Goal: Information Seeking & Learning: Learn about a topic

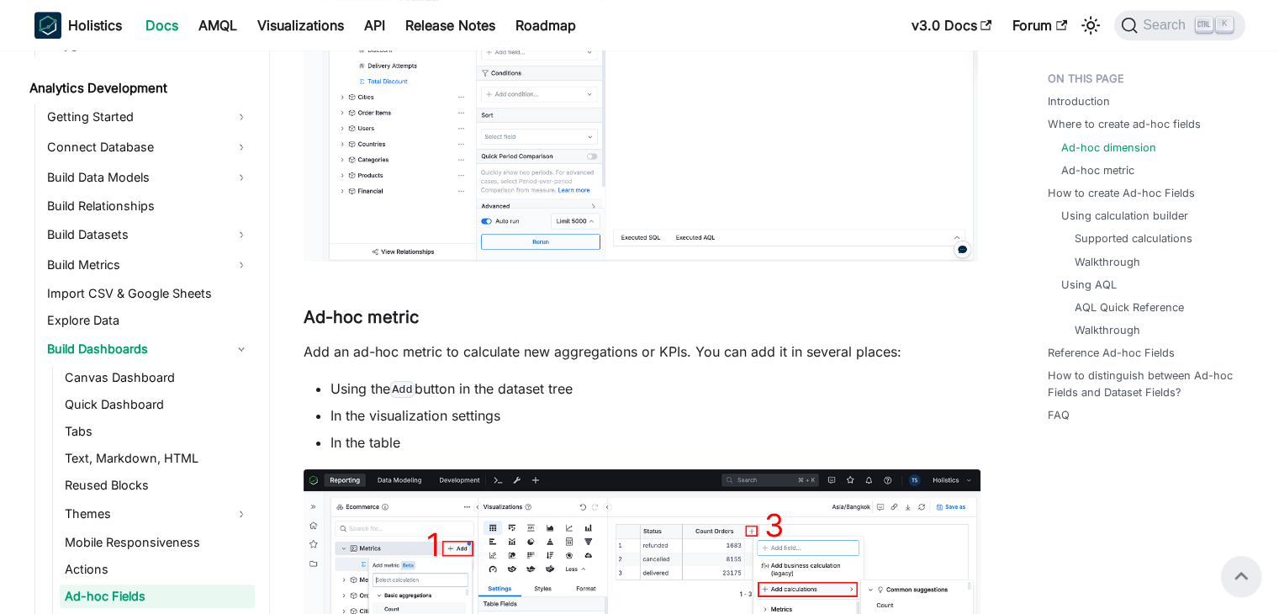
scroll to position [252, 0]
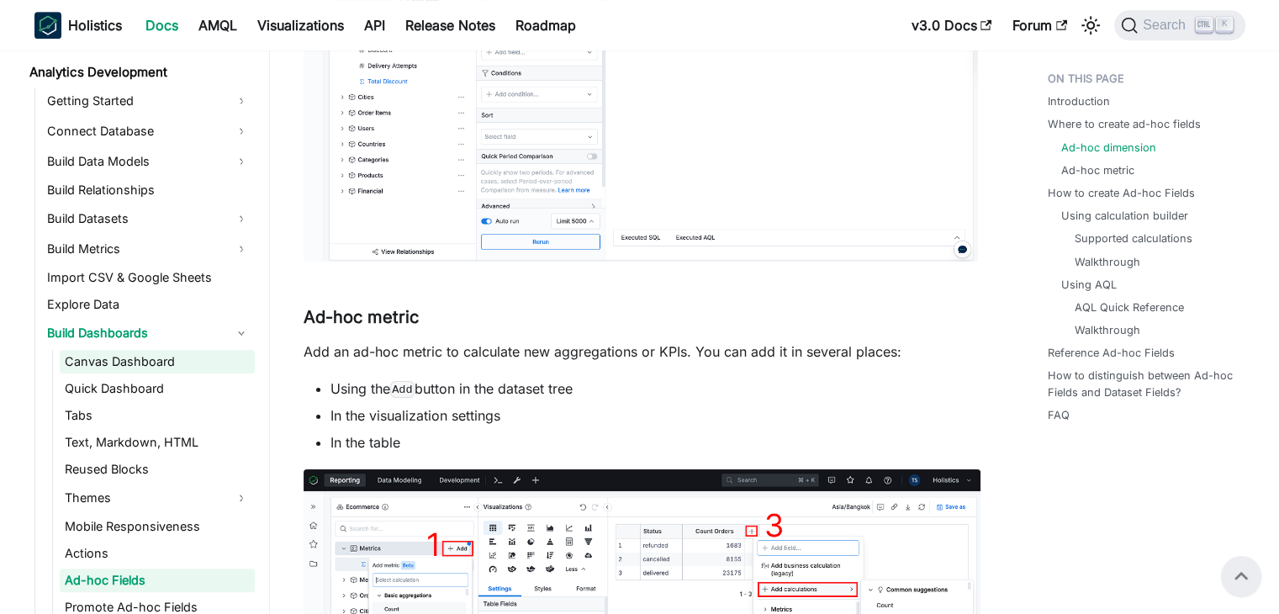
drag, startPoint x: 122, startPoint y: 365, endPoint x: 219, endPoint y: 366, distance: 97.5
click at [122, 365] on link "Canvas Dashboard" at bounding box center [157, 362] width 195 height 24
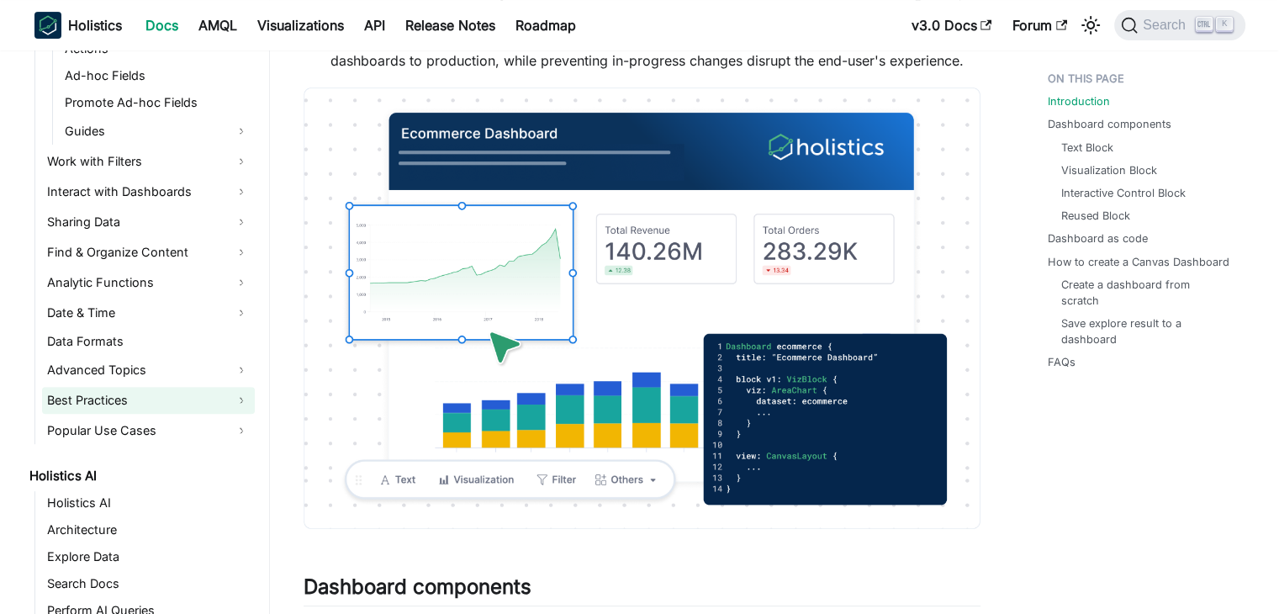
scroll to position [841, 0]
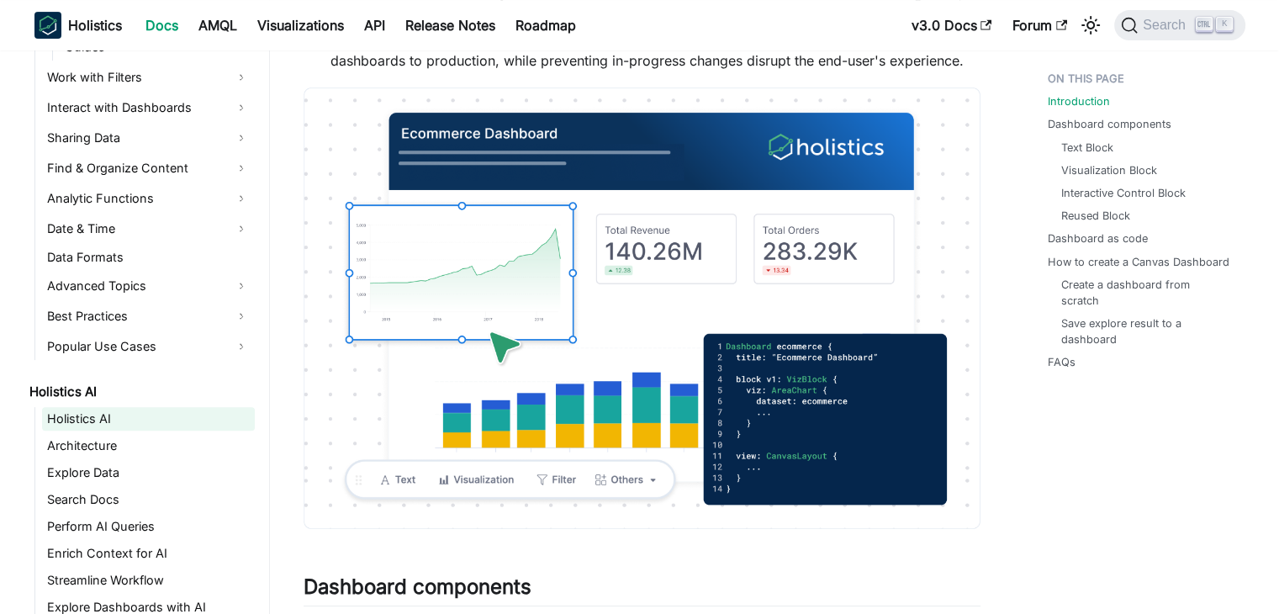
click at [114, 420] on link "Holistics AI" at bounding box center [148, 419] width 213 height 24
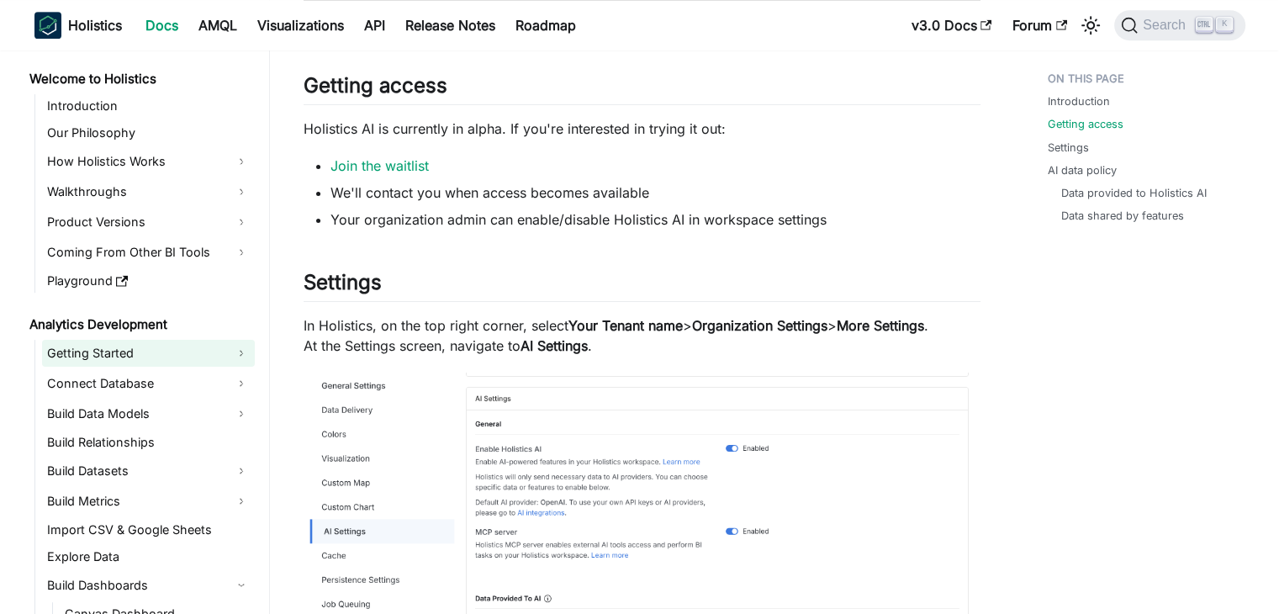
click at [122, 351] on link "Getting Started" at bounding box center [148, 353] width 213 height 27
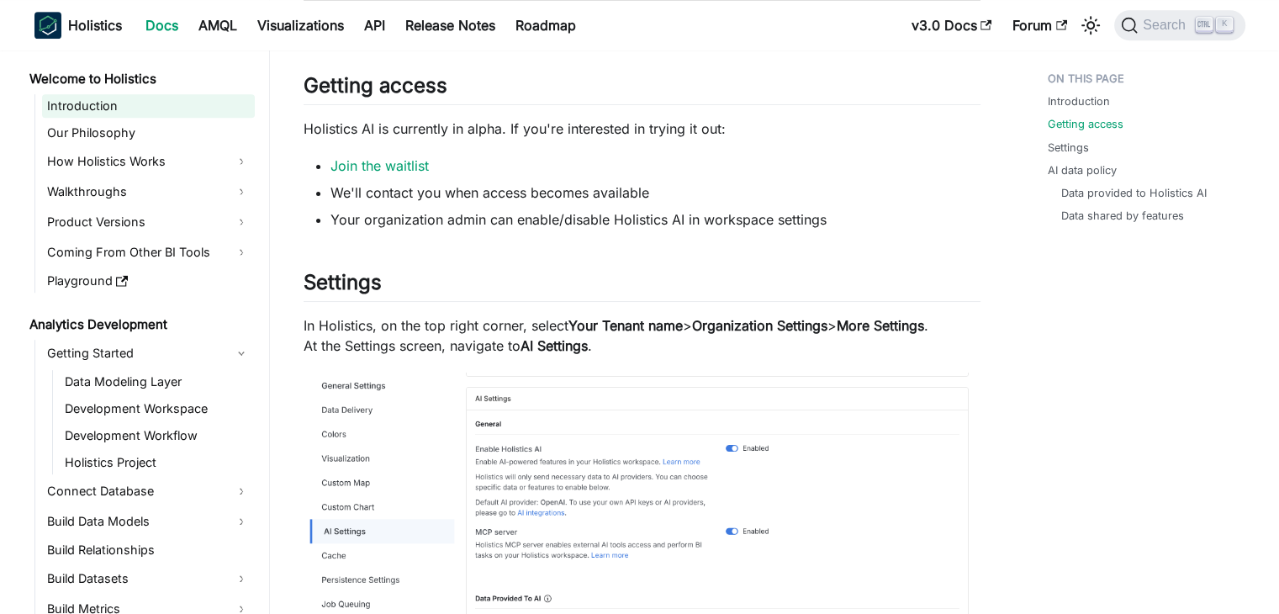
click at [102, 107] on link "Introduction" at bounding box center [148, 106] width 213 height 24
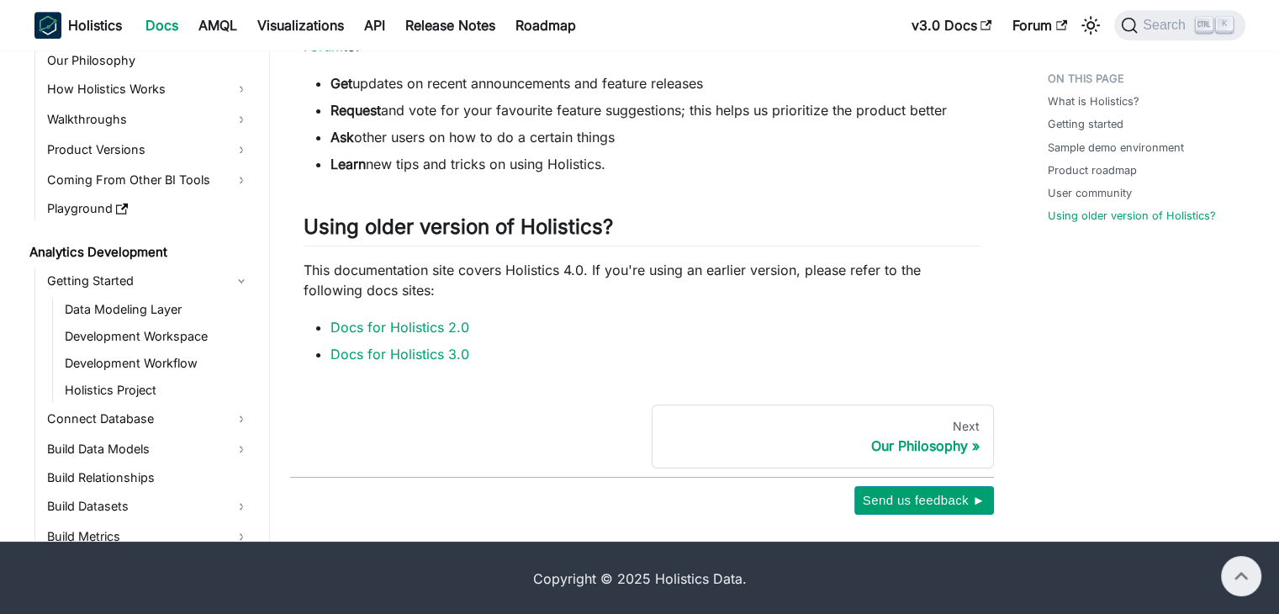
scroll to position [1054, 0]
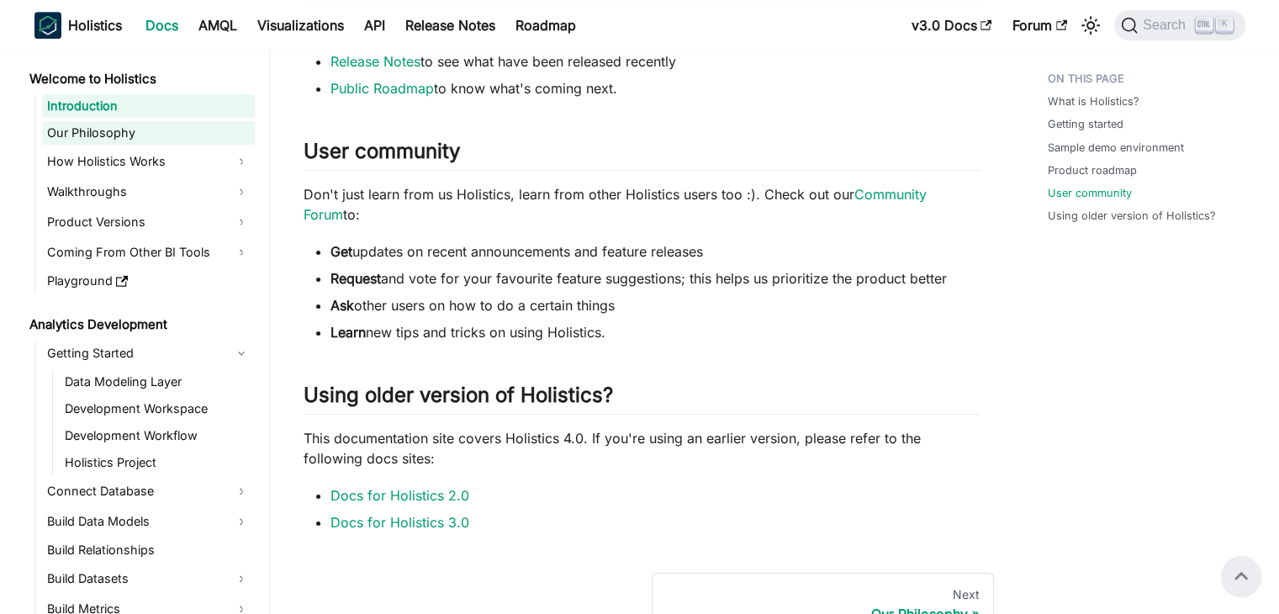
click at [117, 140] on link "Our Philosophy" at bounding box center [148, 133] width 213 height 24
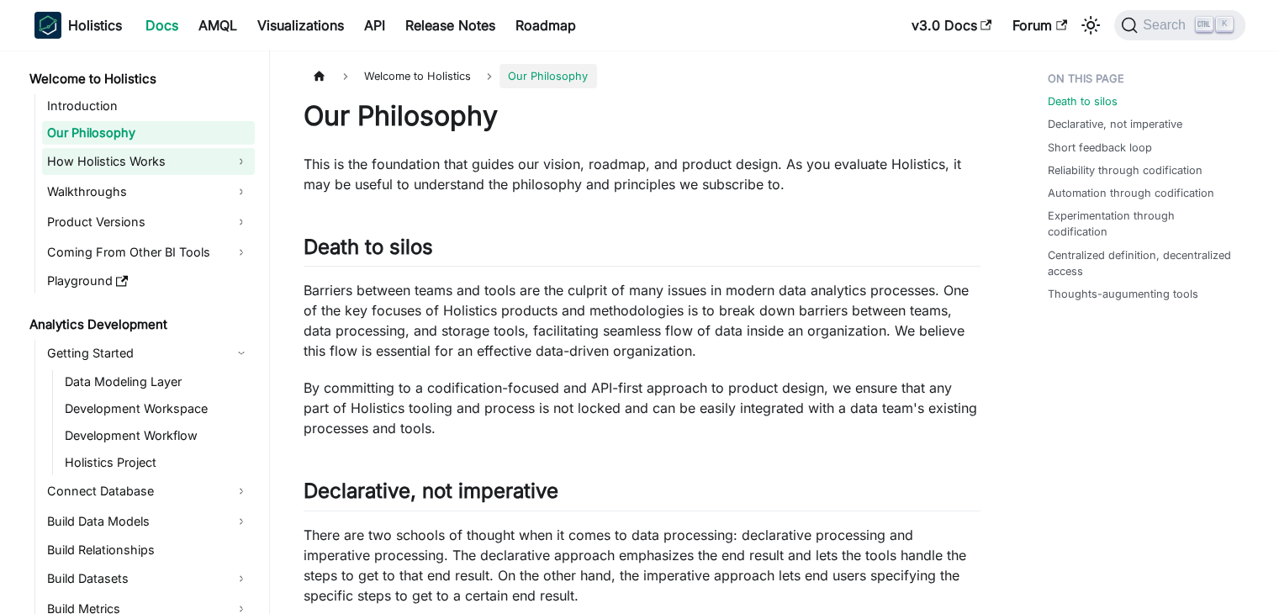
click at [116, 166] on link "How Holistics Works" at bounding box center [148, 161] width 213 height 27
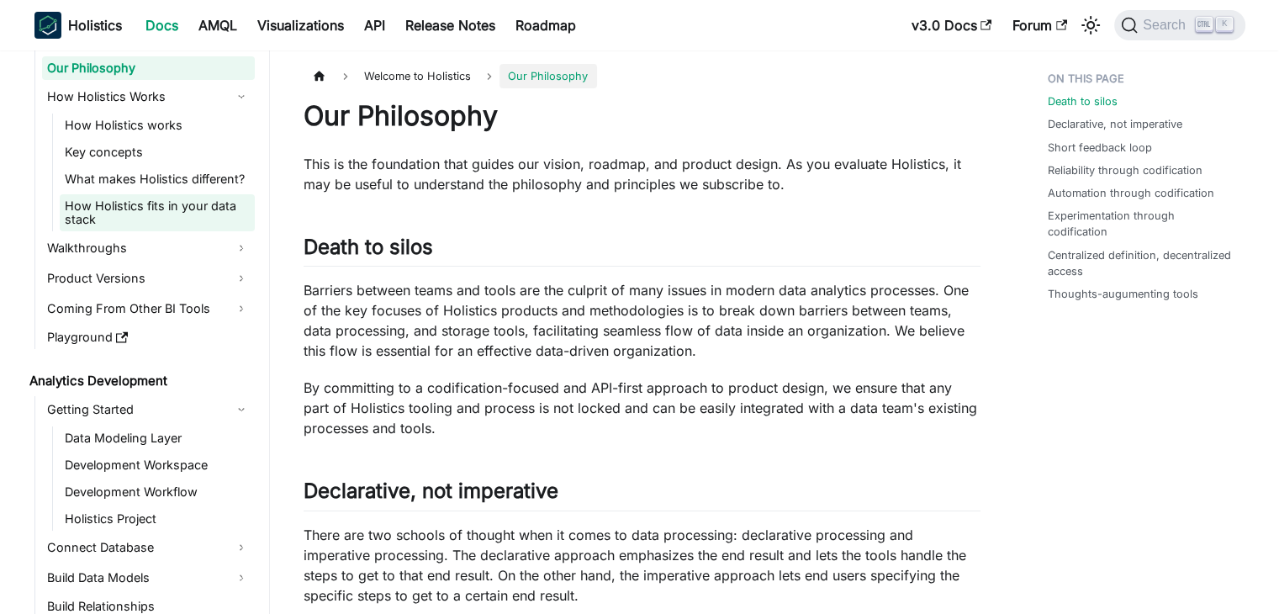
scroll to position [84, 0]
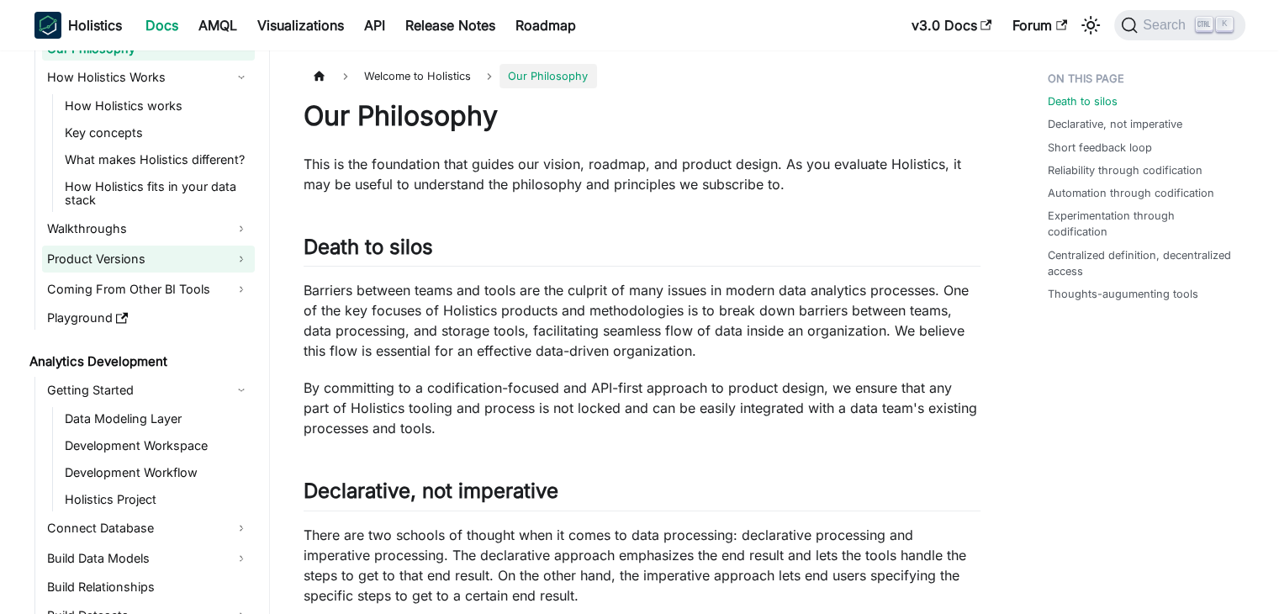
click at [121, 262] on link "Product Versions" at bounding box center [148, 259] width 213 height 27
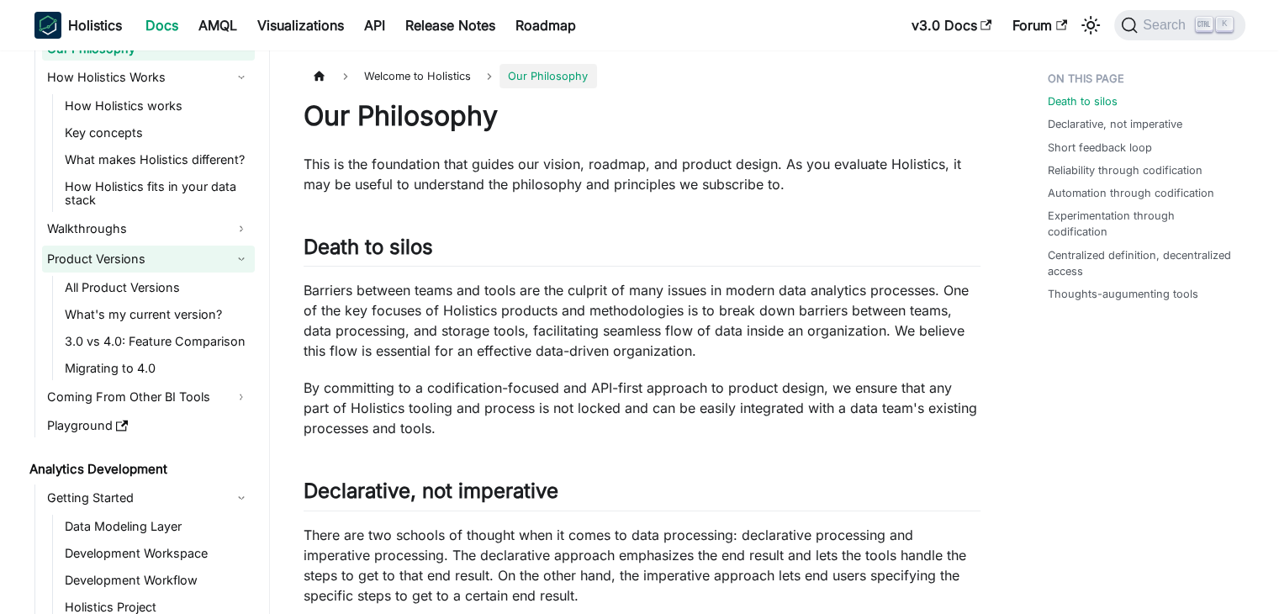
scroll to position [168, 0]
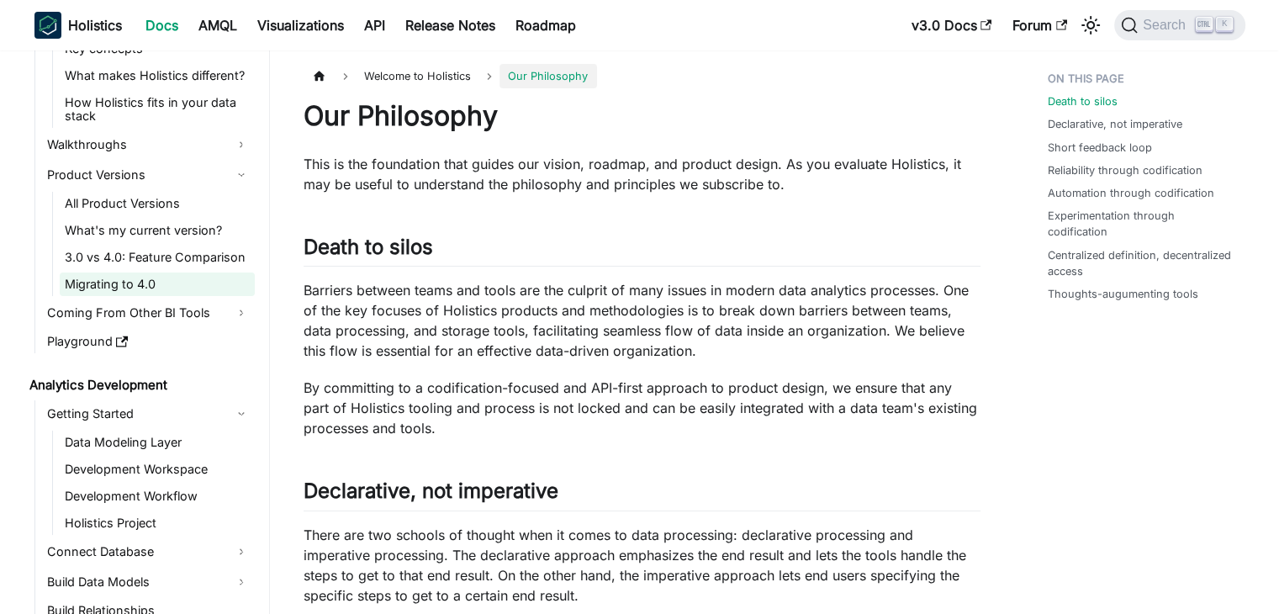
click at [121, 283] on link "Migrating to 4.0" at bounding box center [157, 284] width 195 height 24
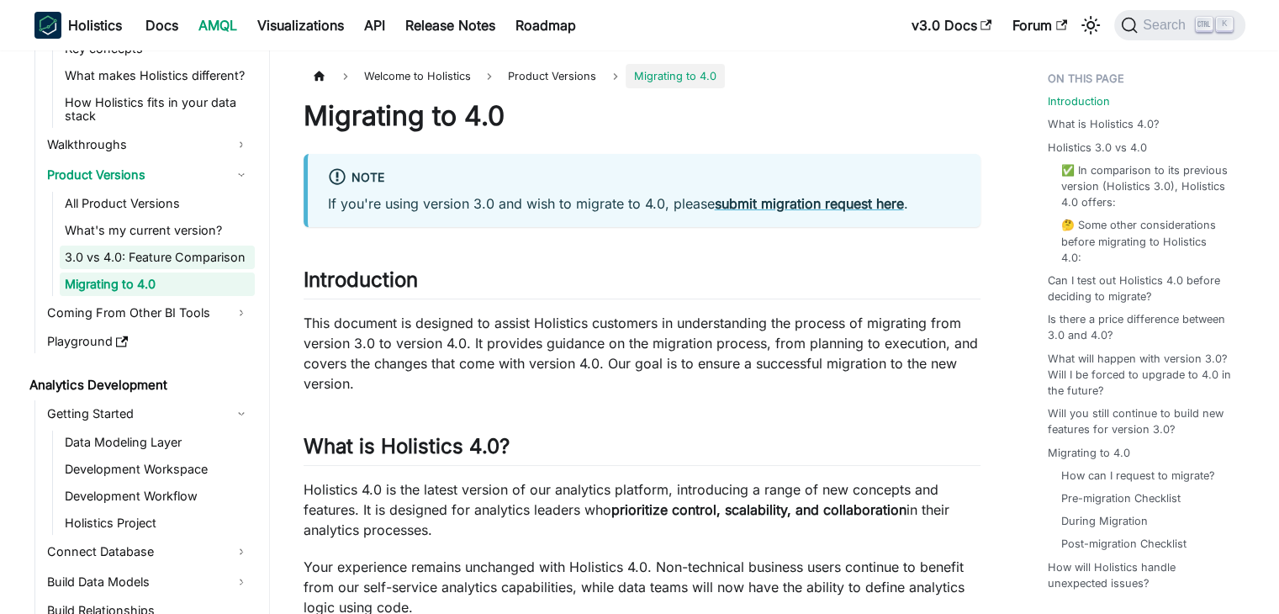
click at [190, 252] on link "3.0 vs 4.0: Feature Comparison" at bounding box center [157, 258] width 195 height 24
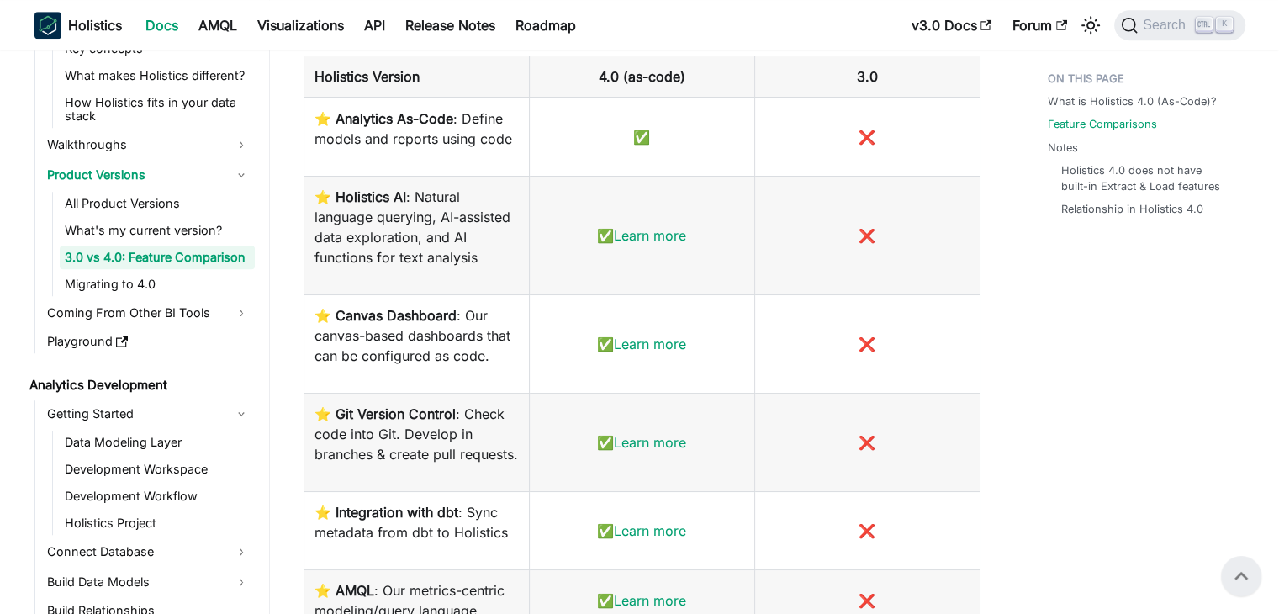
scroll to position [1243, 0]
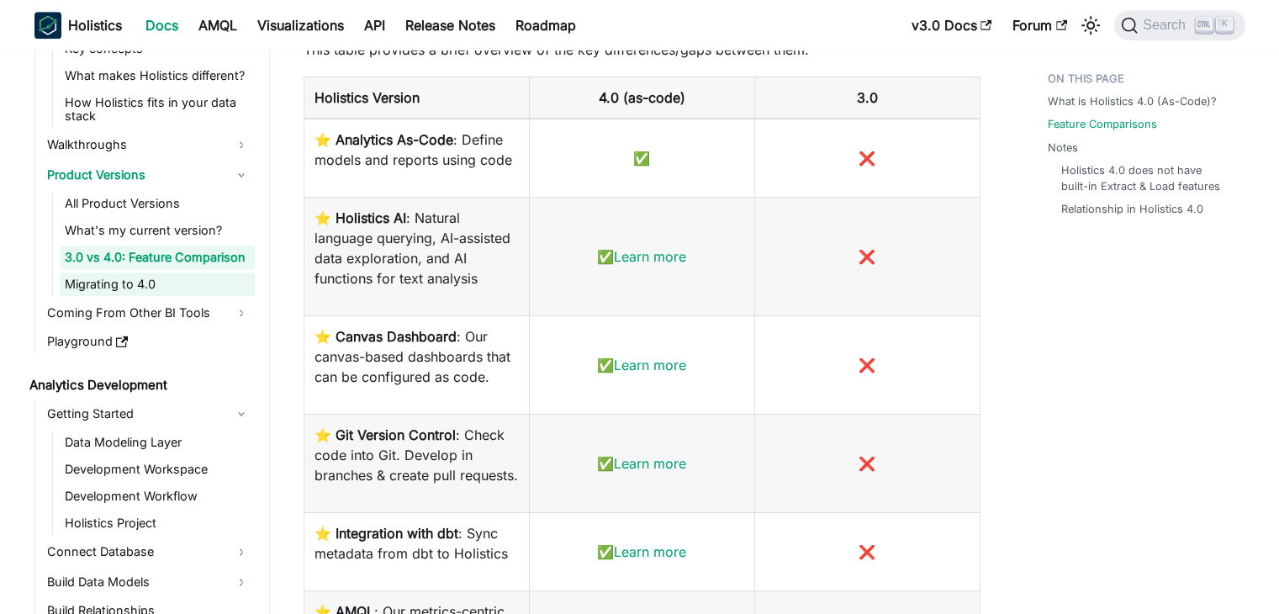
click at [92, 288] on link "Migrating to 4.0" at bounding box center [157, 284] width 195 height 24
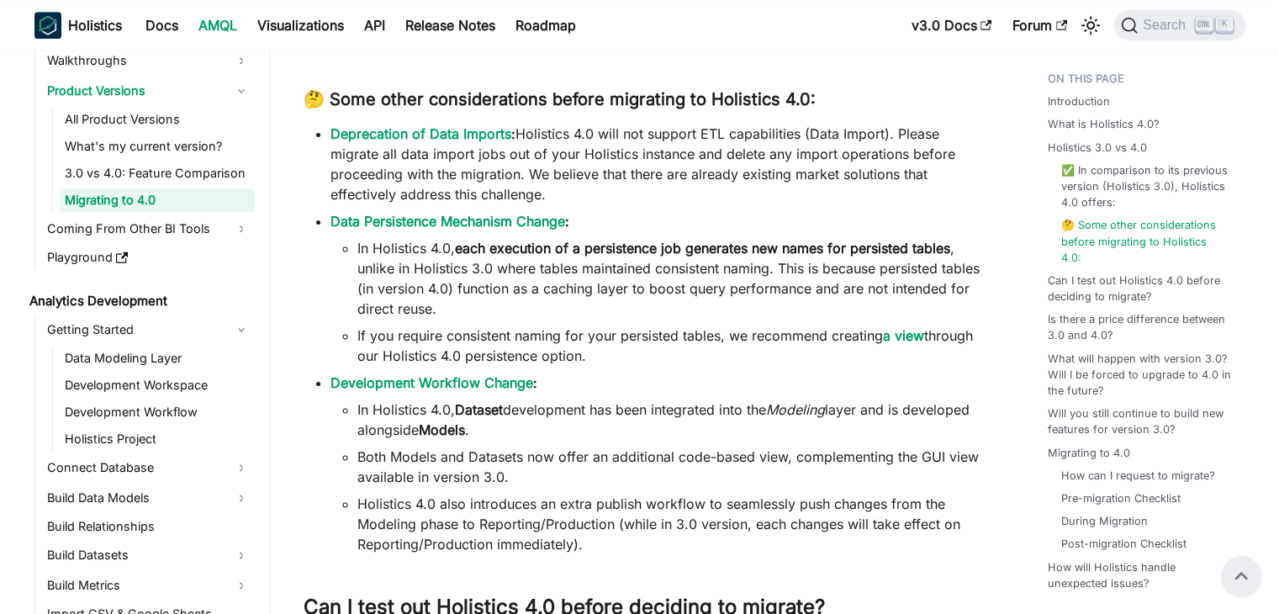
scroll to position [154, 0]
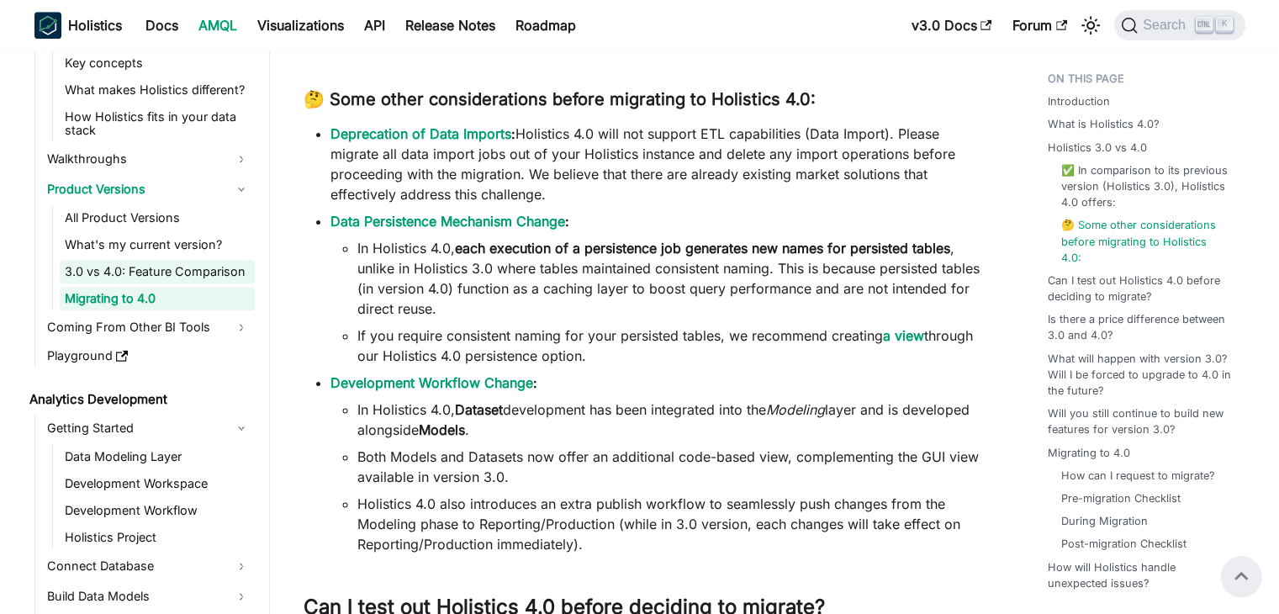
click at [142, 277] on link "3.0 vs 4.0: Feature Comparison" at bounding box center [157, 272] width 195 height 24
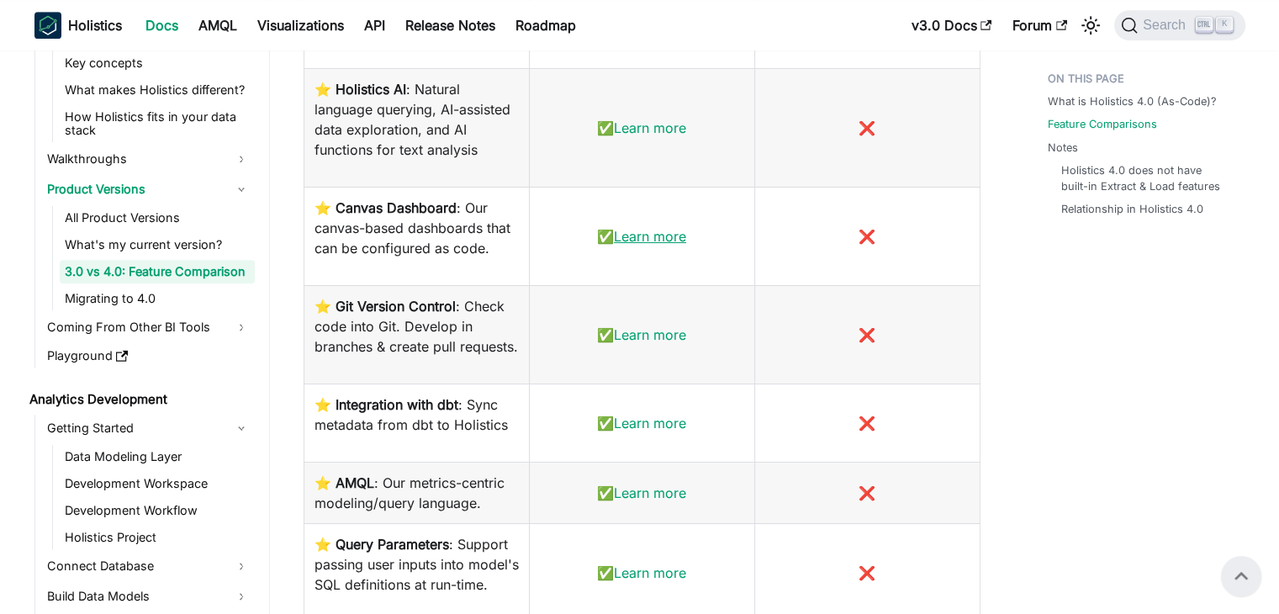
scroll to position [1268, 0]
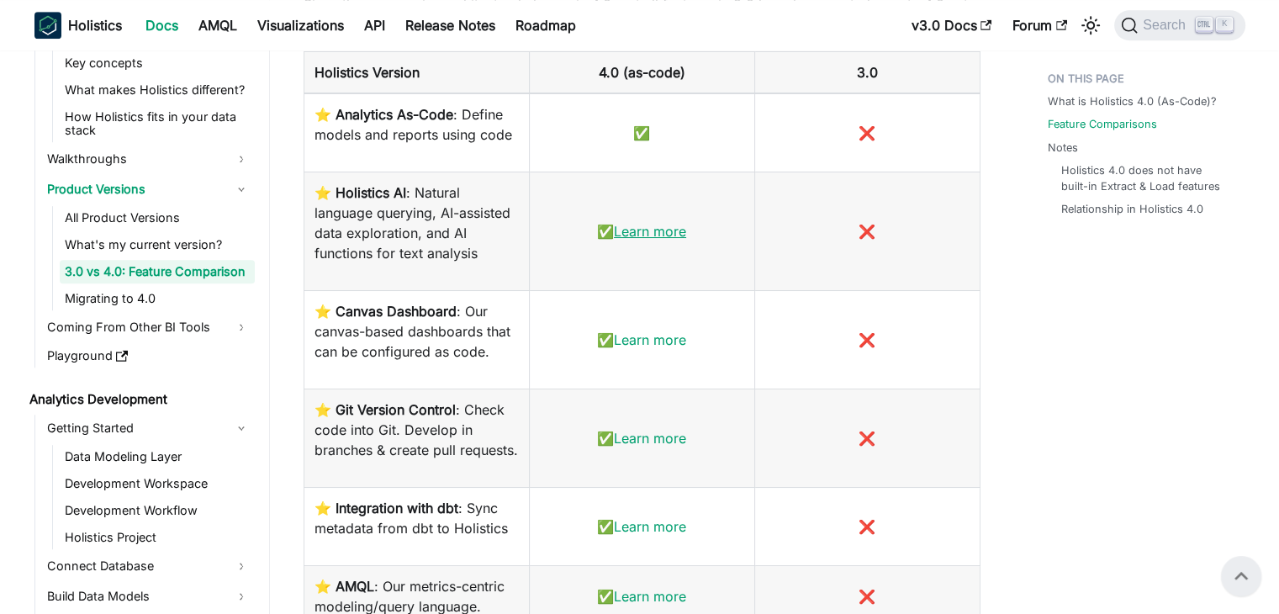
click at [657, 230] on link "Learn more" at bounding box center [650, 231] width 72 height 17
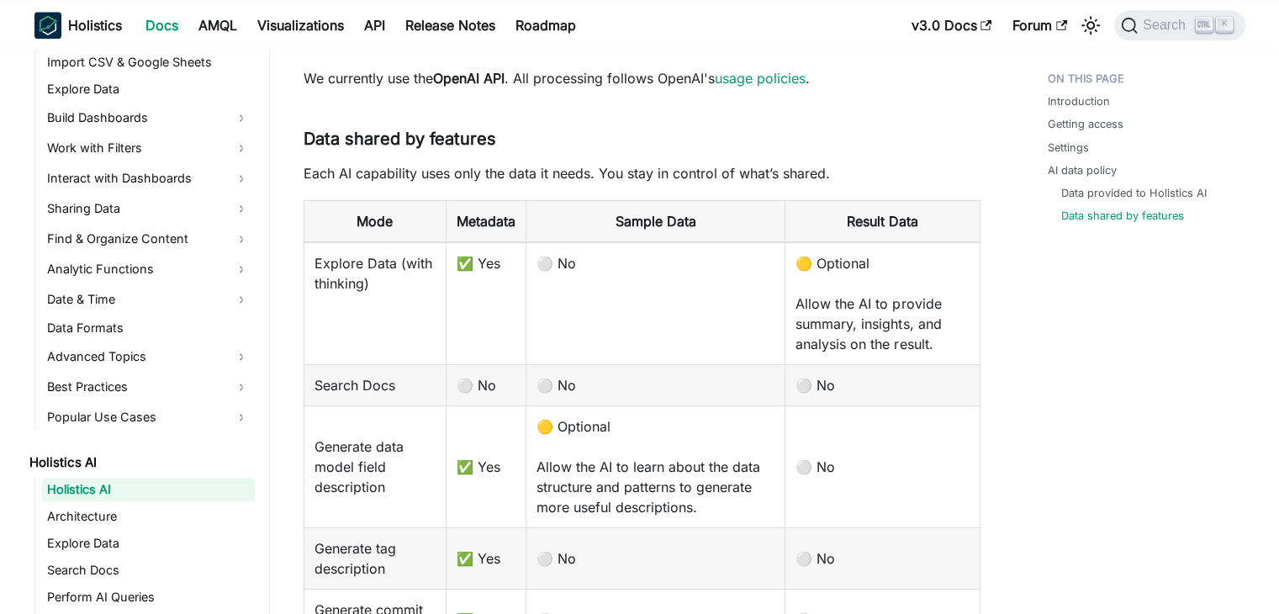
scroll to position [2443, 0]
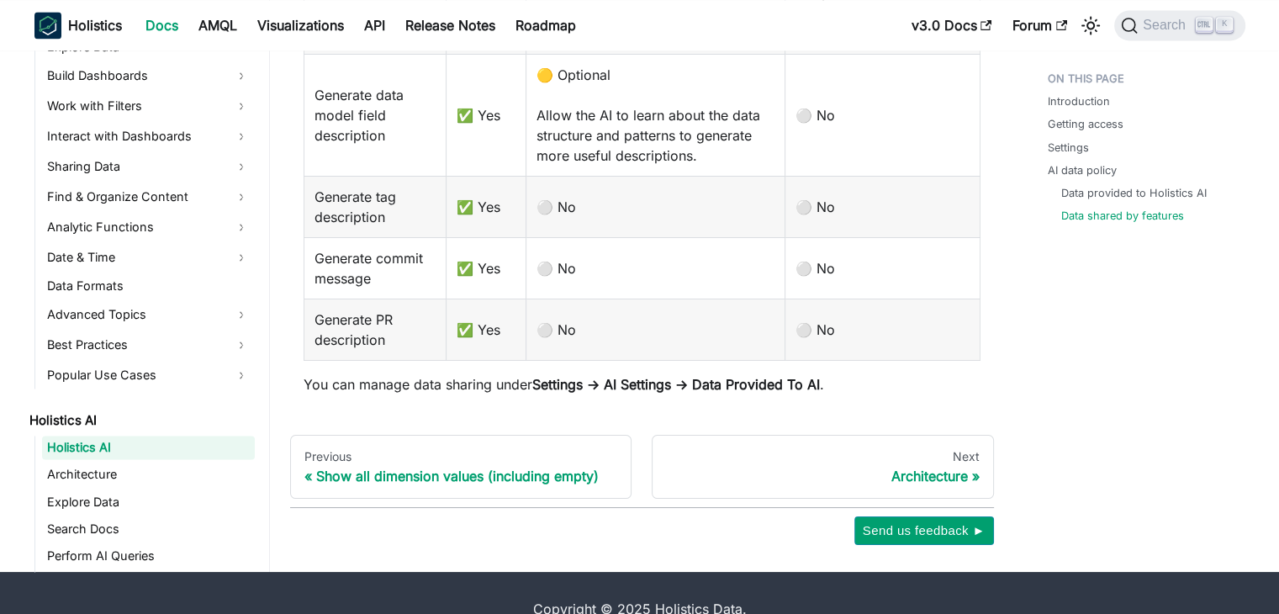
scroll to position [2739, 0]
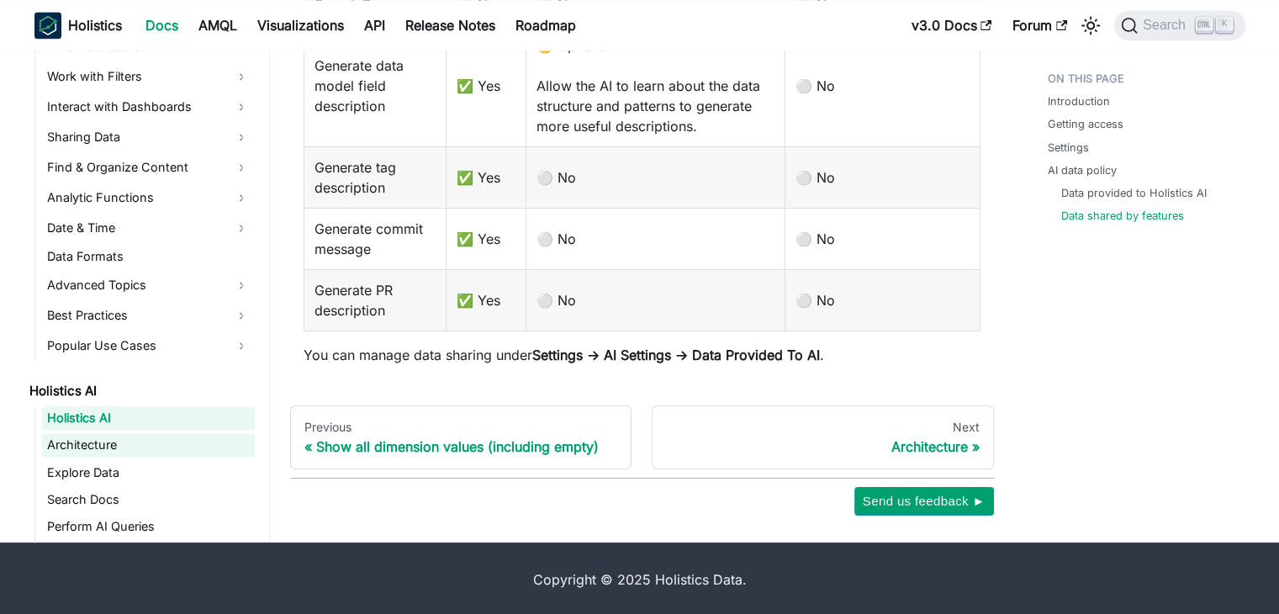
click at [98, 452] on link "Architecture" at bounding box center [148, 445] width 213 height 24
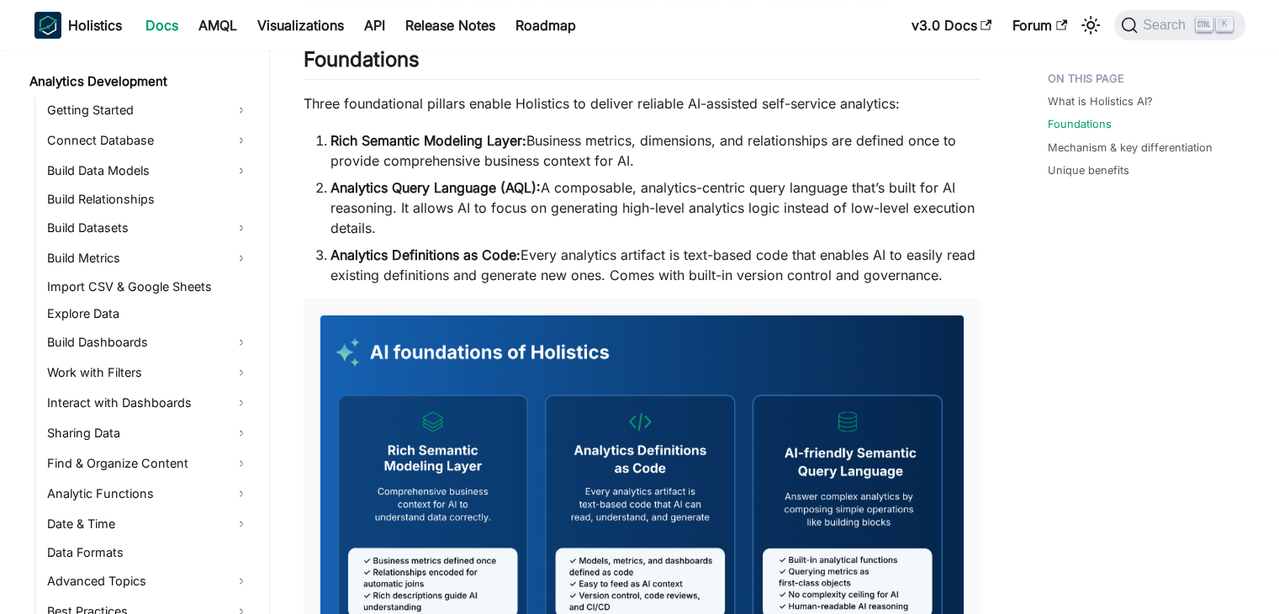
scroll to position [158, 0]
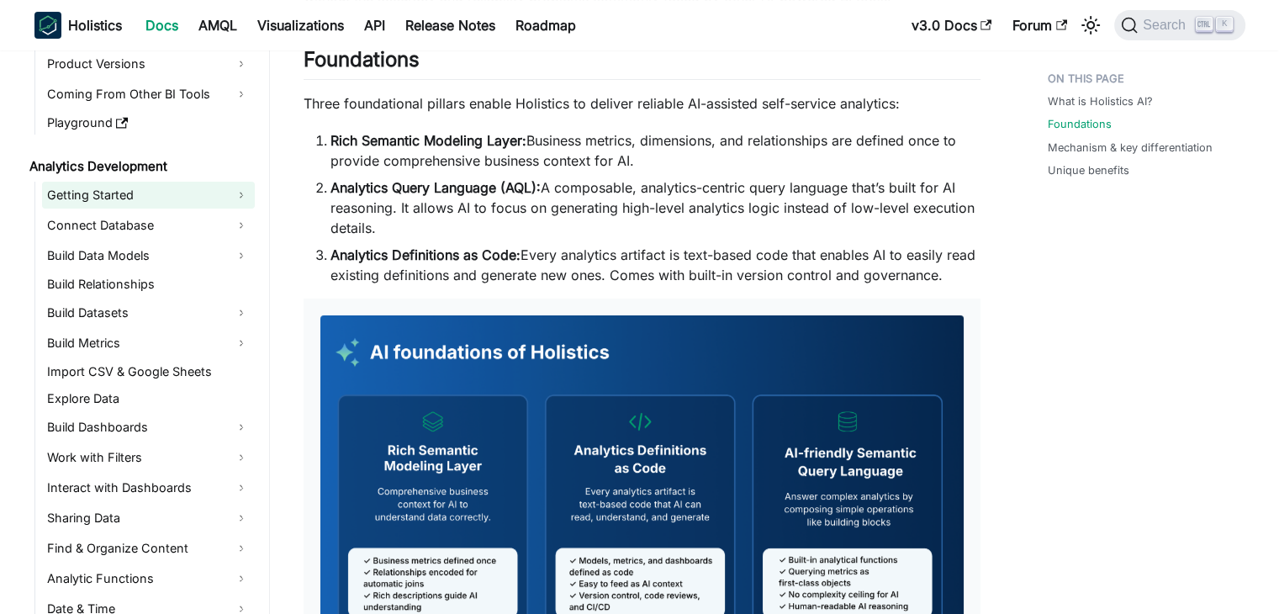
click at [119, 196] on link "Getting Started" at bounding box center [148, 195] width 213 height 27
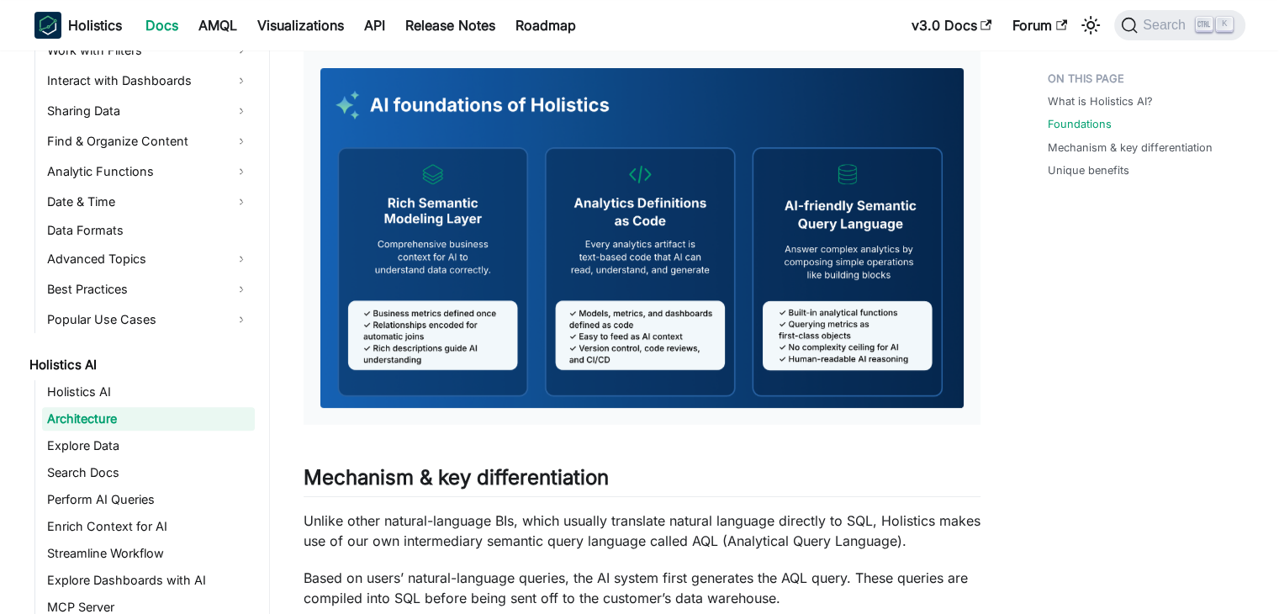
scroll to position [589, 0]
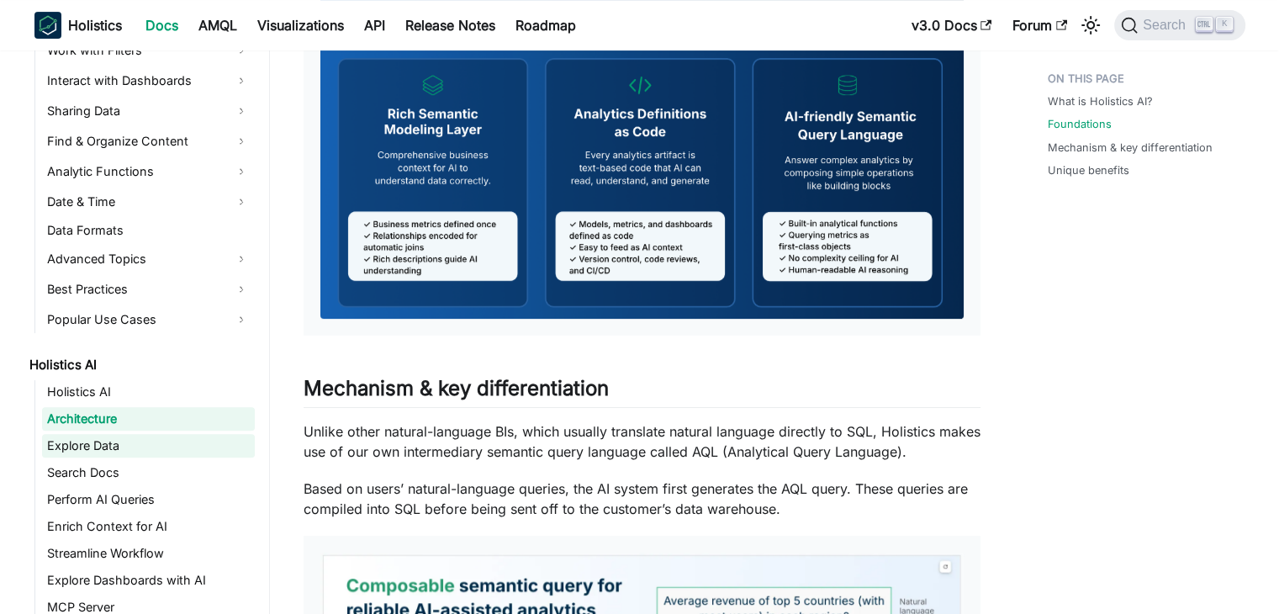
click at [102, 446] on link "Explore Data" at bounding box center [148, 446] width 213 height 24
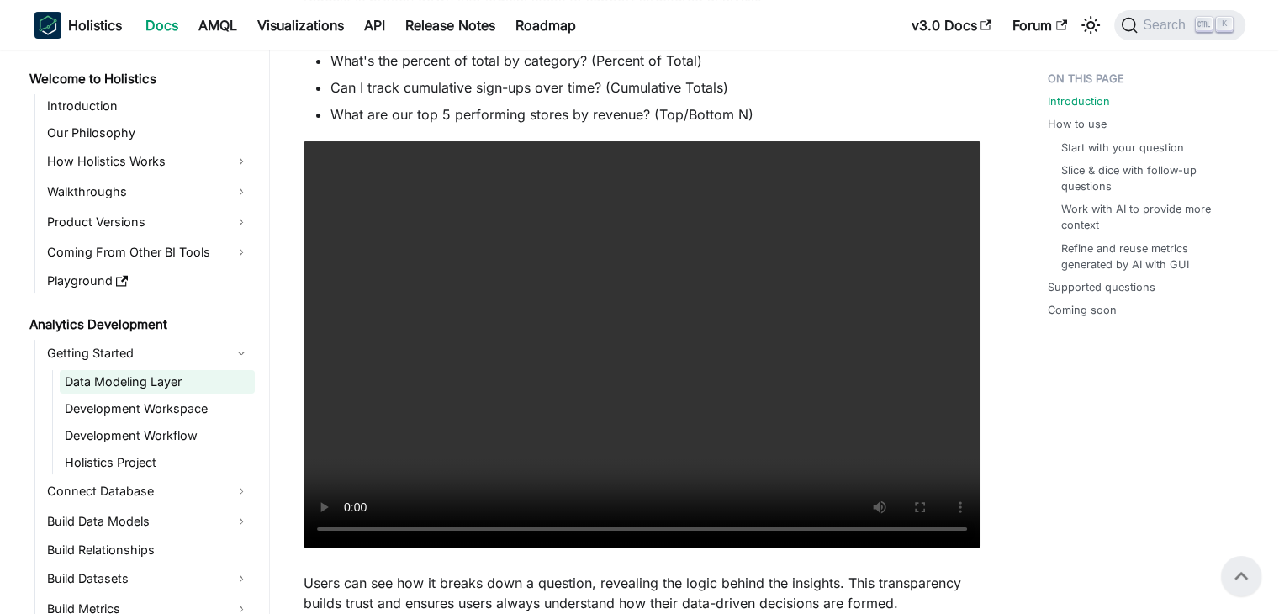
click at [135, 383] on link "Data Modeling Layer" at bounding box center [157, 382] width 195 height 24
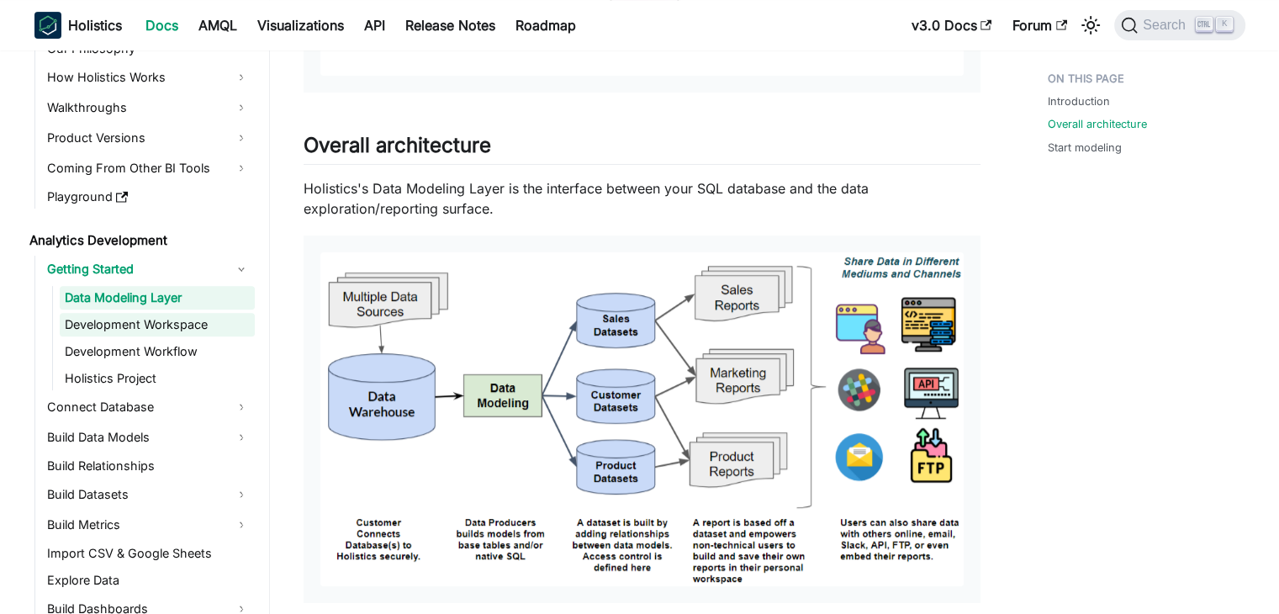
scroll to position [168, 0]
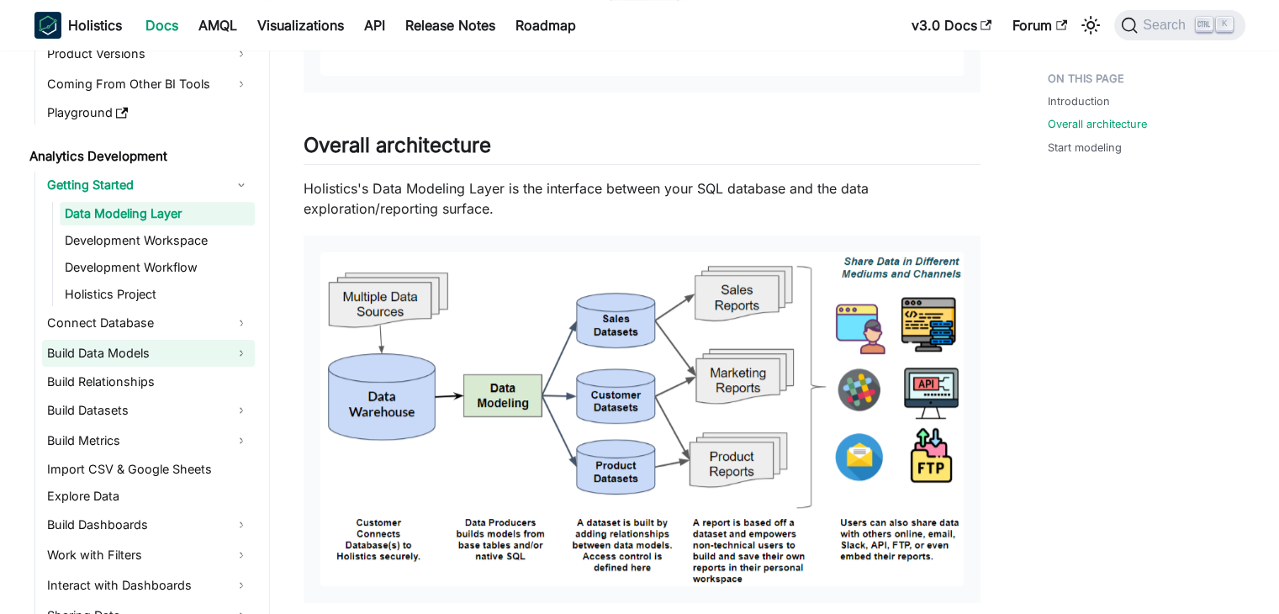
click at [124, 350] on link "Build Data Models" at bounding box center [148, 353] width 213 height 27
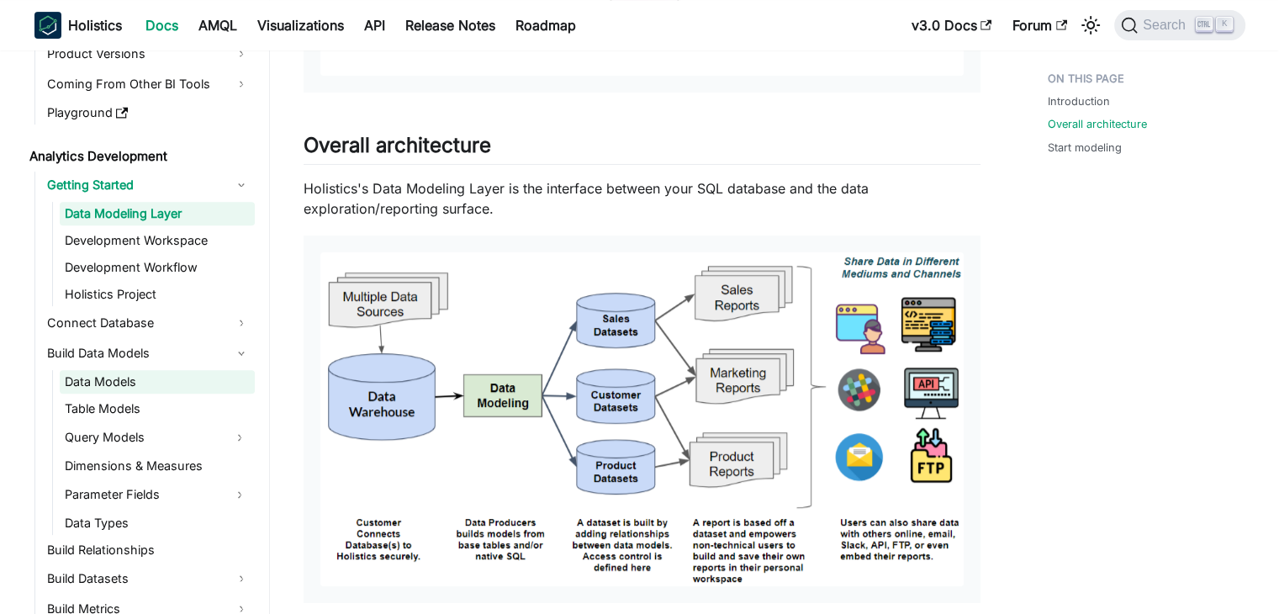
click at [116, 388] on link "Data Models" at bounding box center [157, 382] width 195 height 24
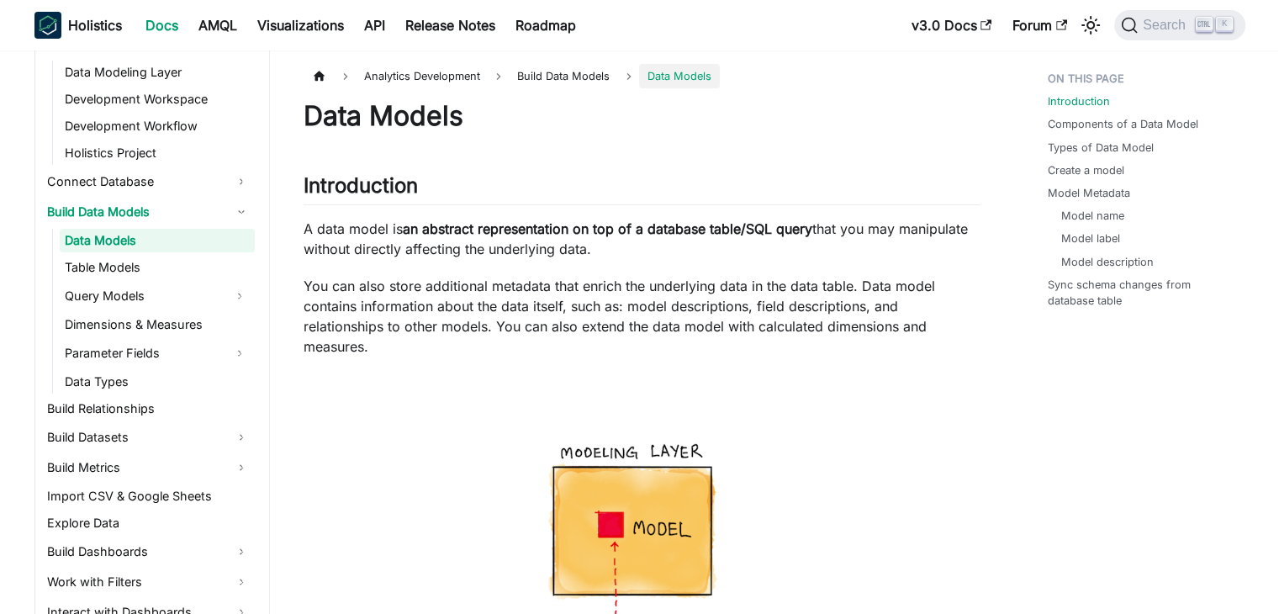
scroll to position [336, 0]
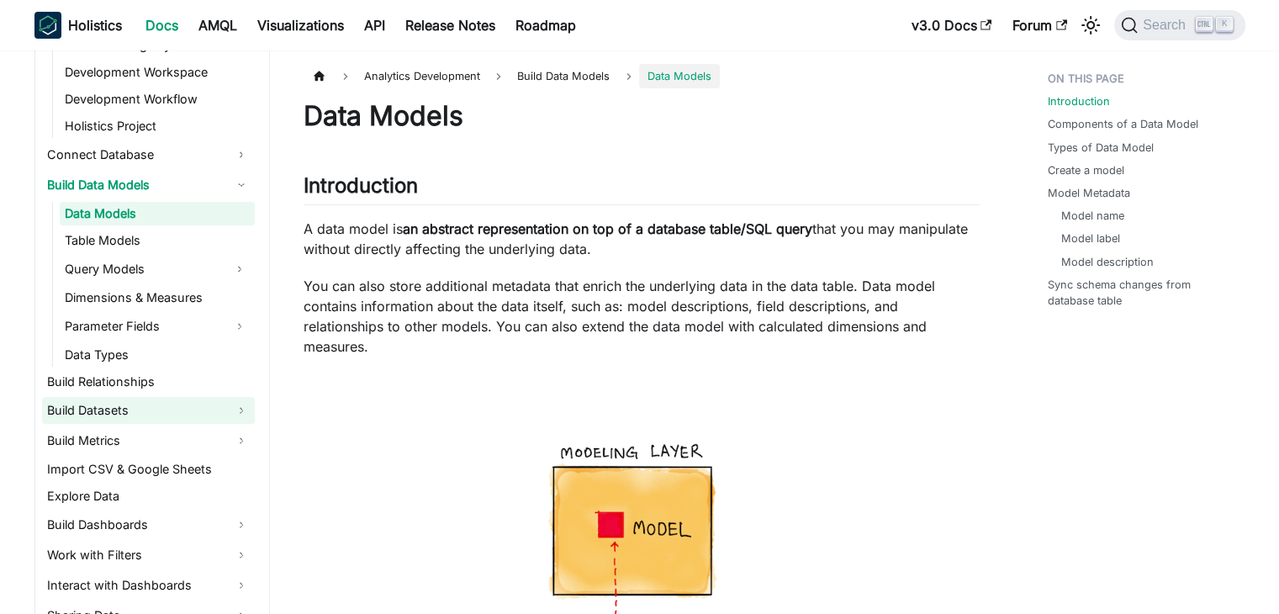
click at [114, 408] on link "Build Datasets" at bounding box center [148, 410] width 213 height 27
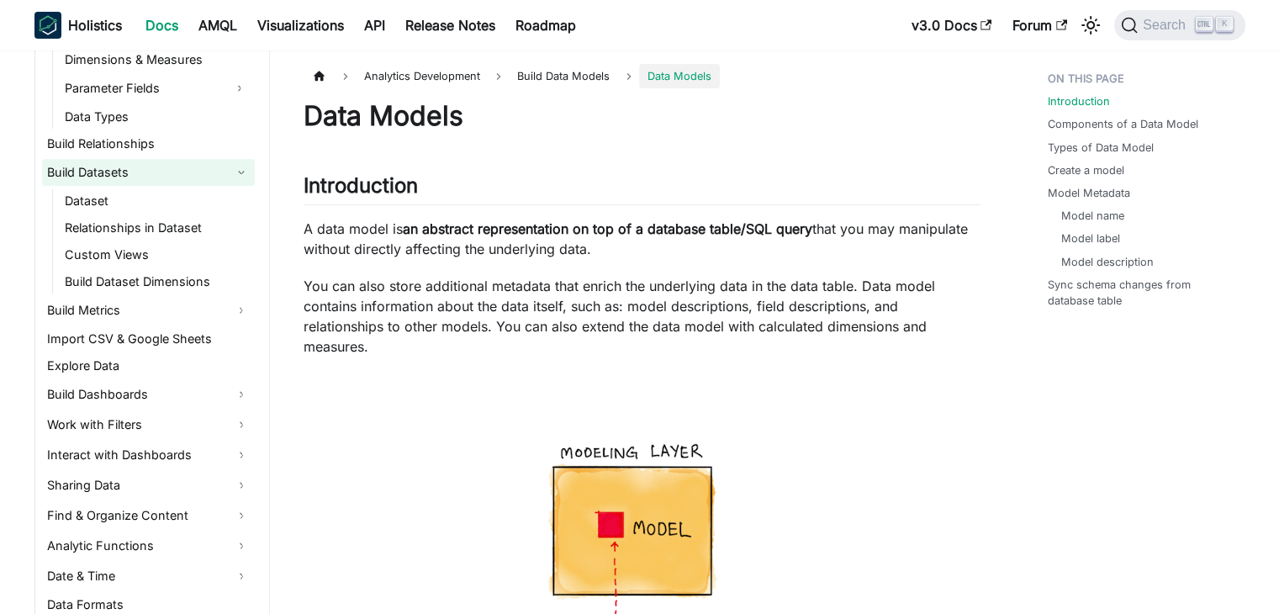
scroll to position [589, 0]
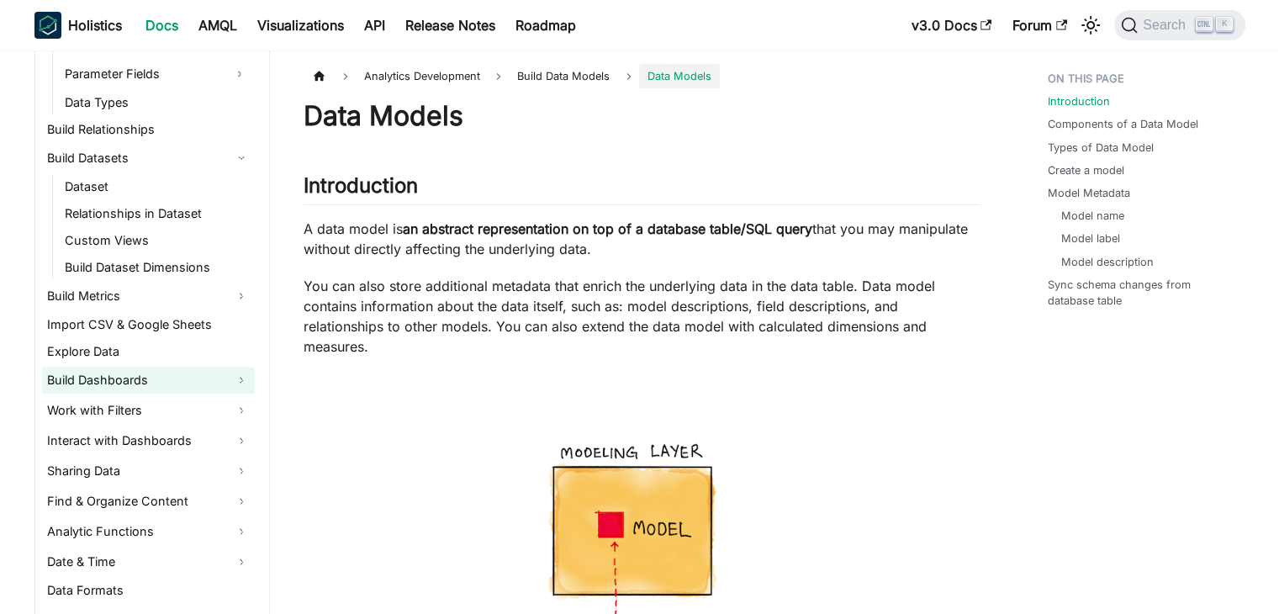
click at [119, 387] on link "Build Dashboards" at bounding box center [148, 380] width 213 height 27
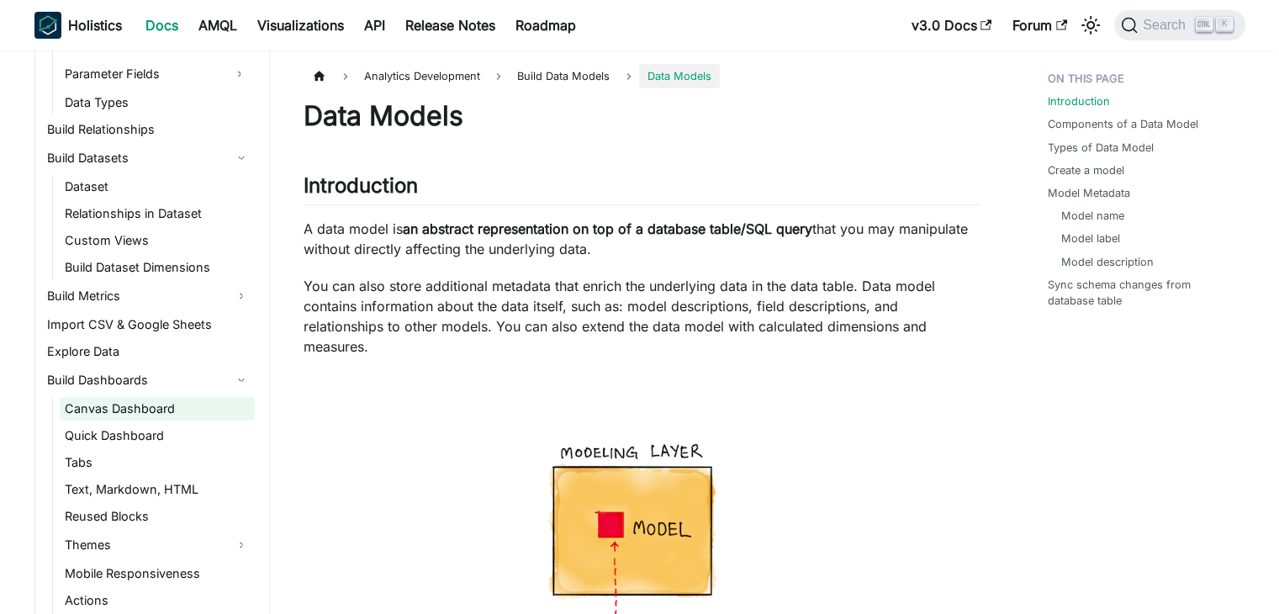
click at [131, 402] on link "Canvas Dashboard" at bounding box center [157, 409] width 195 height 24
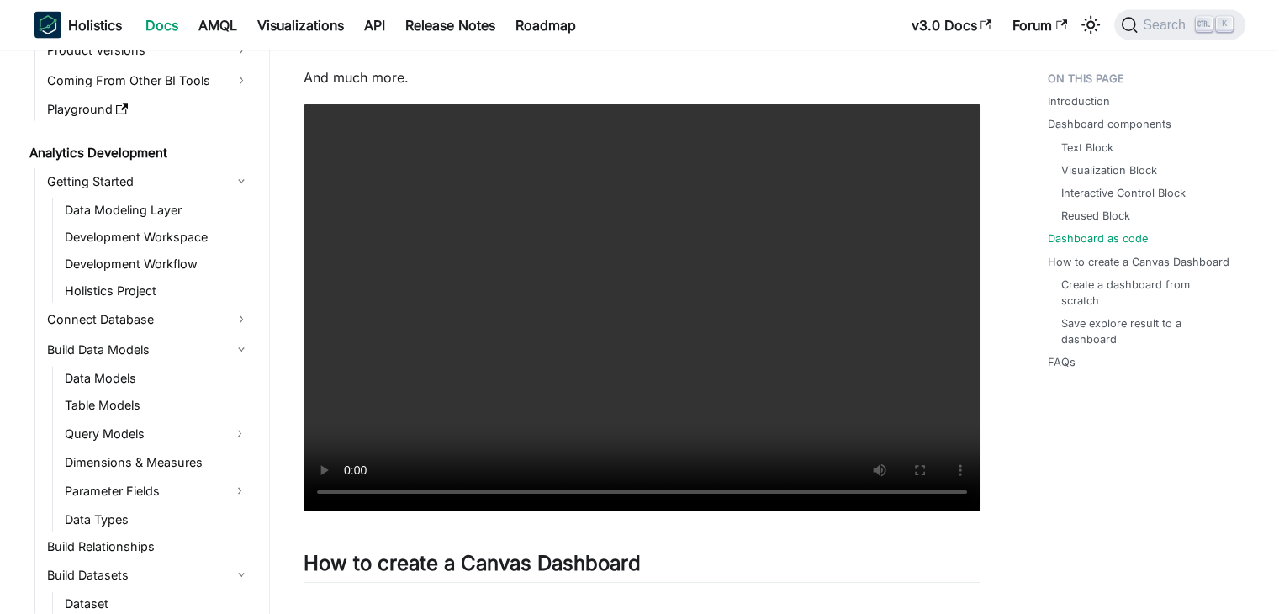
scroll to position [168, 0]
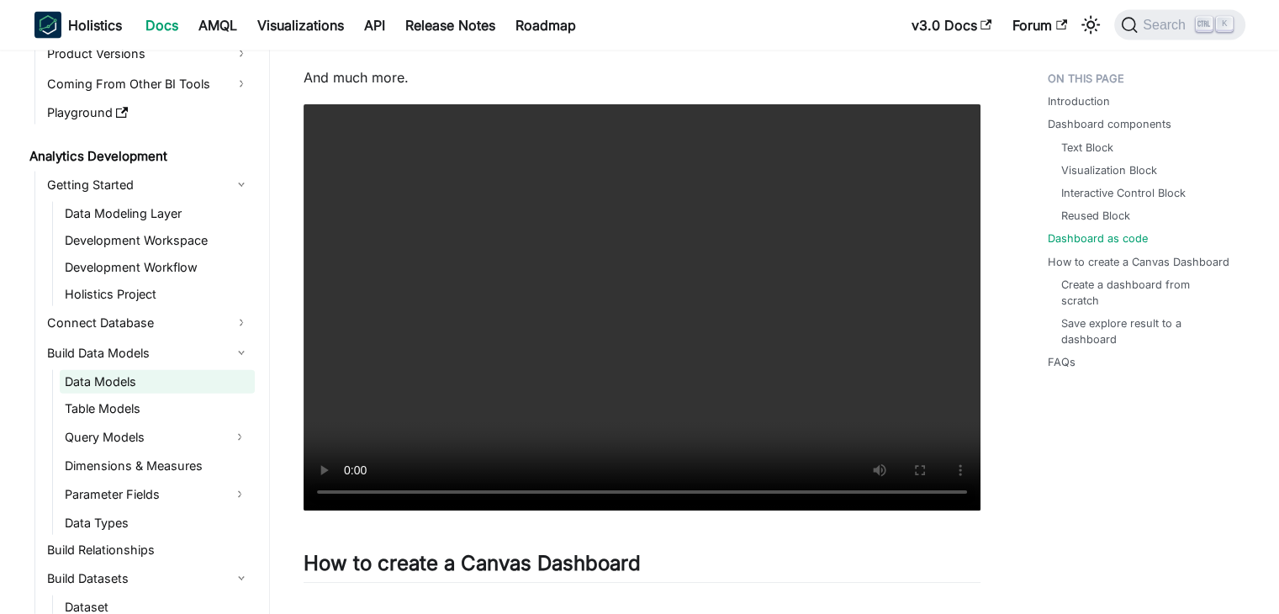
click at [119, 384] on link "Data Models" at bounding box center [157, 382] width 195 height 24
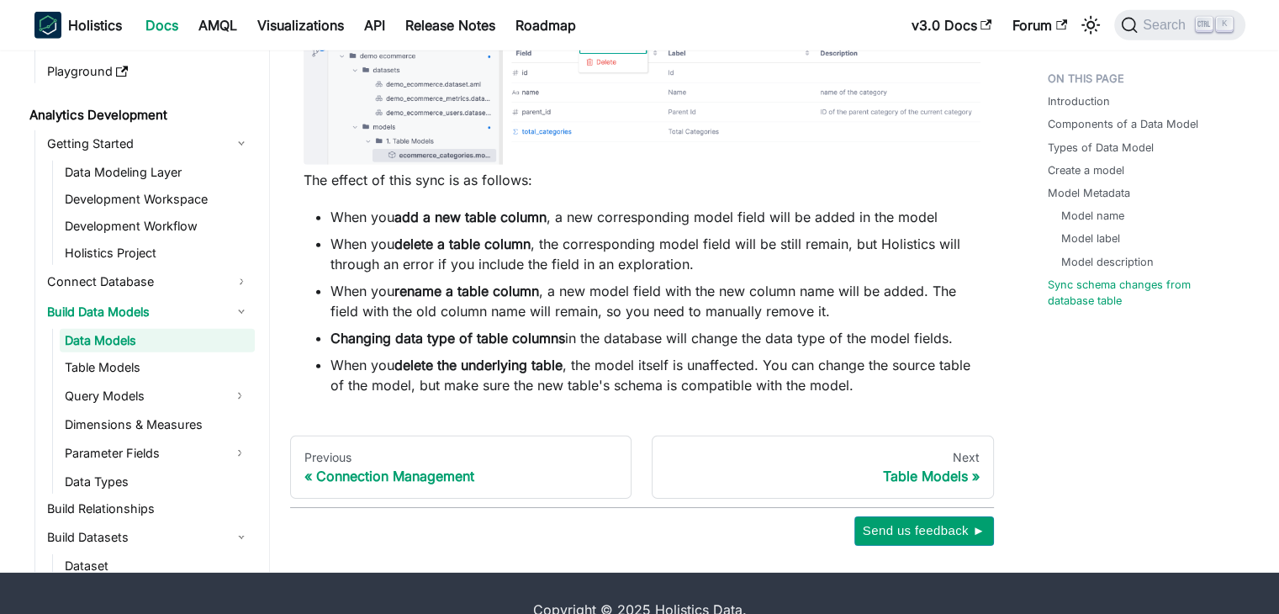
scroll to position [5132, 0]
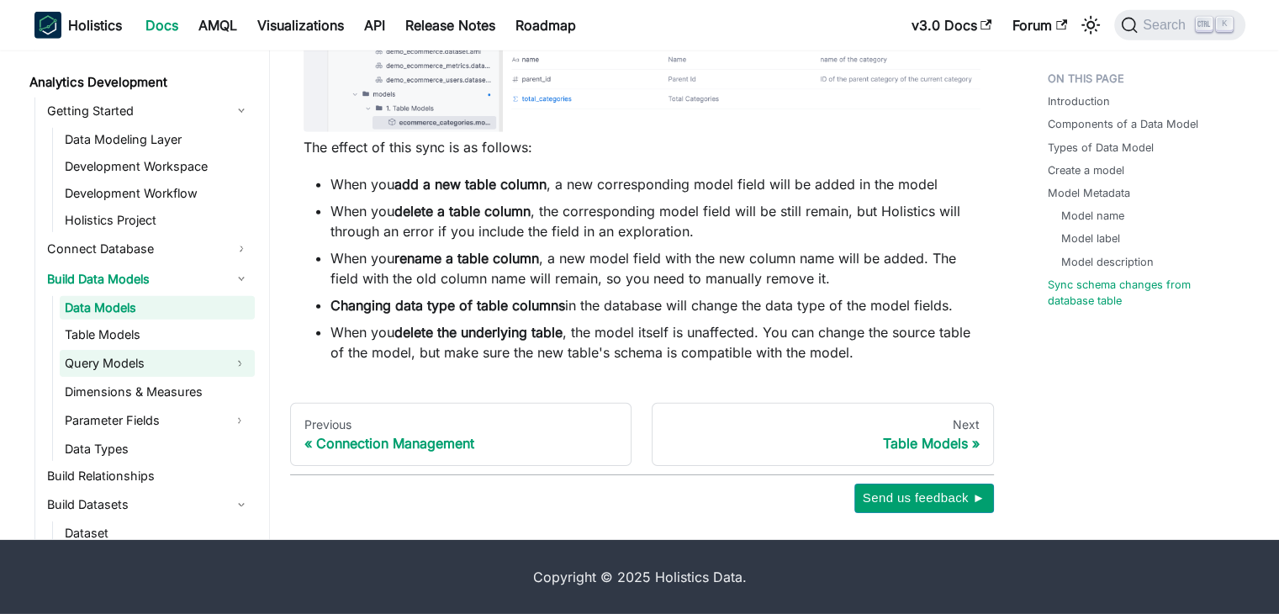
click at [164, 361] on link "Query Models" at bounding box center [142, 363] width 165 height 27
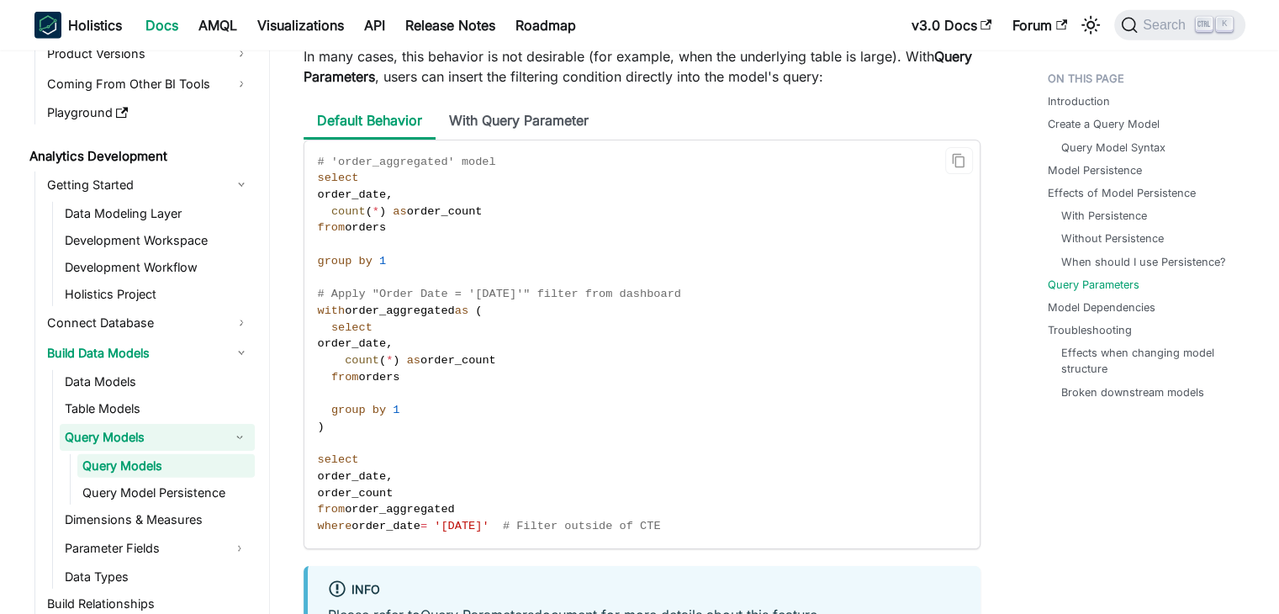
scroll to position [5045, 0]
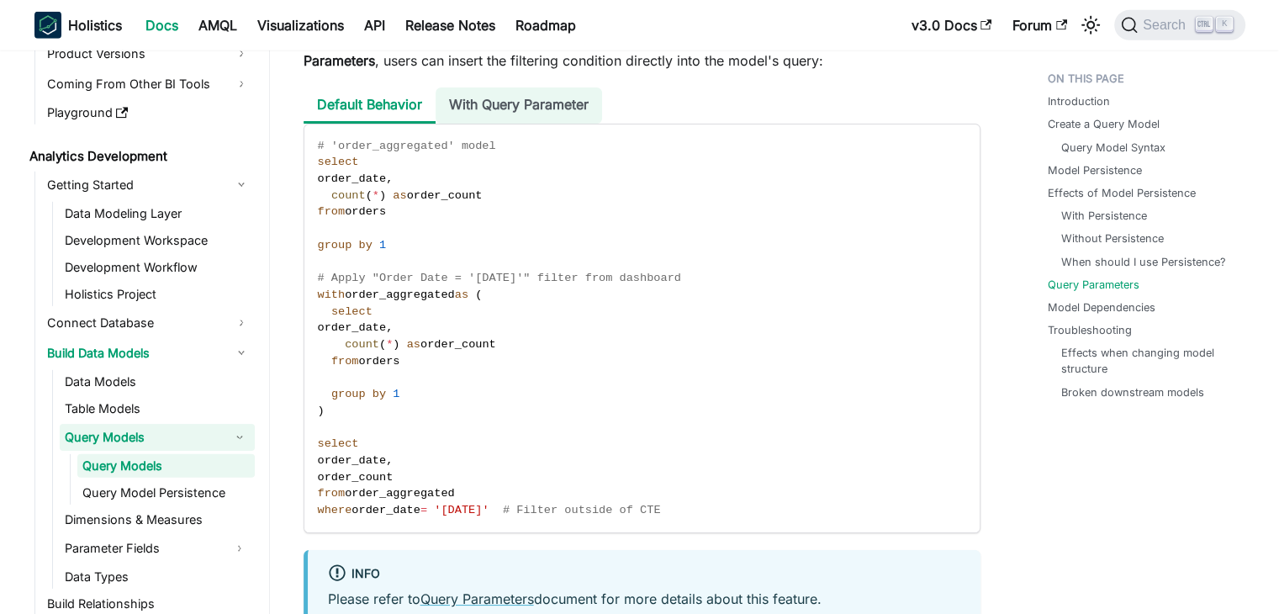
click at [505, 101] on li "With Query Parameter" at bounding box center [519, 105] width 166 height 36
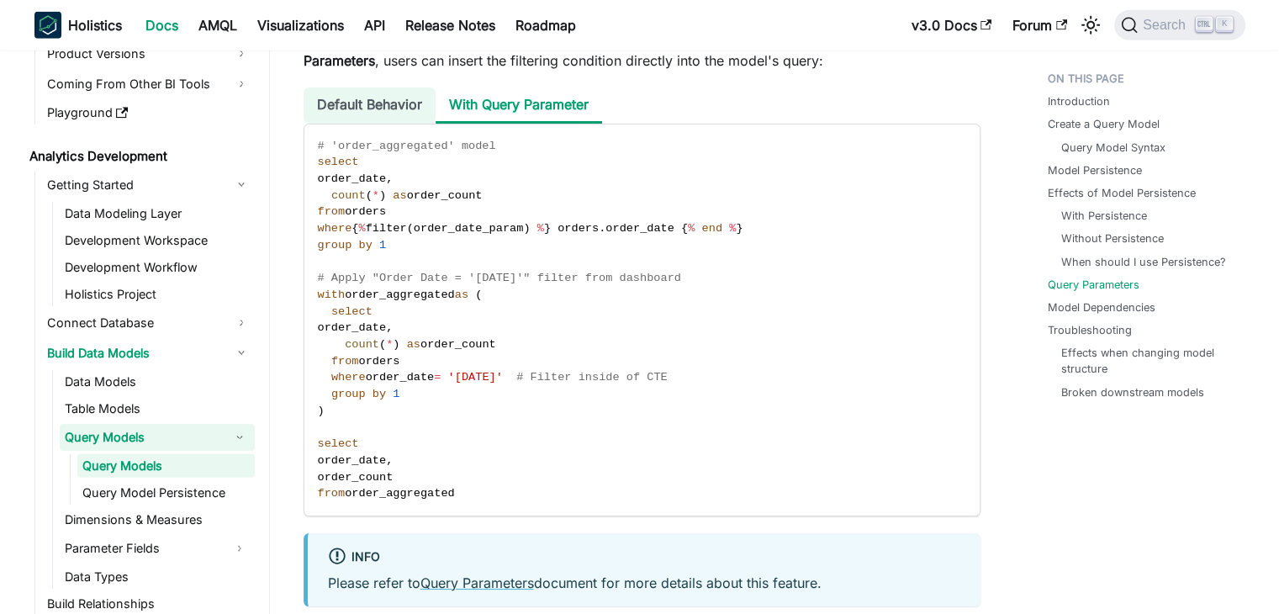
click at [390, 98] on li "Default Behavior" at bounding box center [370, 105] width 132 height 36
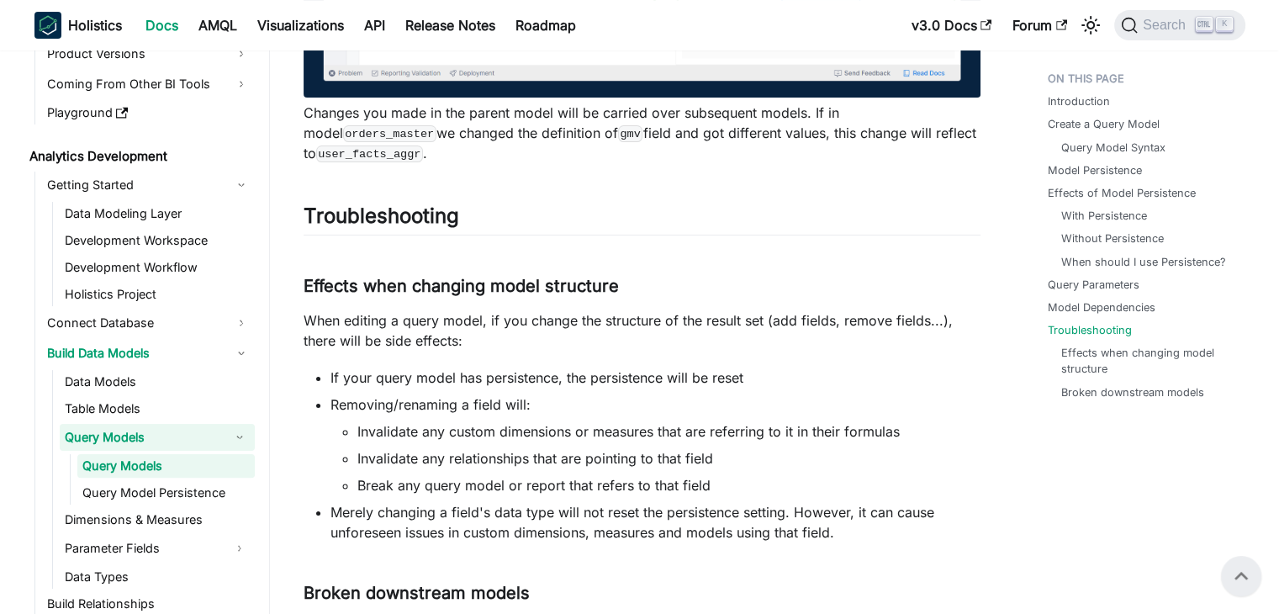
scroll to position [6640, 0]
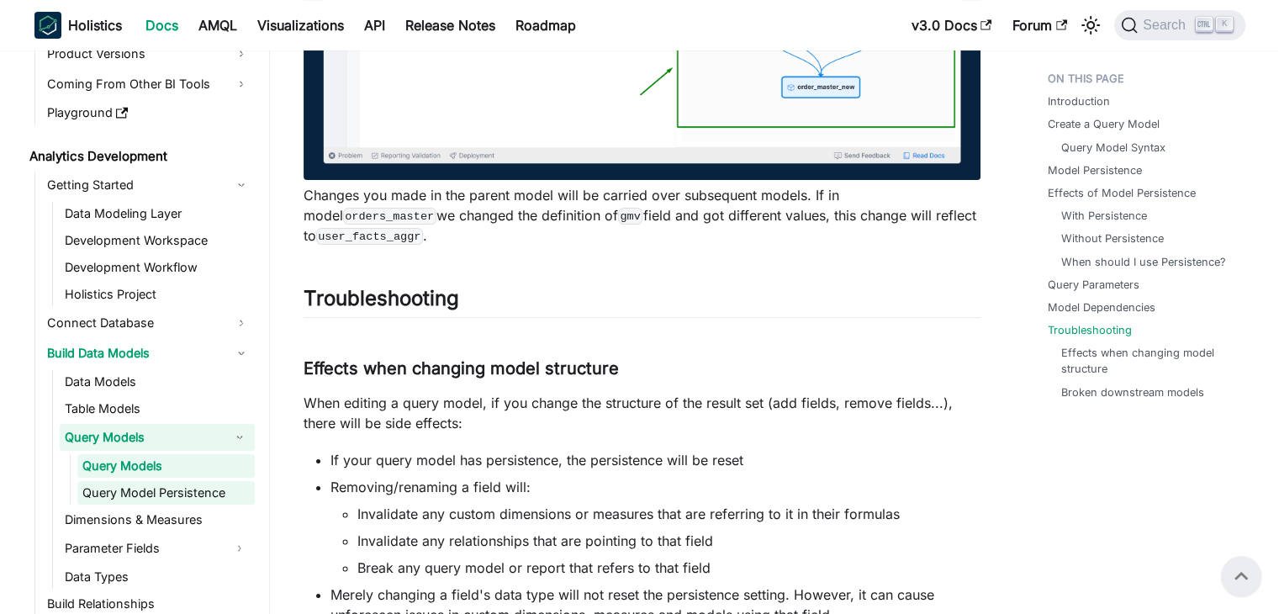
click at [182, 486] on link "Query Model Persistence" at bounding box center [165, 493] width 177 height 24
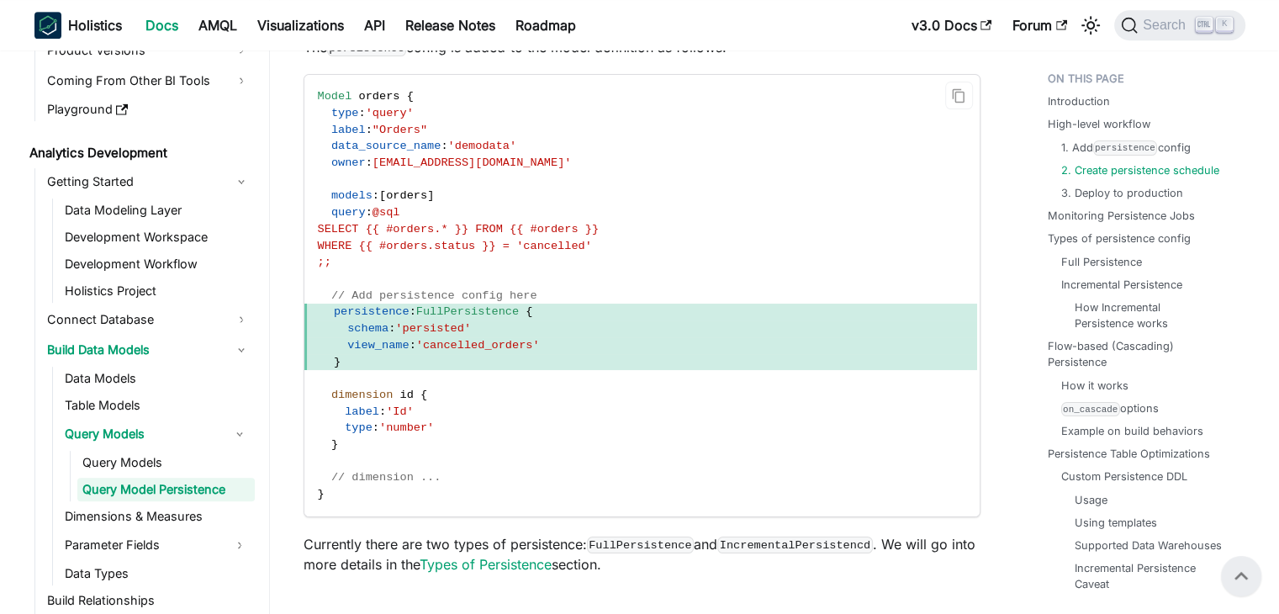
scroll to position [841, 0]
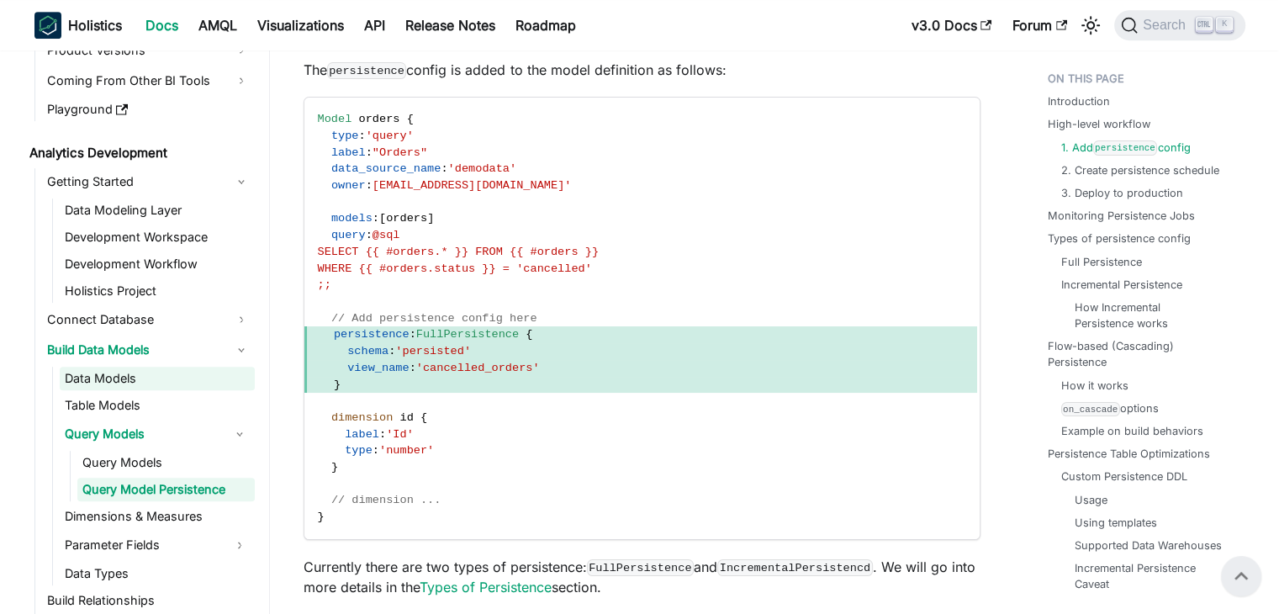
click at [115, 377] on link "Data Models" at bounding box center [157, 379] width 195 height 24
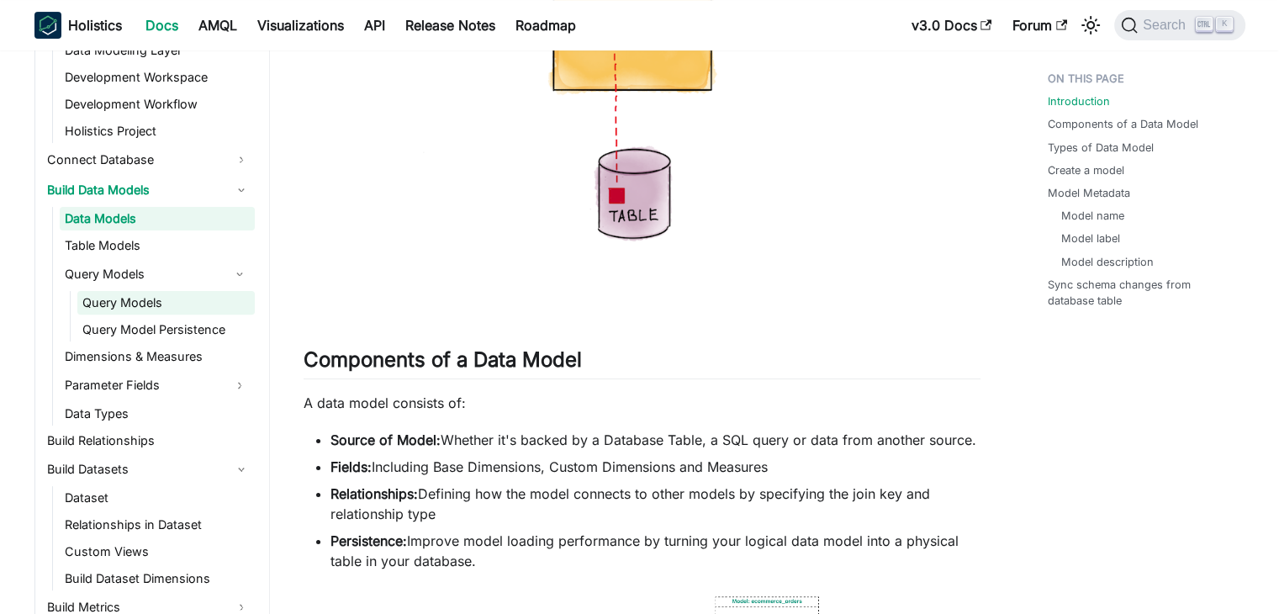
scroll to position [340, 0]
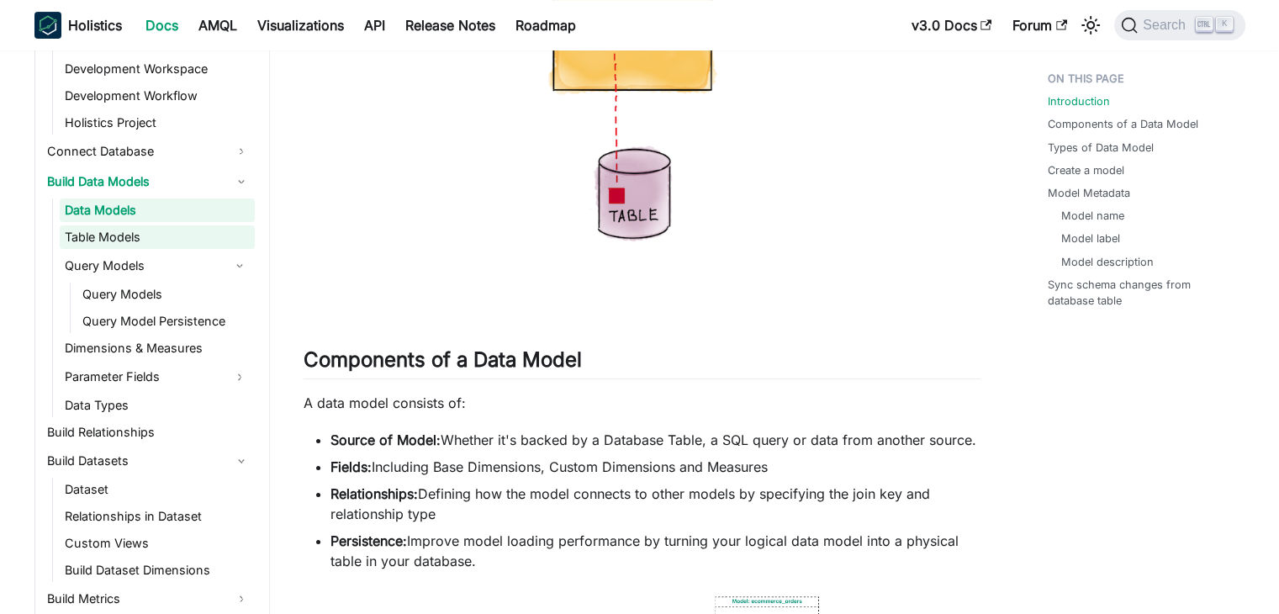
click at [122, 235] on link "Table Models" at bounding box center [157, 237] width 195 height 24
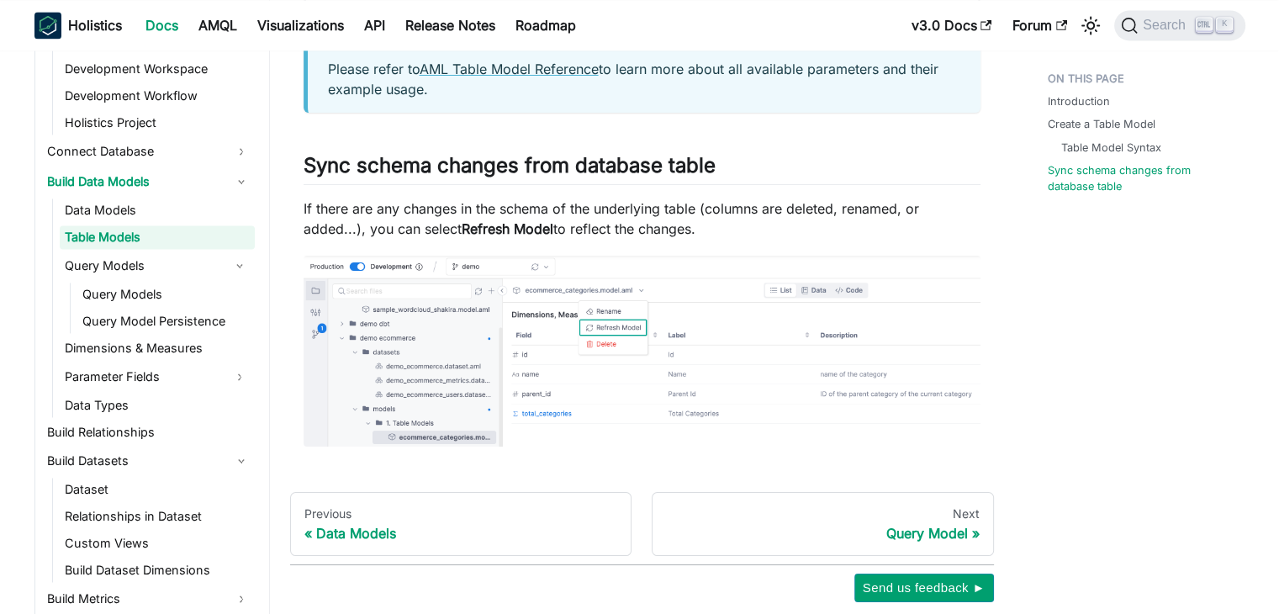
scroll to position [2607, 0]
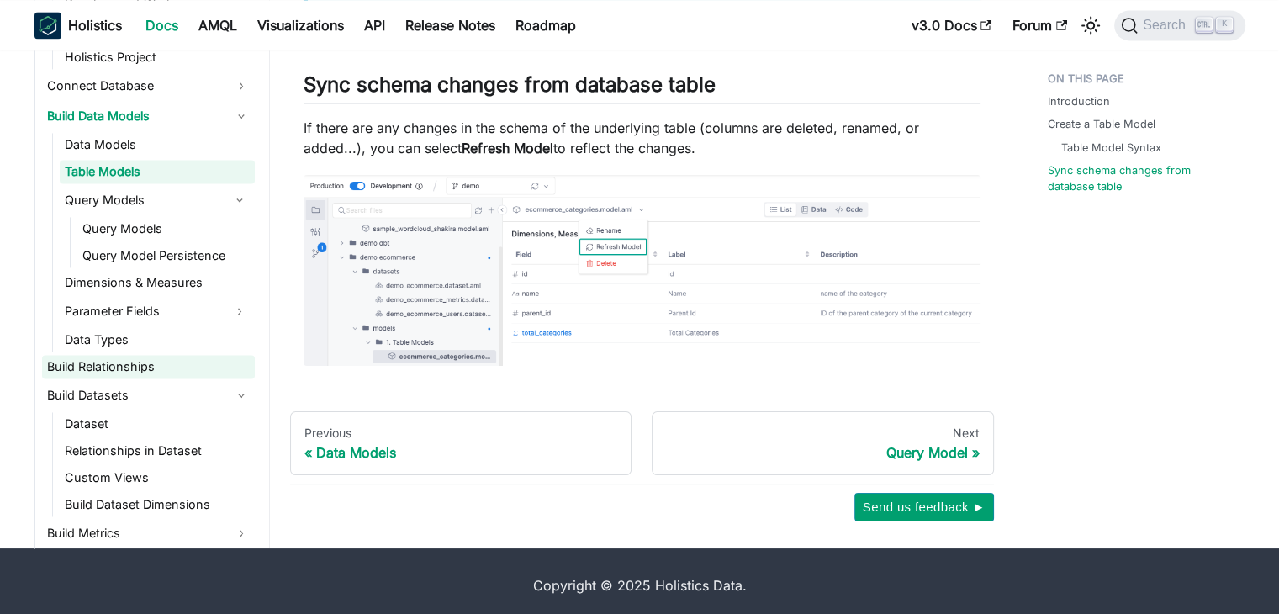
click at [133, 374] on link "Build Relationships" at bounding box center [148, 367] width 213 height 24
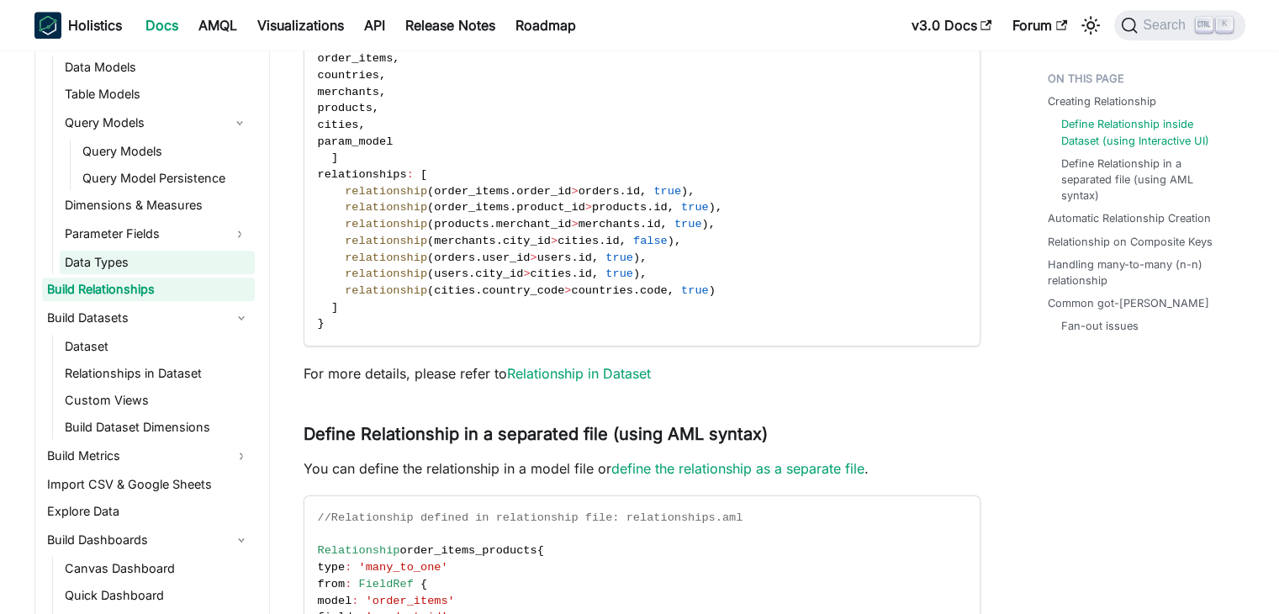
scroll to position [508, 0]
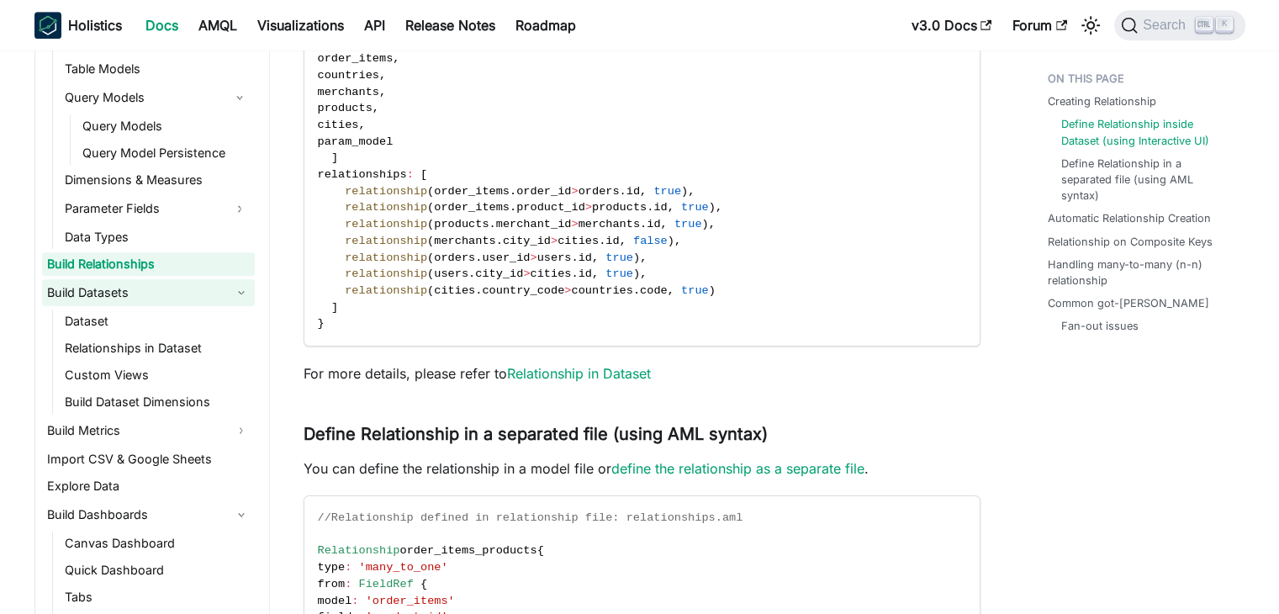
click at [81, 287] on link "Build Datasets" at bounding box center [148, 292] width 213 height 27
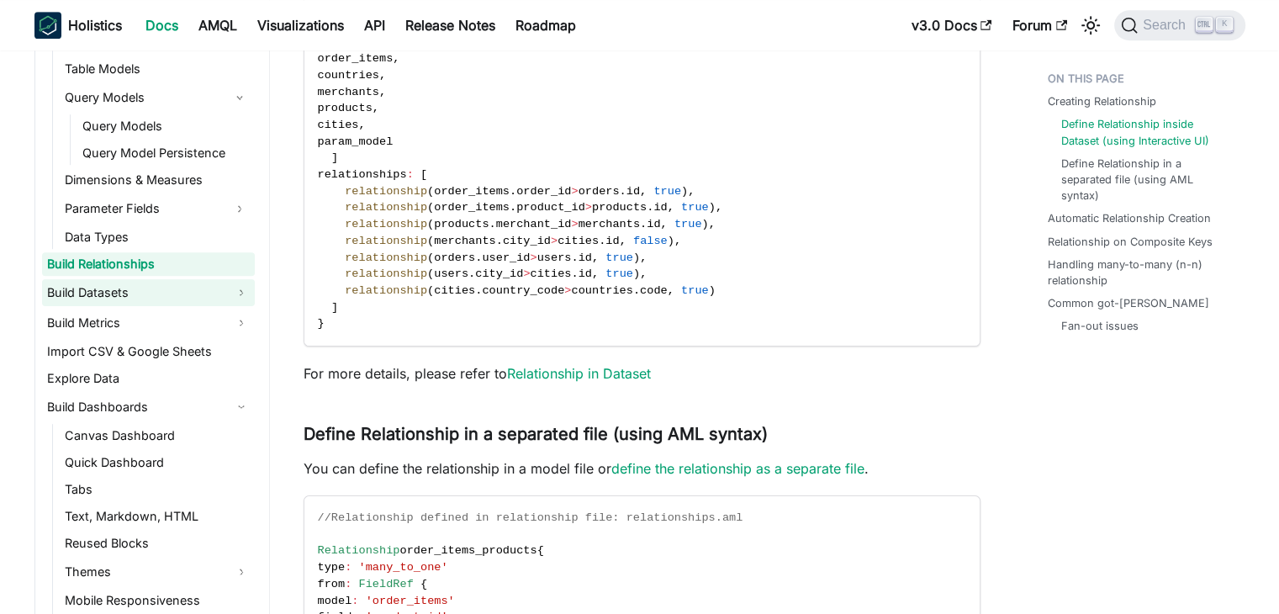
click at [74, 293] on link "Build Datasets" at bounding box center [148, 292] width 213 height 27
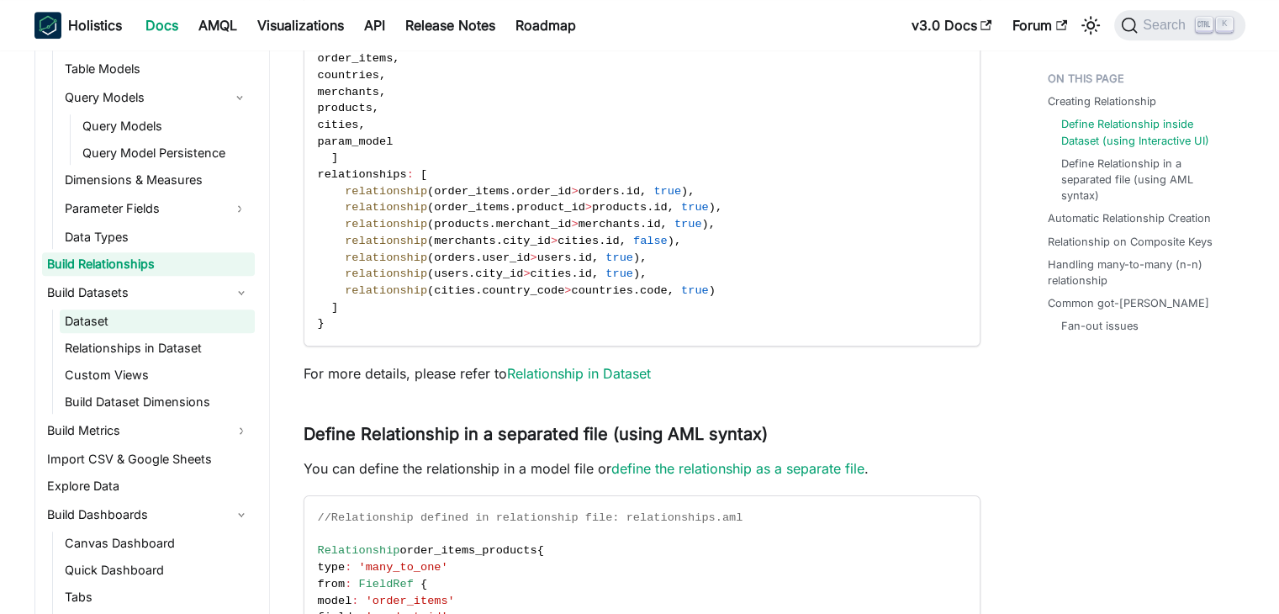
click at [98, 324] on link "Dataset" at bounding box center [157, 321] width 195 height 24
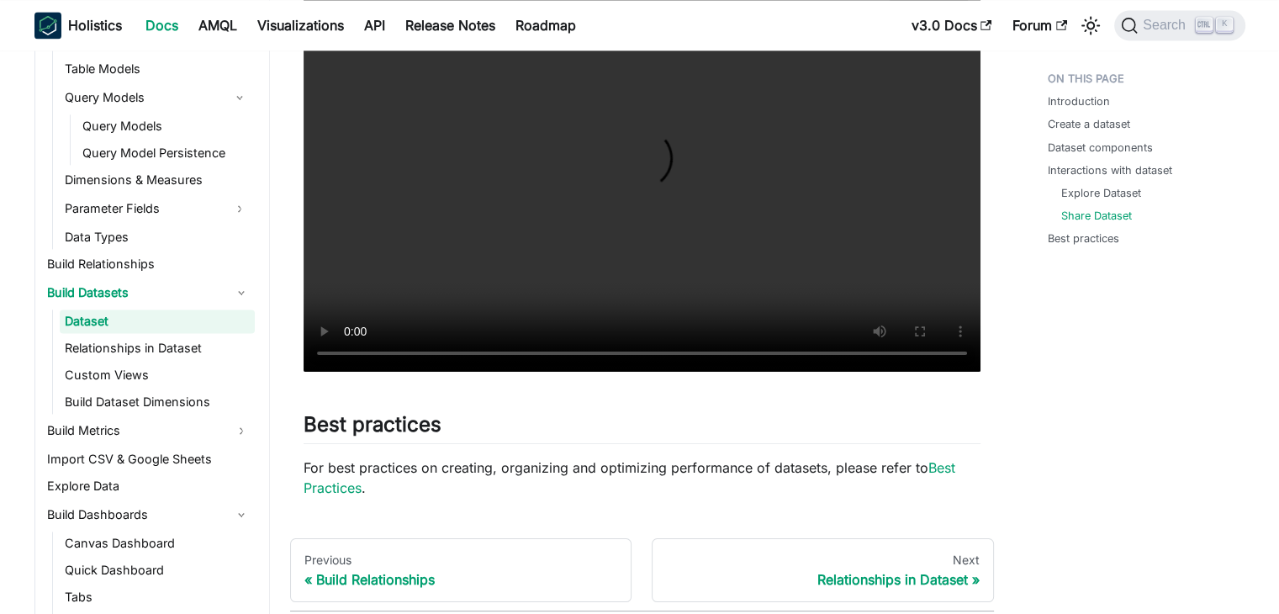
scroll to position [2600, 0]
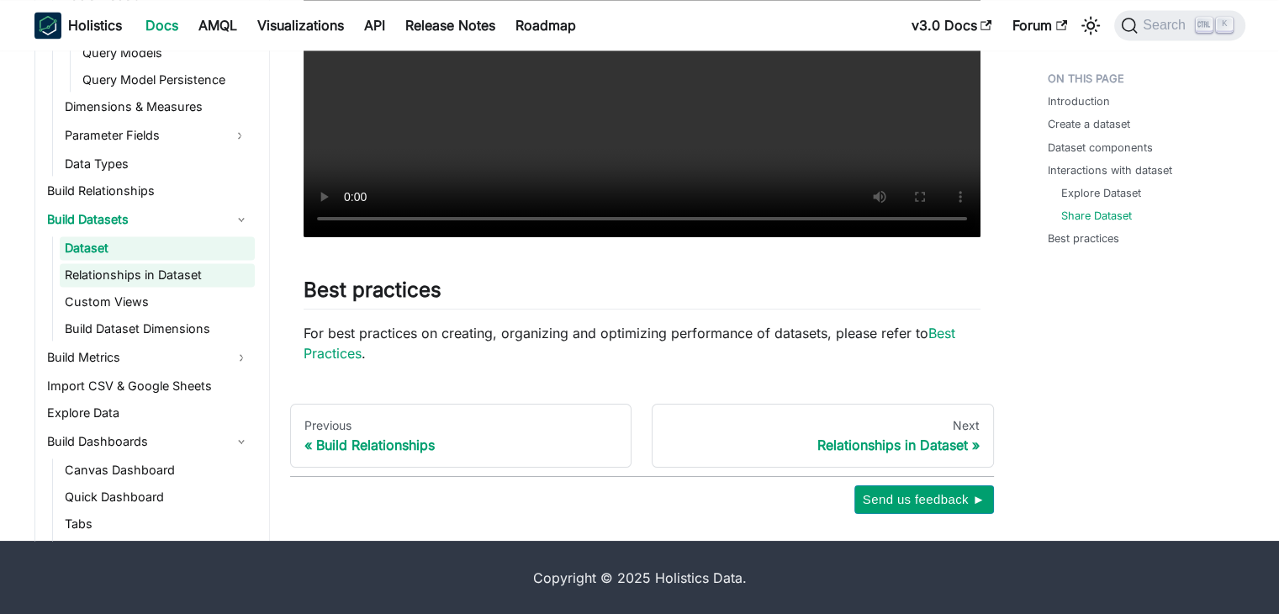
click at [124, 277] on link "Relationships in Dataset" at bounding box center [157, 275] width 195 height 24
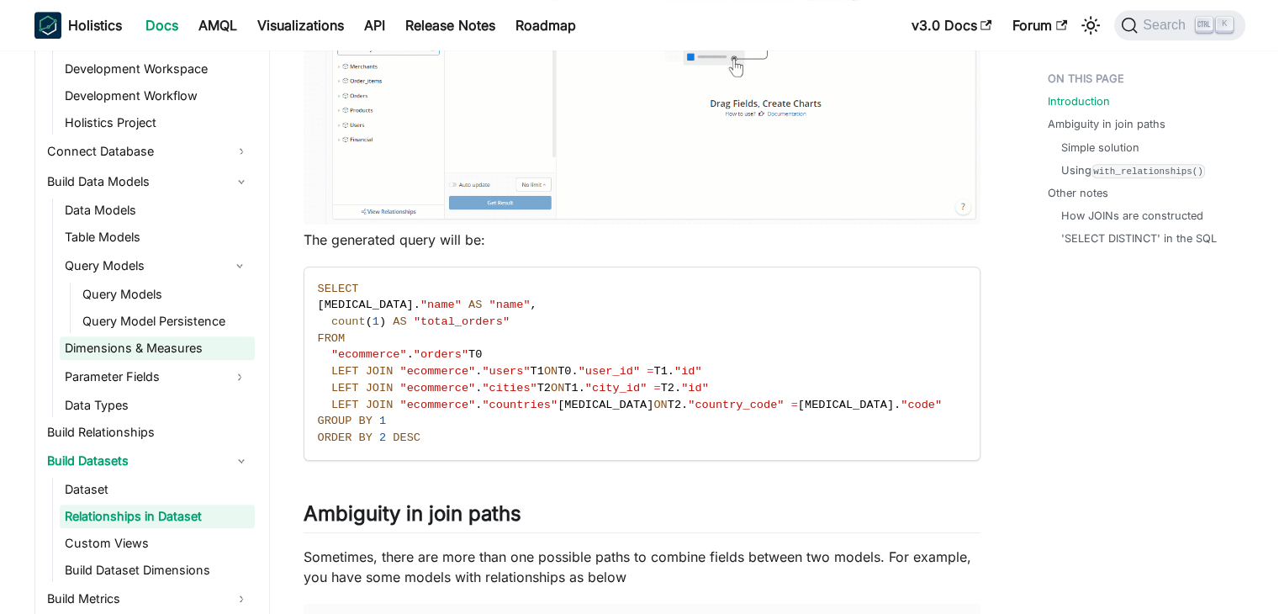
scroll to position [256, 0]
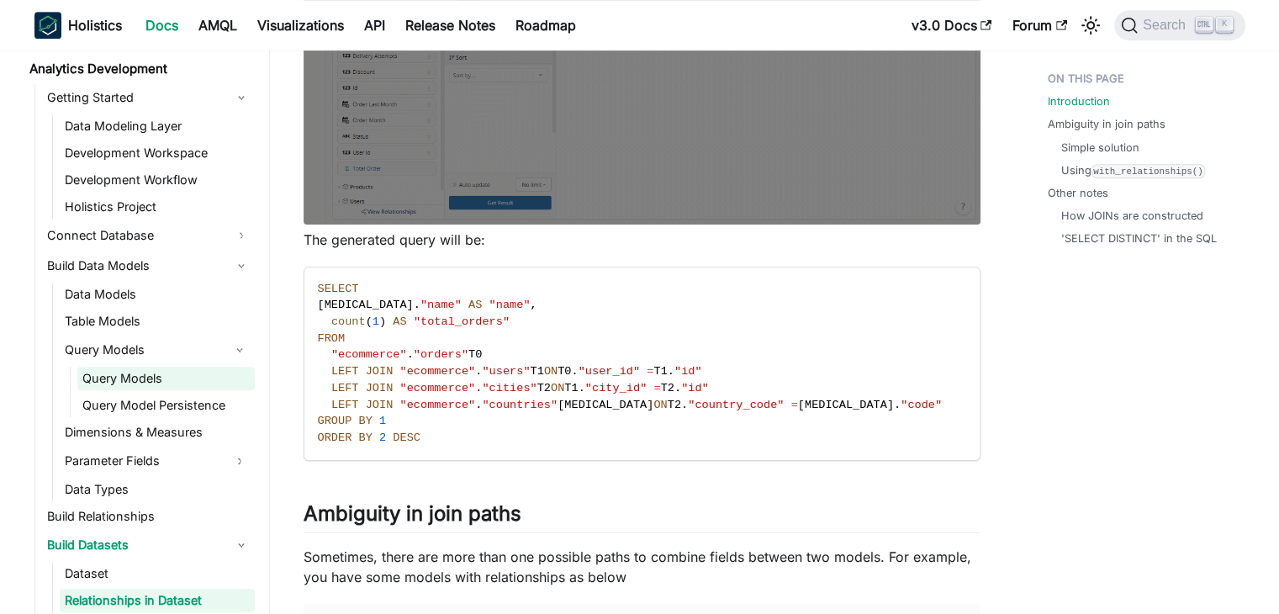
click at [130, 371] on link "Query Models" at bounding box center [165, 379] width 177 height 24
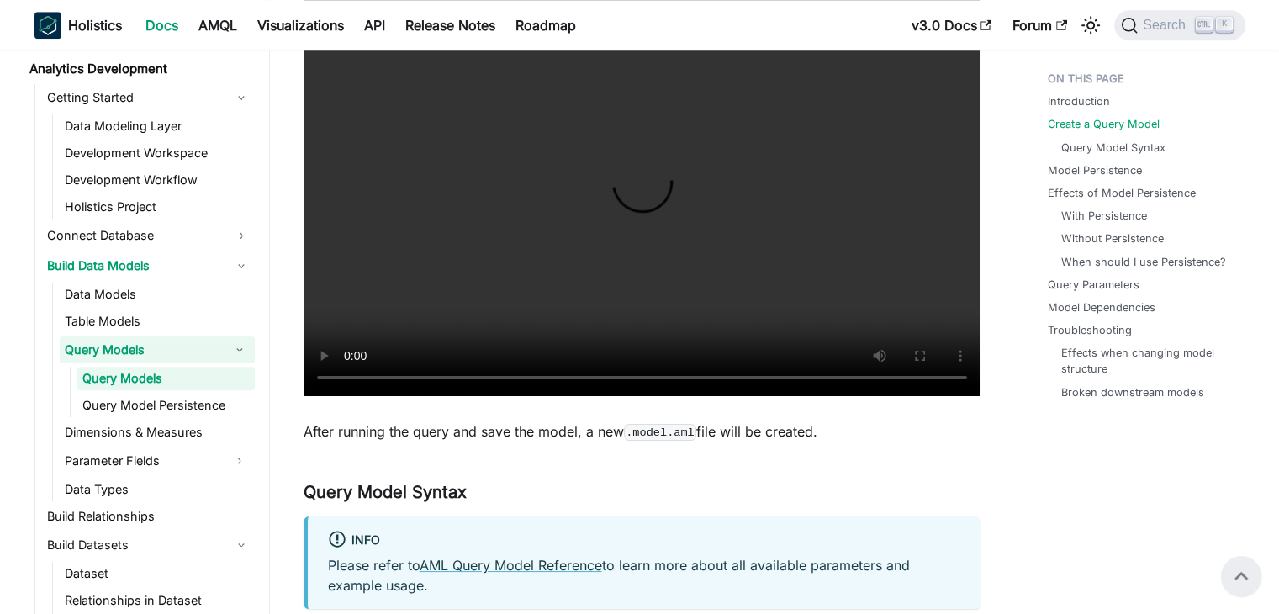
scroll to position [1261, 0]
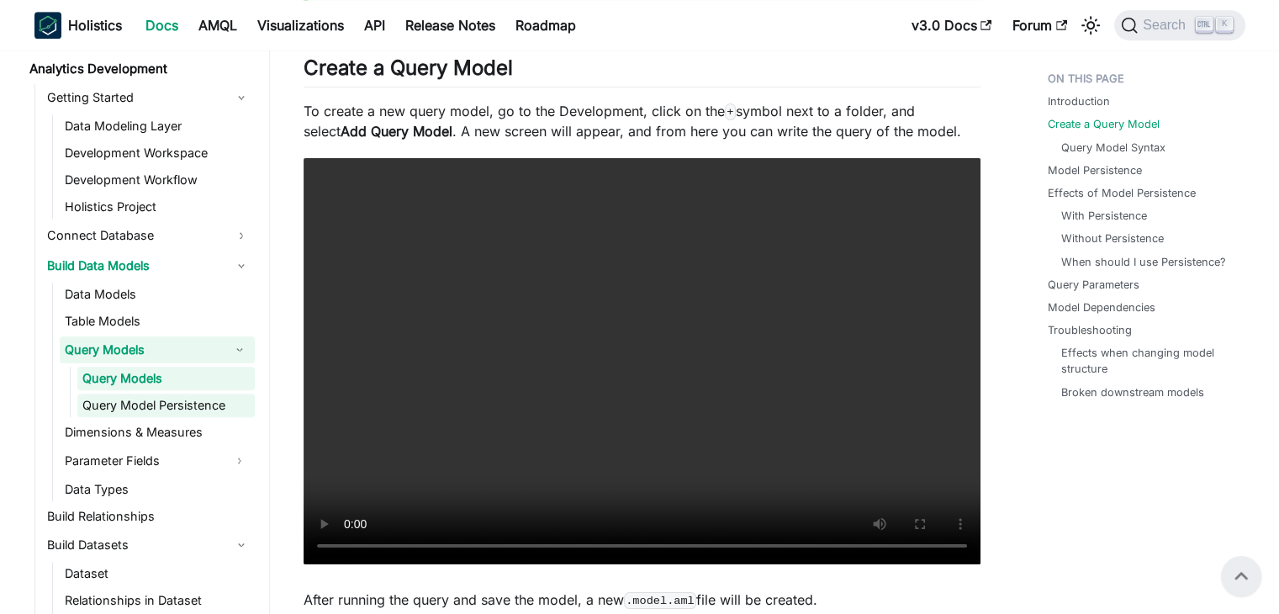
click at [209, 416] on link "Query Model Persistence" at bounding box center [165, 406] width 177 height 24
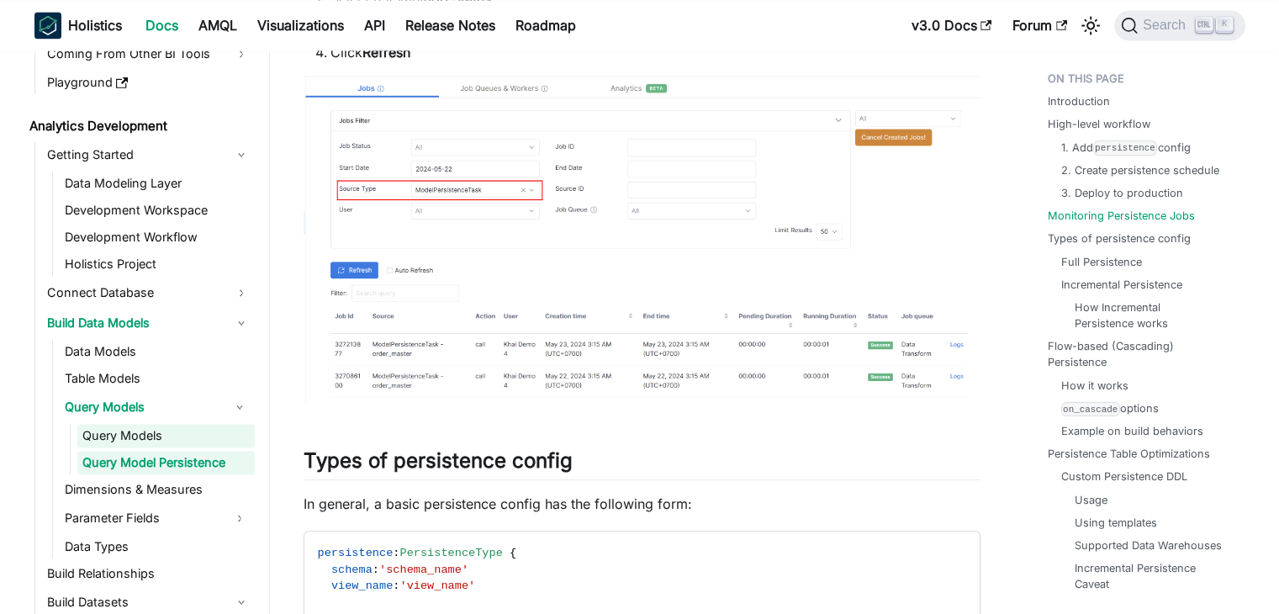
scroll to position [198, 0]
click at [124, 367] on link "Table Models" at bounding box center [157, 379] width 195 height 24
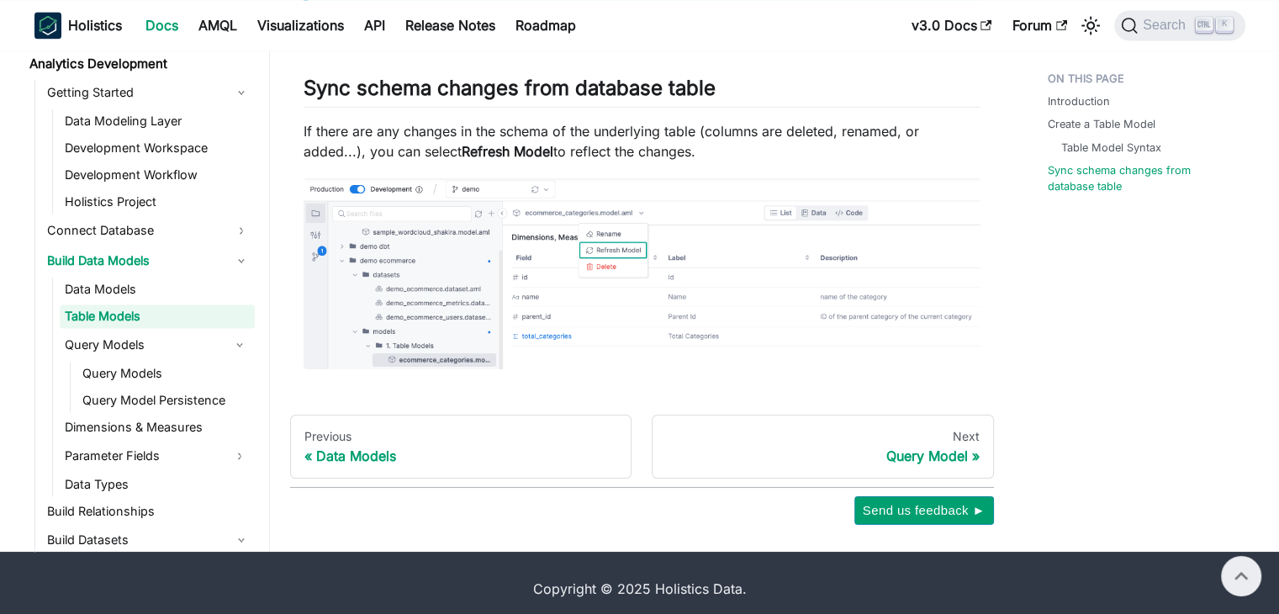
scroll to position [2529, 0]
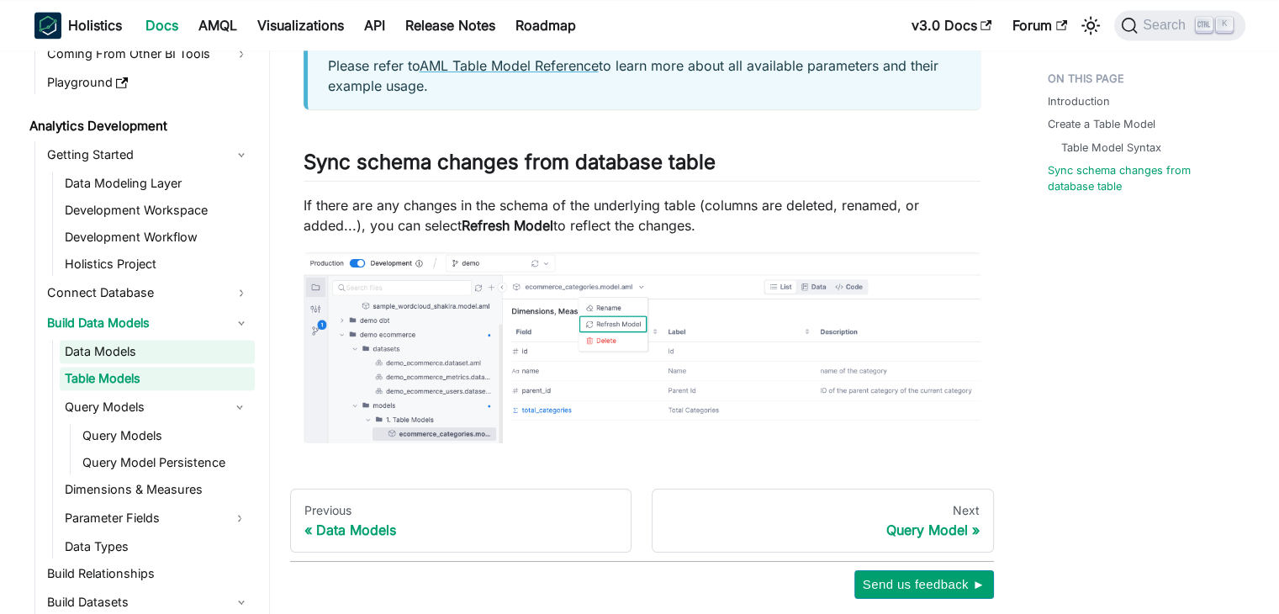
click at [138, 351] on link "Data Models" at bounding box center [157, 352] width 195 height 24
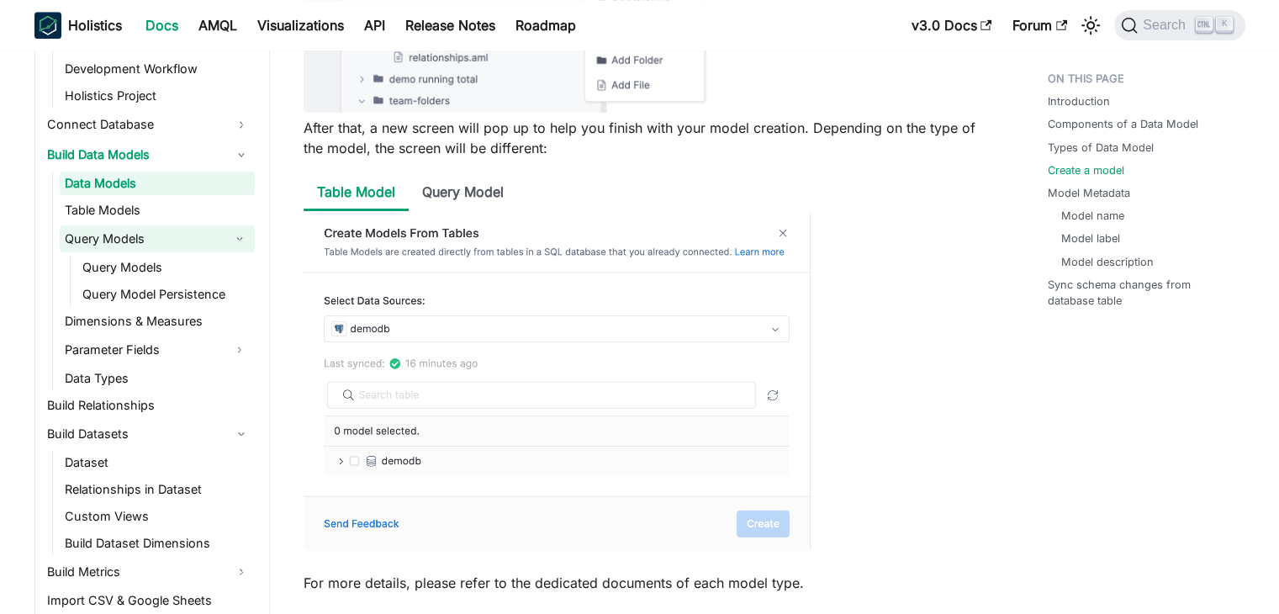
scroll to position [451, 0]
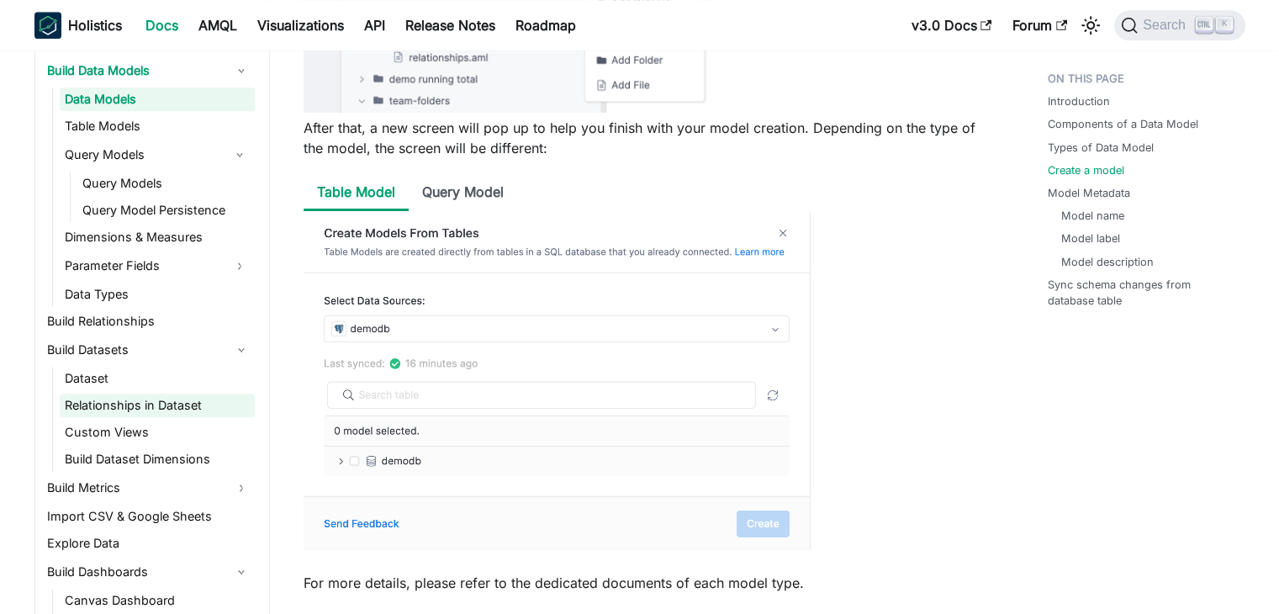
click at [151, 402] on link "Relationships in Dataset" at bounding box center [157, 406] width 195 height 24
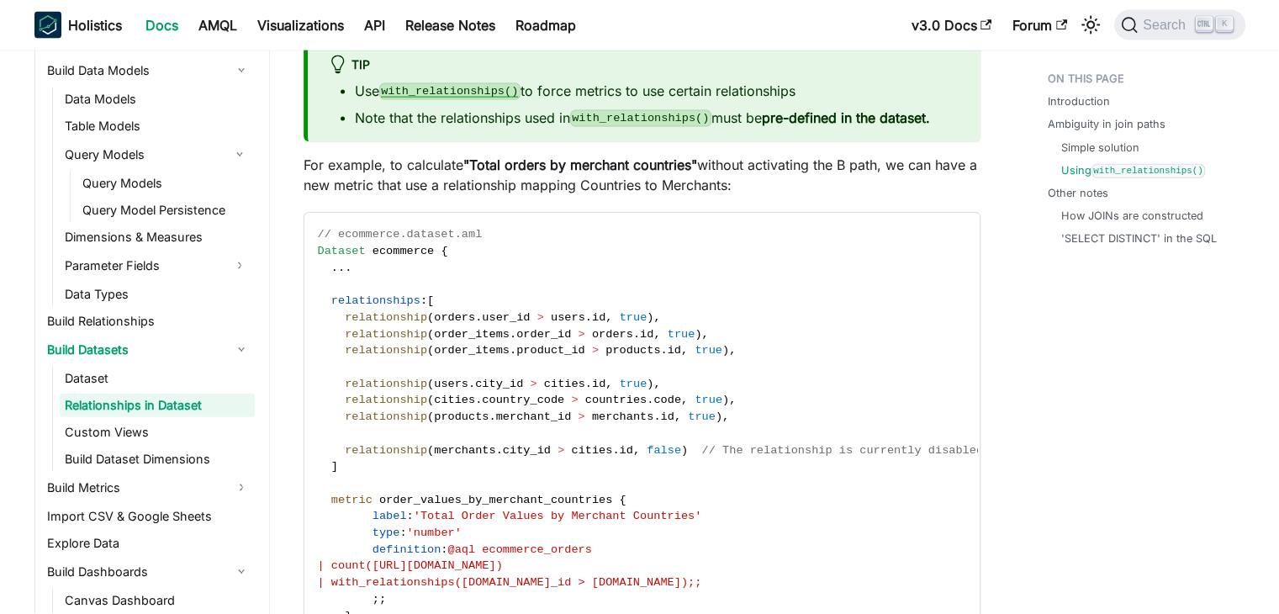
scroll to position [3868, 0]
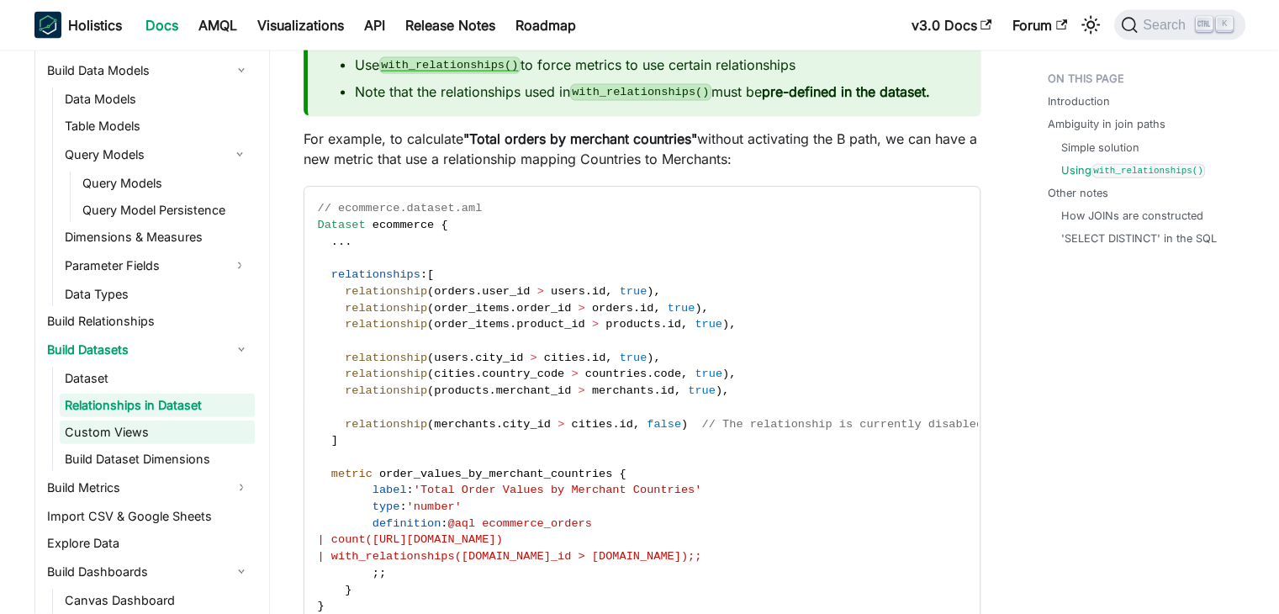
click at [160, 426] on link "Custom Views" at bounding box center [157, 432] width 195 height 24
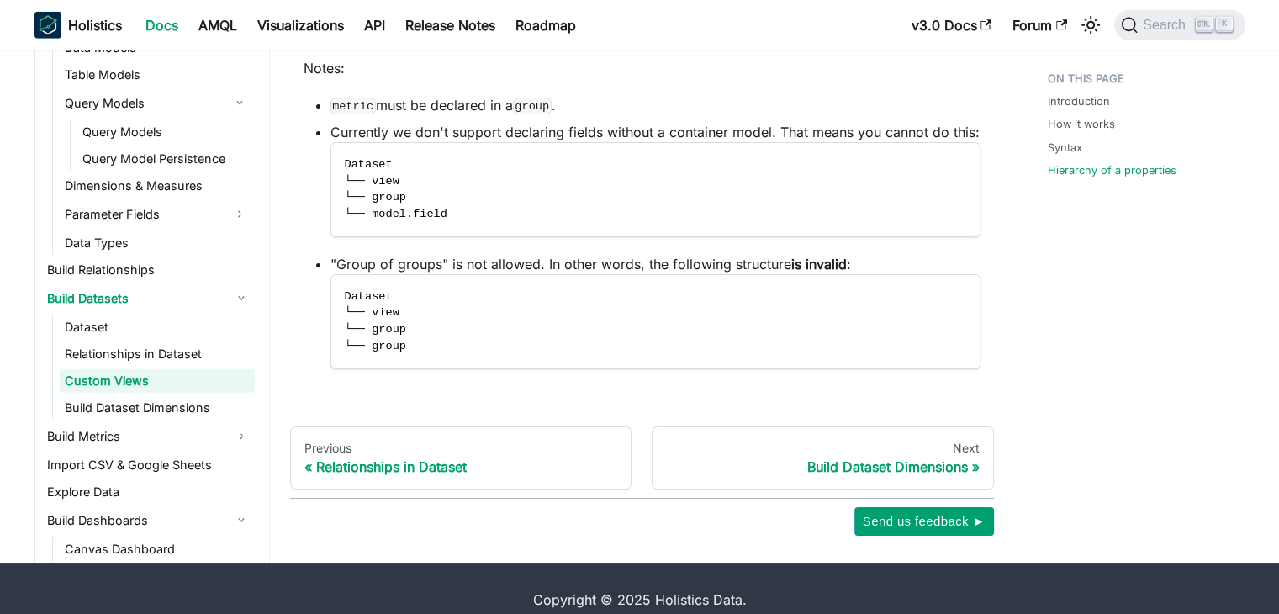
scroll to position [4839, 0]
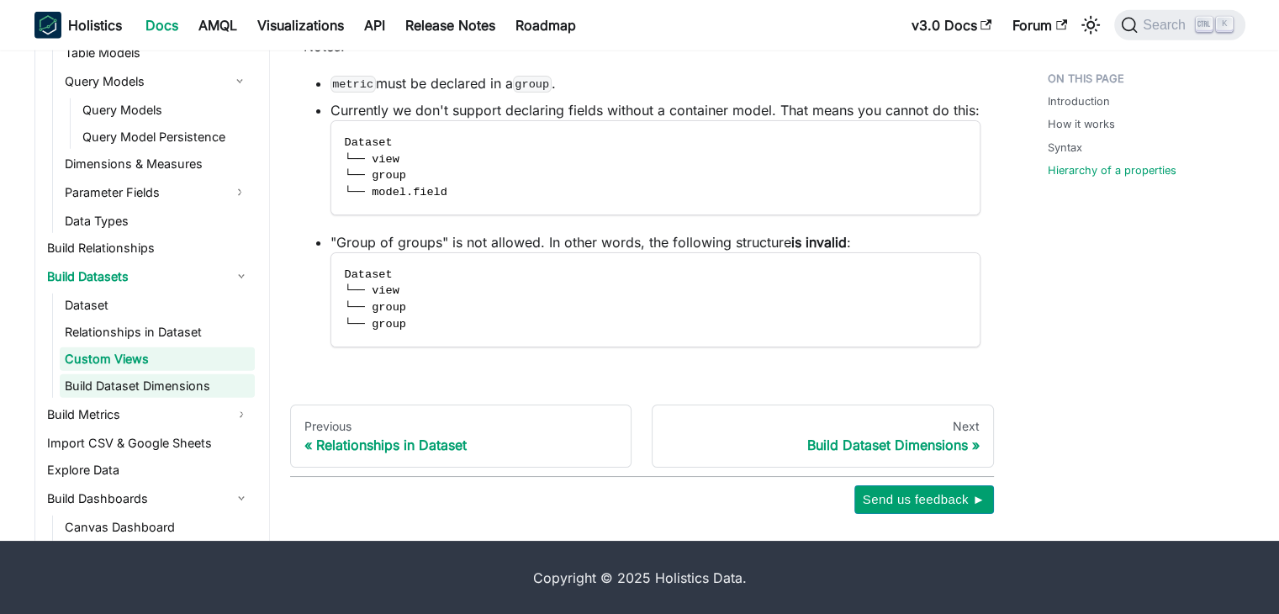
click at [151, 376] on link "Build Dataset Dimensions" at bounding box center [157, 386] width 195 height 24
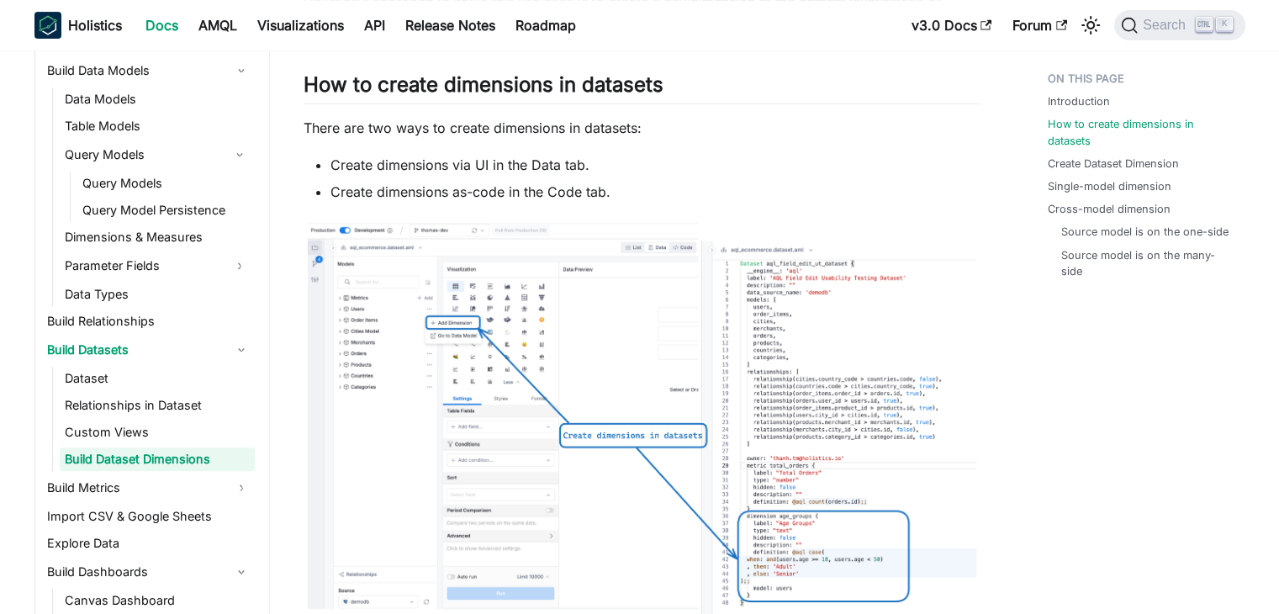
scroll to position [673, 0]
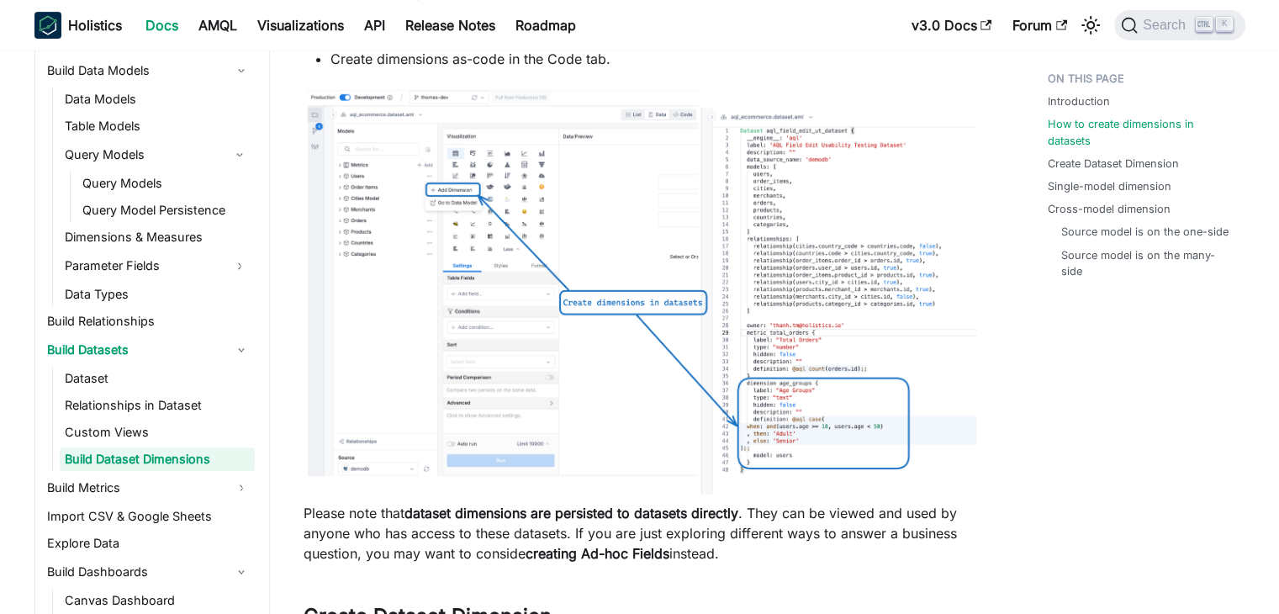
click at [643, 343] on img at bounding box center [642, 291] width 677 height 411
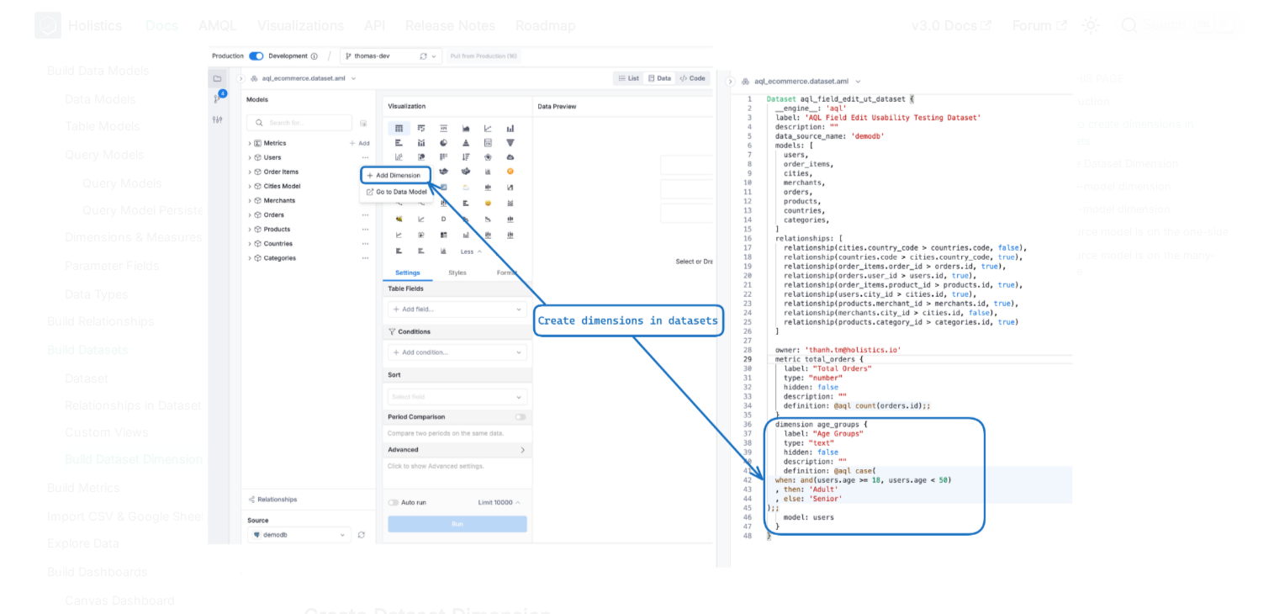
click at [643, 343] on img at bounding box center [640, 306] width 874 height 531
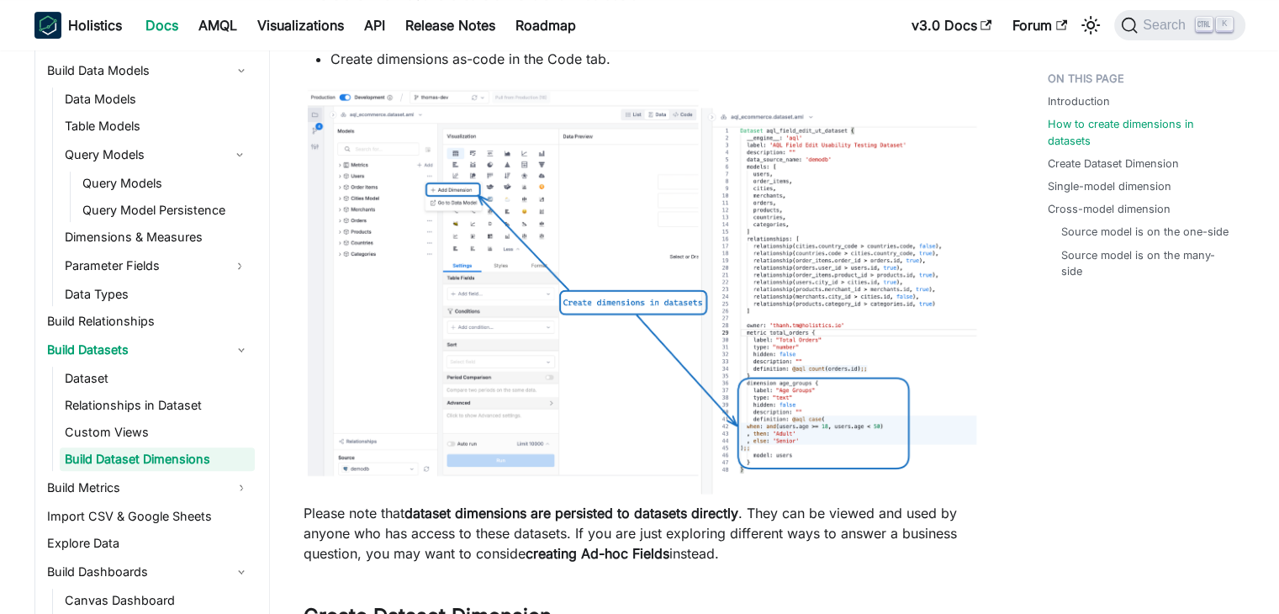
click at [621, 278] on img at bounding box center [642, 291] width 677 height 411
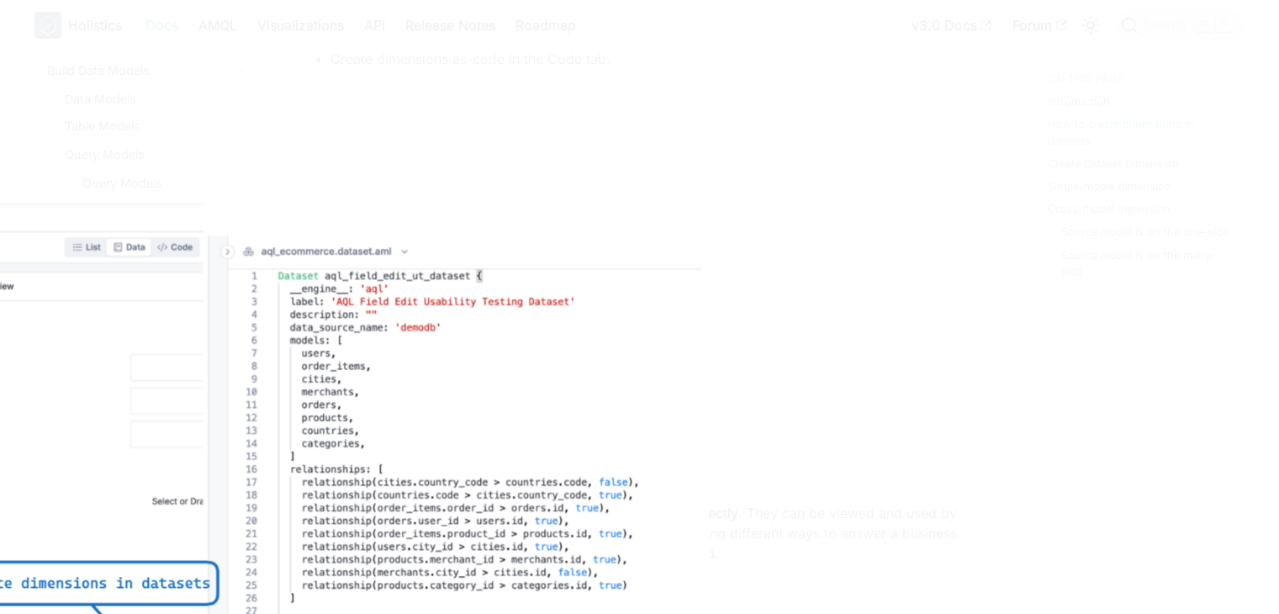
click at [1177, 51] on div at bounding box center [639, 307] width 1279 height 614
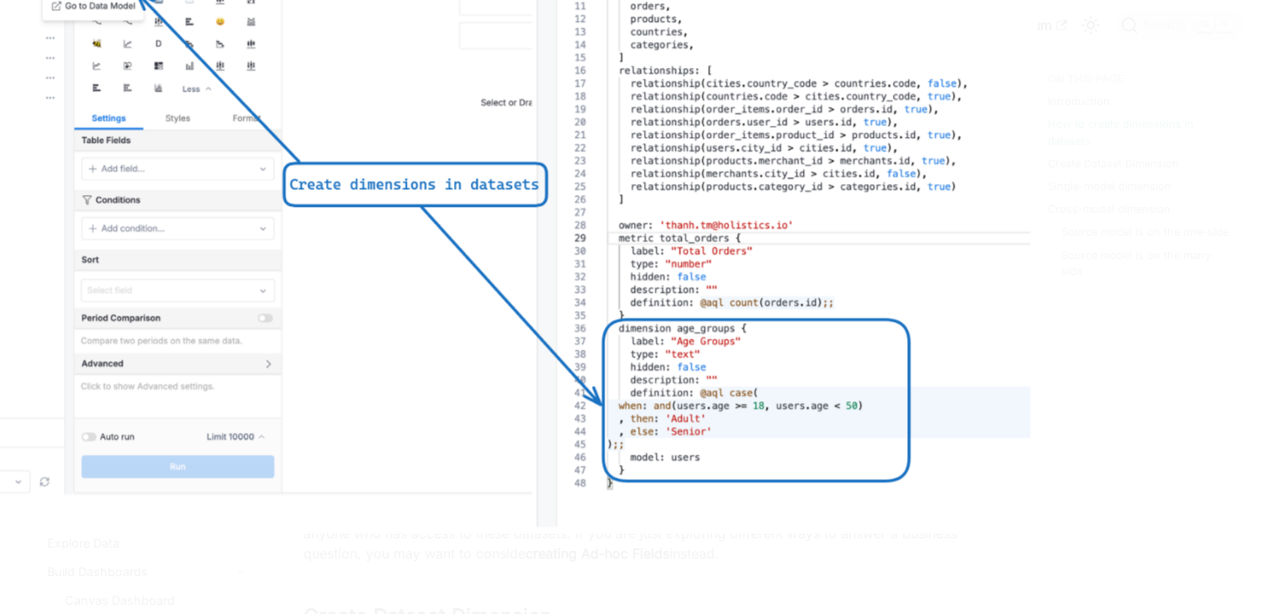
drag, startPoint x: 794, startPoint y: 114, endPoint x: 851, endPoint y: 429, distance: 319.6
click at [848, 445] on img at bounding box center [430, 165] width 1213 height 737
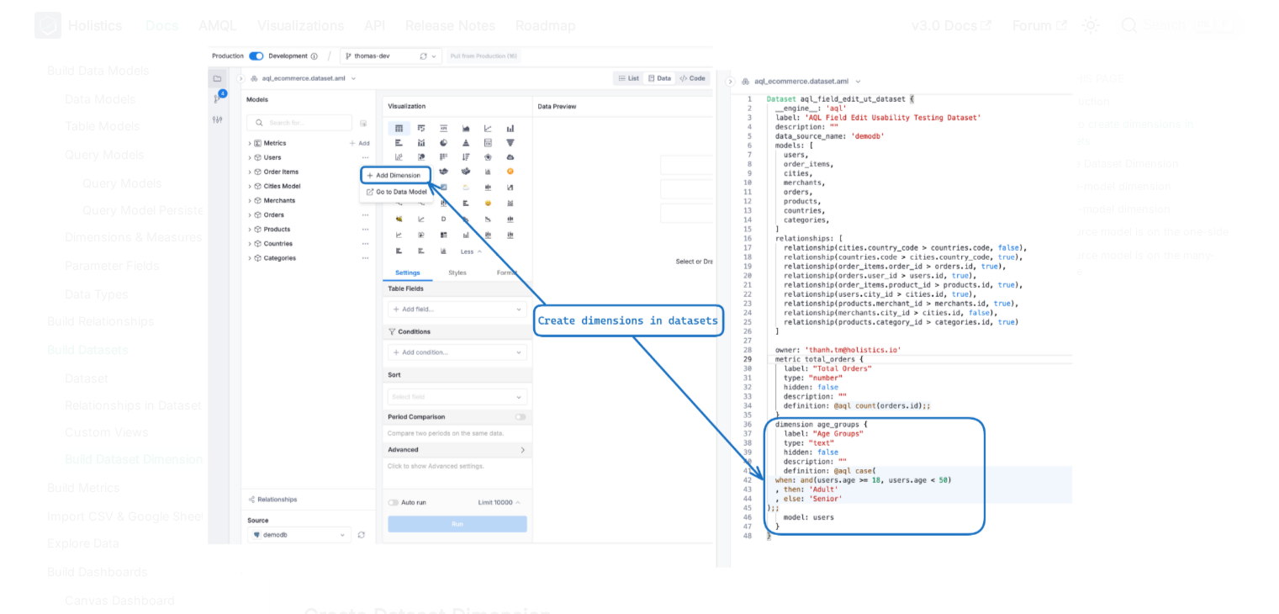
click at [1130, 230] on div at bounding box center [639, 307] width 1279 height 614
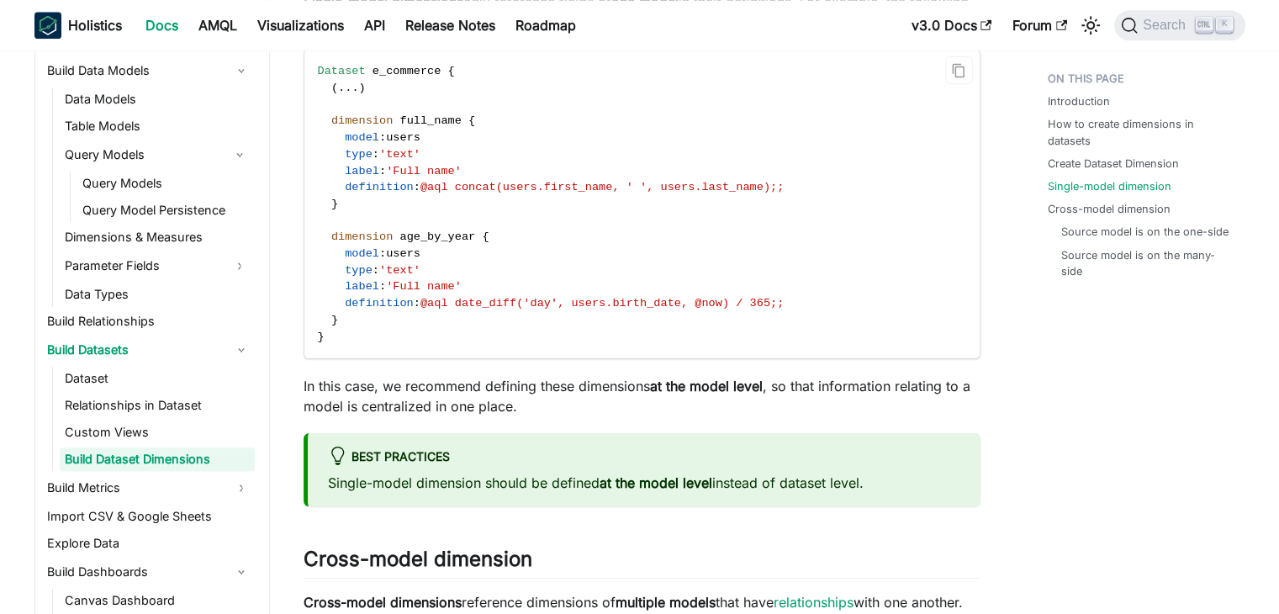
scroll to position [2018, 0]
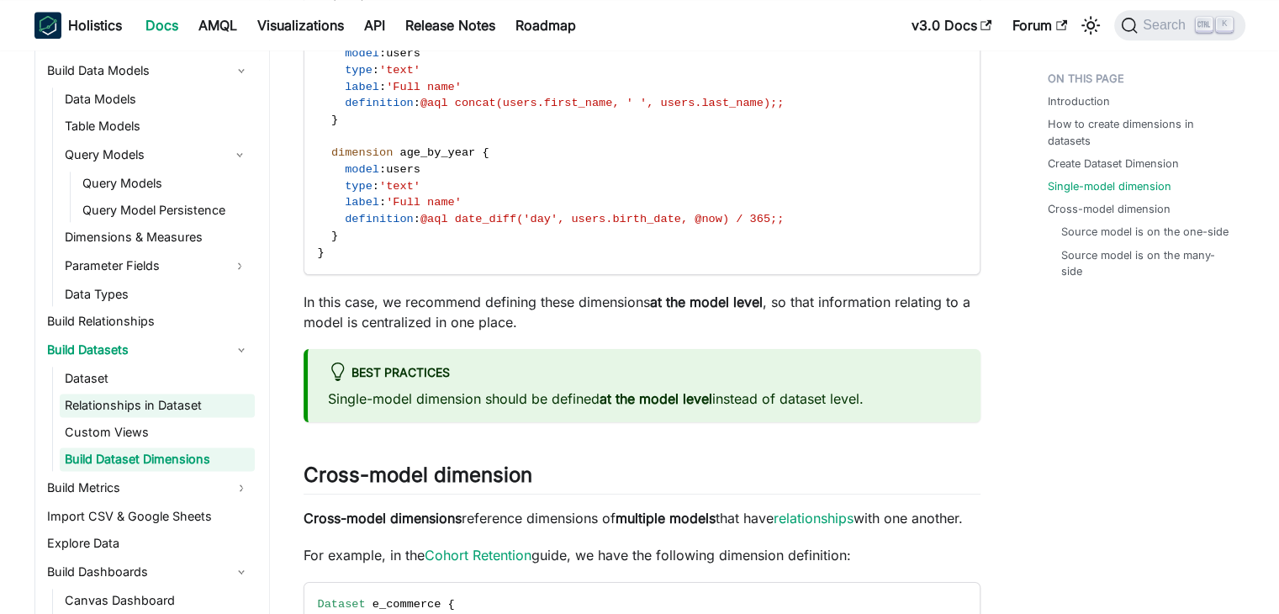
click at [158, 394] on link "Relationships in Dataset" at bounding box center [157, 406] width 195 height 24
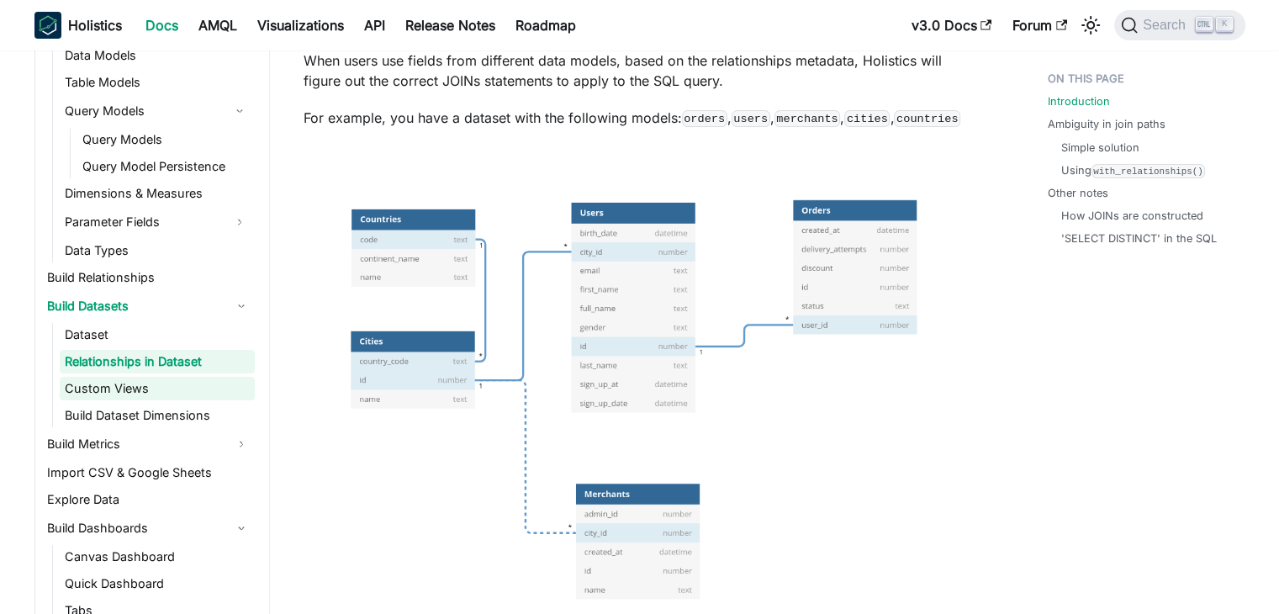
scroll to position [535, 0]
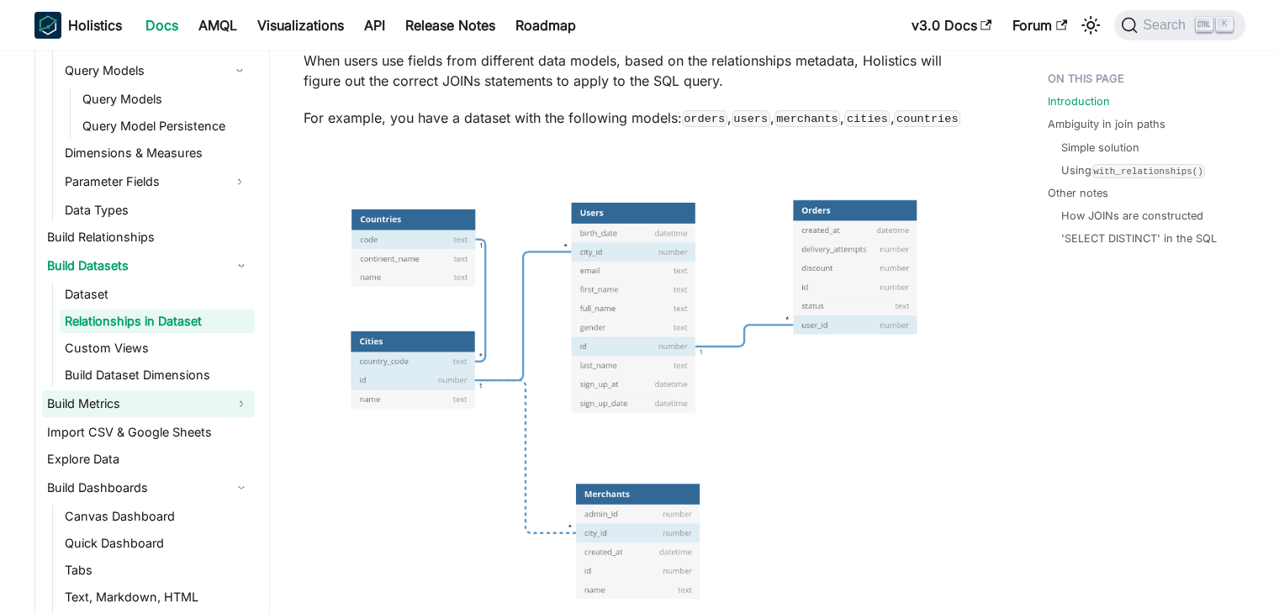
click at [121, 402] on link "Build Metrics" at bounding box center [148, 403] width 213 height 27
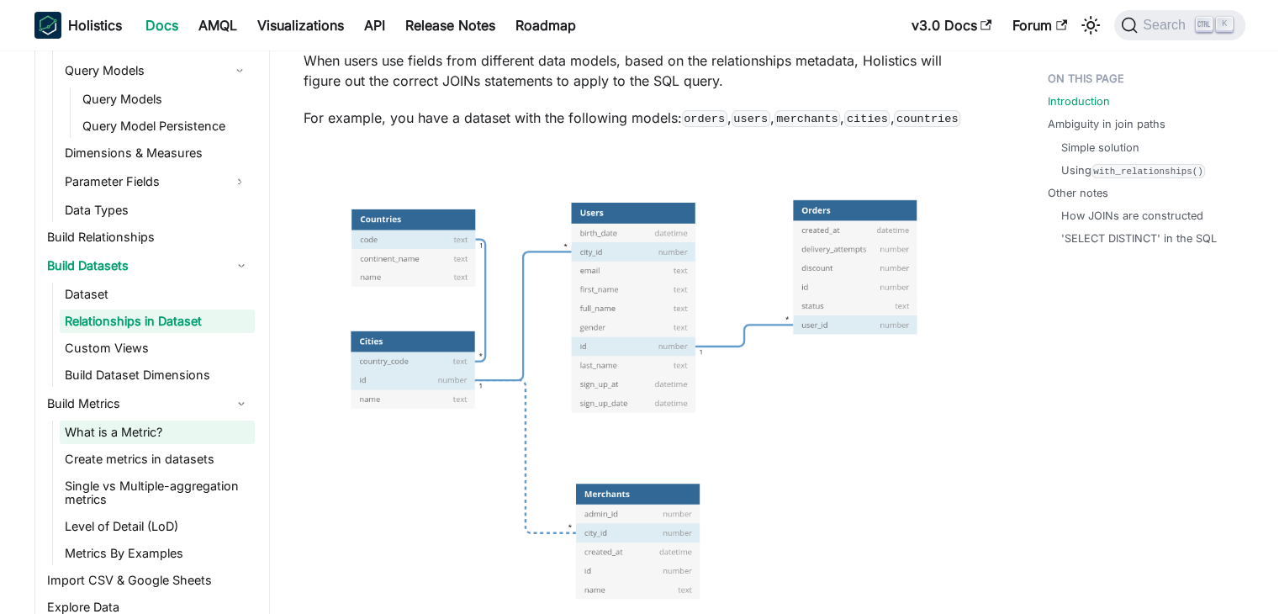
click at [172, 435] on link "What is a Metric?" at bounding box center [157, 432] width 195 height 24
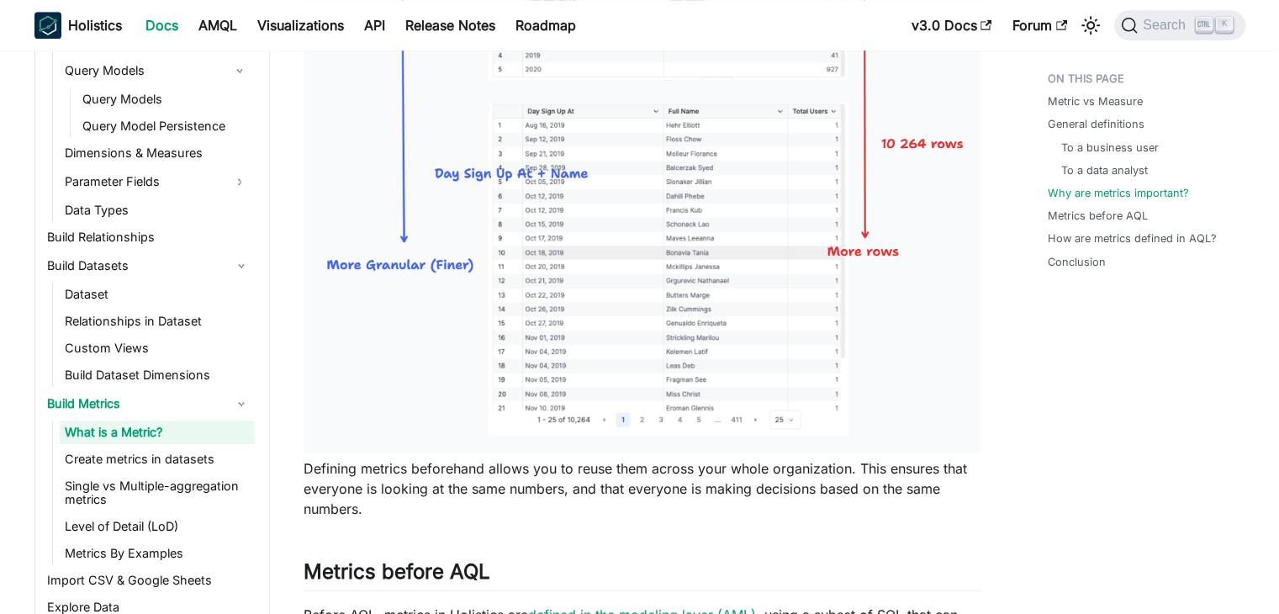
scroll to position [1682, 0]
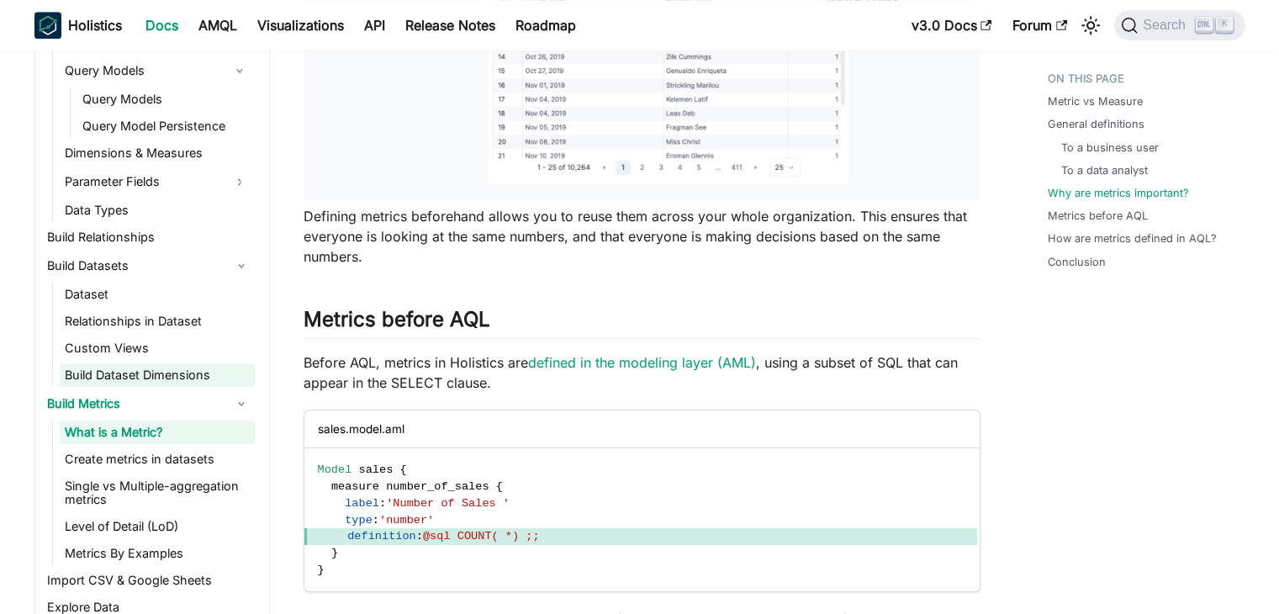
click at [149, 384] on link "Build Dataset Dimensions" at bounding box center [157, 375] width 195 height 24
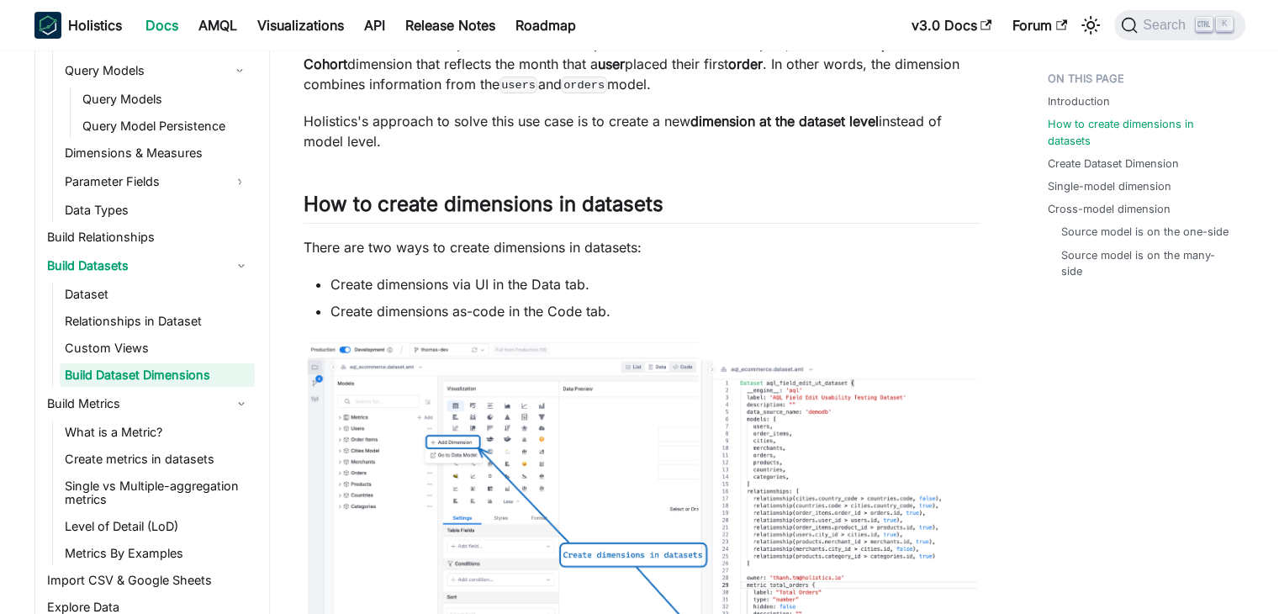
scroll to position [589, 0]
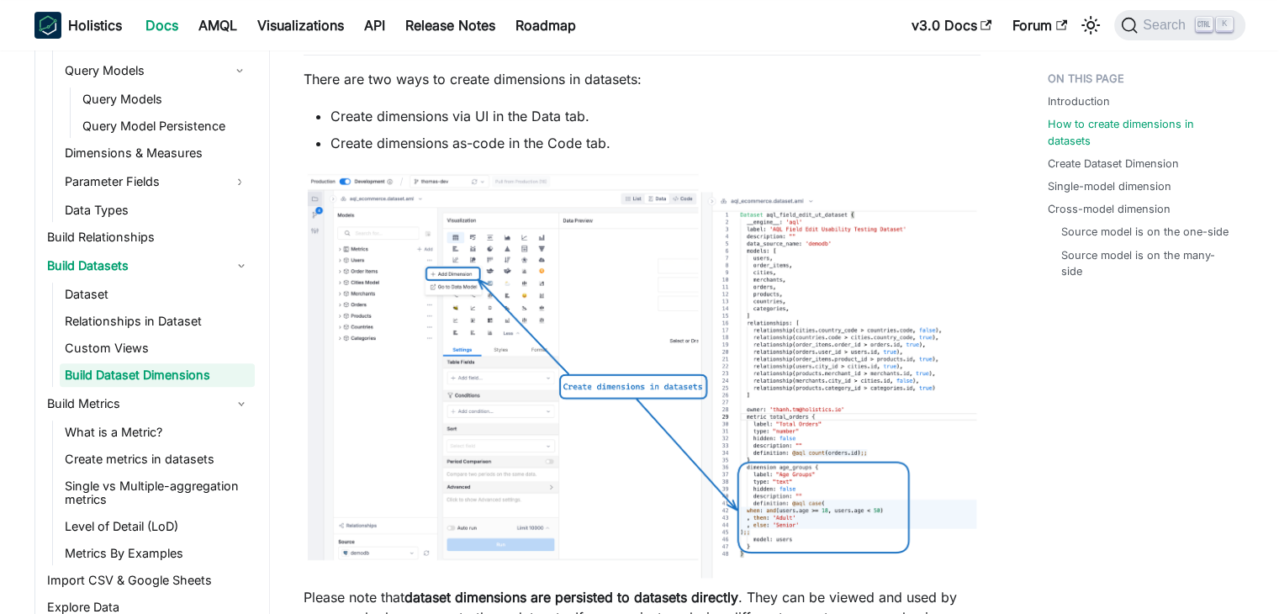
click at [518, 398] on img at bounding box center [642, 375] width 677 height 411
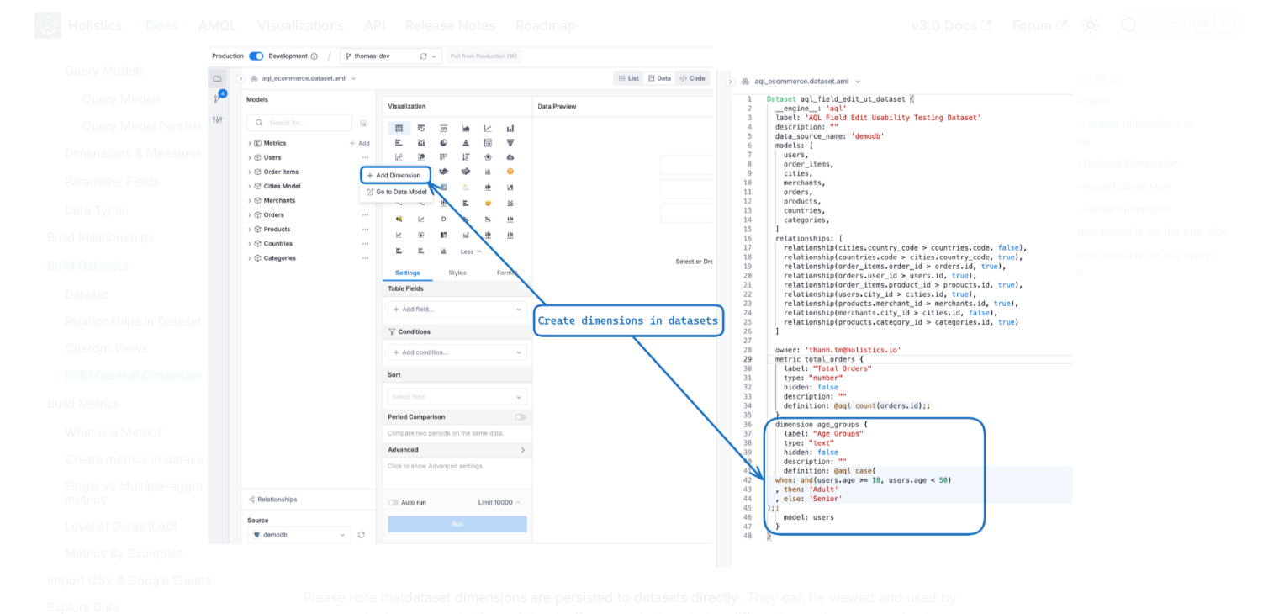
click at [1081, 346] on div at bounding box center [639, 307] width 1279 height 614
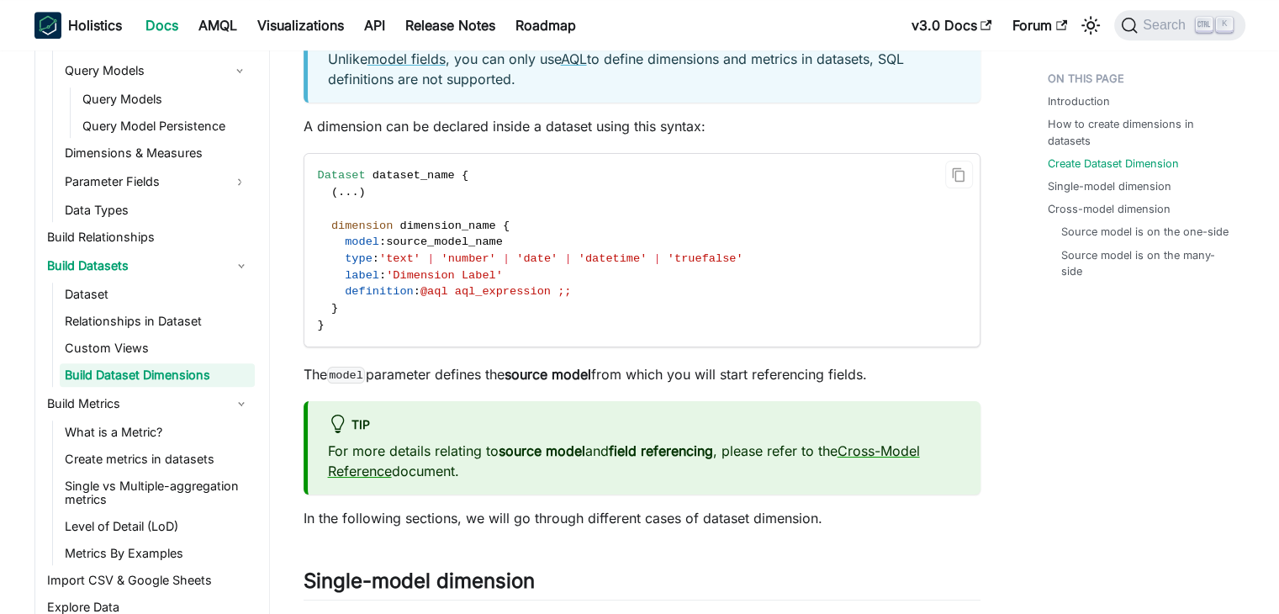
scroll to position [1345, 0]
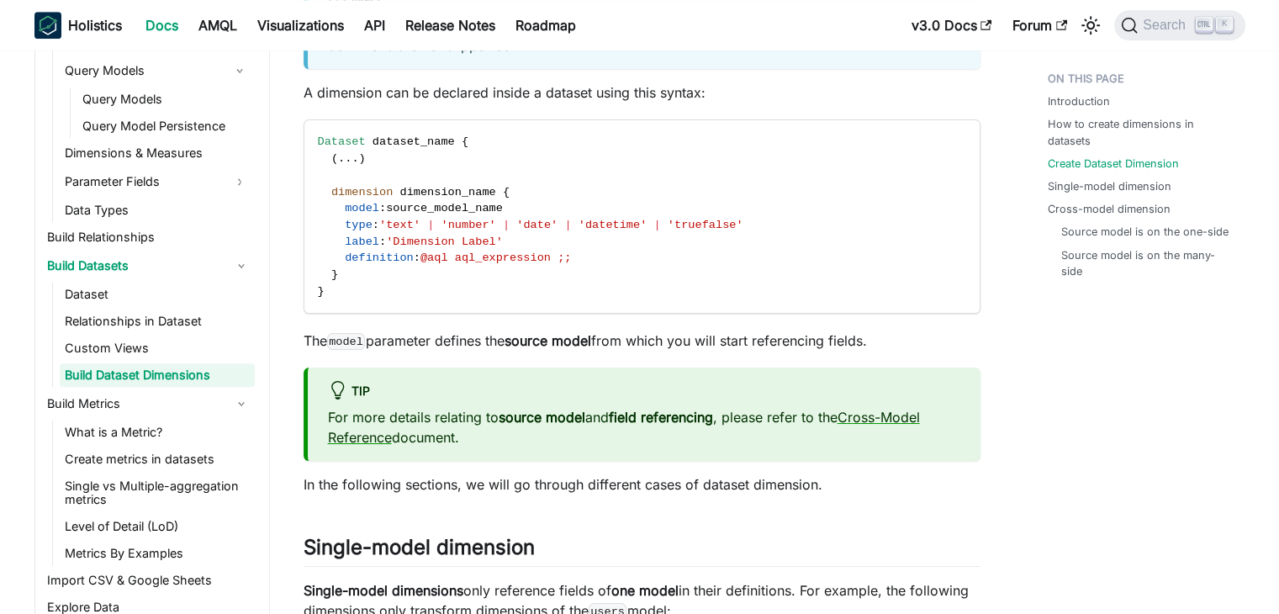
click at [1035, 199] on ul "Introduction How to create dimensions in datasets Create Dataset Dimension Sing…" at bounding box center [1138, 178] width 208 height 229
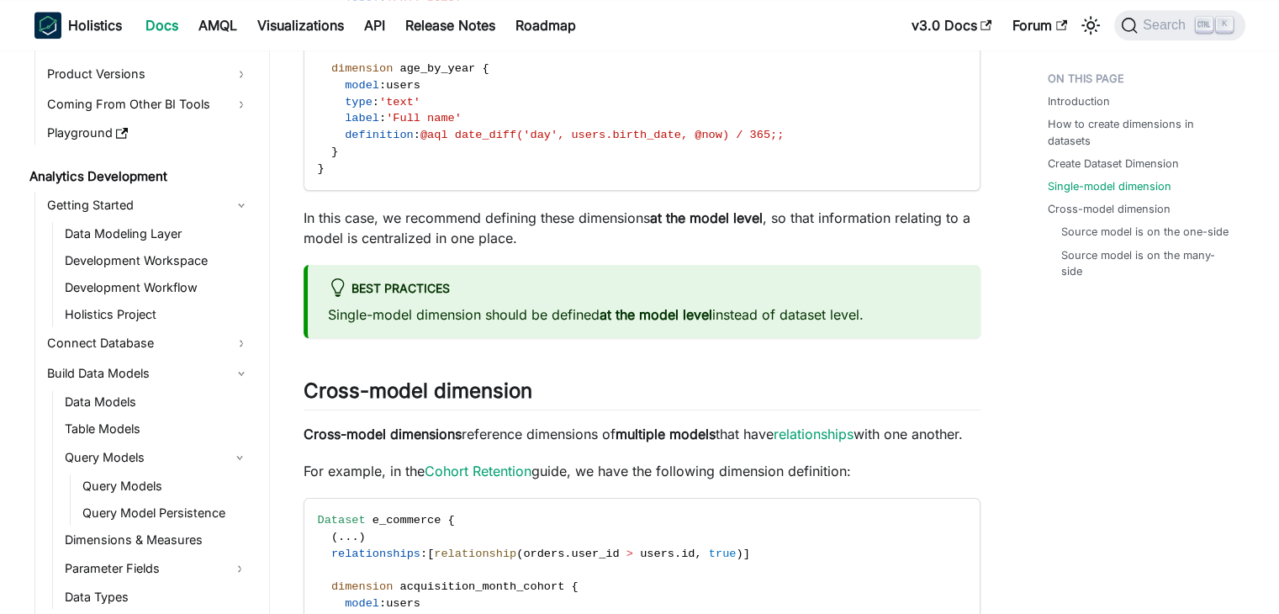
scroll to position [59, 0]
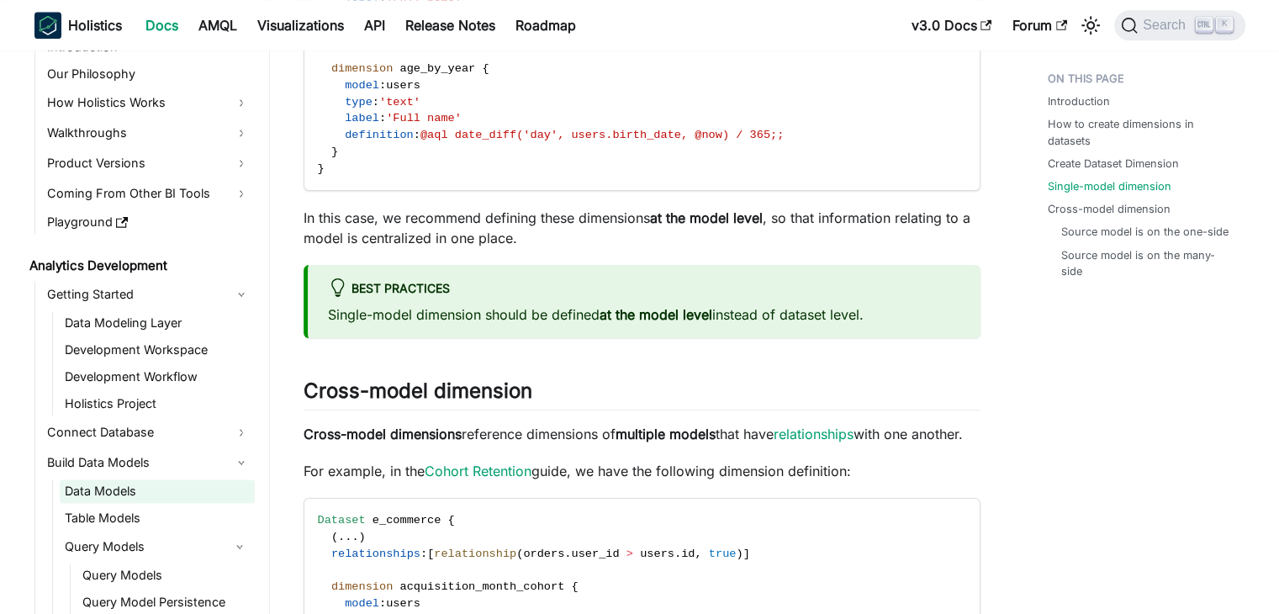
click at [92, 482] on link "Data Models" at bounding box center [157, 491] width 195 height 24
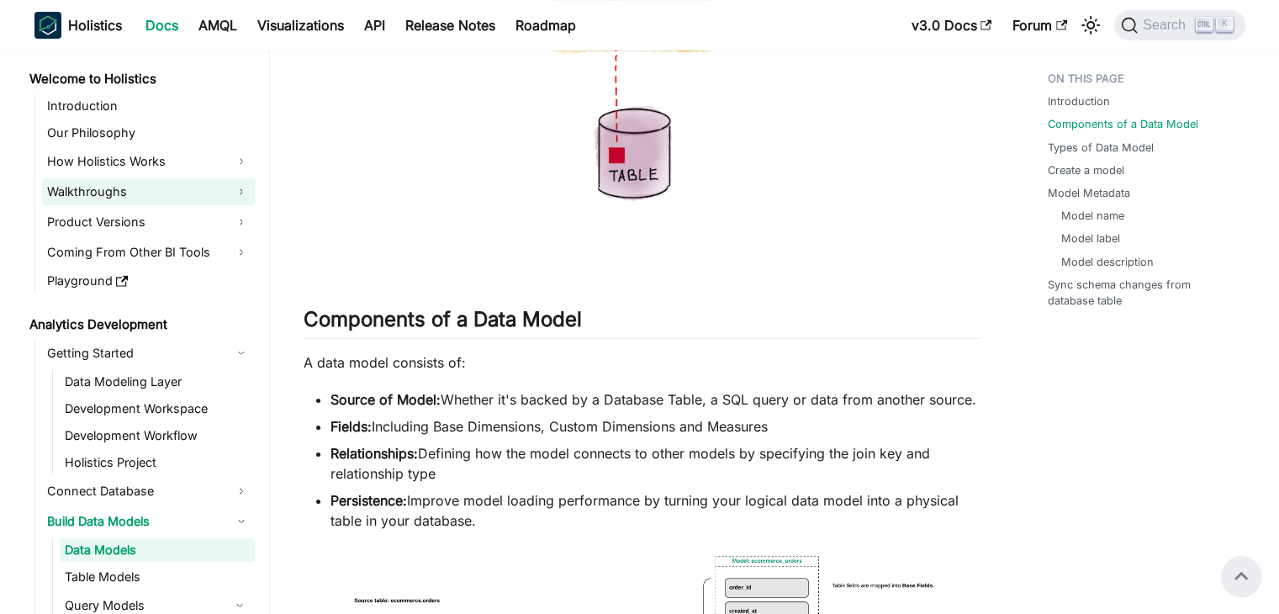
scroll to position [505, 0]
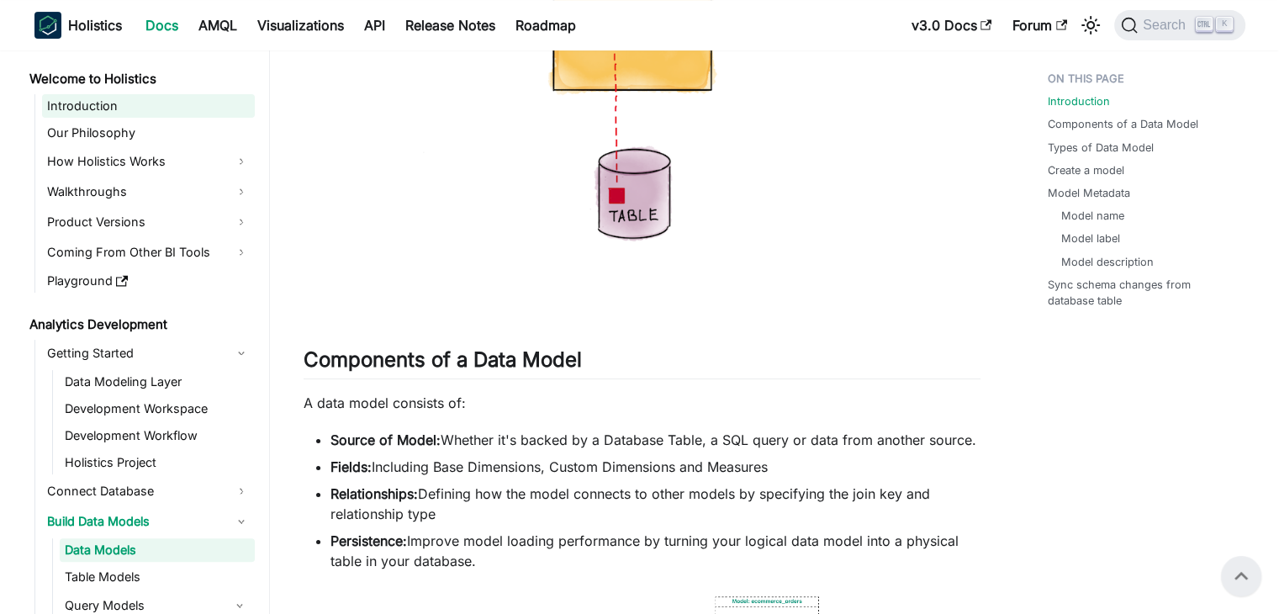
click at [109, 109] on link "Introduction" at bounding box center [148, 106] width 213 height 24
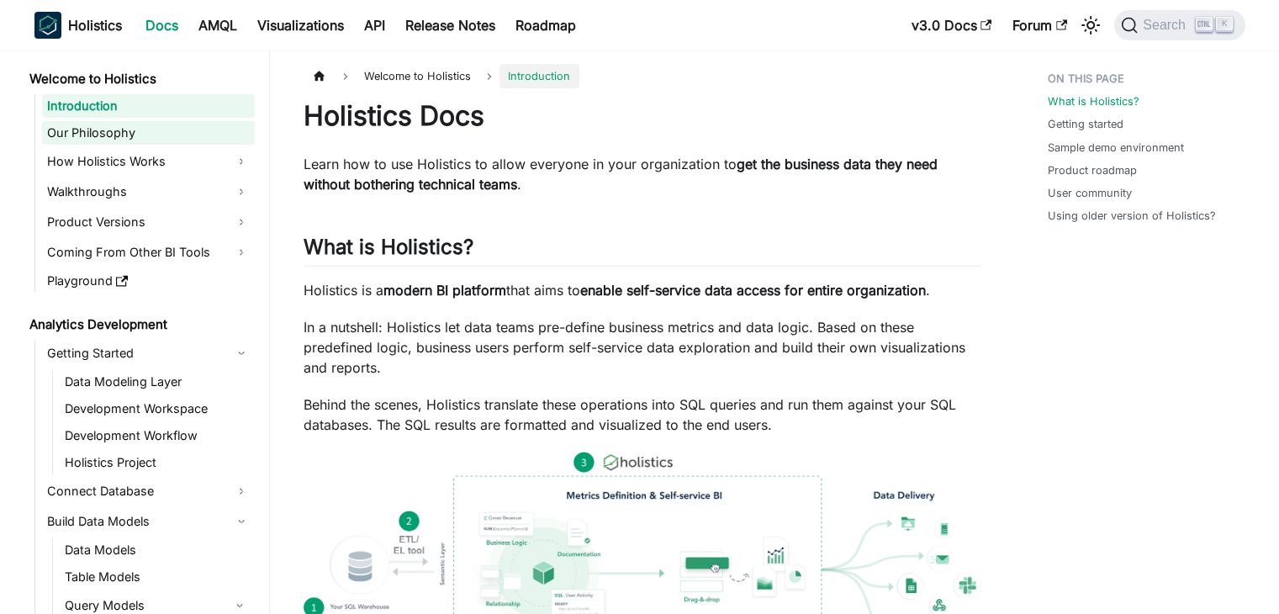
click at [121, 135] on link "Our Philosophy" at bounding box center [148, 133] width 213 height 24
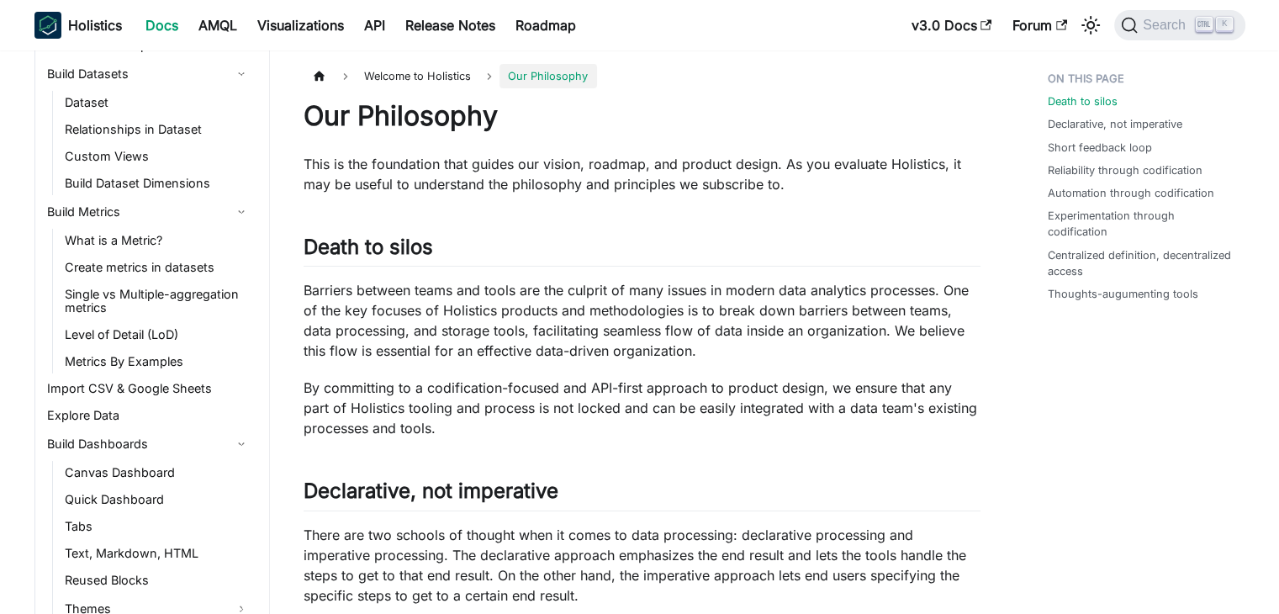
scroll to position [757, 0]
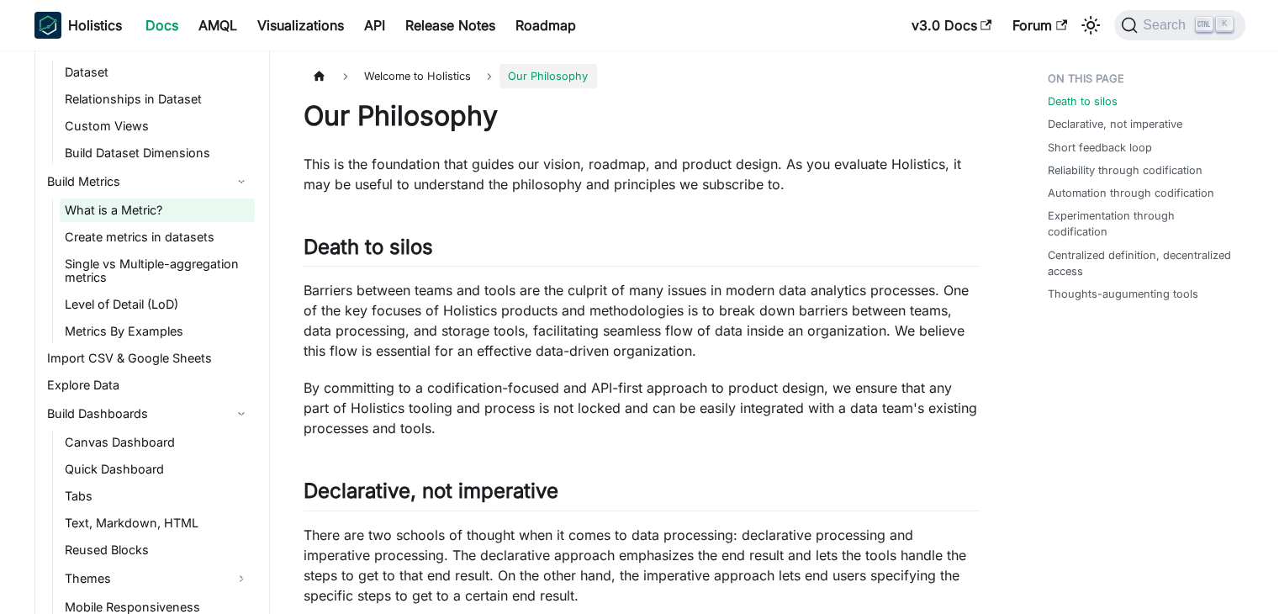
click at [140, 219] on link "What is a Metric?" at bounding box center [157, 210] width 195 height 24
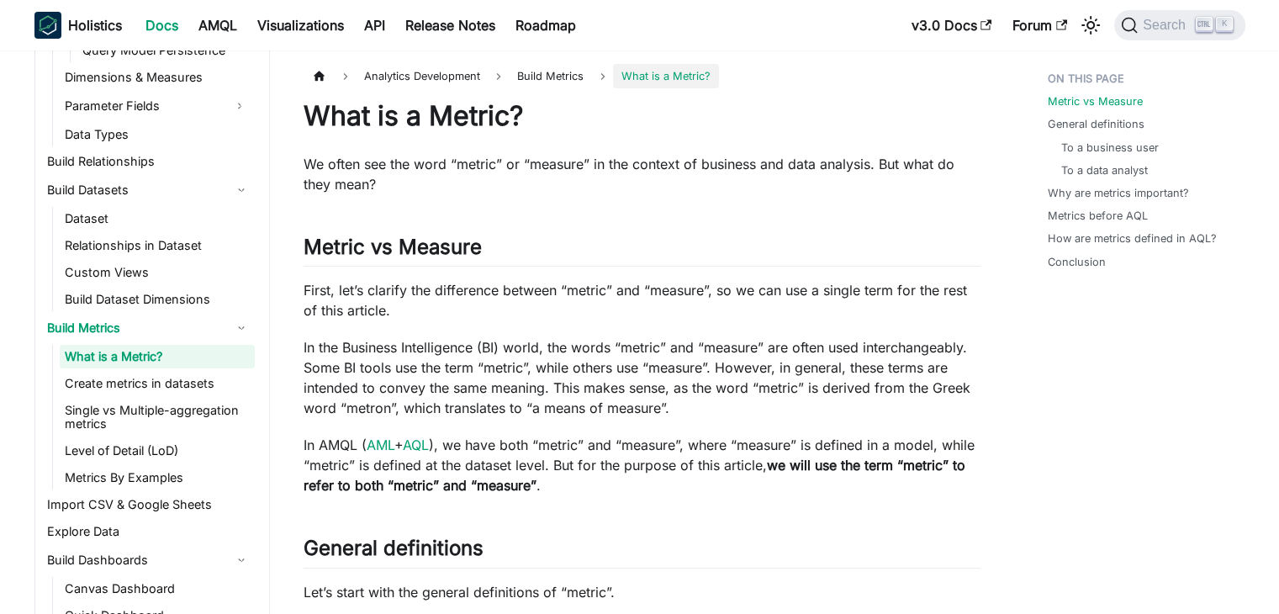
scroll to position [589, 0]
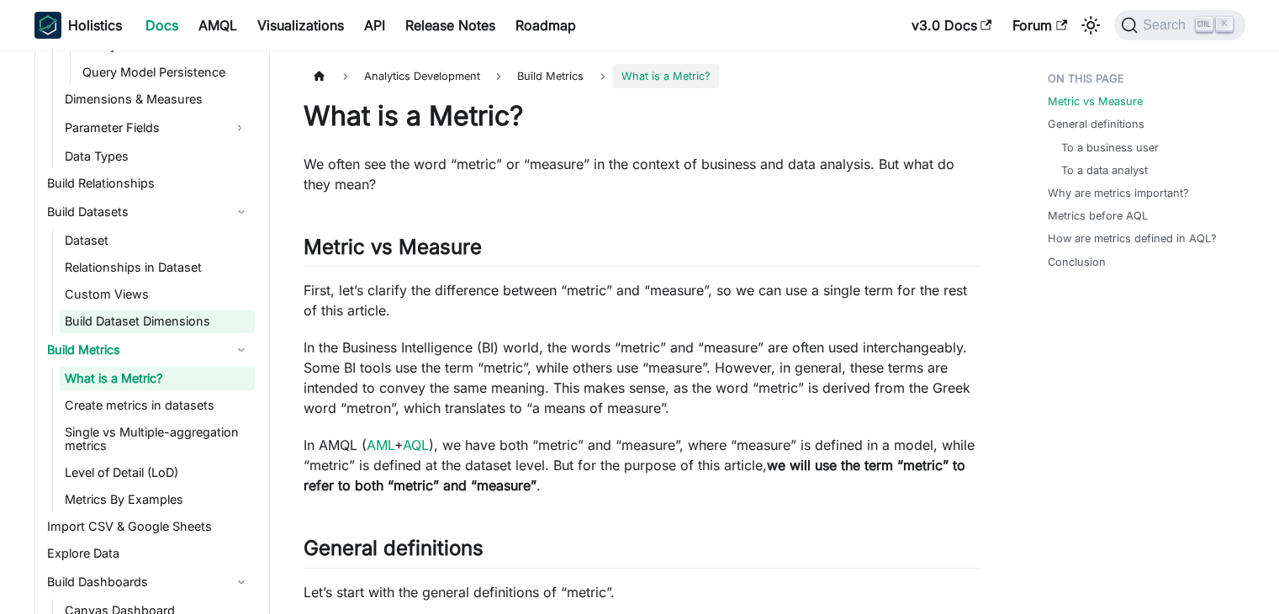
click at [156, 330] on link "Build Dataset Dimensions" at bounding box center [157, 321] width 195 height 24
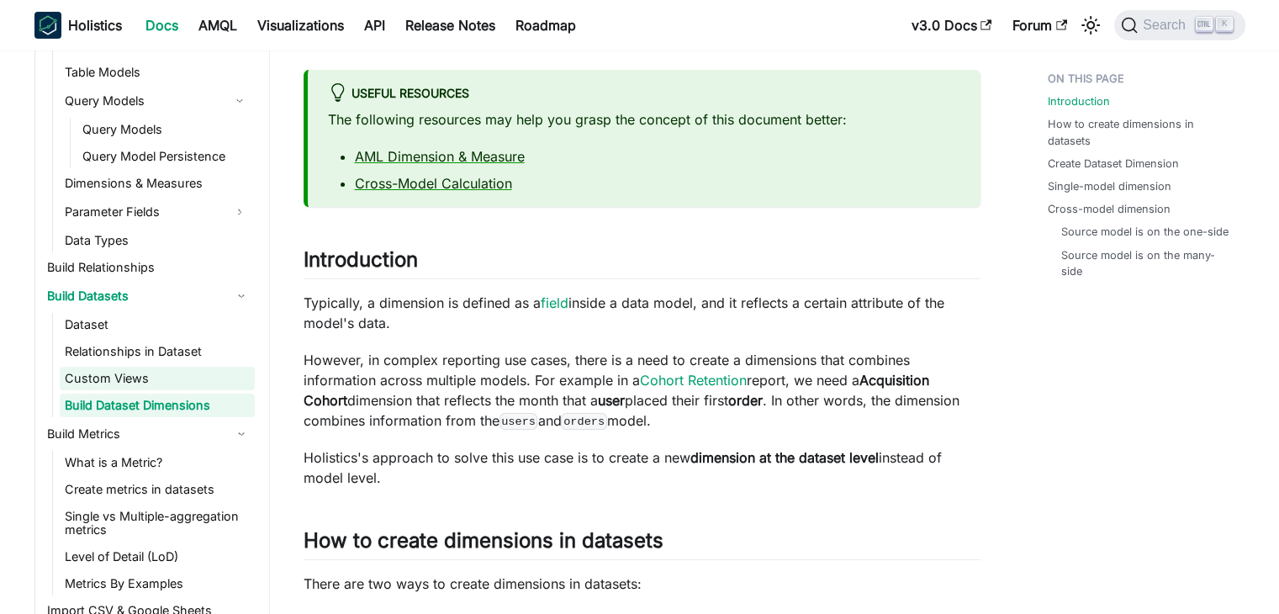
scroll to position [252, 0]
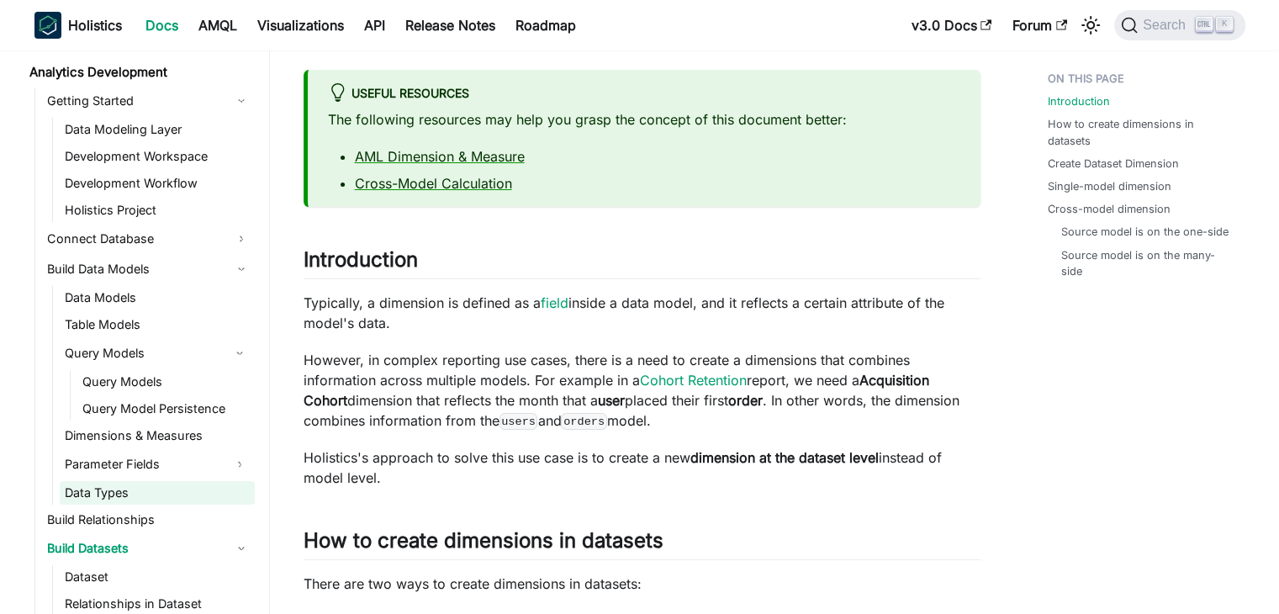
click at [95, 486] on link "Data Types" at bounding box center [157, 493] width 195 height 24
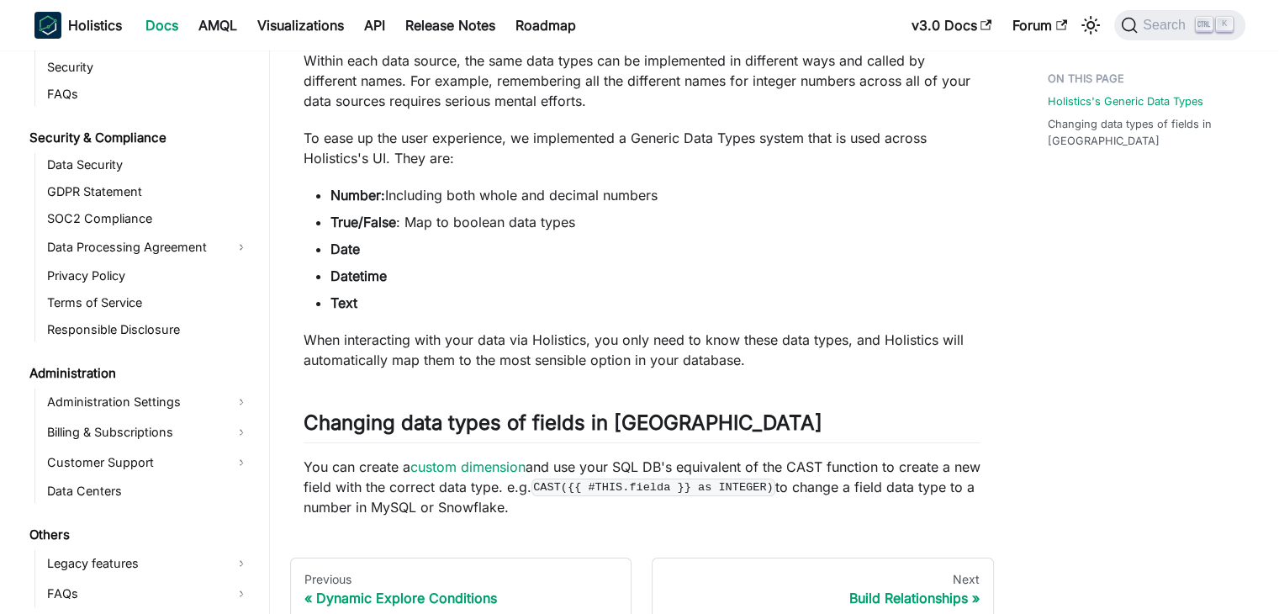
scroll to position [252, 0]
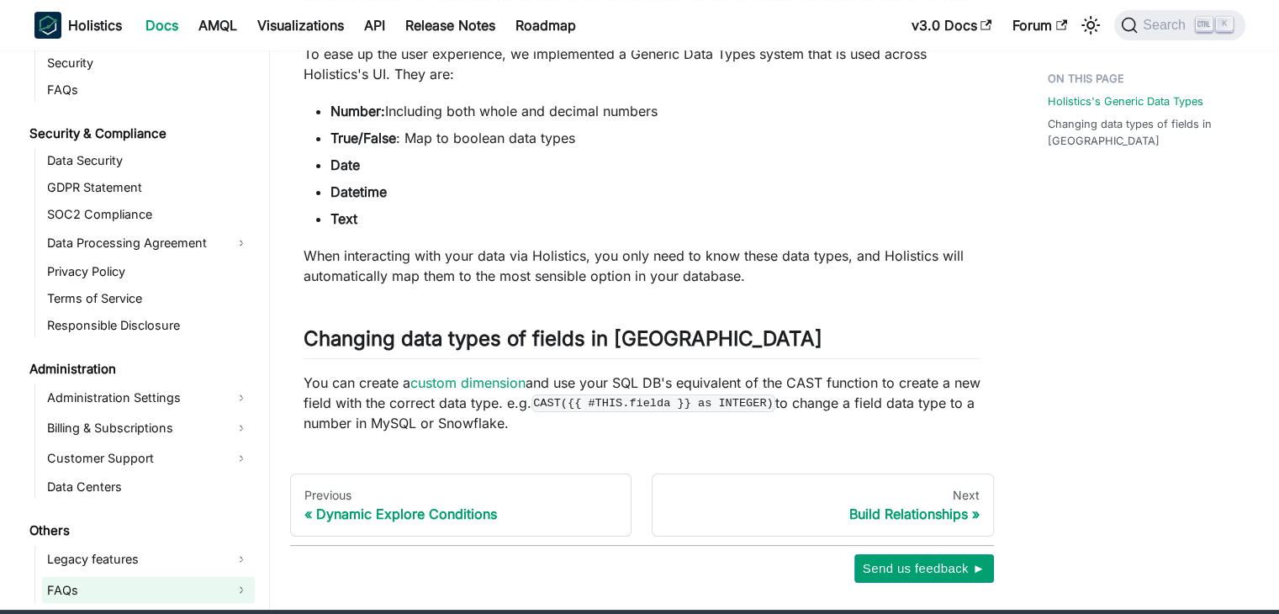
click at [95, 584] on link "FAQs" at bounding box center [148, 589] width 213 height 27
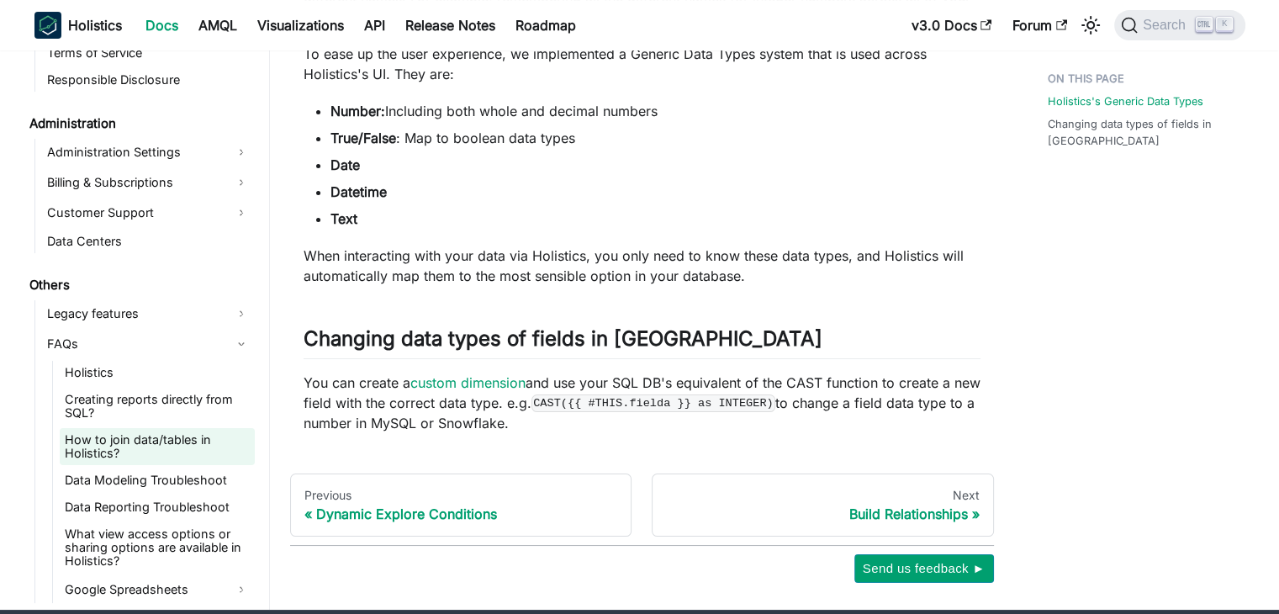
scroll to position [321, 0]
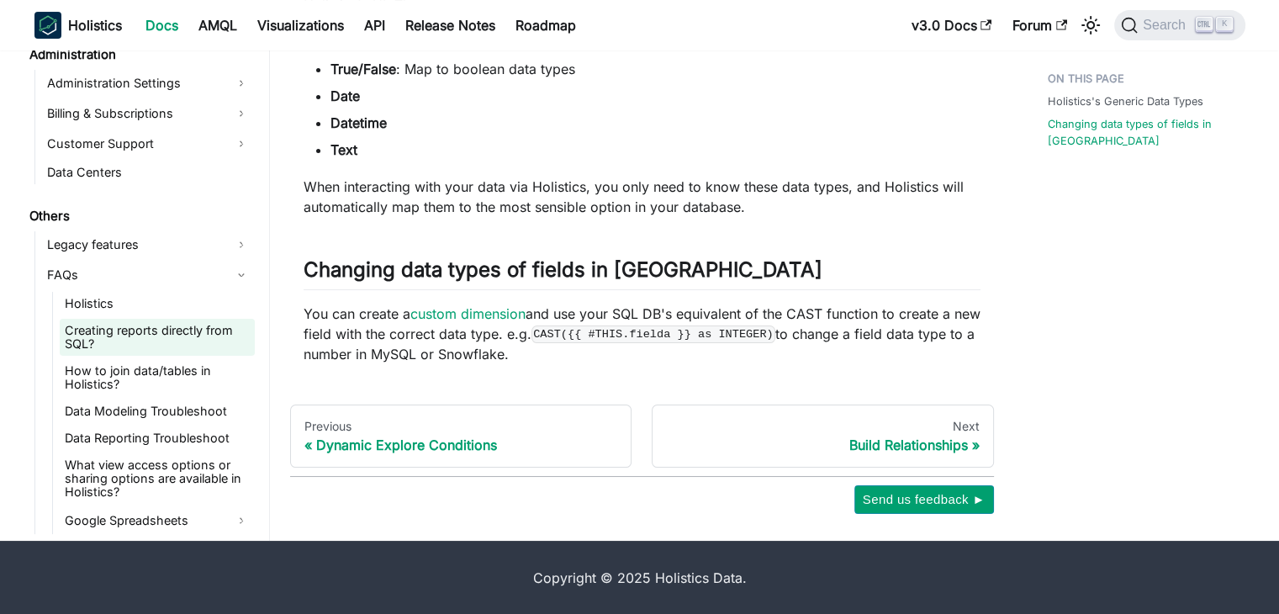
click at [142, 344] on link "Creating reports directly from SQL?" at bounding box center [157, 337] width 195 height 37
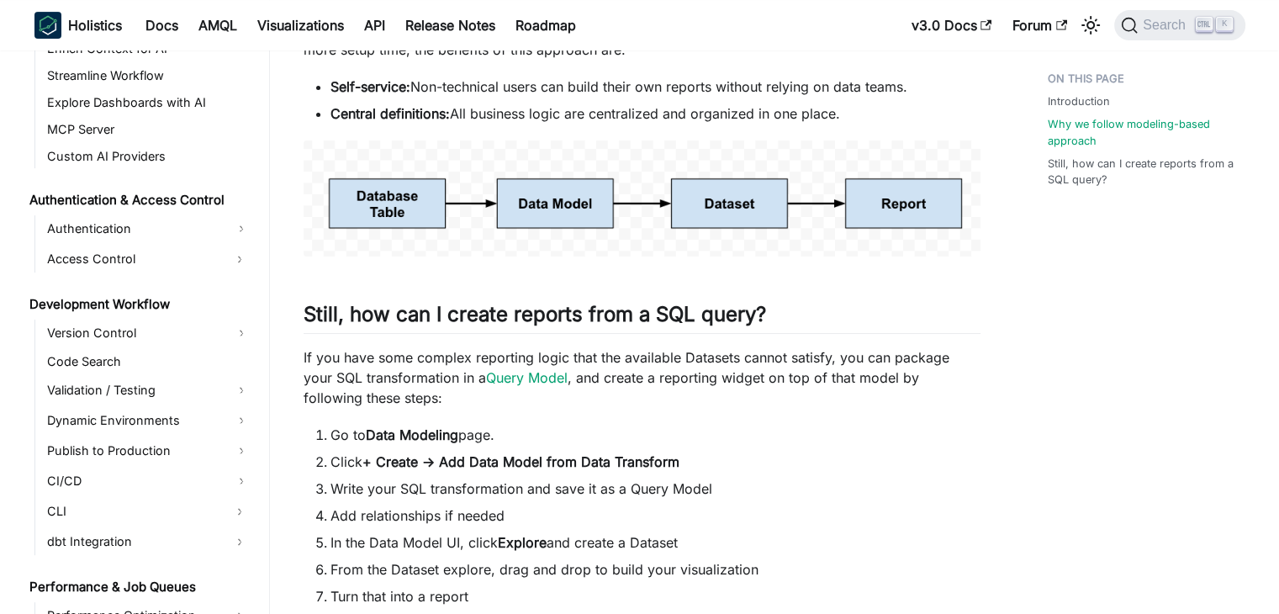
scroll to position [1902, 0]
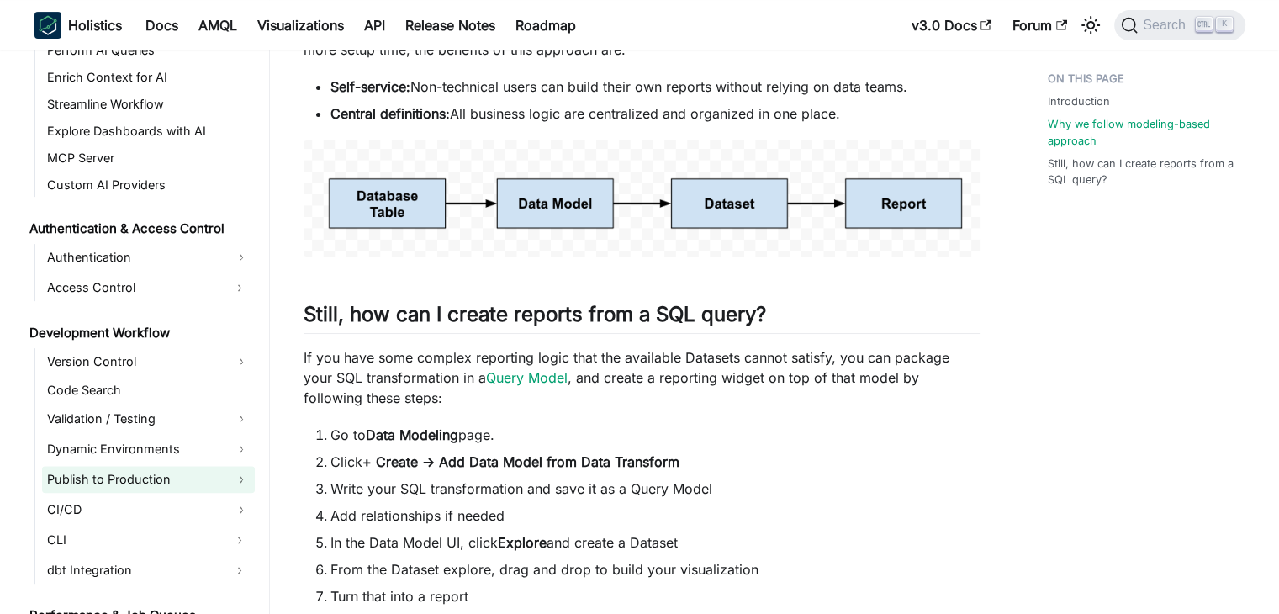
click at [113, 471] on link "Publish to Production" at bounding box center [148, 479] width 213 height 27
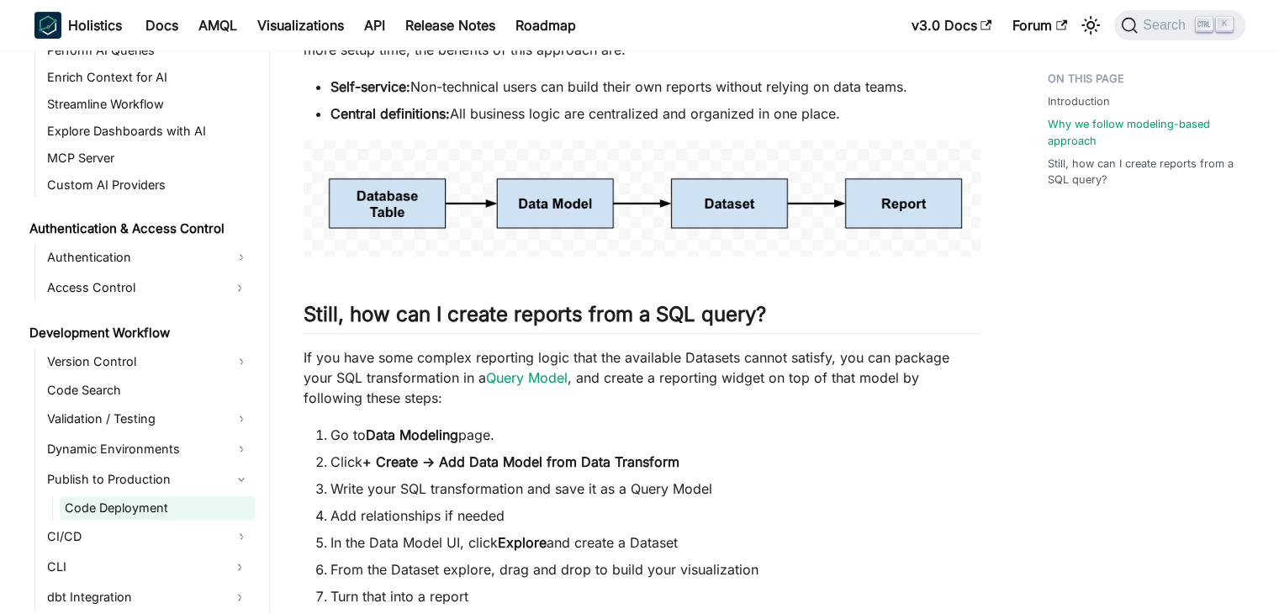
click at [112, 505] on link "Code Deployment" at bounding box center [157, 508] width 195 height 24
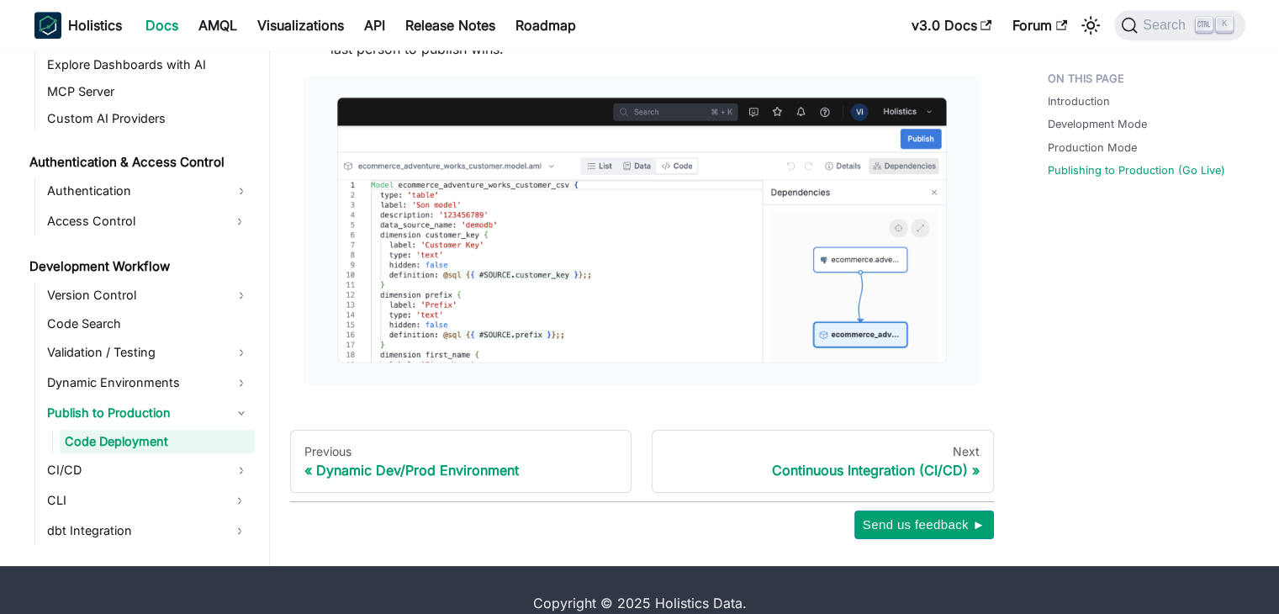
scroll to position [1371, 0]
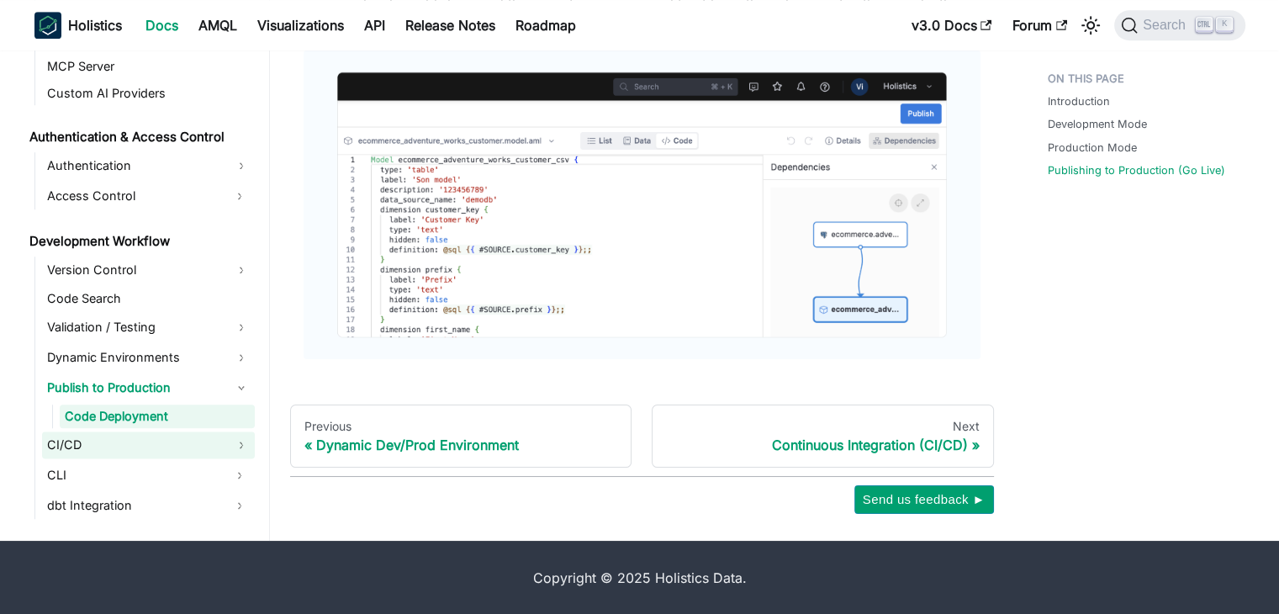
click at [161, 441] on link "CI/CD" at bounding box center [148, 444] width 213 height 27
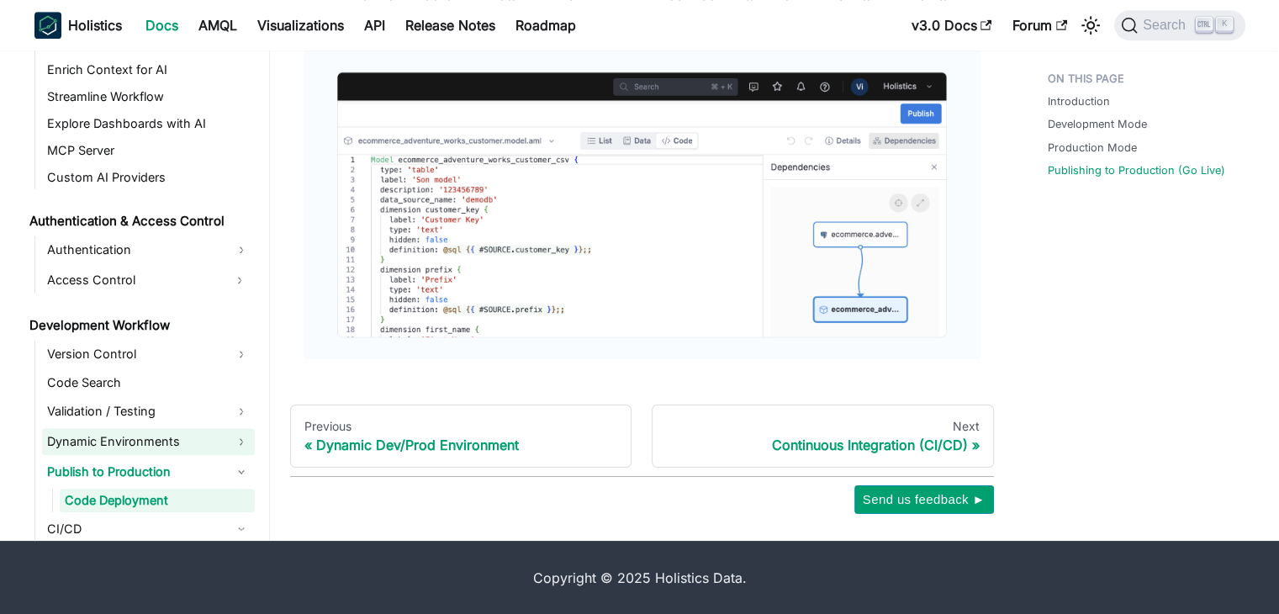
scroll to position [1752, 0]
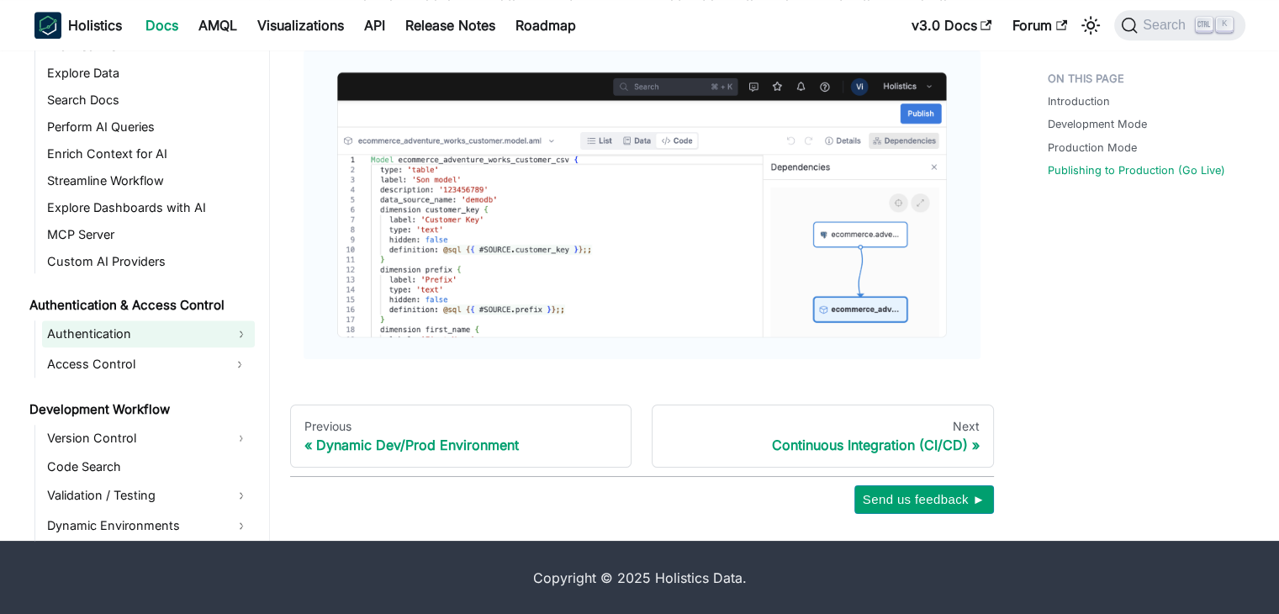
click at [152, 337] on link "Authentication" at bounding box center [148, 333] width 213 height 27
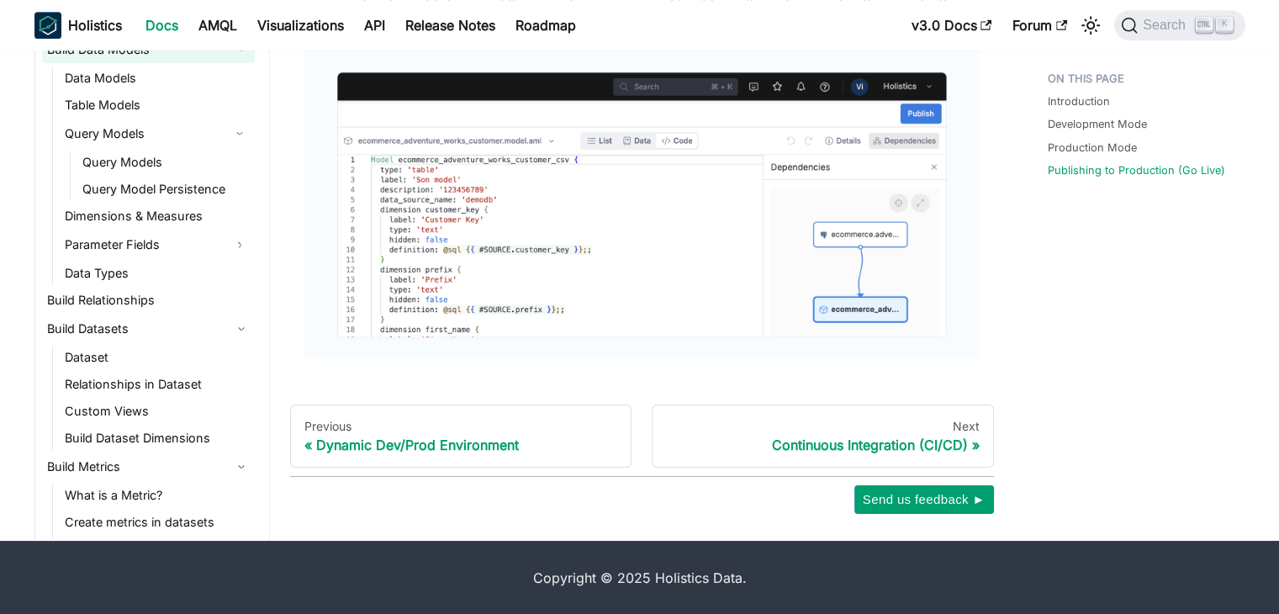
scroll to position [407, 0]
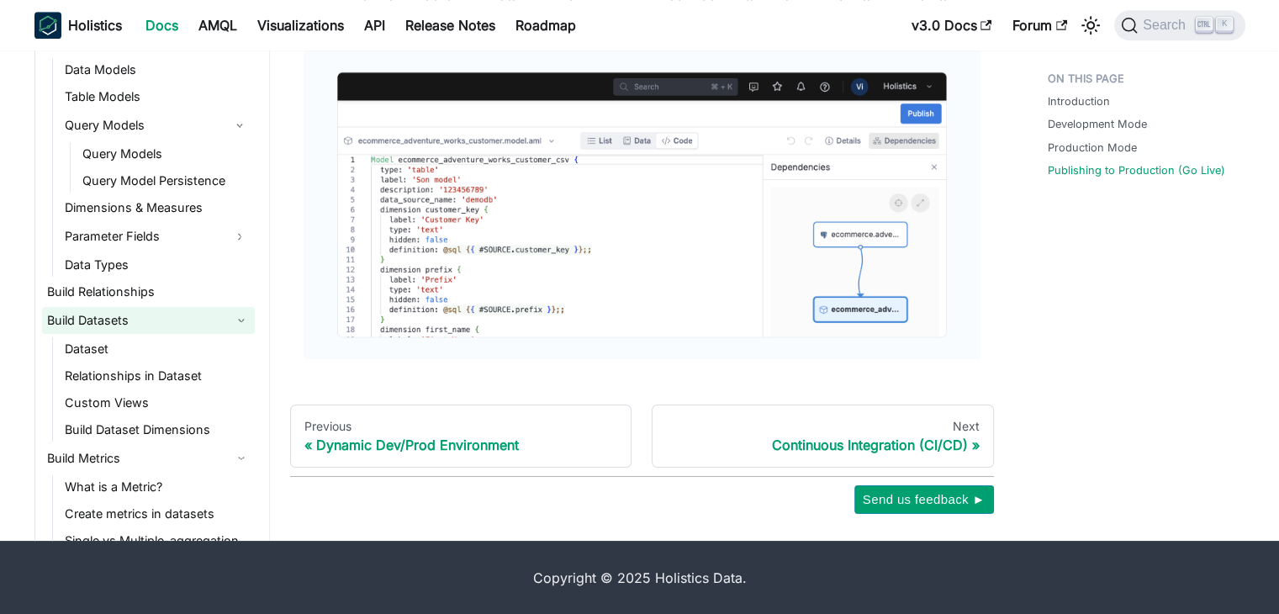
click at [128, 320] on link "Build Datasets" at bounding box center [148, 320] width 213 height 27
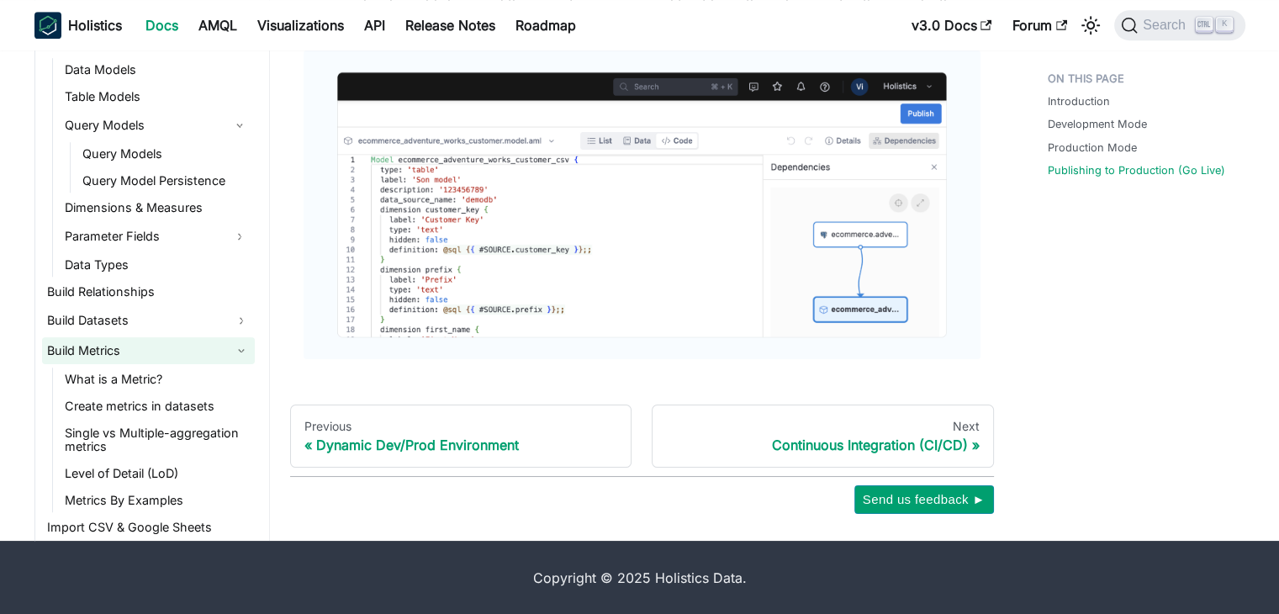
click at [141, 341] on link "Build Metrics" at bounding box center [148, 350] width 213 height 27
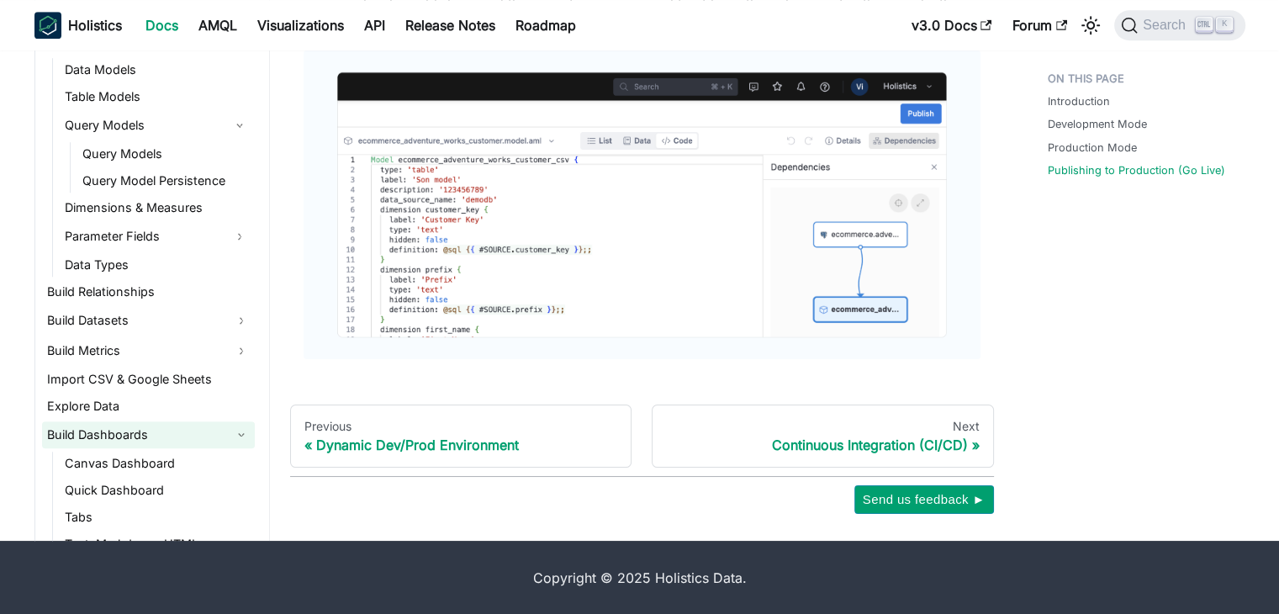
click at [141, 431] on link "Build Dashboards" at bounding box center [148, 434] width 213 height 27
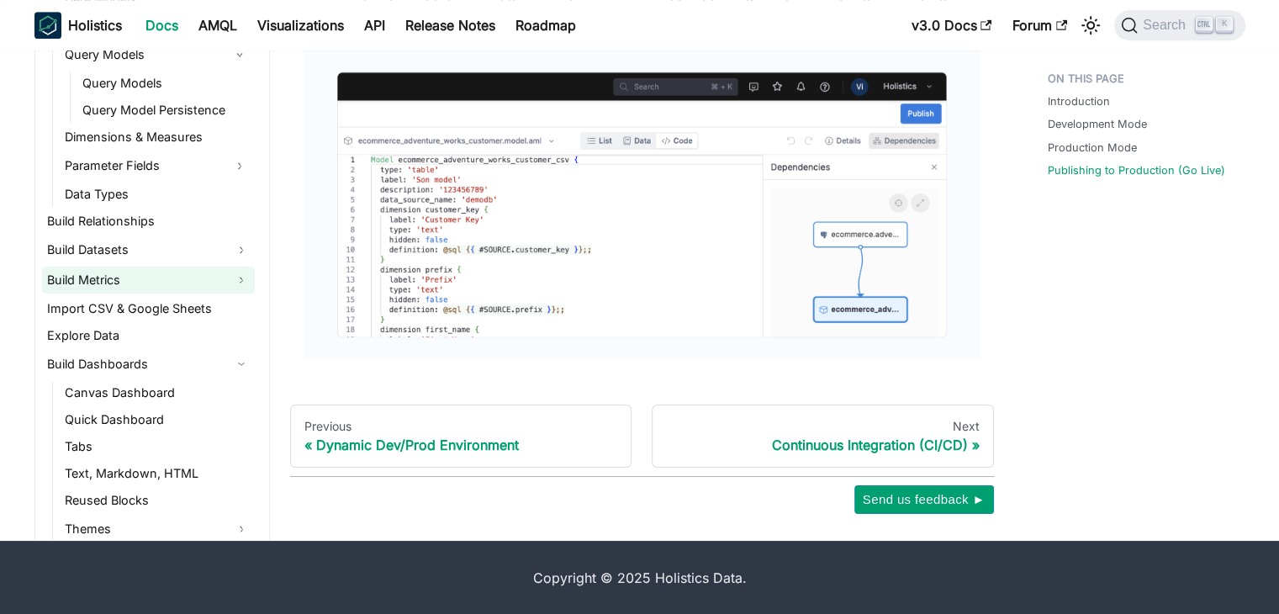
scroll to position [659, 0]
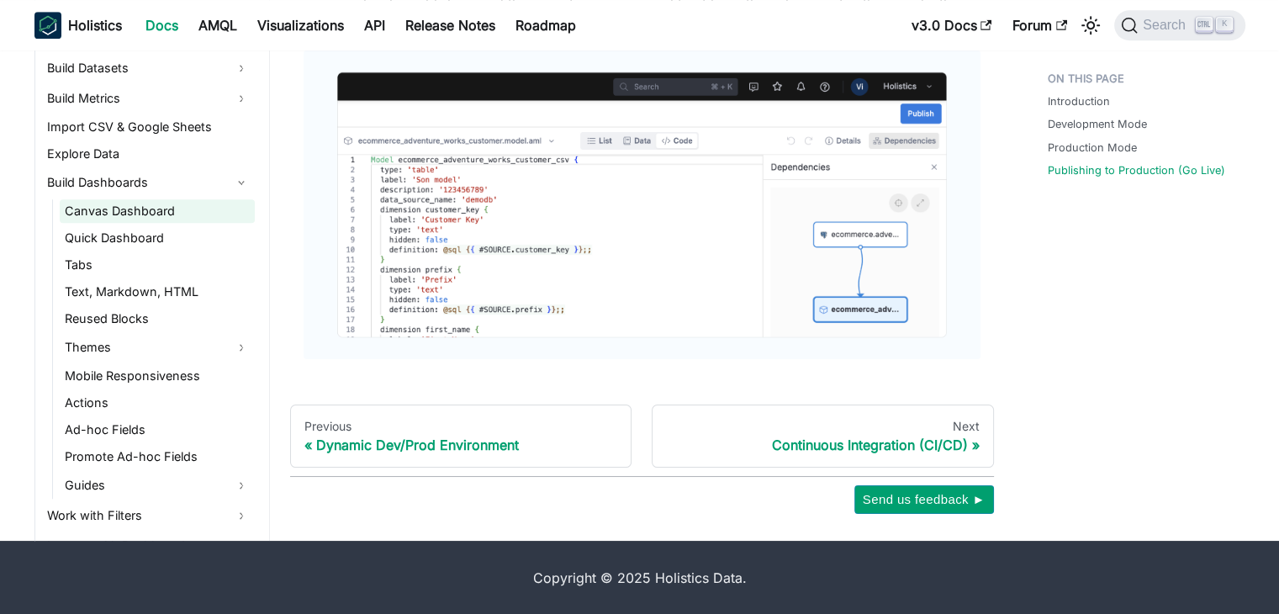
click at [128, 206] on link "Canvas Dashboard" at bounding box center [157, 211] width 195 height 24
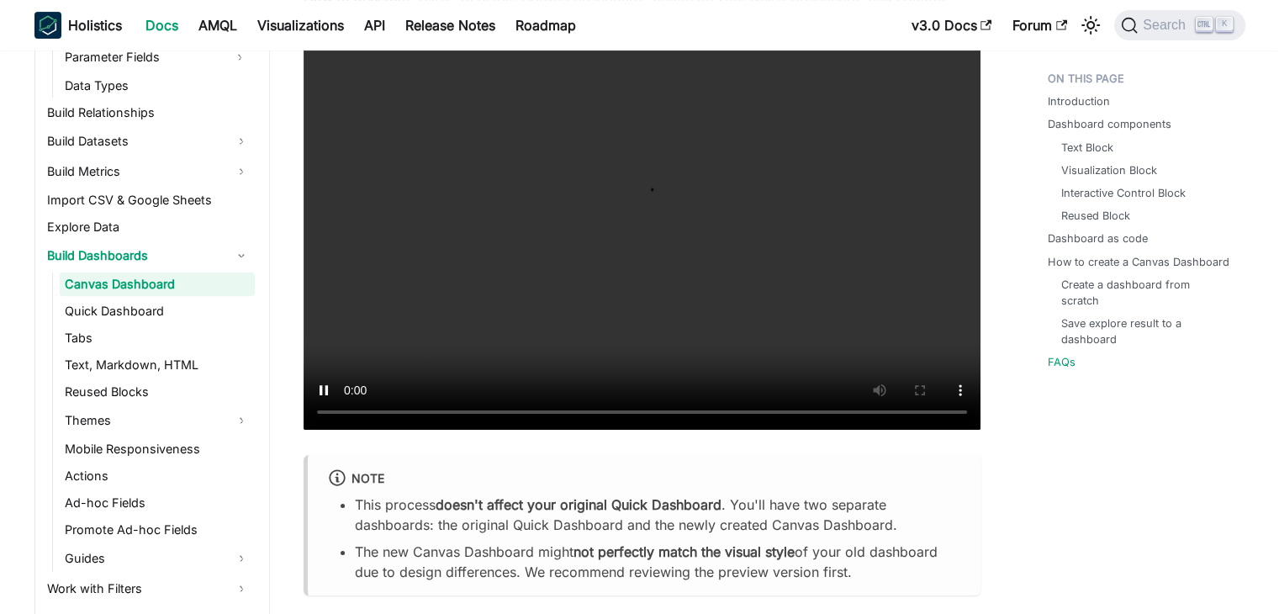
scroll to position [6979, 0]
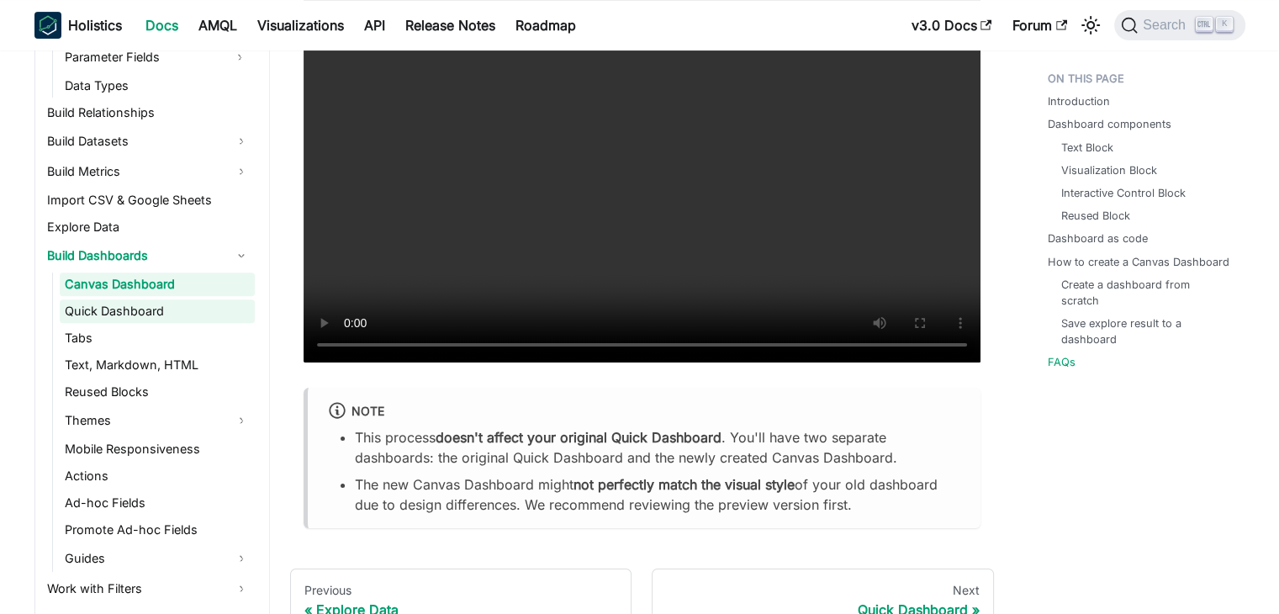
click at [140, 304] on link "Quick Dashboard" at bounding box center [157, 311] width 195 height 24
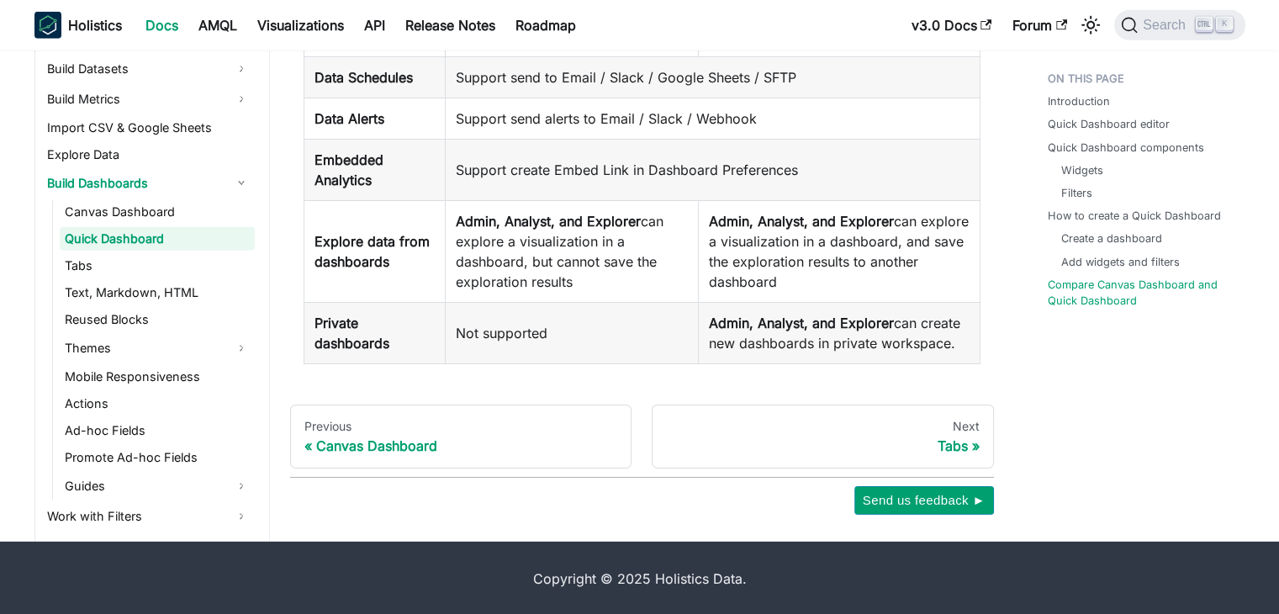
scroll to position [5213, 0]
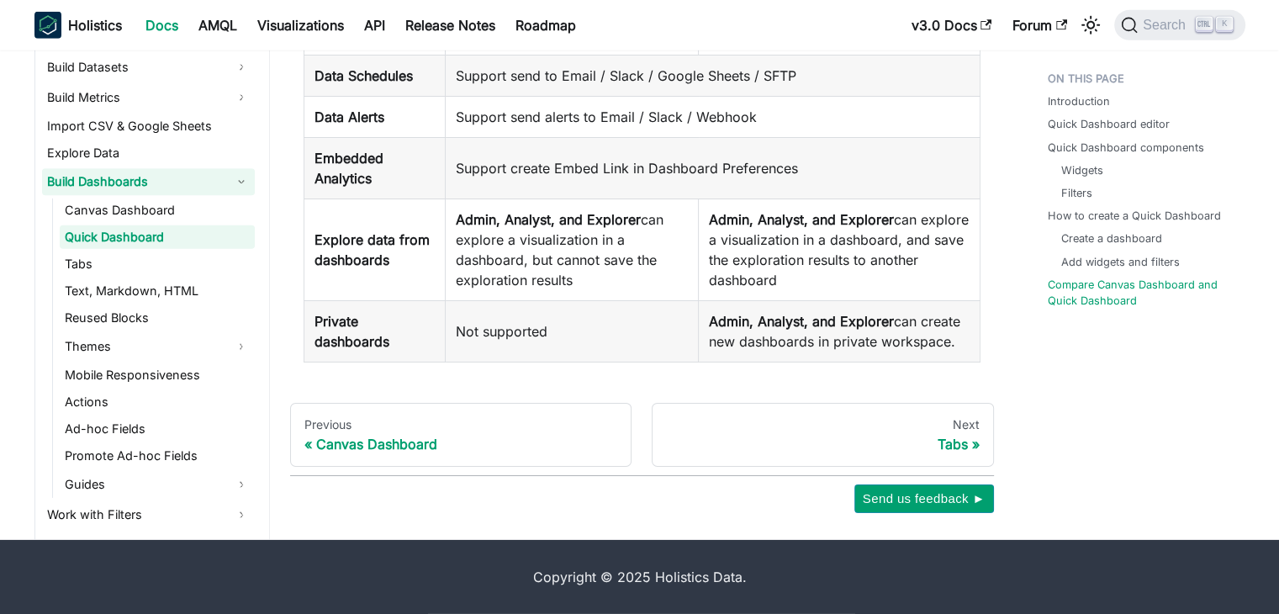
click at [110, 266] on link "Tabs" at bounding box center [157, 264] width 195 height 24
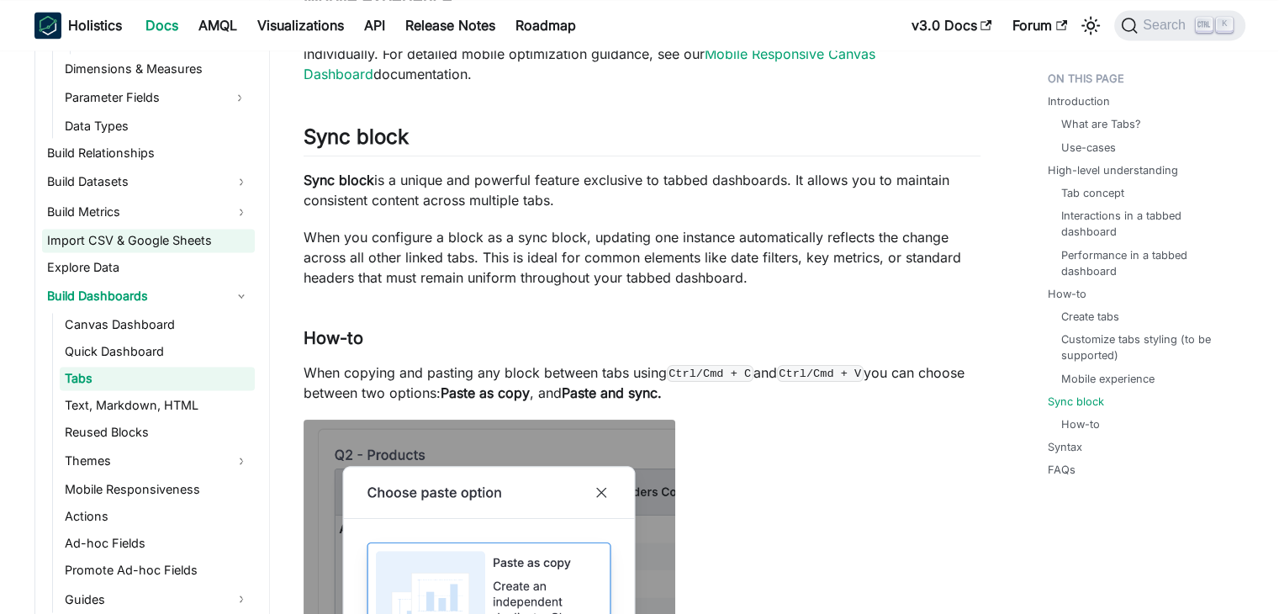
scroll to position [743, 0]
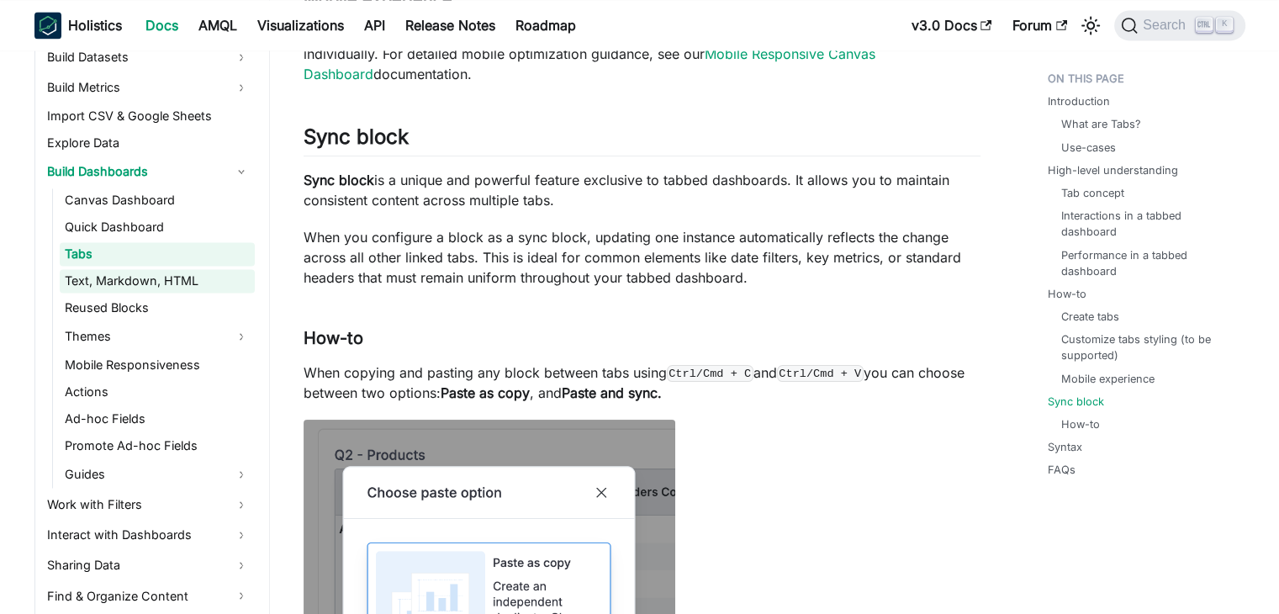
click at [144, 283] on link "Text, Markdown, HTML" at bounding box center [157, 281] width 195 height 24
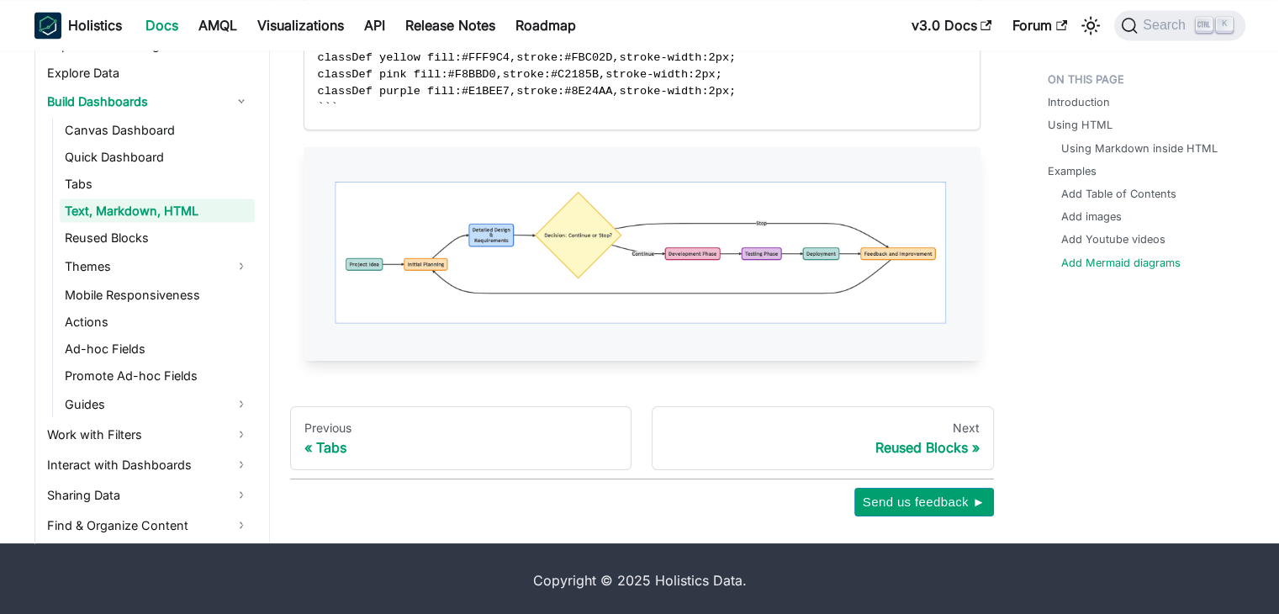
scroll to position [3130, 0]
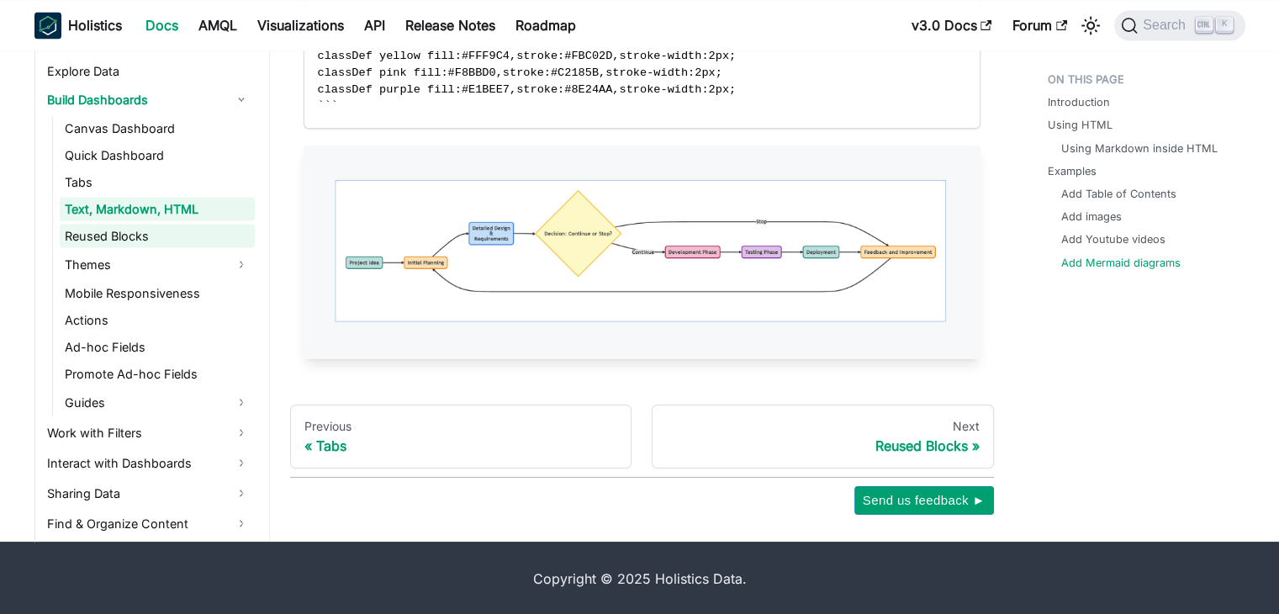
click at [173, 239] on link "Reused Blocks" at bounding box center [157, 236] width 195 height 24
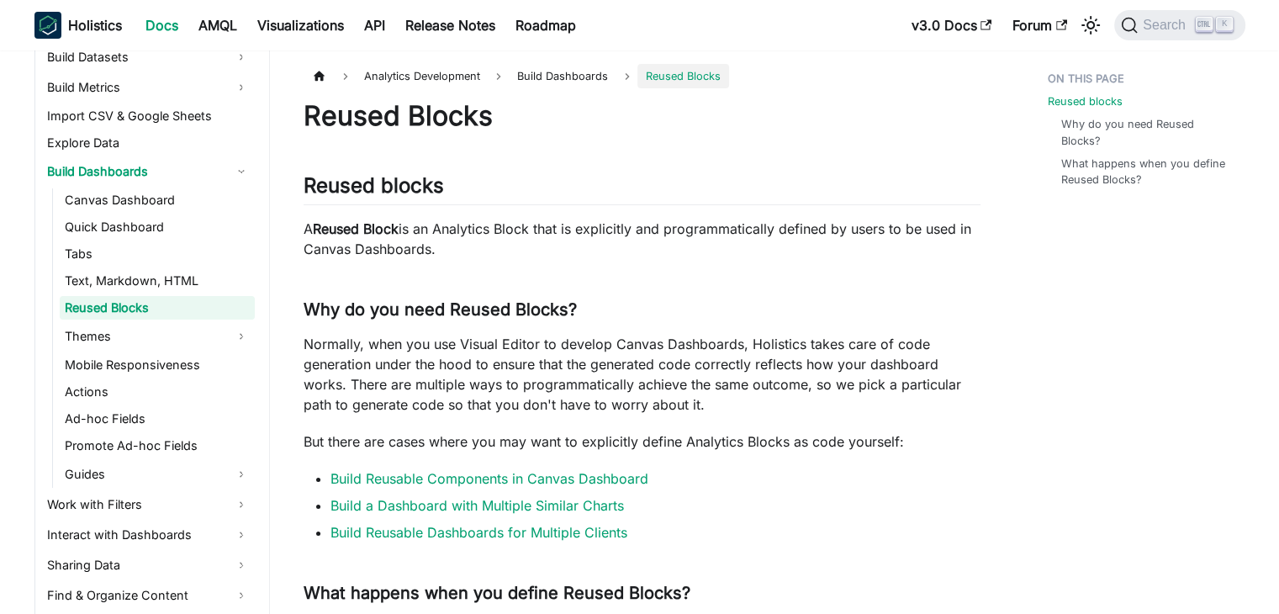
click at [598, 495] on li "Build a Dashboard with Multiple Similar Charts" at bounding box center [655, 505] width 650 height 20
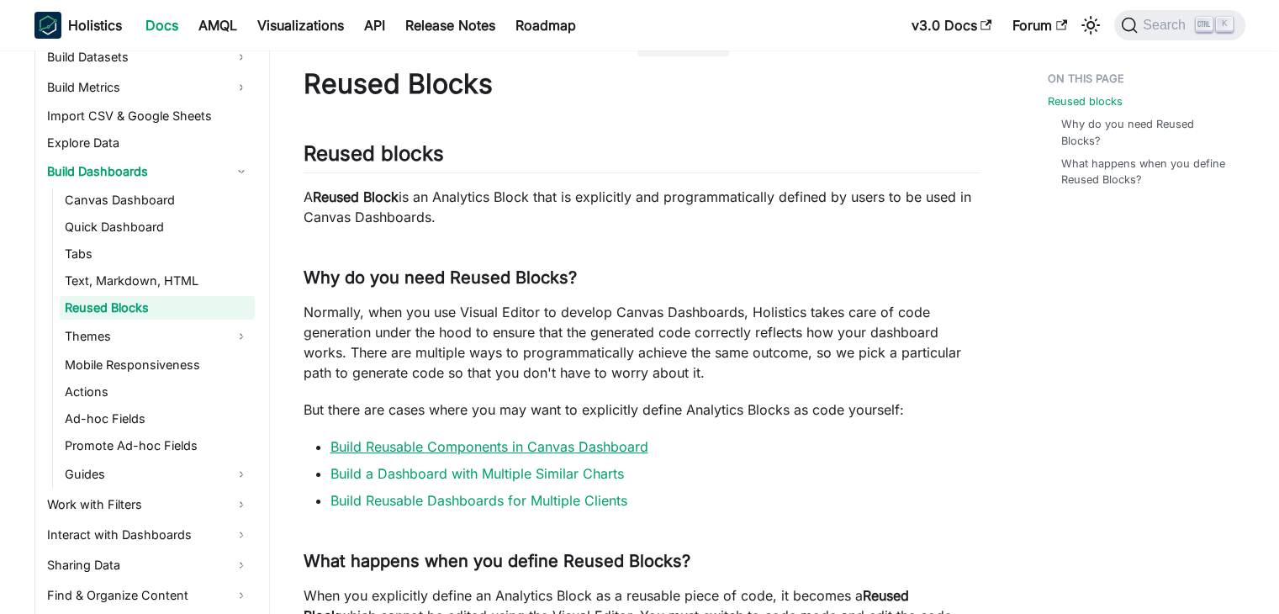
scroll to position [84, 0]
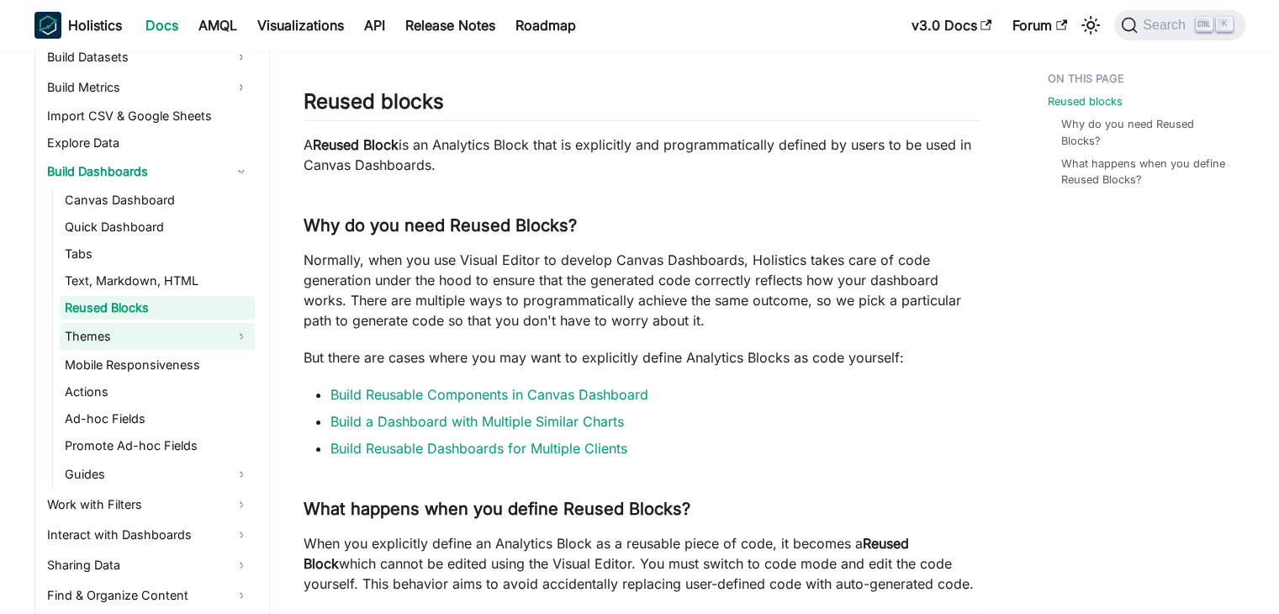
click at [225, 342] on link "Themes" at bounding box center [157, 336] width 195 height 27
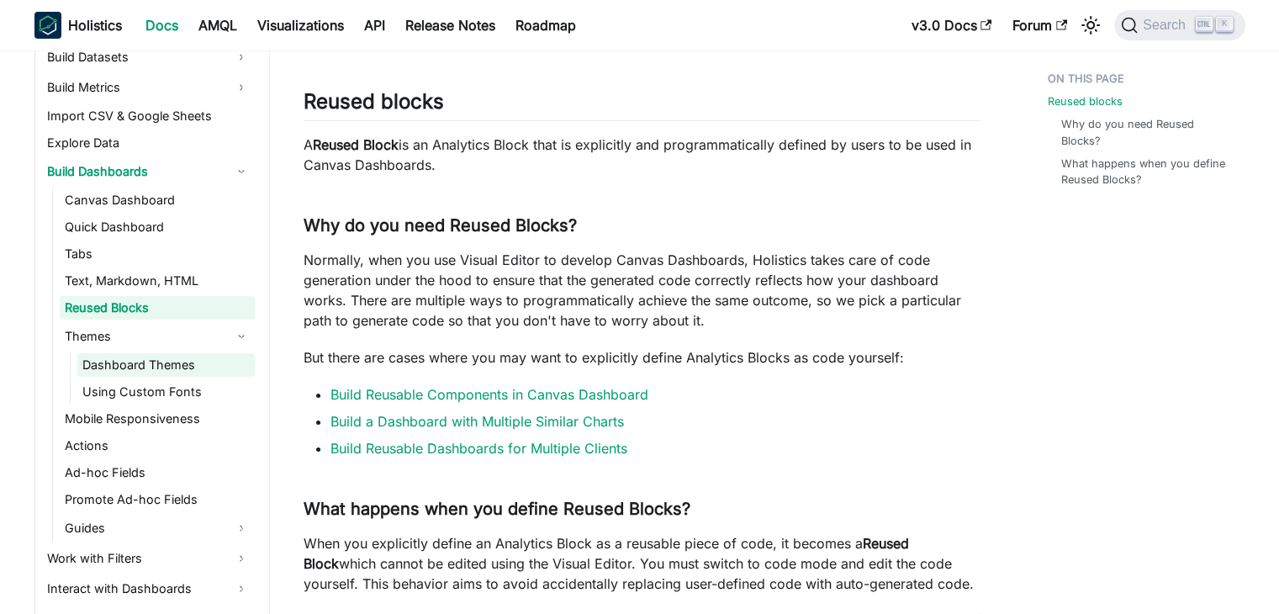
click at [157, 376] on link "Dashboard Themes" at bounding box center [165, 365] width 177 height 24
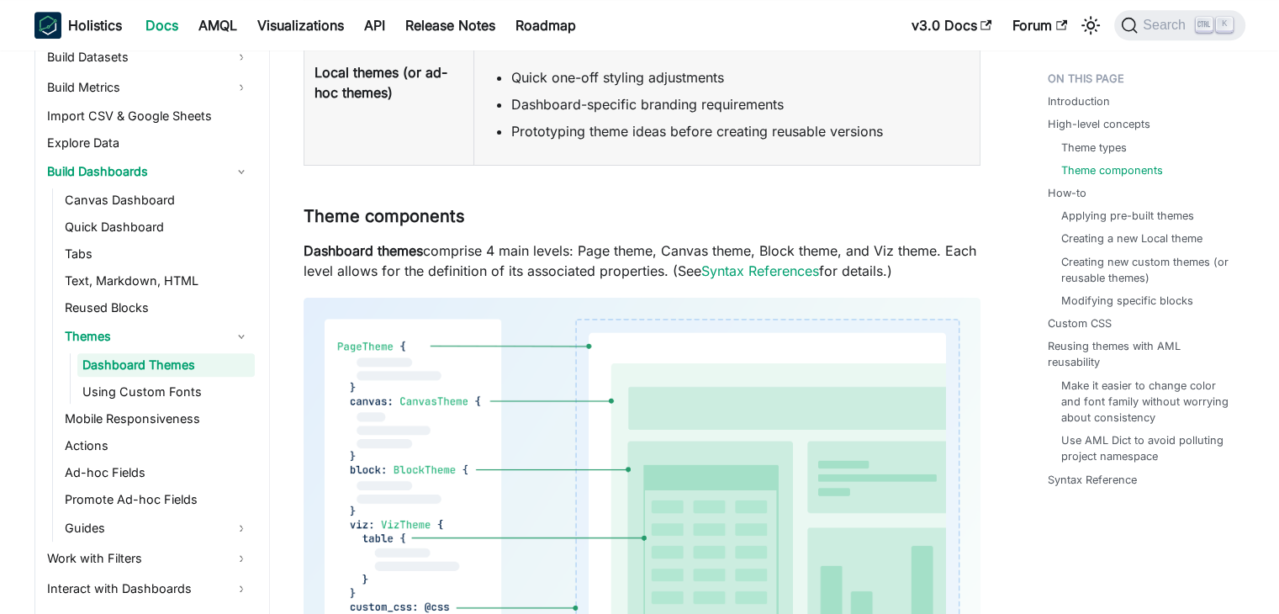
scroll to position [1093, 0]
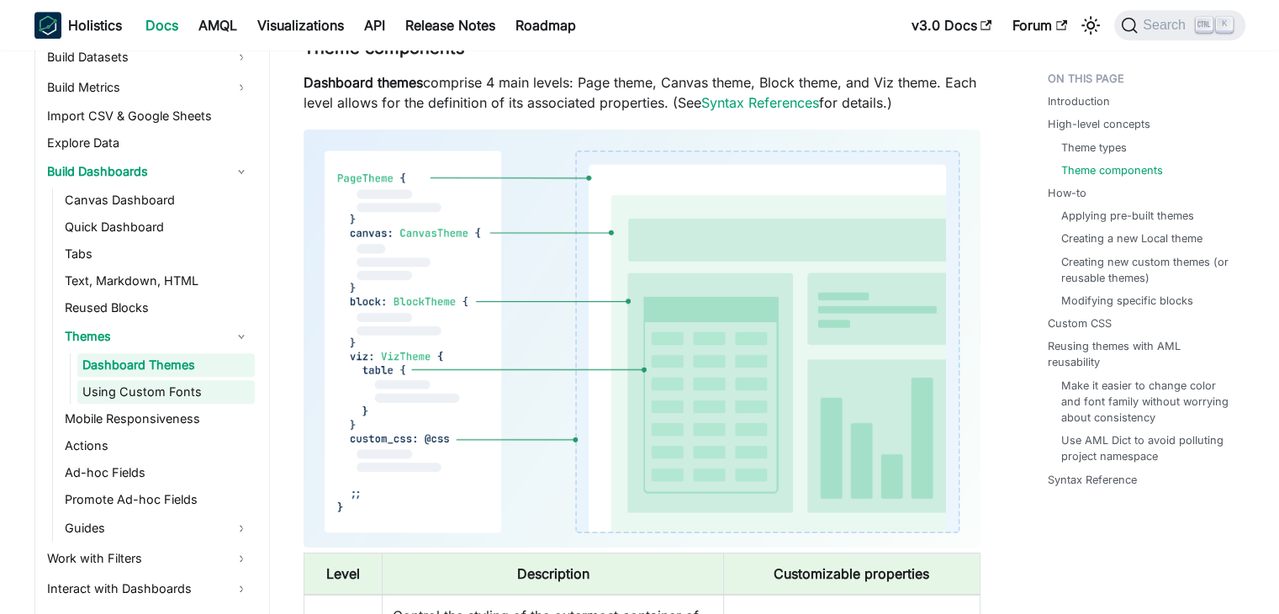
click at [186, 400] on link "Using Custom Fonts" at bounding box center [165, 392] width 177 height 24
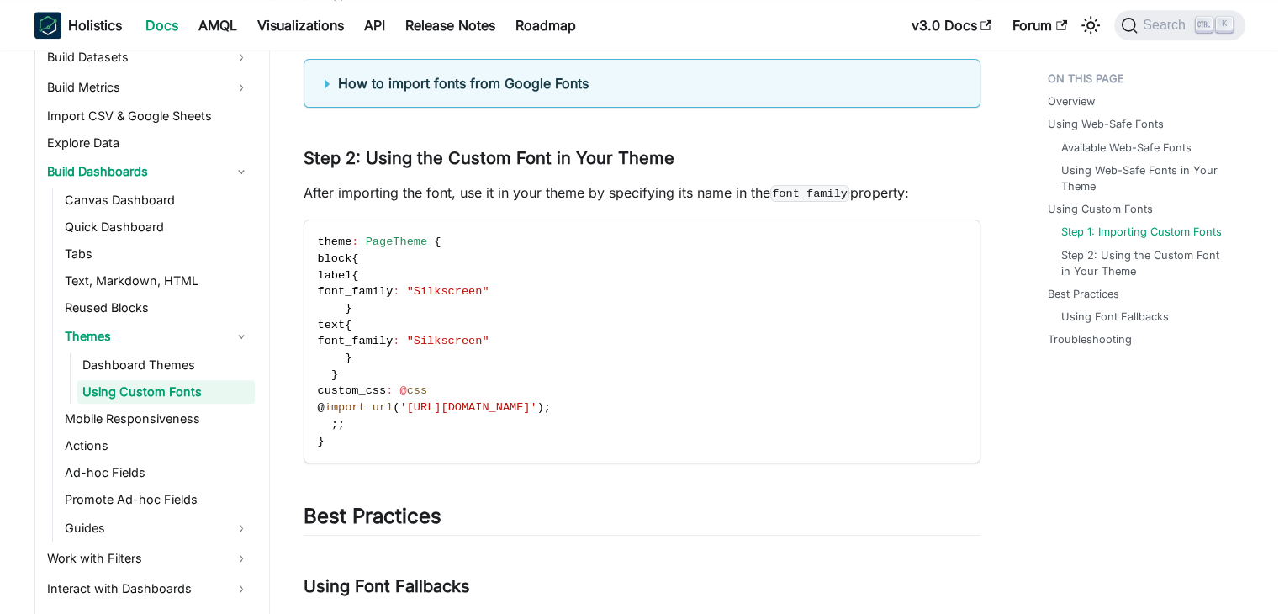
scroll to position [2018, 0]
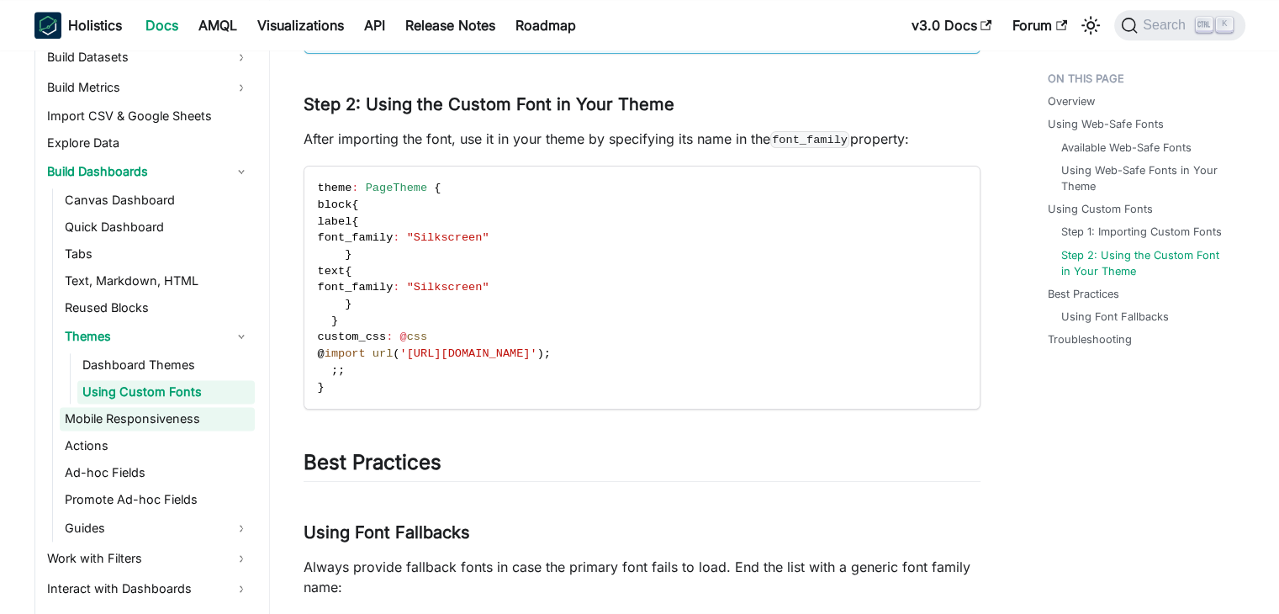
click at [146, 420] on link "Mobile Responsiveness" at bounding box center [157, 419] width 195 height 24
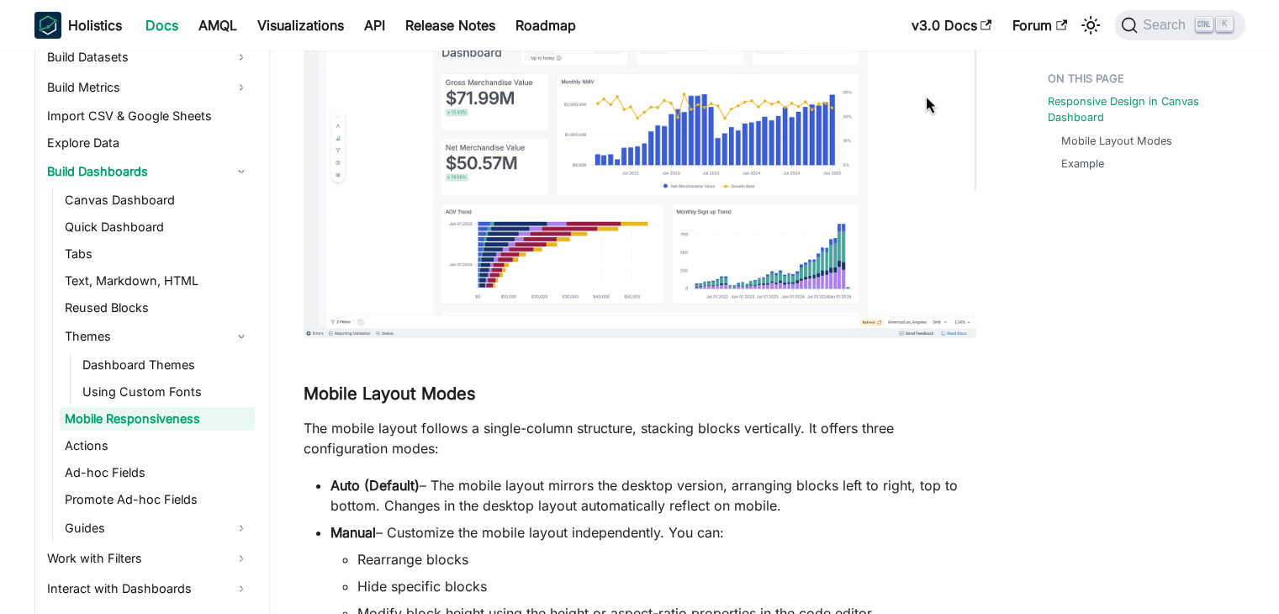
scroll to position [336, 0]
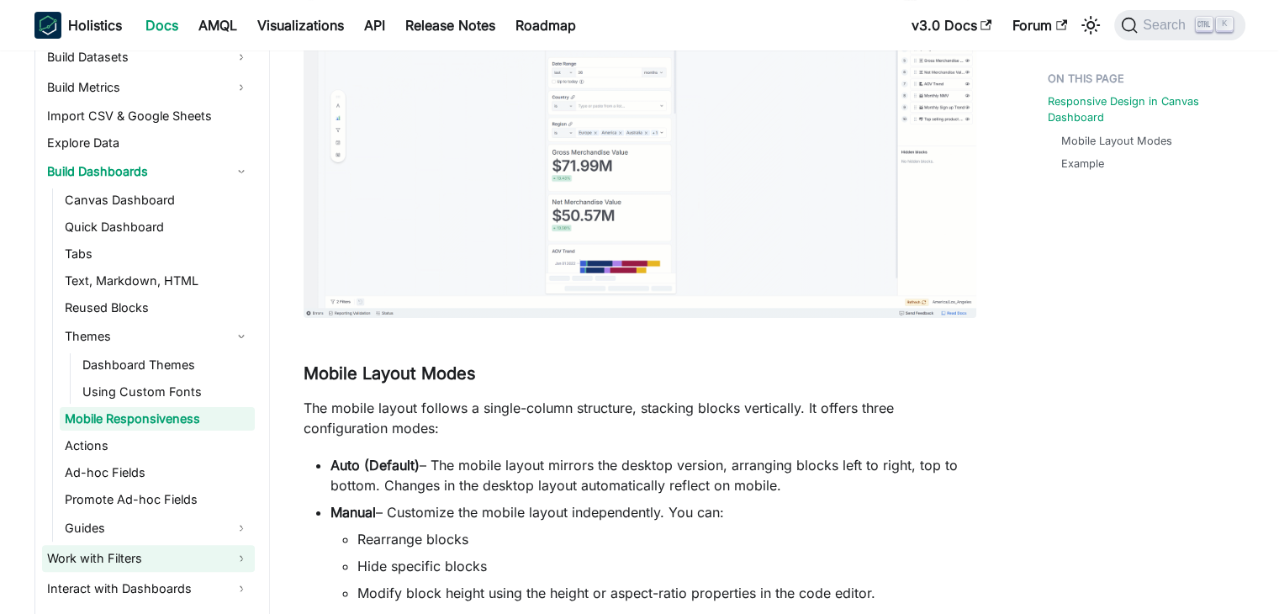
click at [156, 561] on link "Work with Filters" at bounding box center [148, 558] width 213 height 27
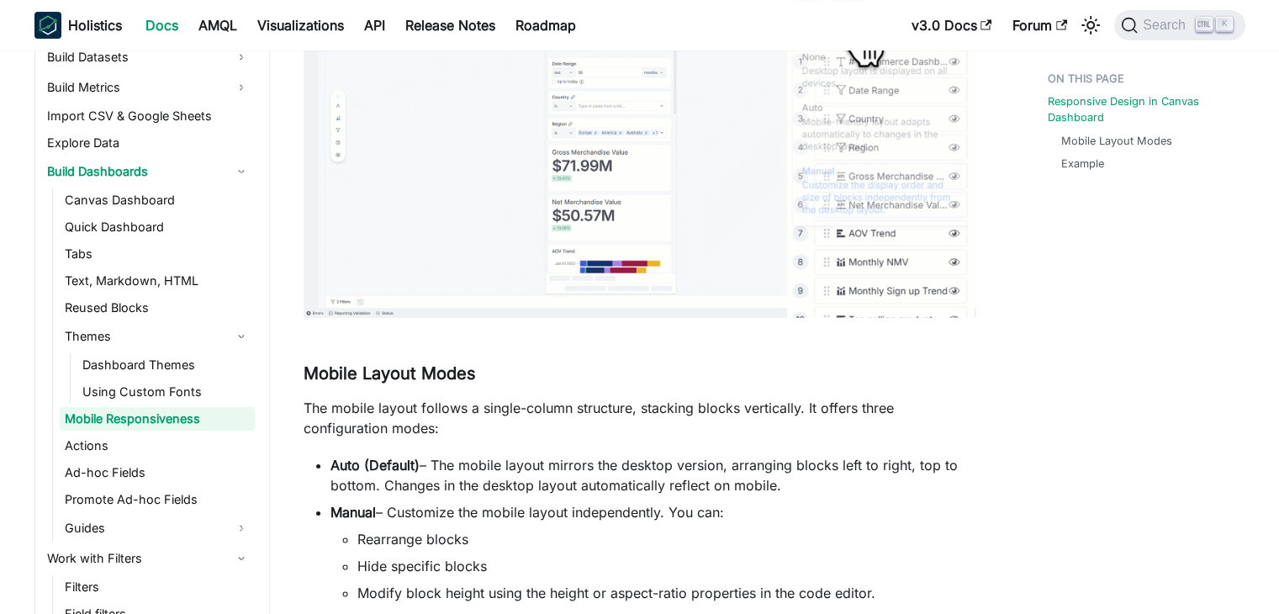
scroll to position [1080, 0]
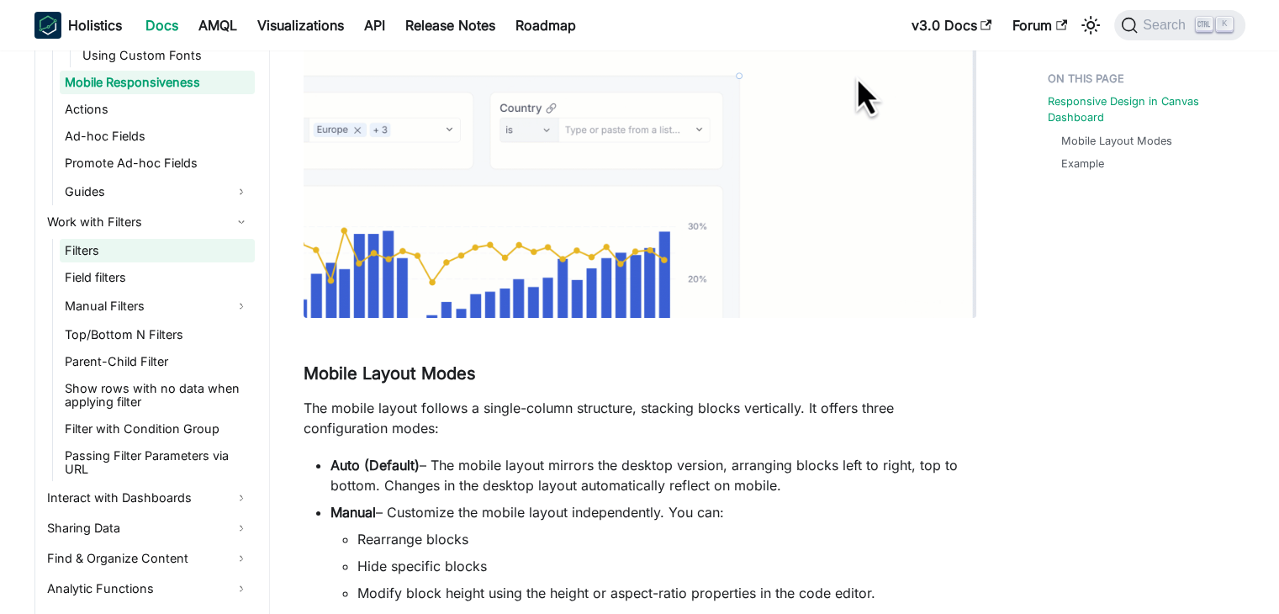
click at [79, 254] on link "Filters" at bounding box center [157, 251] width 195 height 24
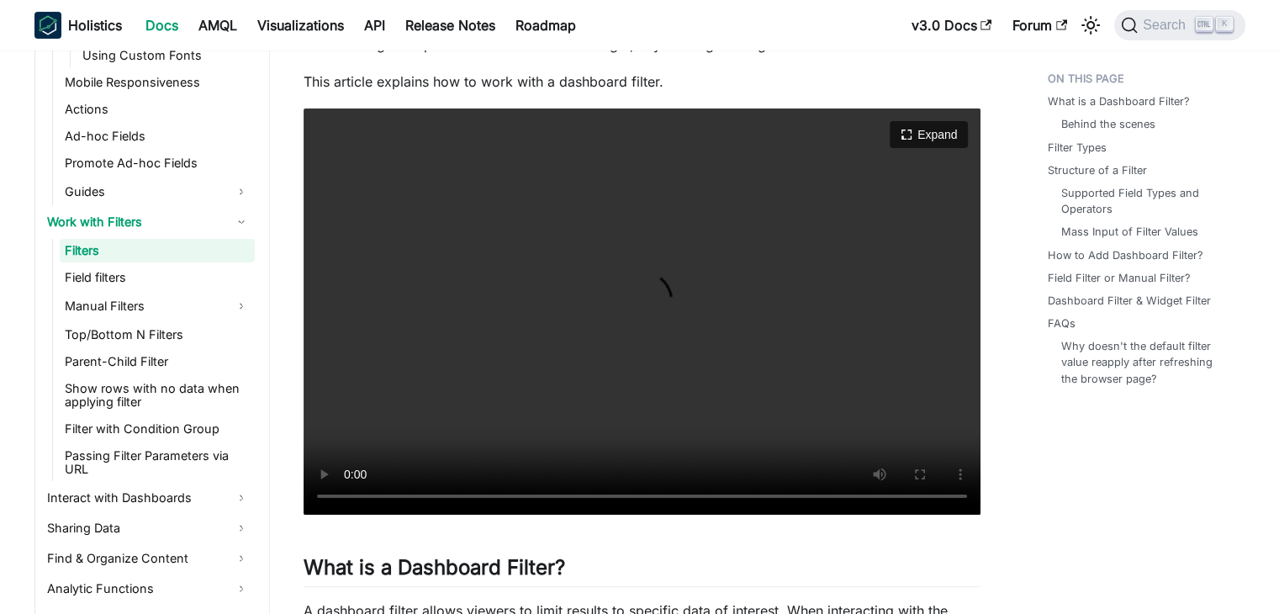
scroll to position [336, 0]
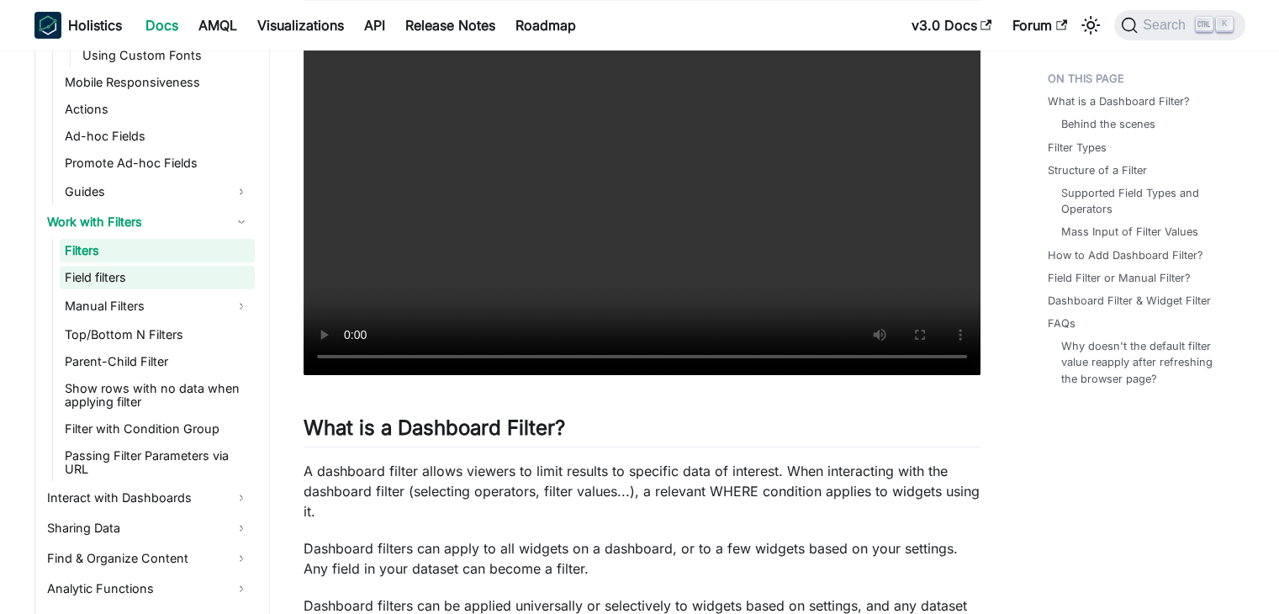
click at [131, 277] on link "Field filters" at bounding box center [157, 278] width 195 height 24
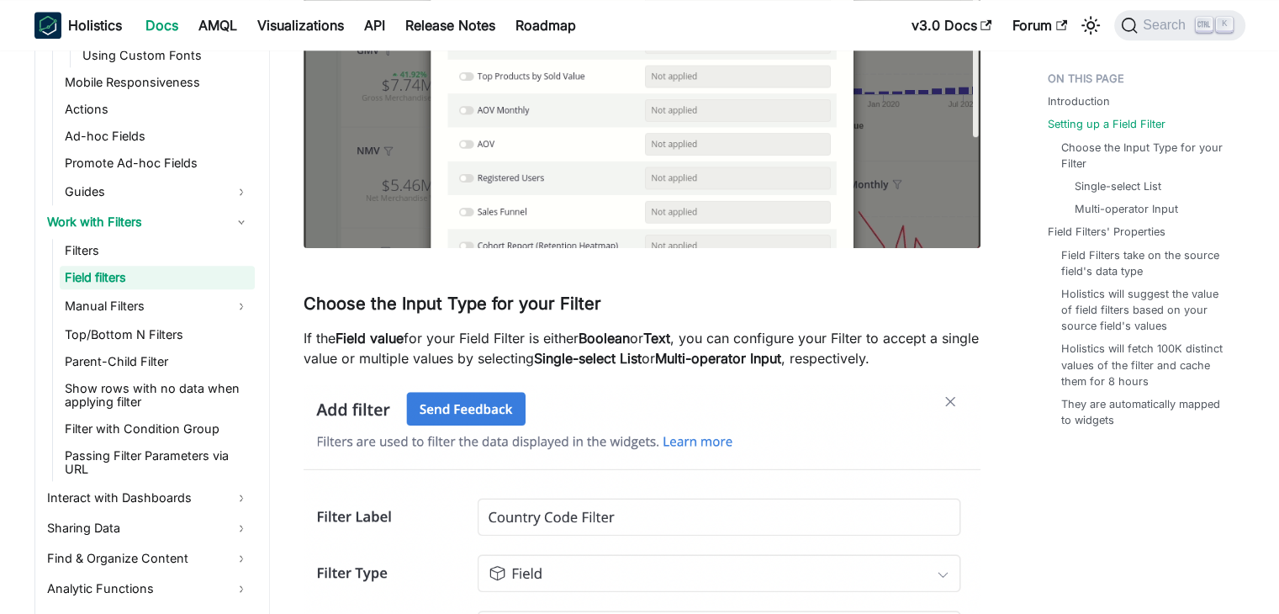
scroll to position [2018, 0]
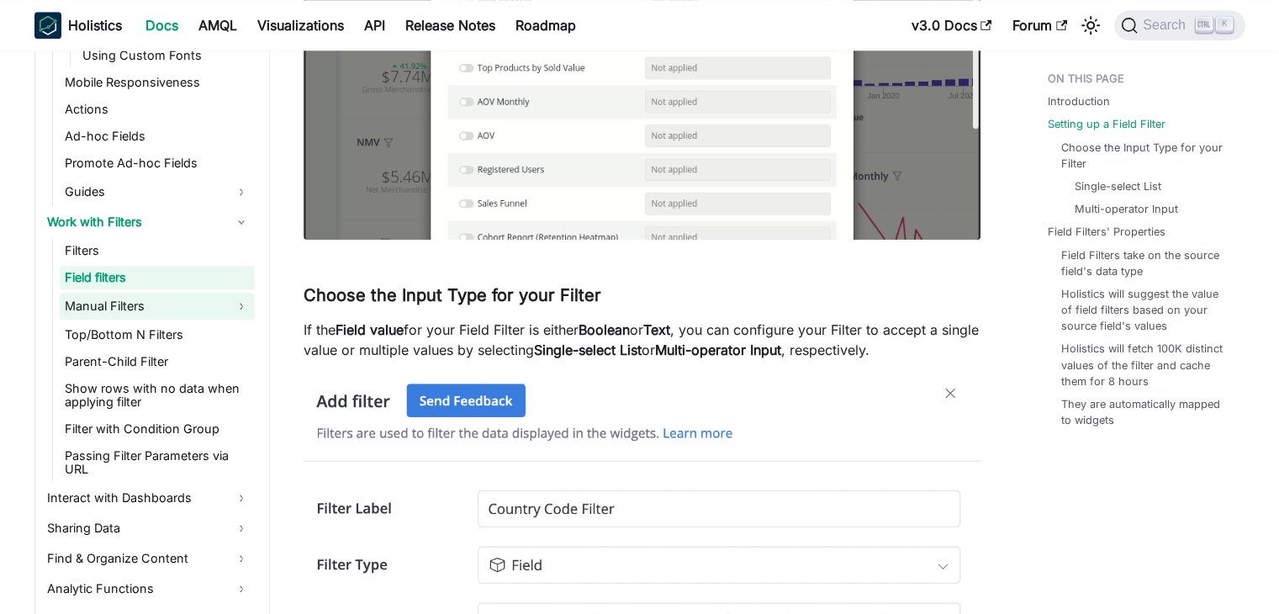
click at [146, 310] on link "Manual Filters" at bounding box center [157, 306] width 195 height 27
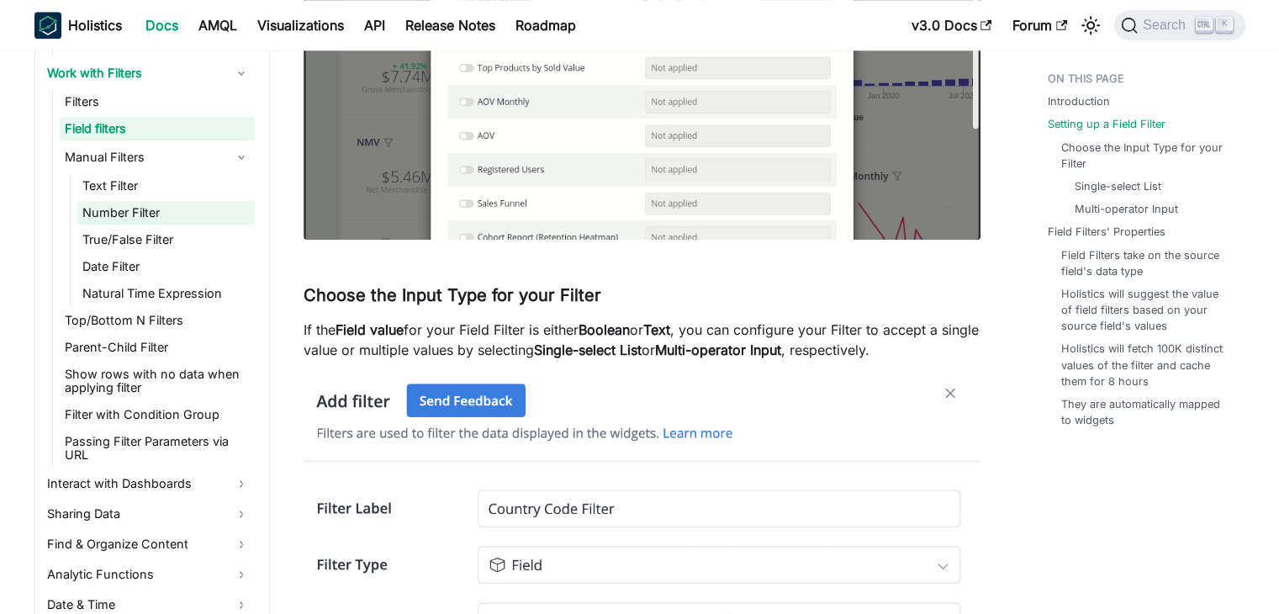
scroll to position [1248, 0]
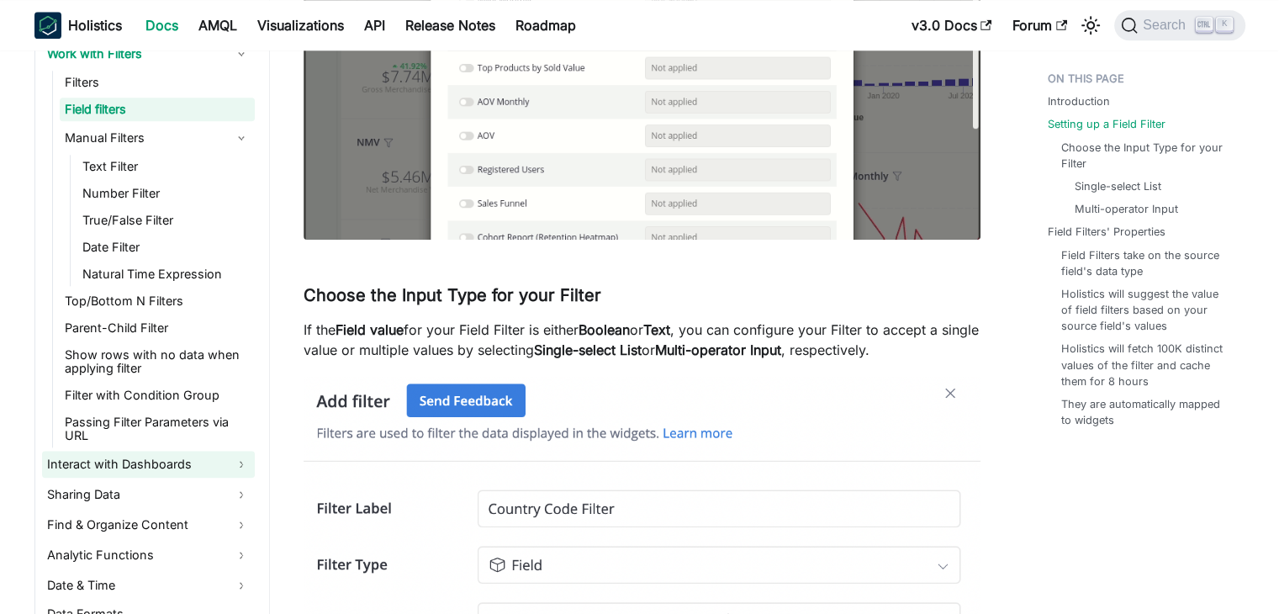
click at [173, 462] on link "Interact with Dashboards" at bounding box center [148, 464] width 213 height 27
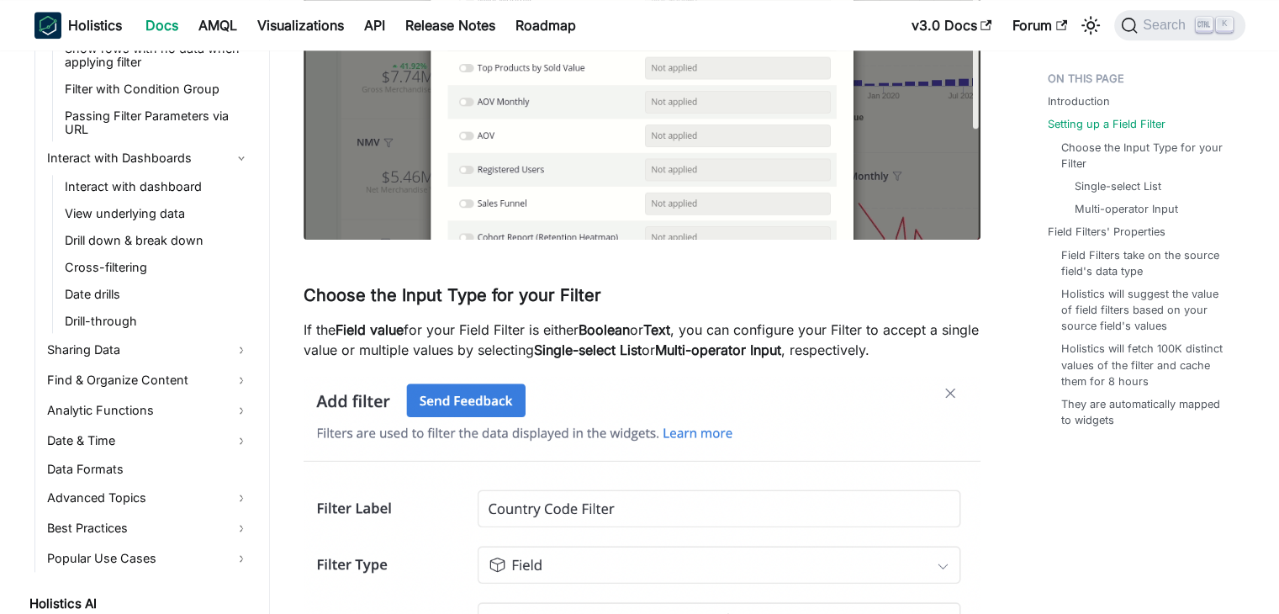
scroll to position [1584, 0]
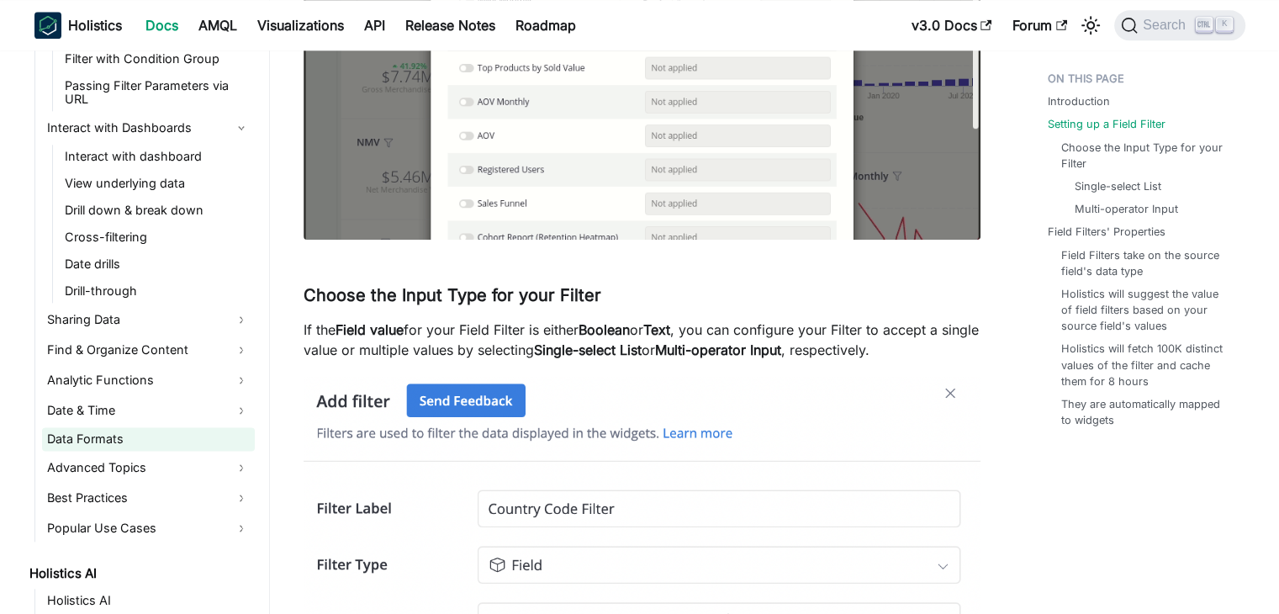
click at [202, 448] on link "Data Formats" at bounding box center [148, 439] width 213 height 24
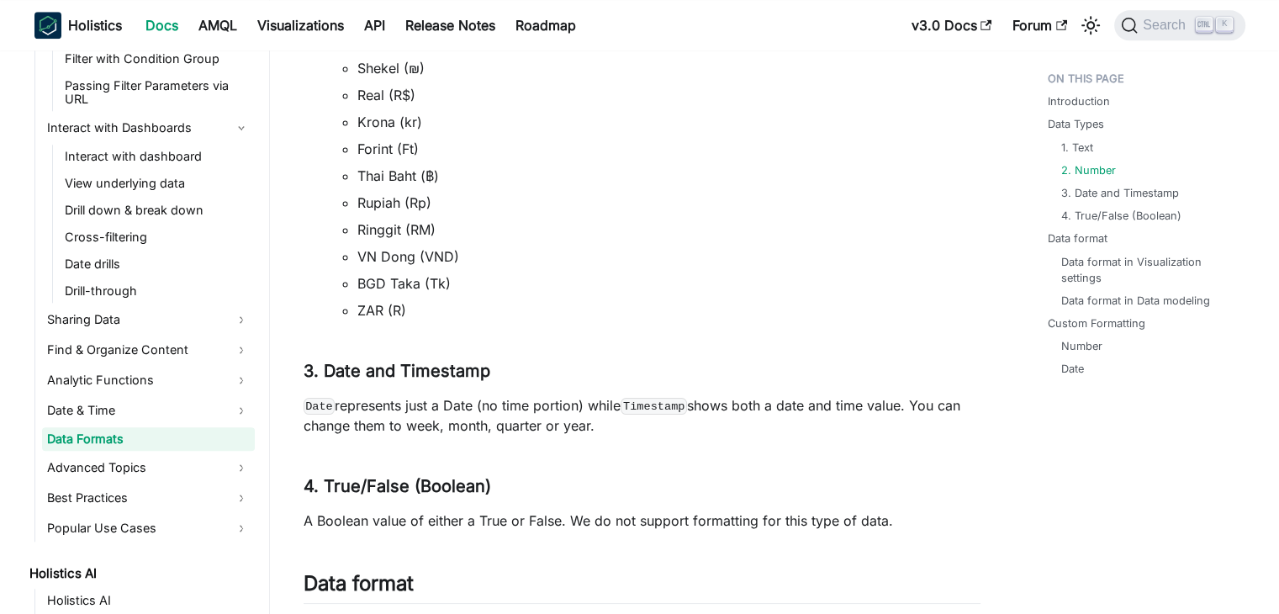
scroll to position [1682, 0]
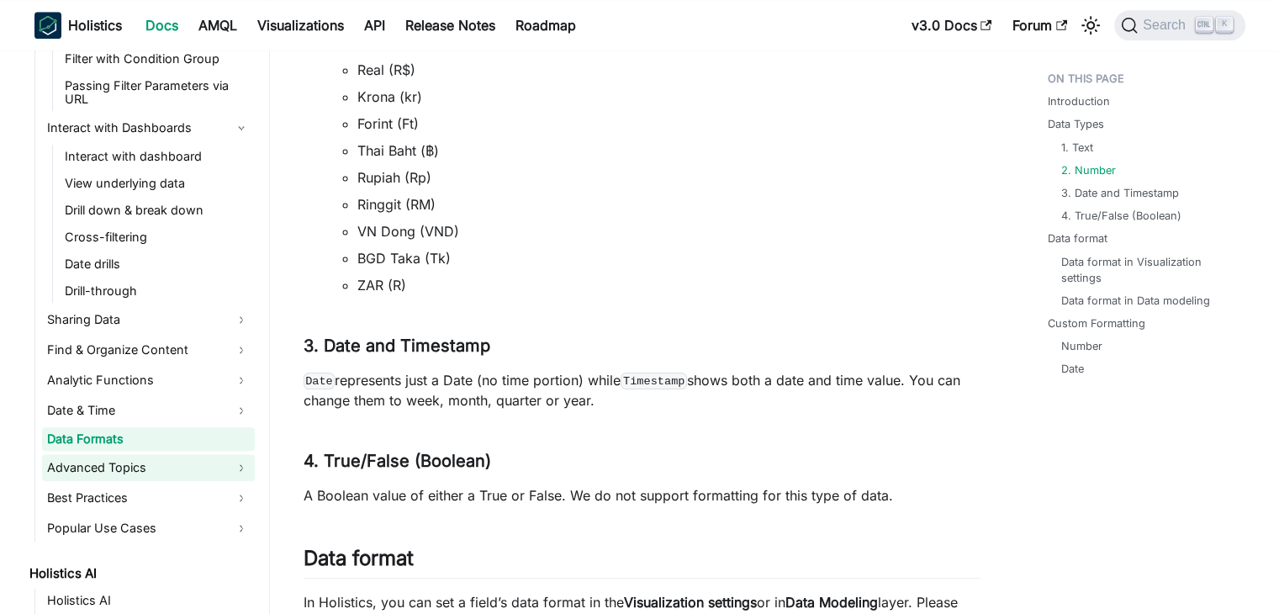
click at [119, 465] on link "Advanced Topics" at bounding box center [148, 467] width 213 height 27
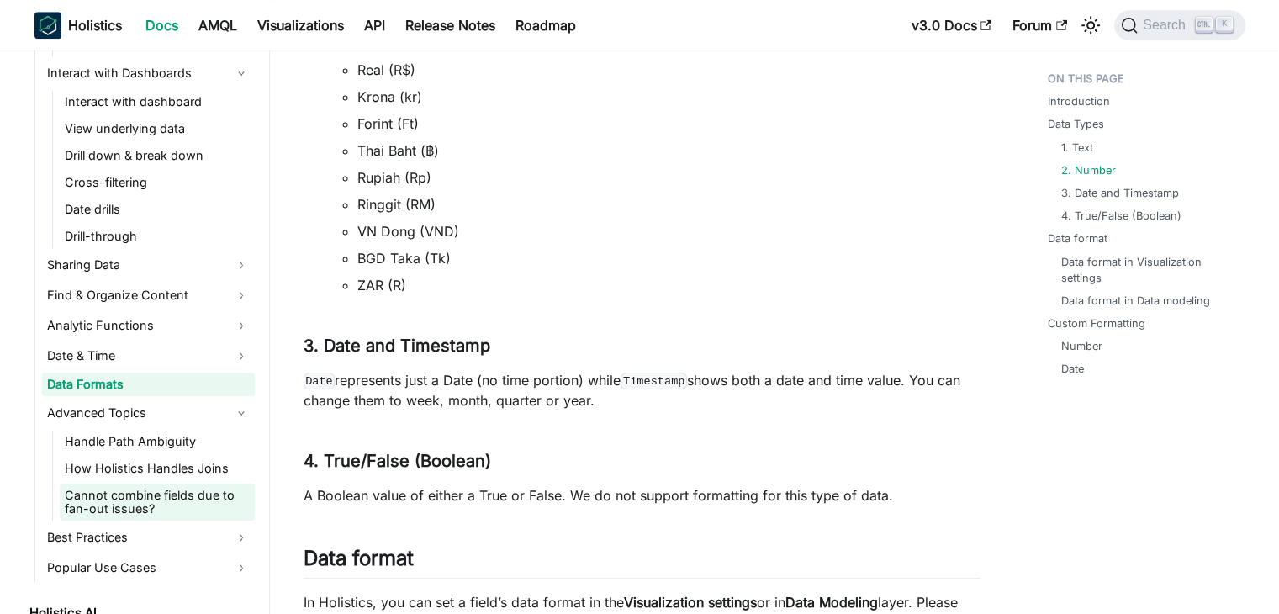
scroll to position [1668, 0]
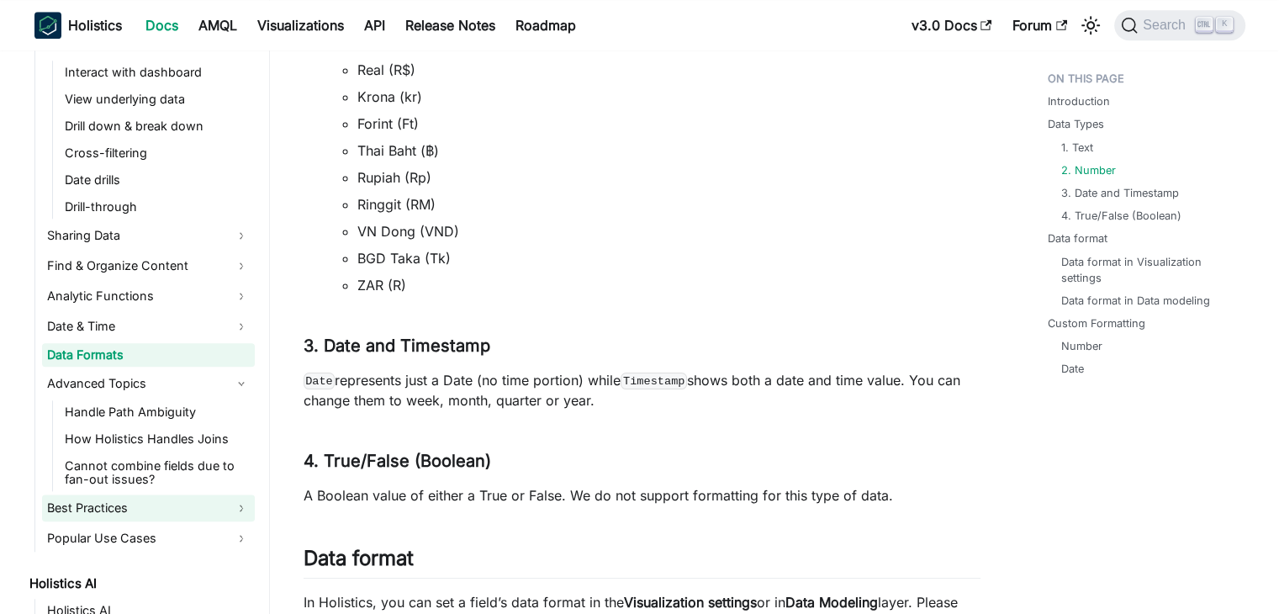
click at [198, 499] on link "Best Practices" at bounding box center [148, 507] width 213 height 27
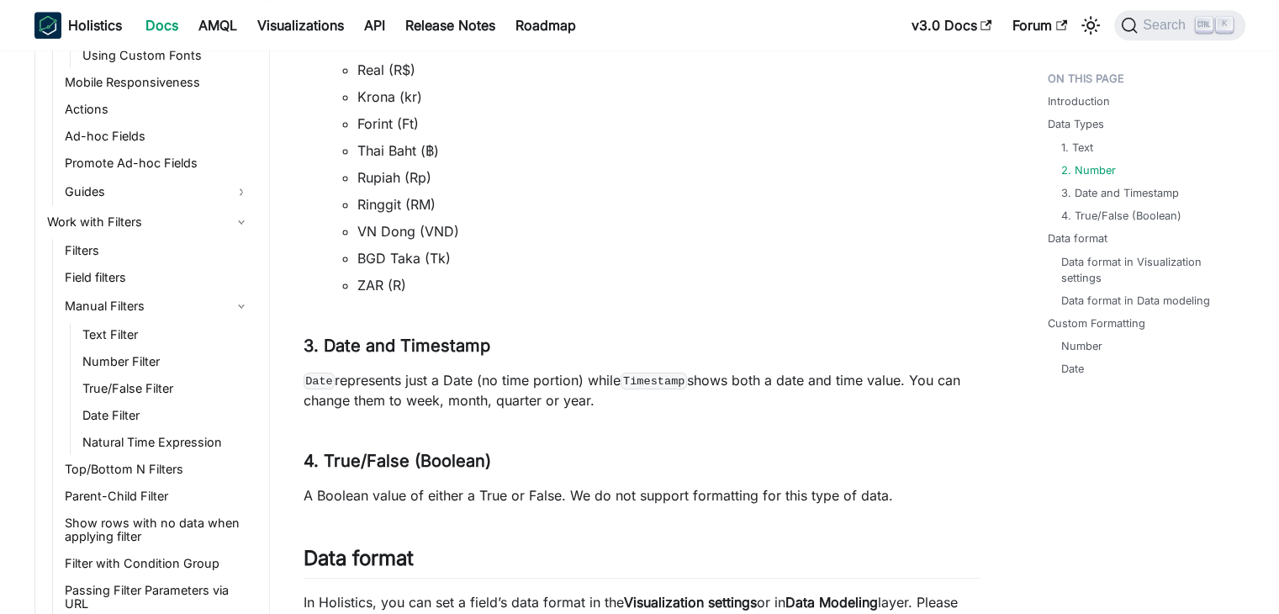
scroll to position [1080, 0]
click at [101, 279] on link "Field filters" at bounding box center [157, 278] width 195 height 24
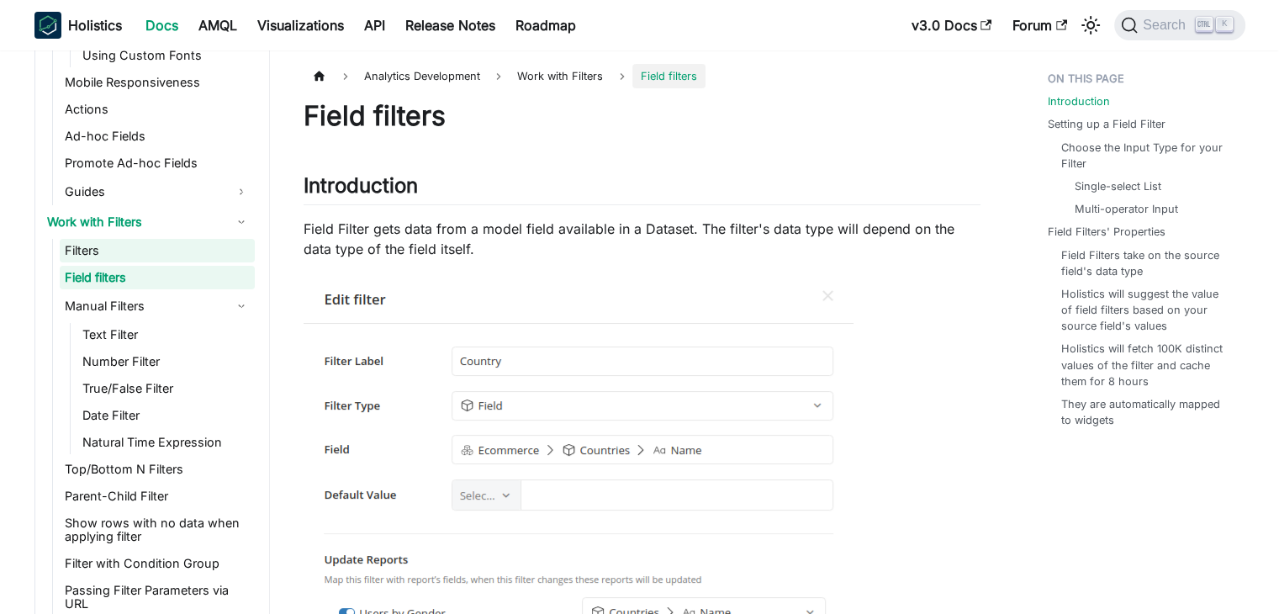
click at [118, 259] on link "Filters" at bounding box center [157, 251] width 195 height 24
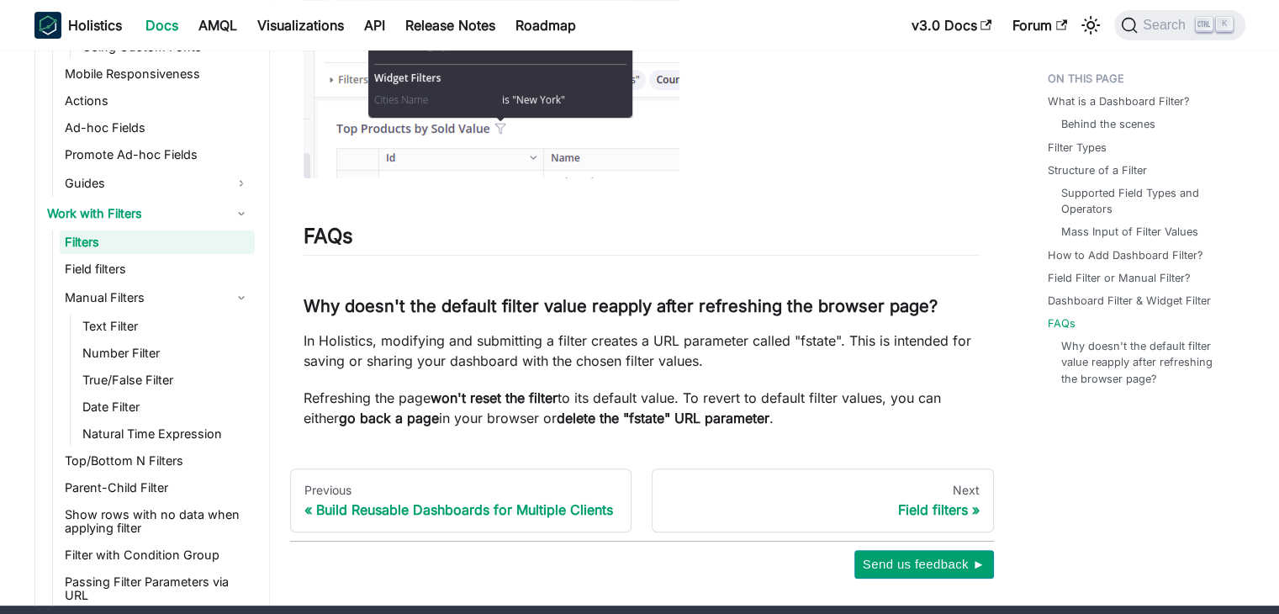
scroll to position [6782, 0]
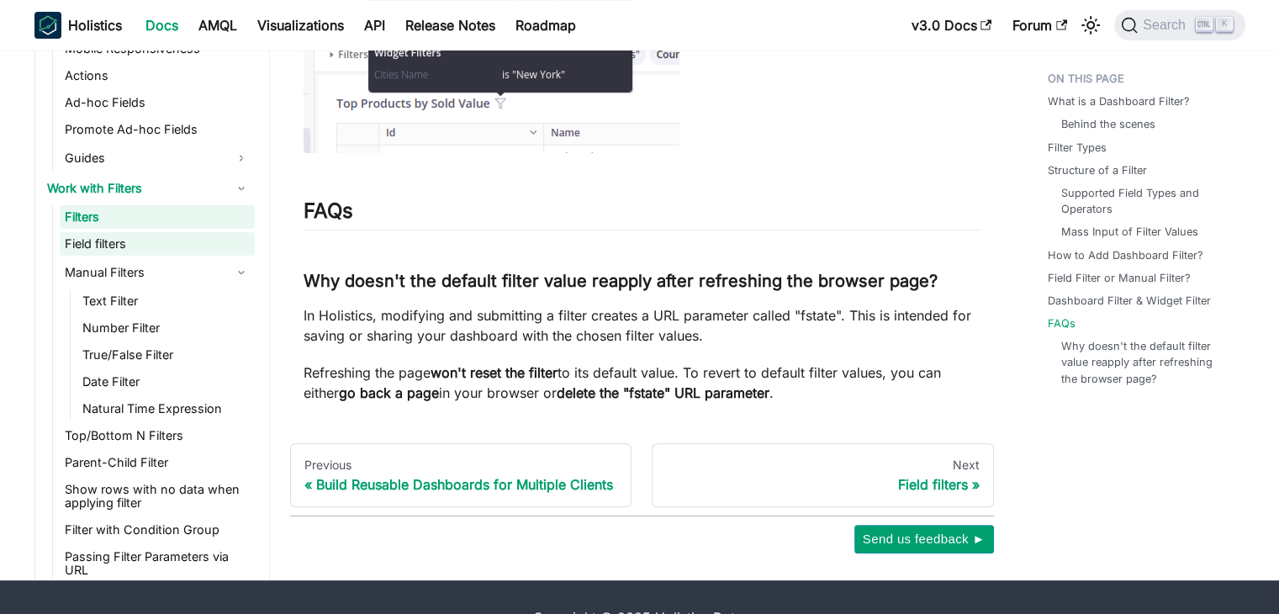
click at [144, 232] on link "Field filters" at bounding box center [157, 244] width 195 height 24
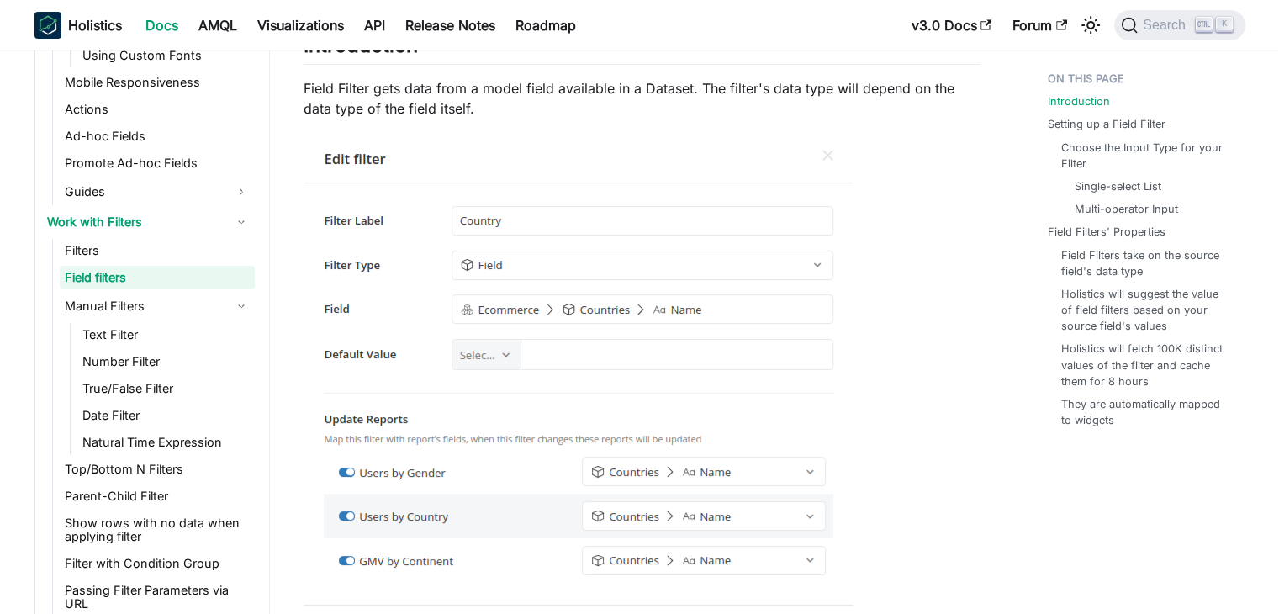
scroll to position [168, 0]
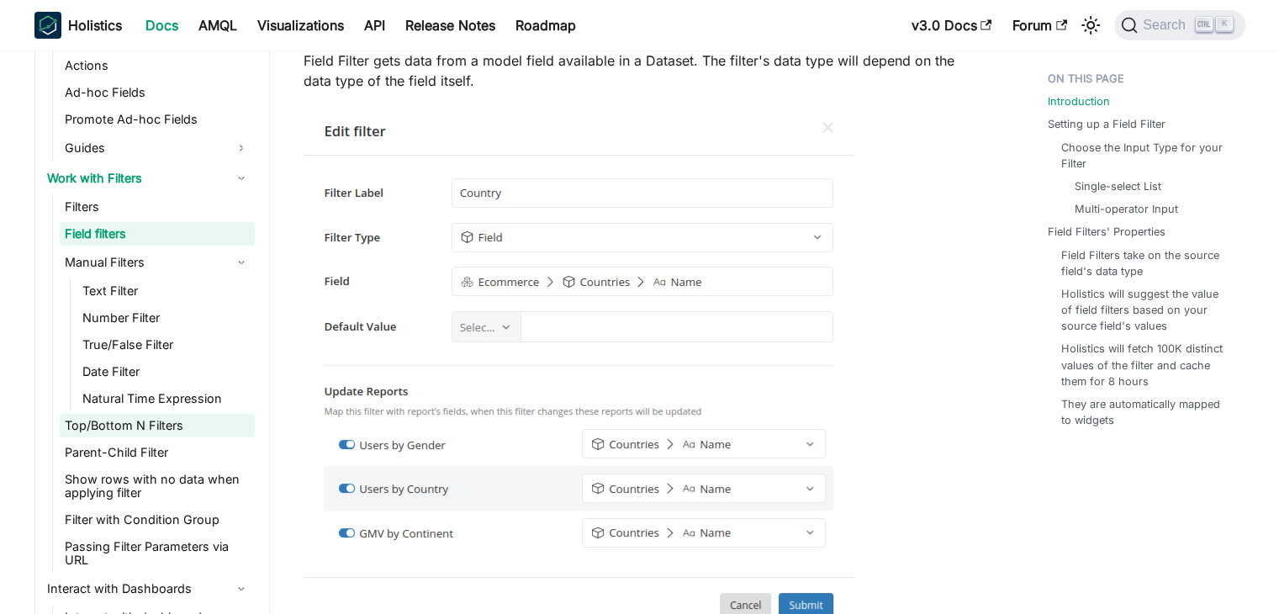
scroll to position [1248, 0]
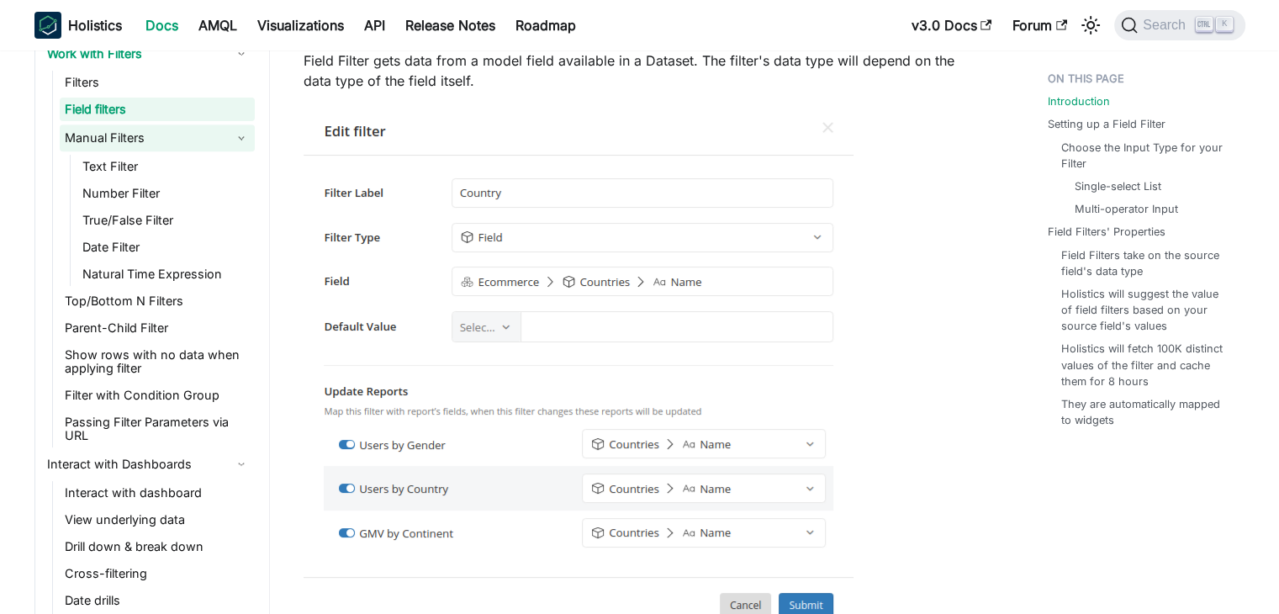
click at [225, 135] on link "Manual Filters" at bounding box center [157, 137] width 195 height 27
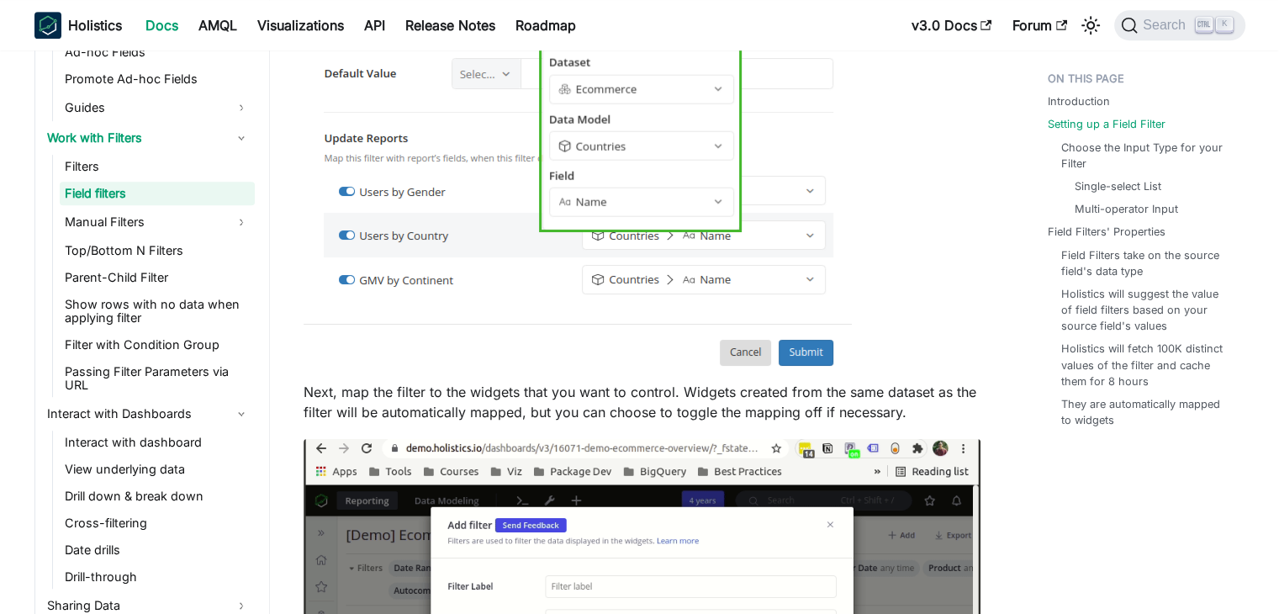
scroll to position [1345, 0]
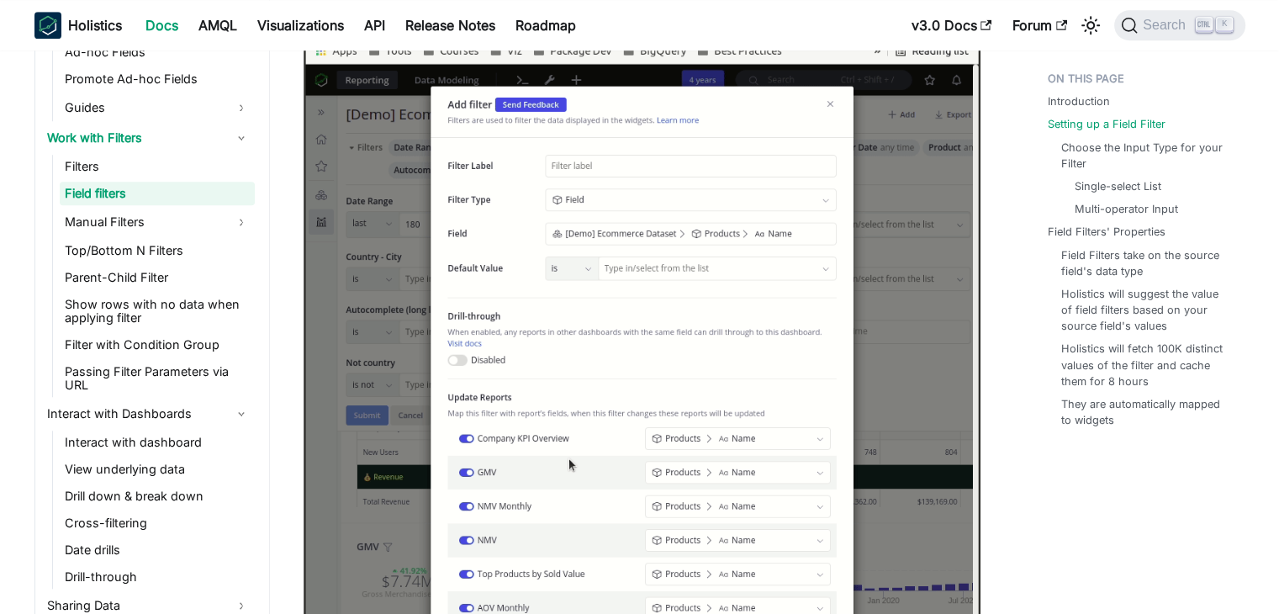
scroll to position [1766, 0]
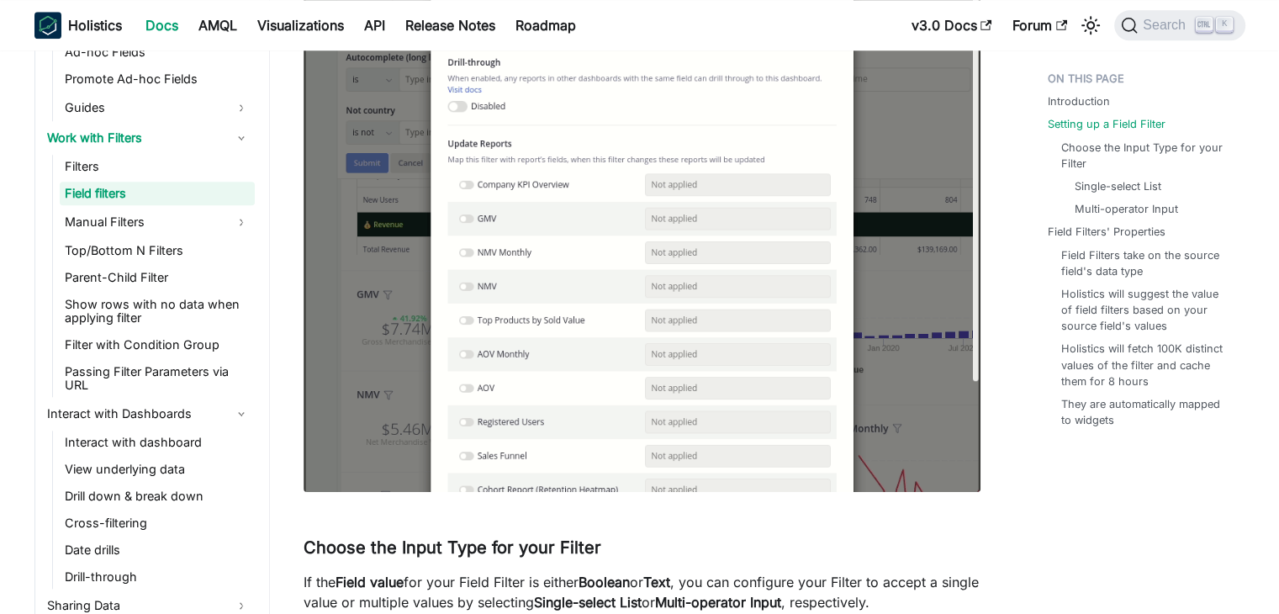
drag, startPoint x: 1005, startPoint y: 238, endPoint x: 993, endPoint y: 240, distance: 11.9
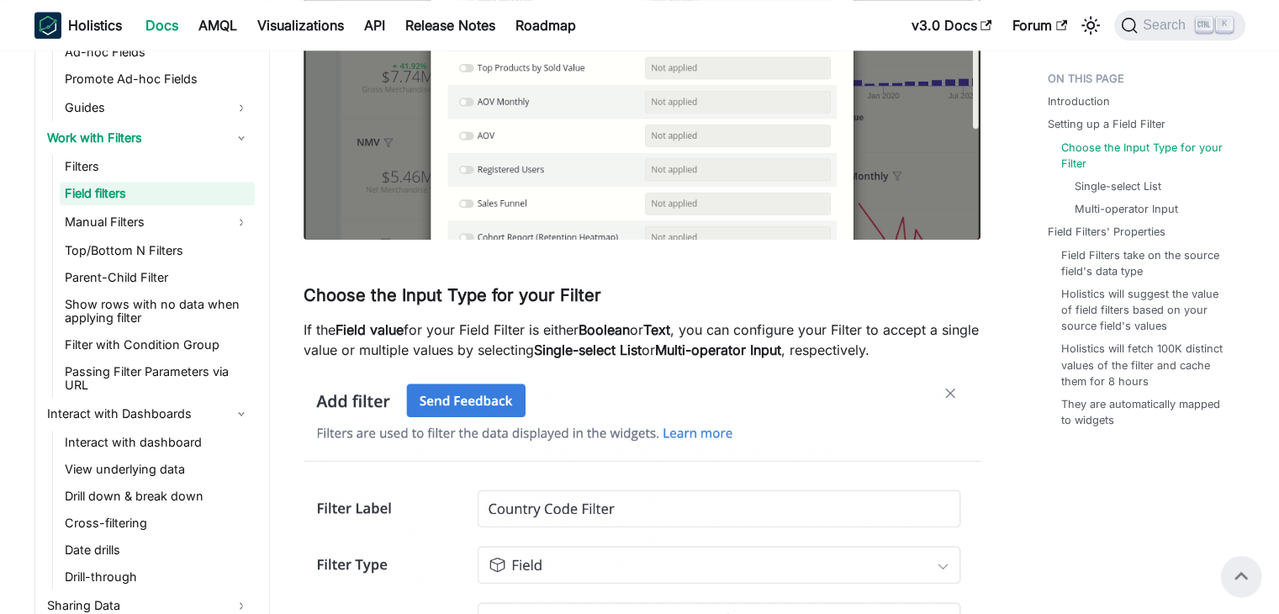
scroll to position [2018, 0]
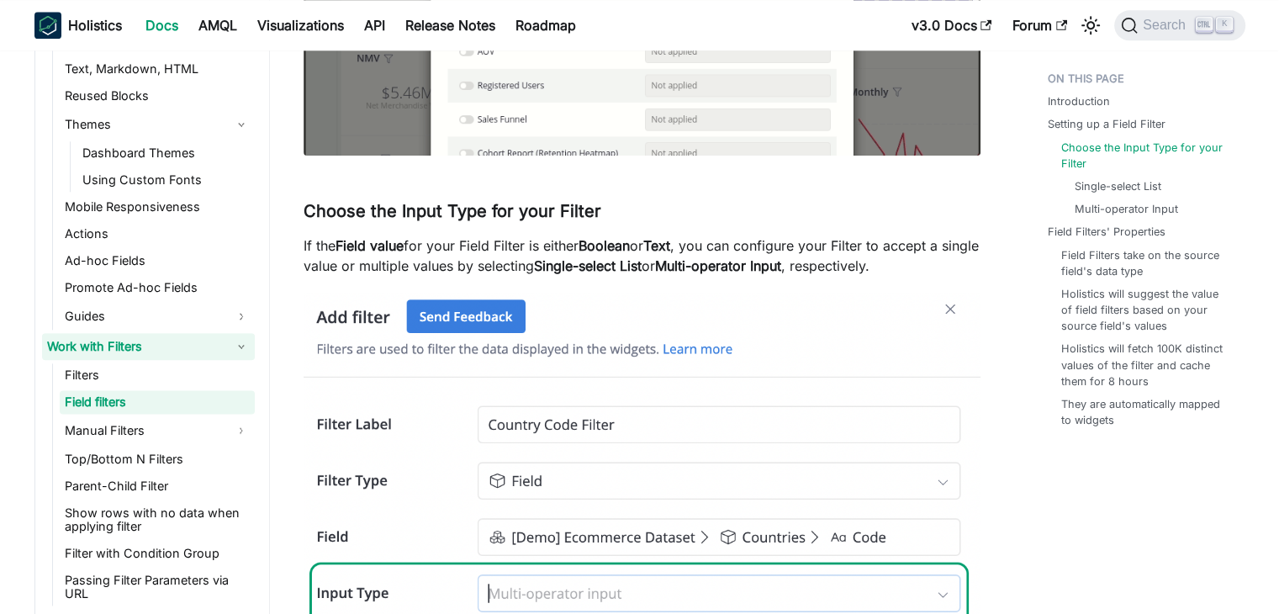
scroll to position [996, 0]
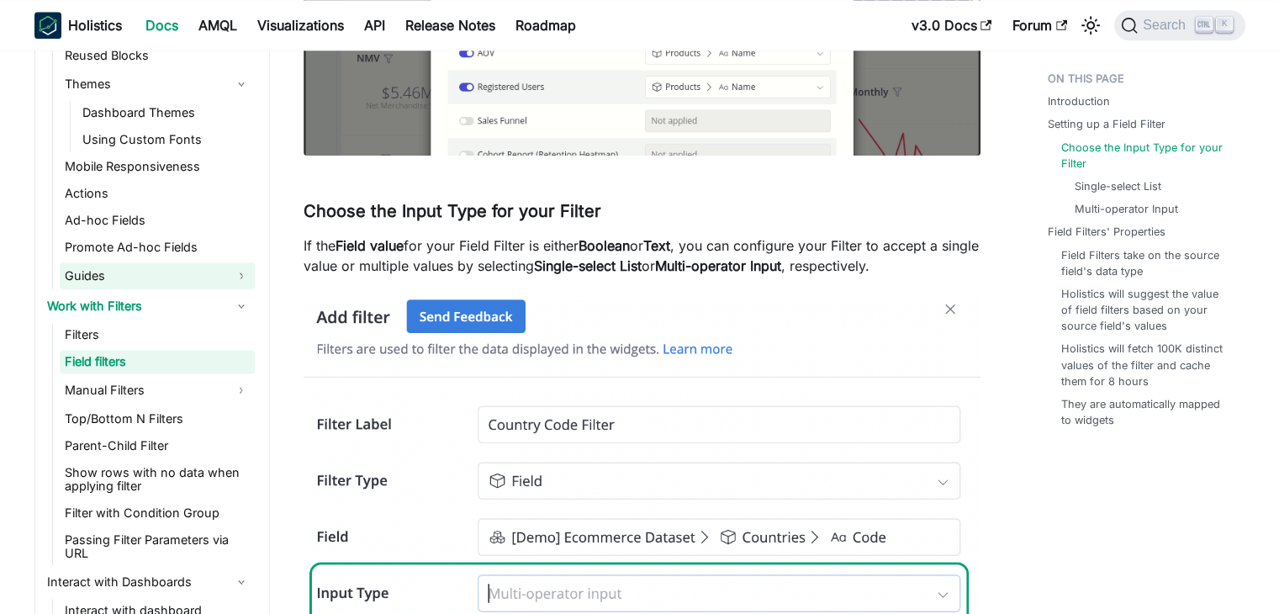
click at [104, 275] on link "Guides" at bounding box center [157, 275] width 195 height 27
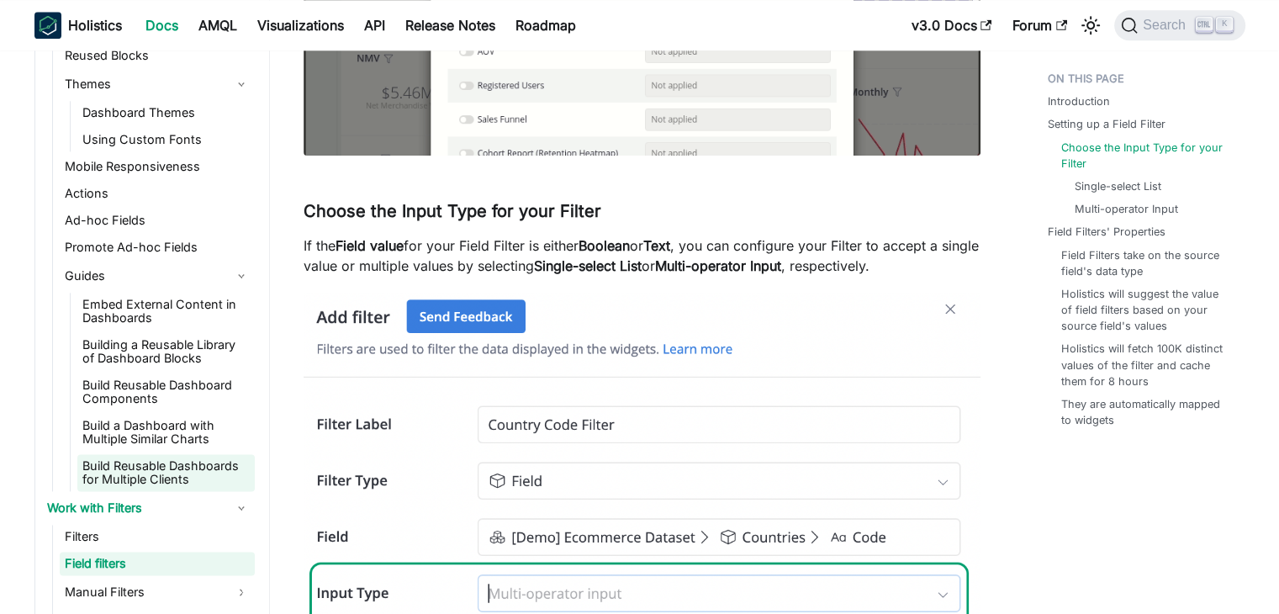
click at [168, 478] on link "Build Reusable Dashboards for Multiple Clients" at bounding box center [165, 472] width 177 height 37
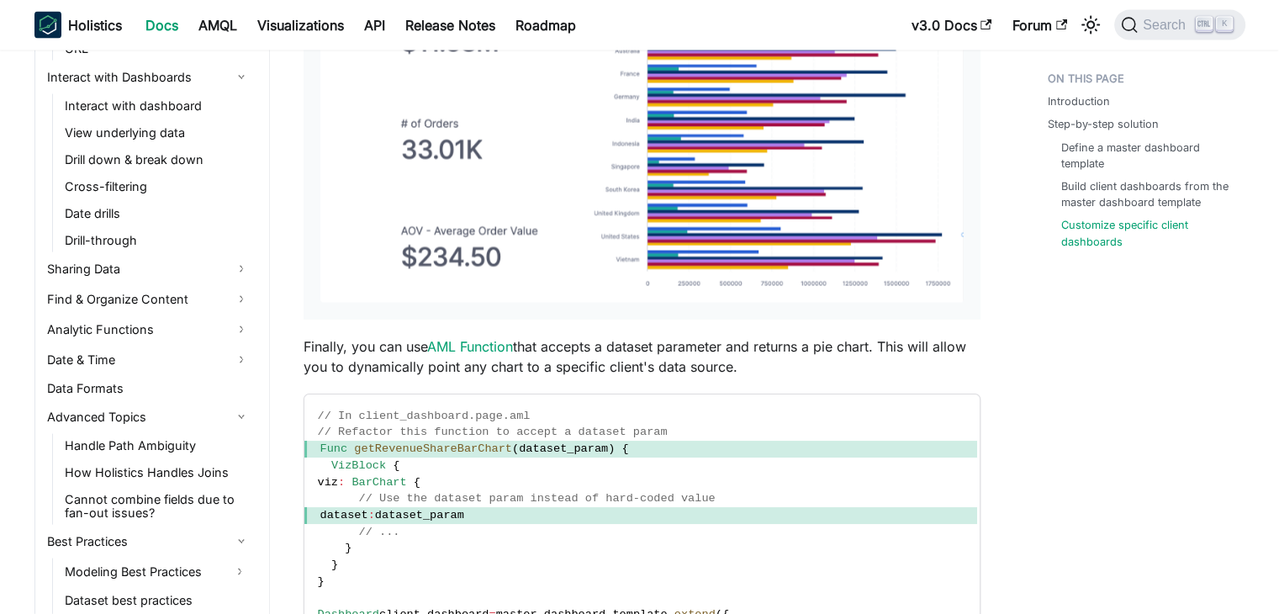
scroll to position [3955, 0]
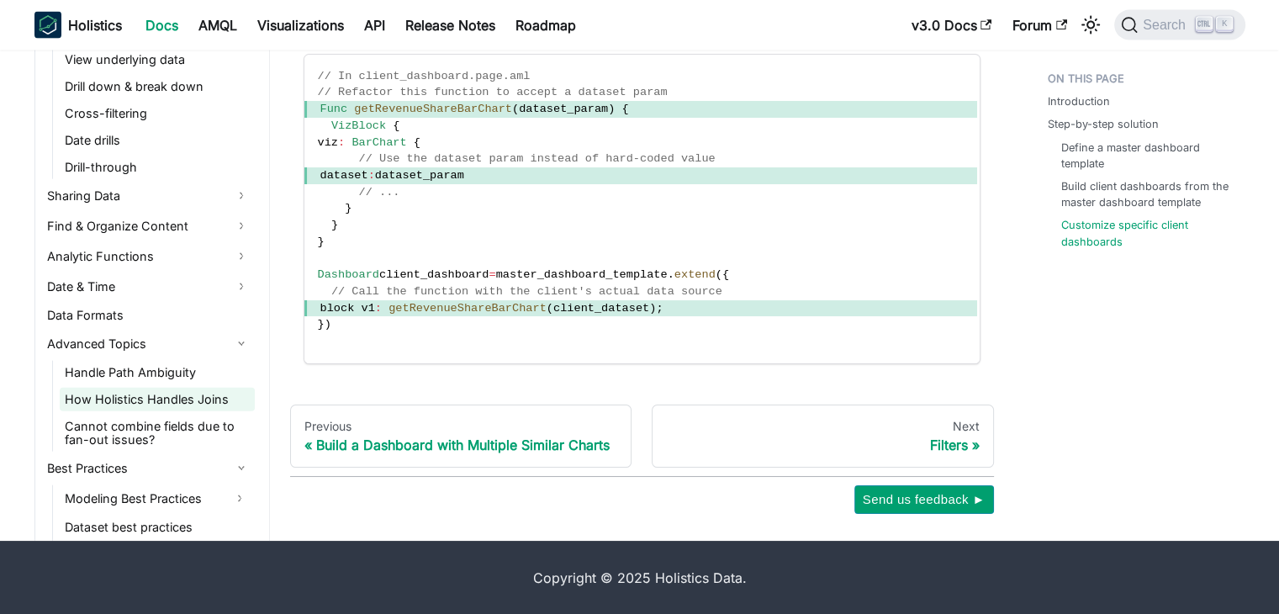
click at [125, 391] on link "How Holistics Handles Joins" at bounding box center [157, 400] width 195 height 24
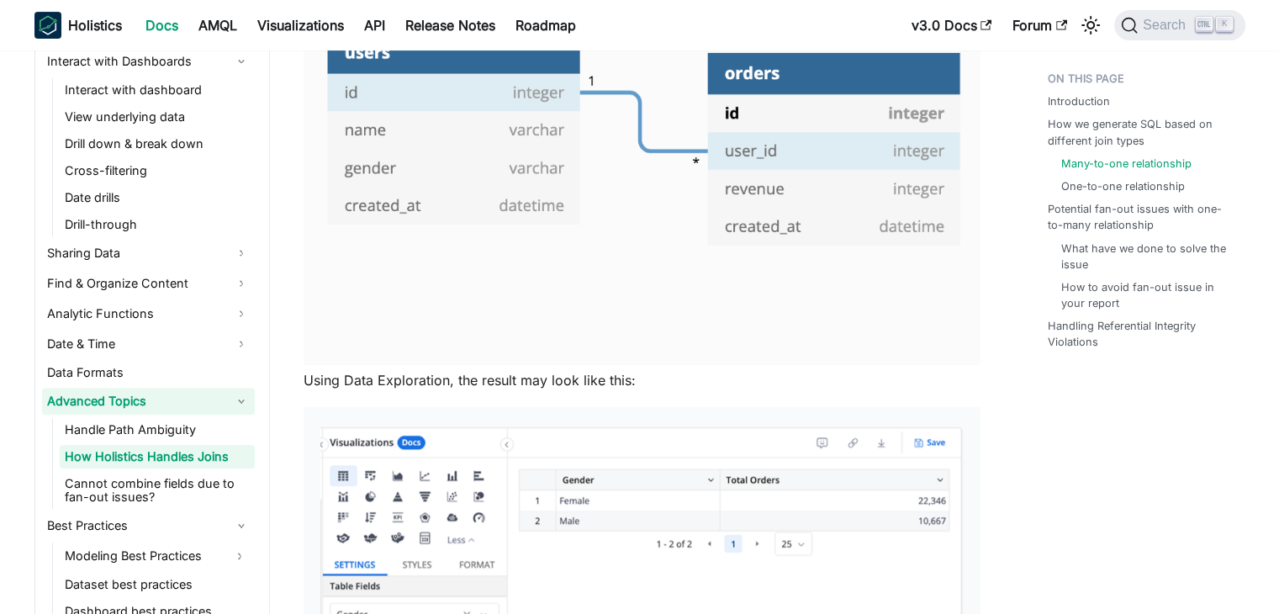
scroll to position [1618, 0]
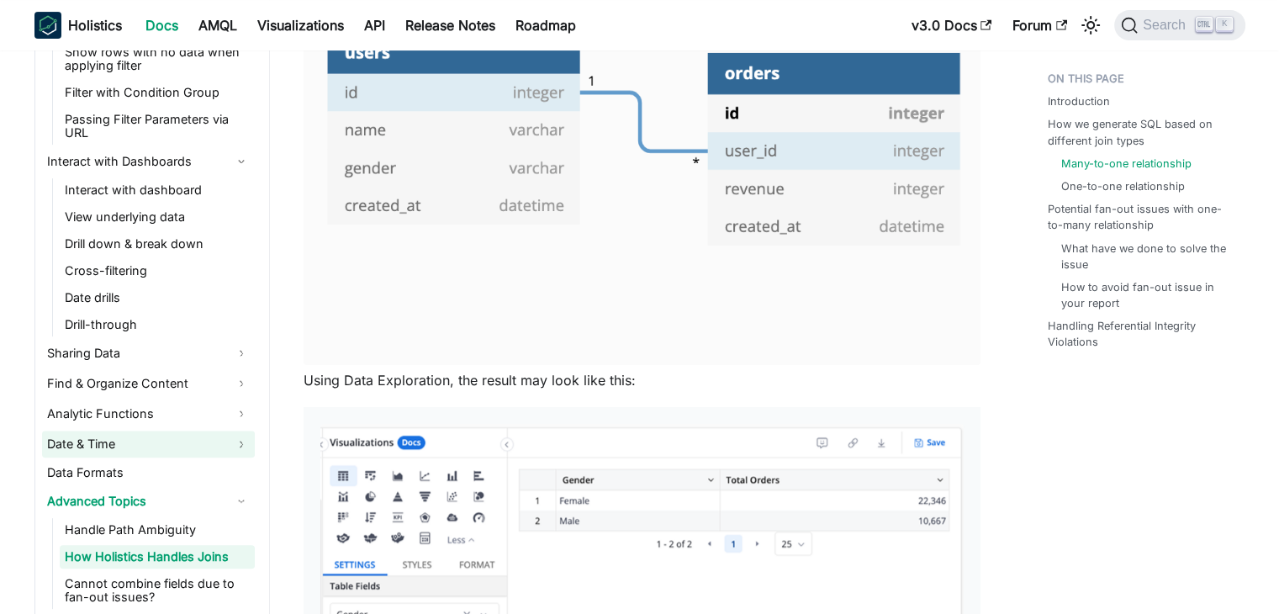
click at [140, 442] on link "Date & Time" at bounding box center [148, 444] width 213 height 27
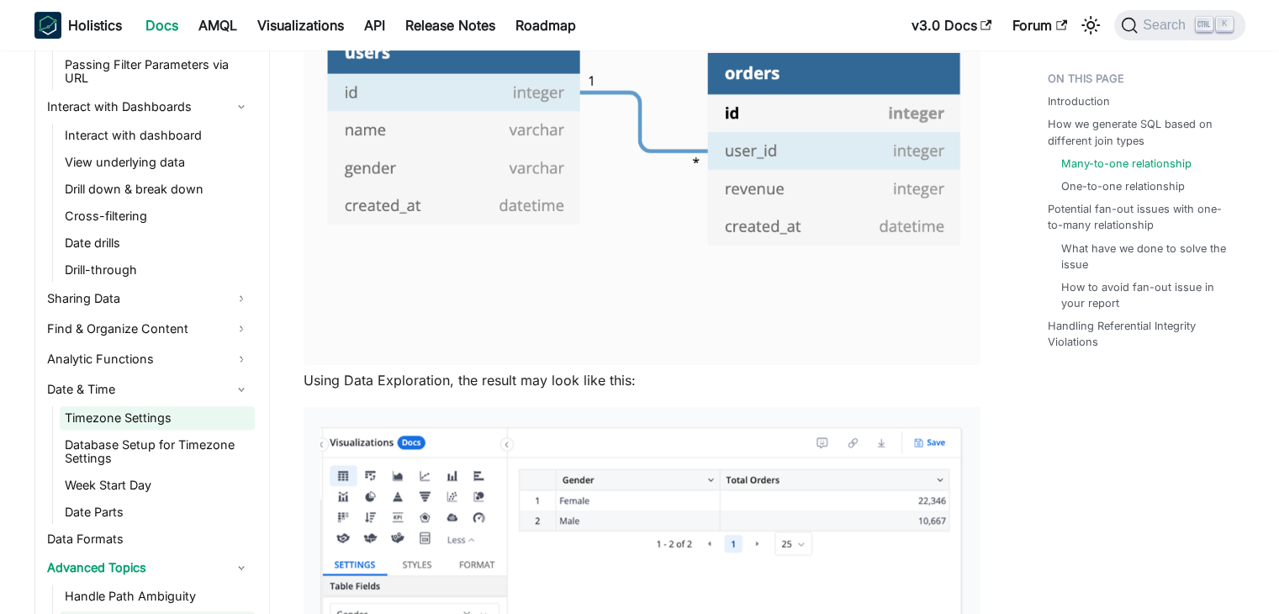
scroll to position [1702, 0]
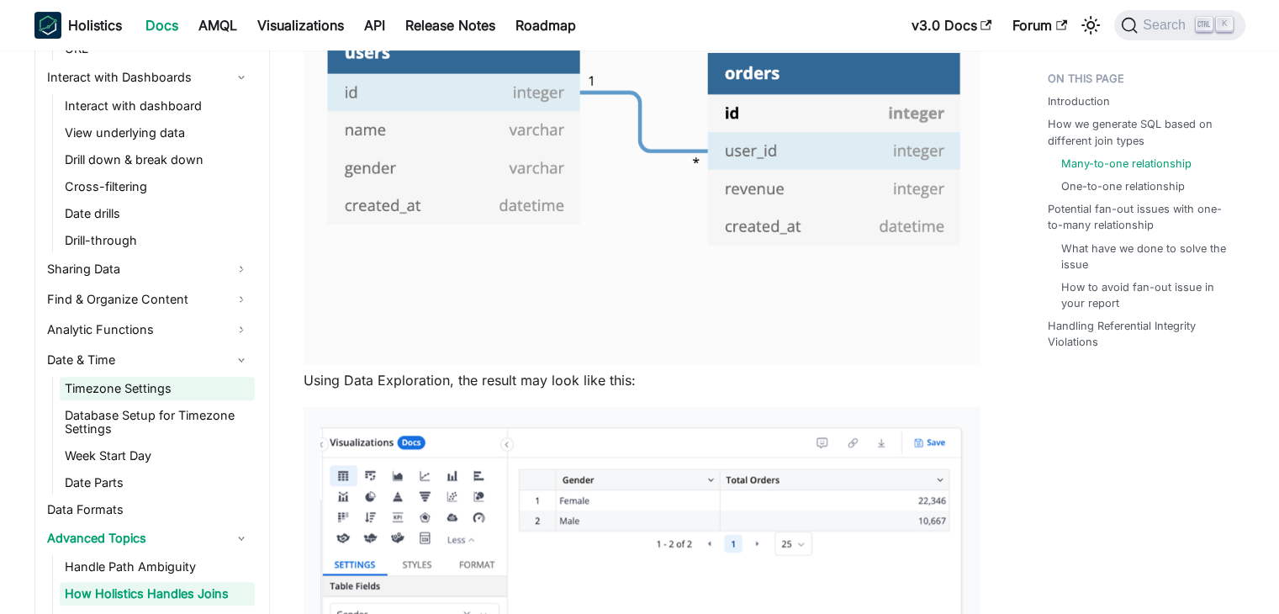
click at [151, 388] on link "Timezone Settings" at bounding box center [157, 389] width 195 height 24
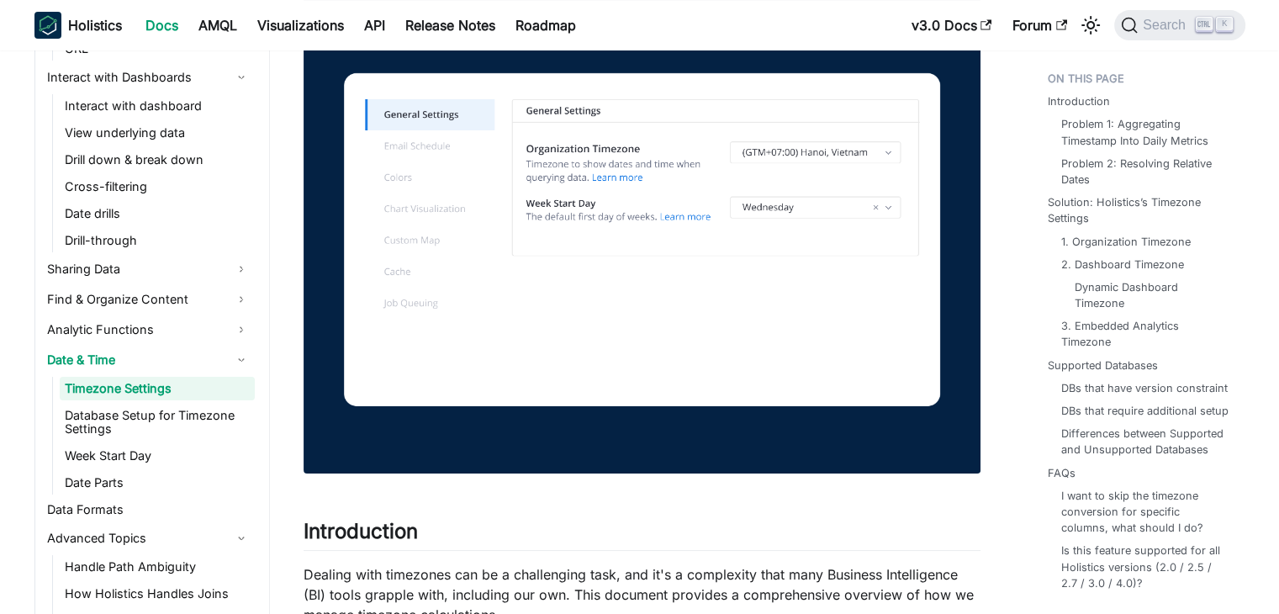
scroll to position [168, 0]
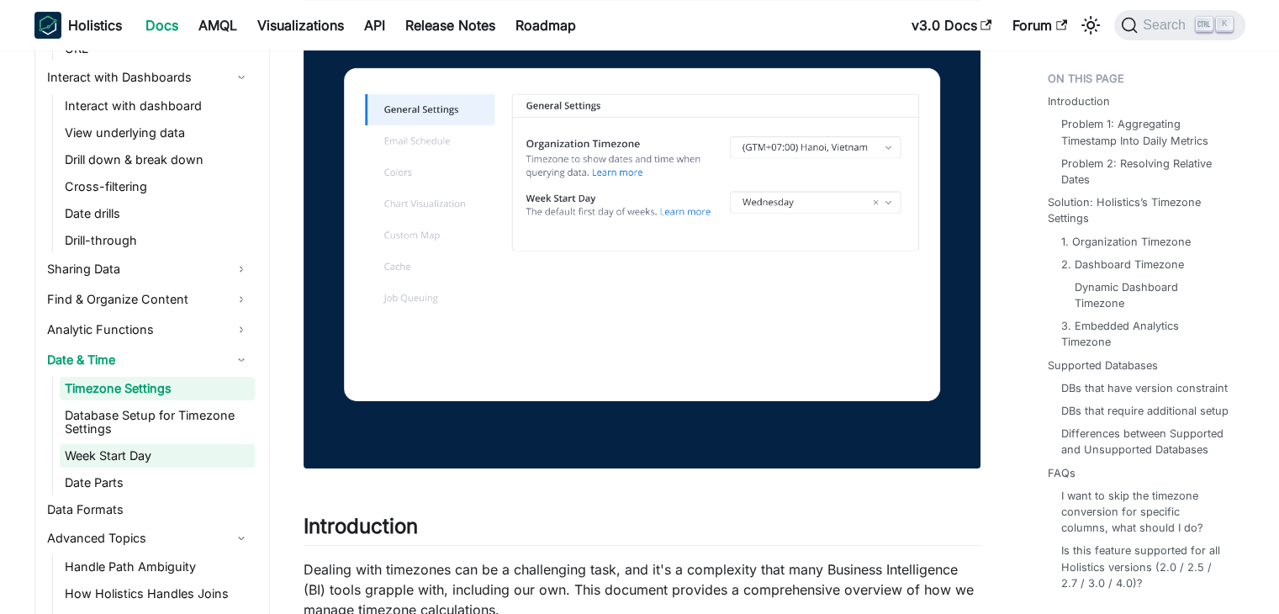
click at [135, 465] on link "Week Start Day" at bounding box center [157, 456] width 195 height 24
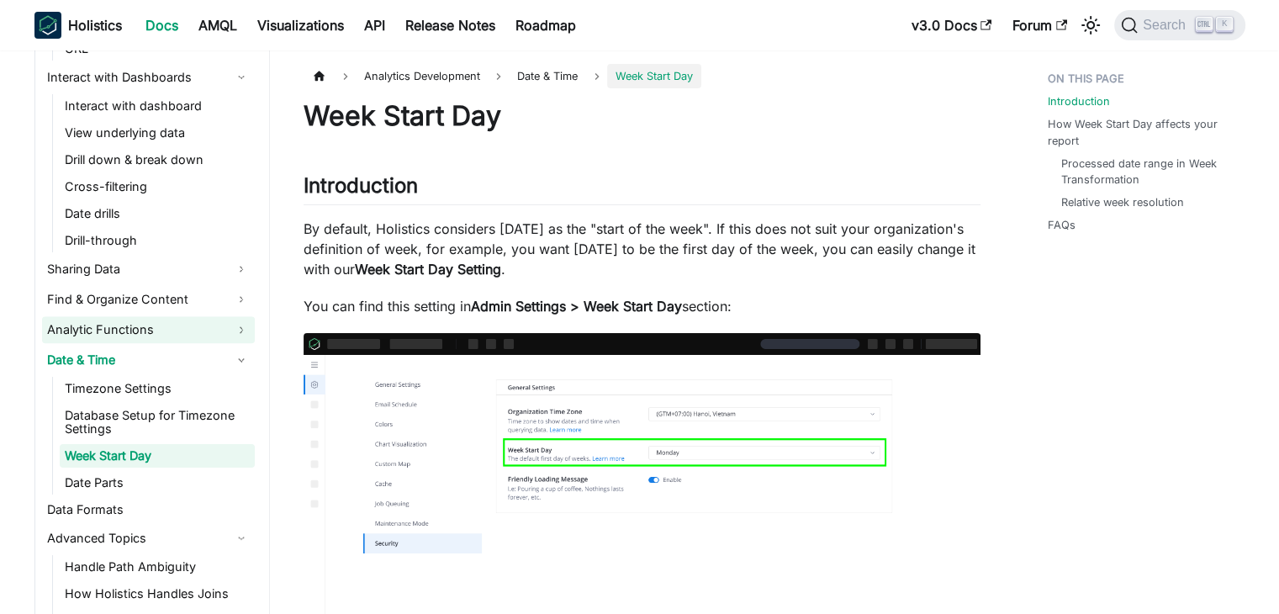
click at [140, 330] on link "Analytic Functions" at bounding box center [148, 329] width 213 height 27
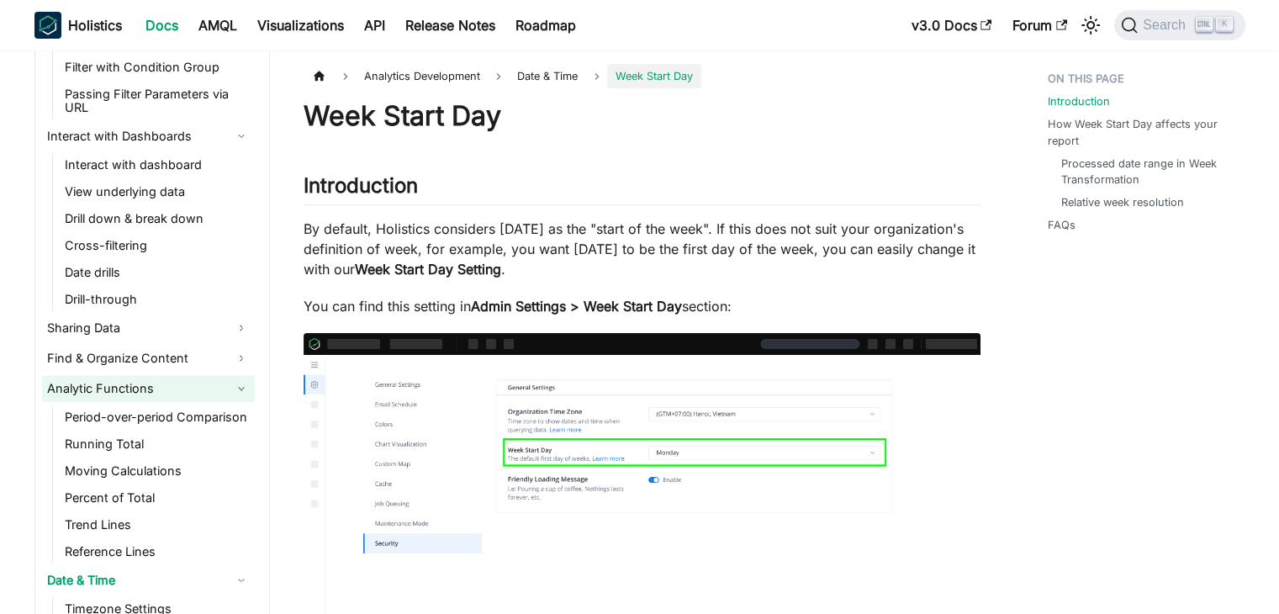
scroll to position [1618, 0]
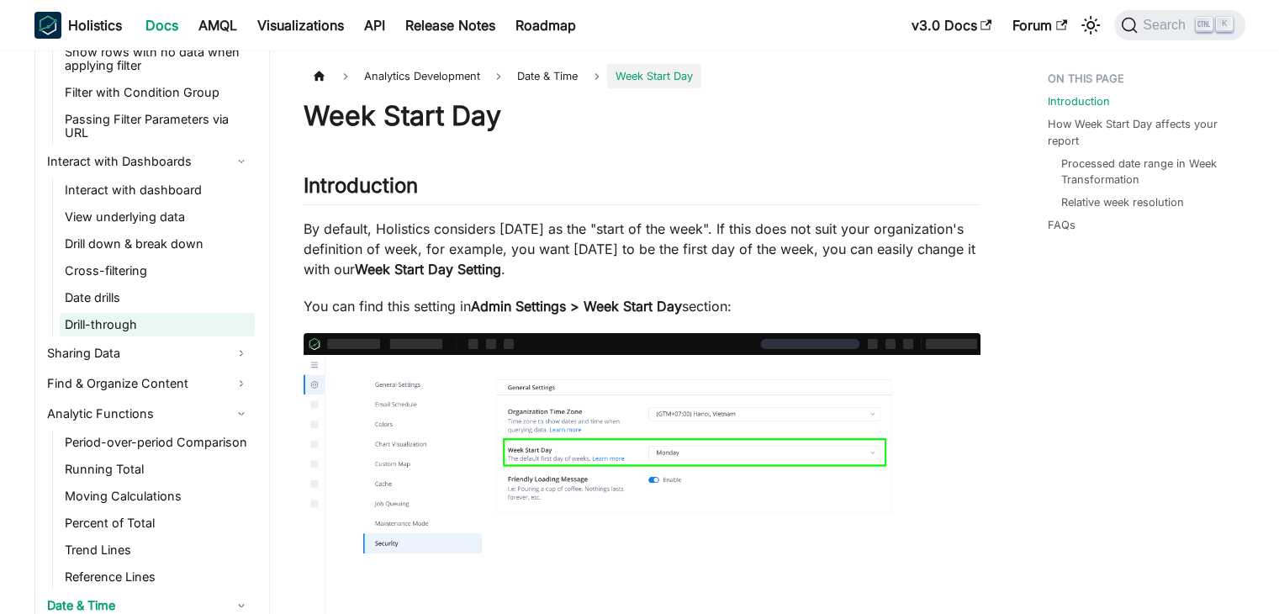
click at [139, 335] on link "Drill-through" at bounding box center [157, 325] width 195 height 24
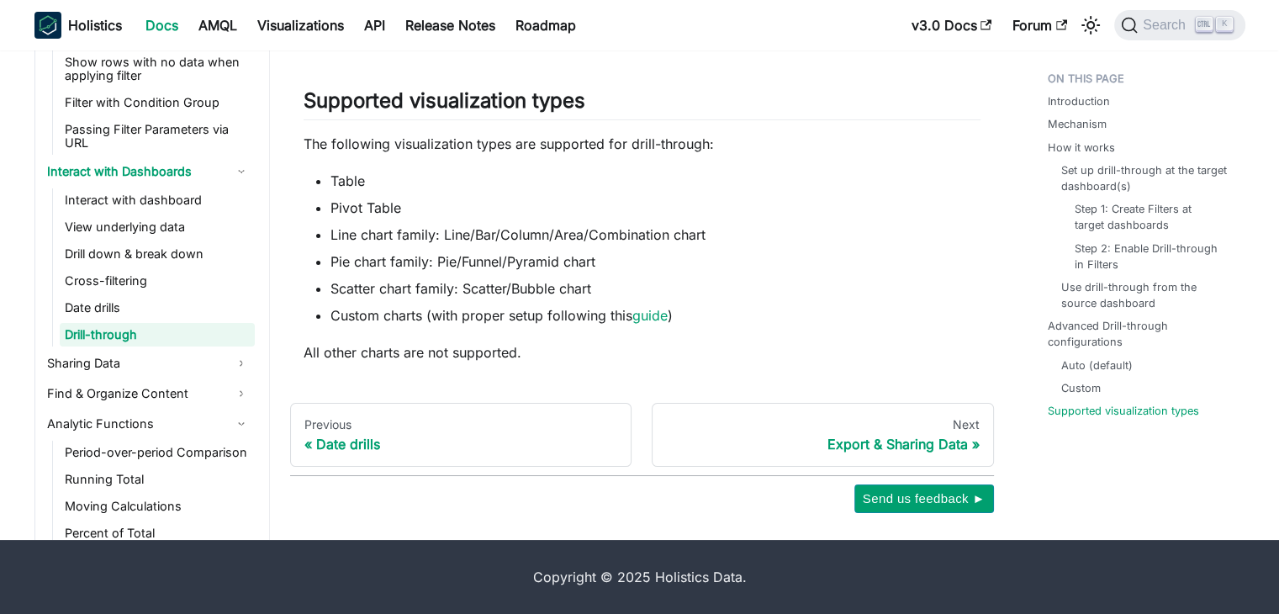
scroll to position [1450, 0]
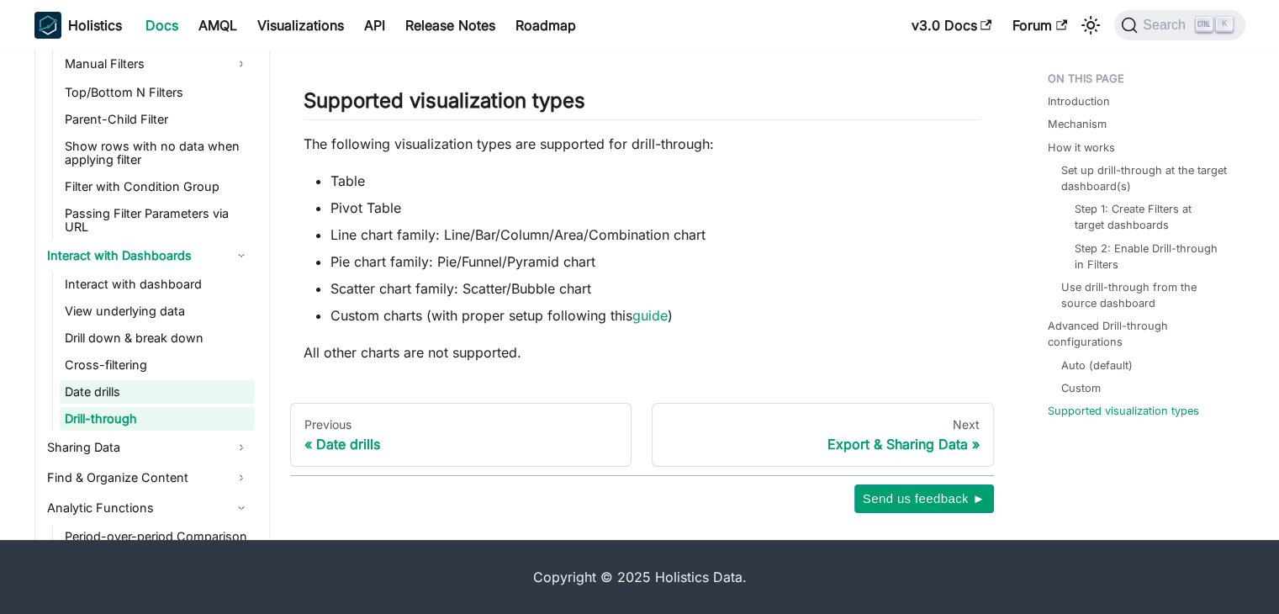
click at [92, 388] on link "Date drills" at bounding box center [157, 392] width 195 height 24
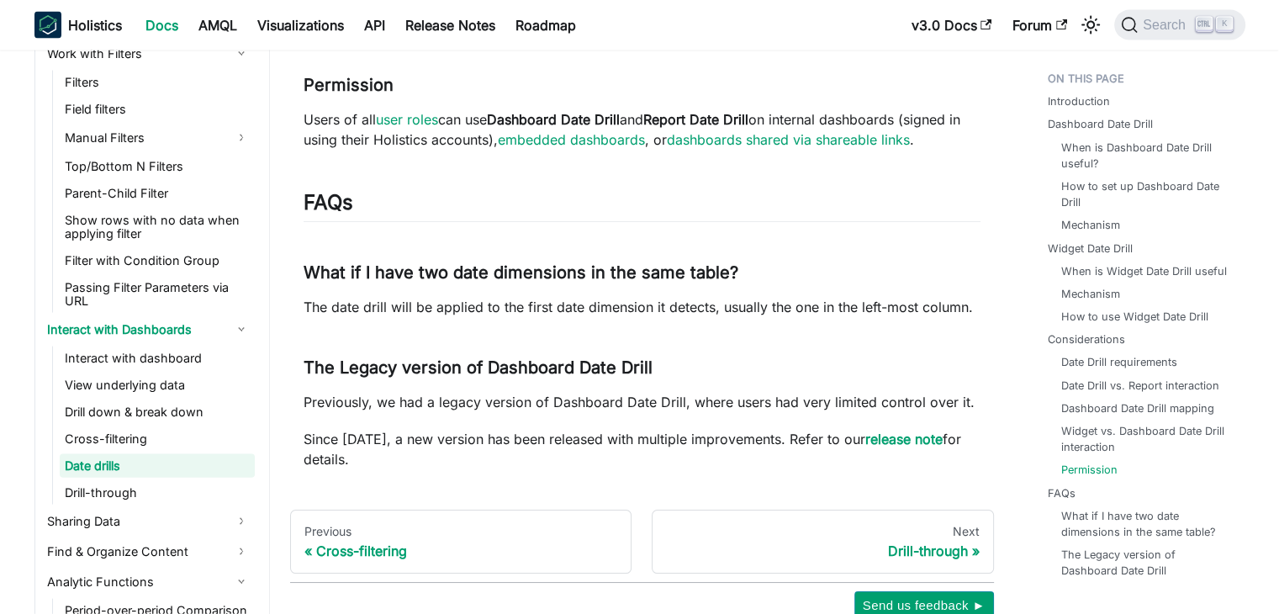
scroll to position [3637, 0]
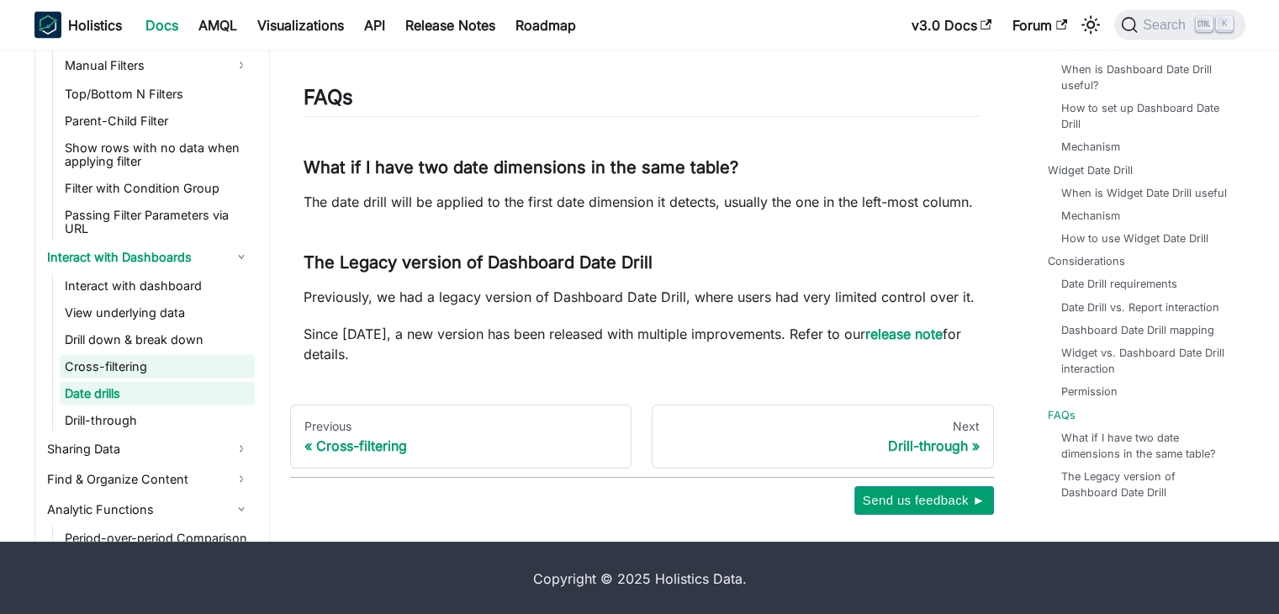
click at [114, 355] on link "Cross-filtering" at bounding box center [157, 367] width 195 height 24
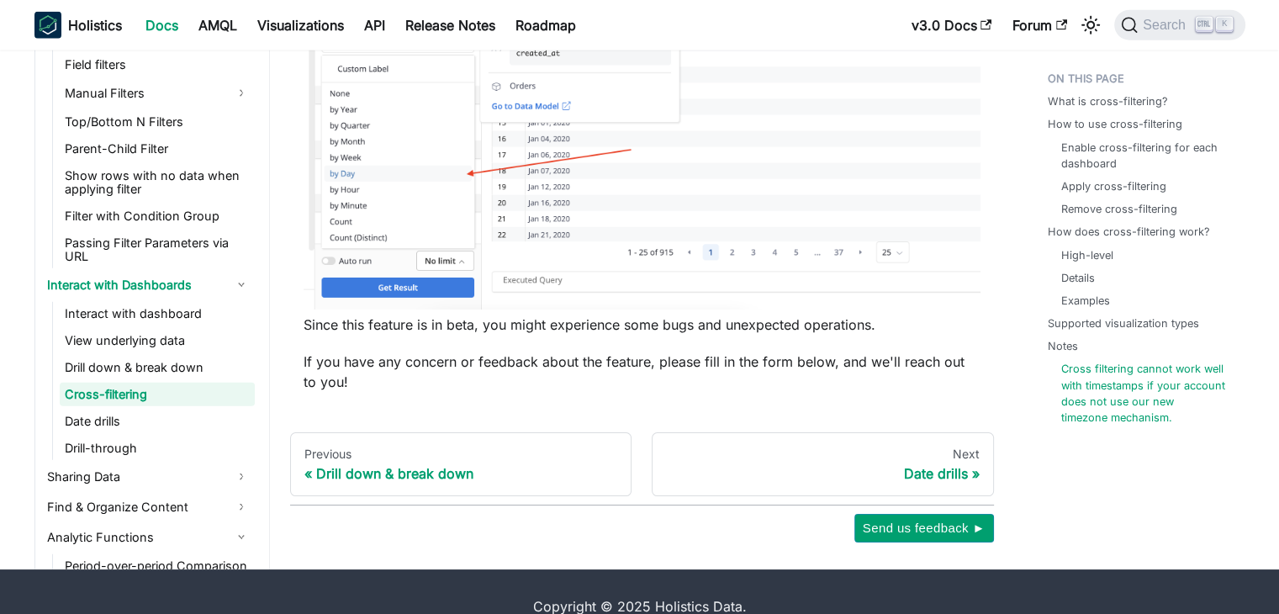
scroll to position [4467, 0]
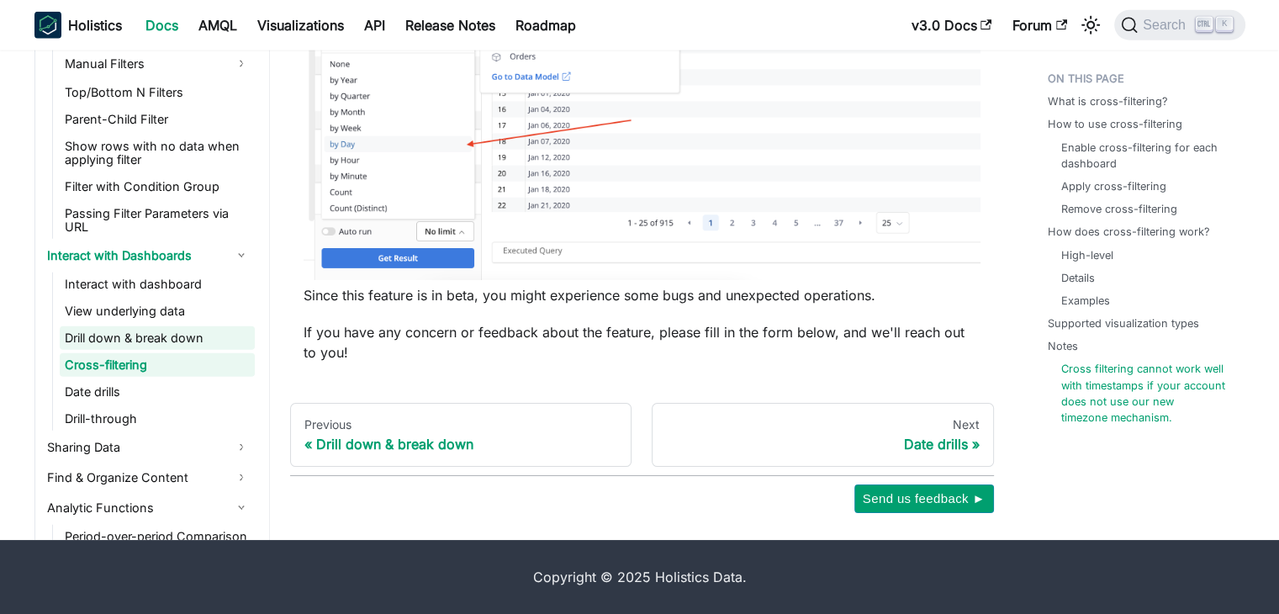
click at [91, 335] on link "Drill down & break down" at bounding box center [157, 338] width 195 height 24
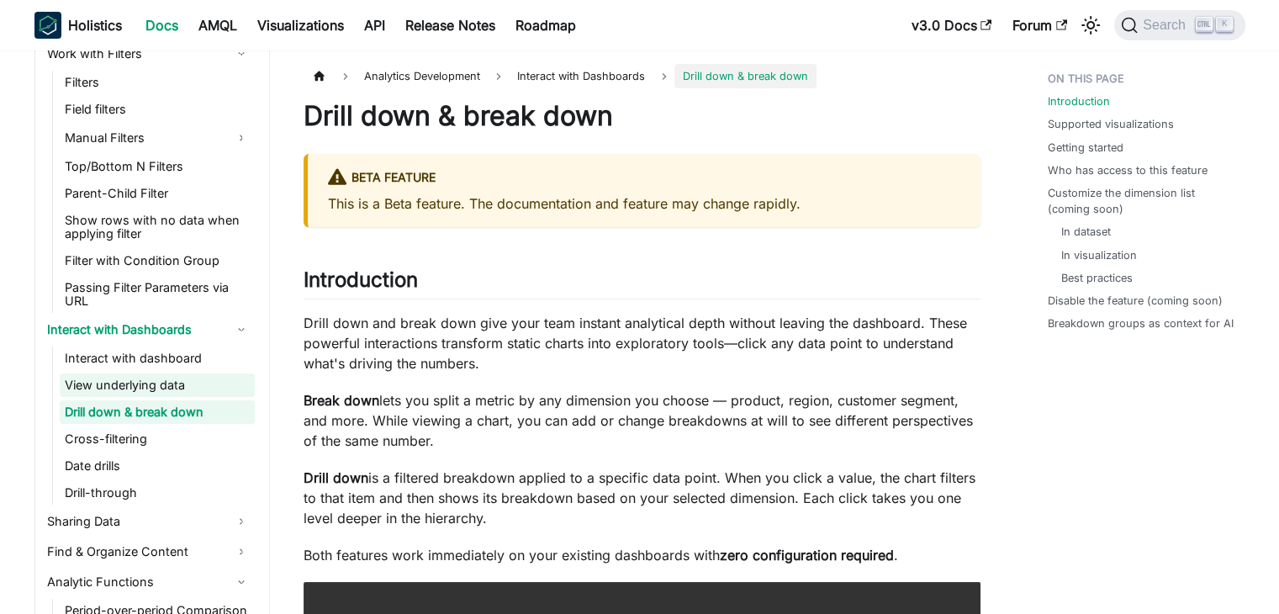
click at [134, 391] on link "View underlying data" at bounding box center [157, 385] width 195 height 24
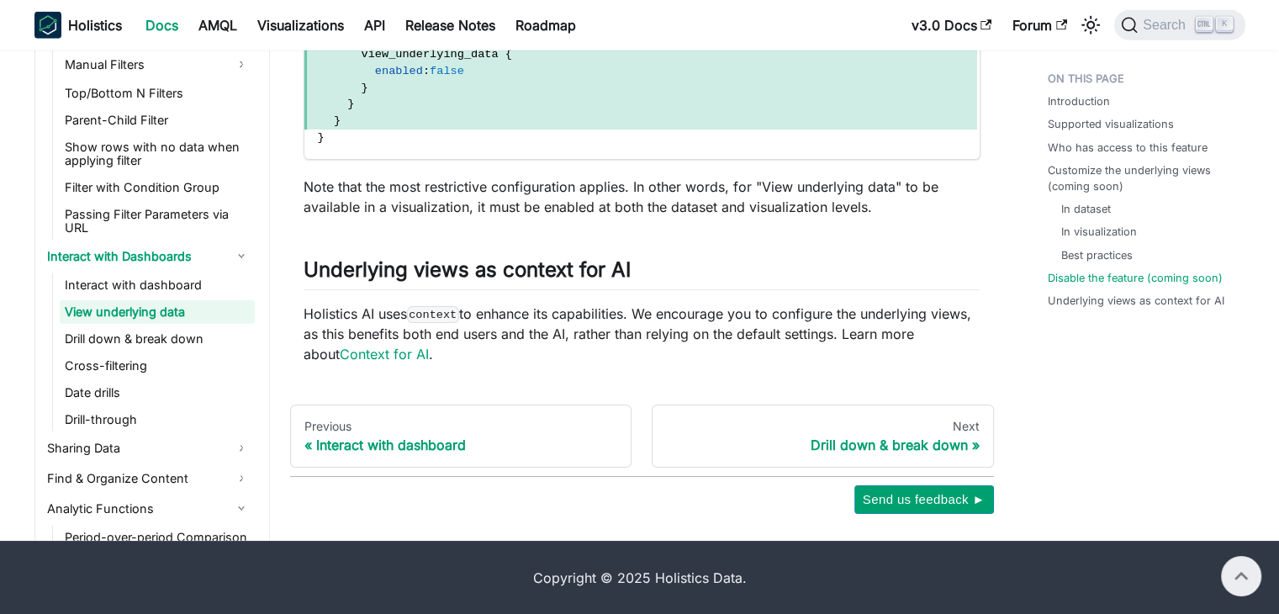
scroll to position [4773, 0]
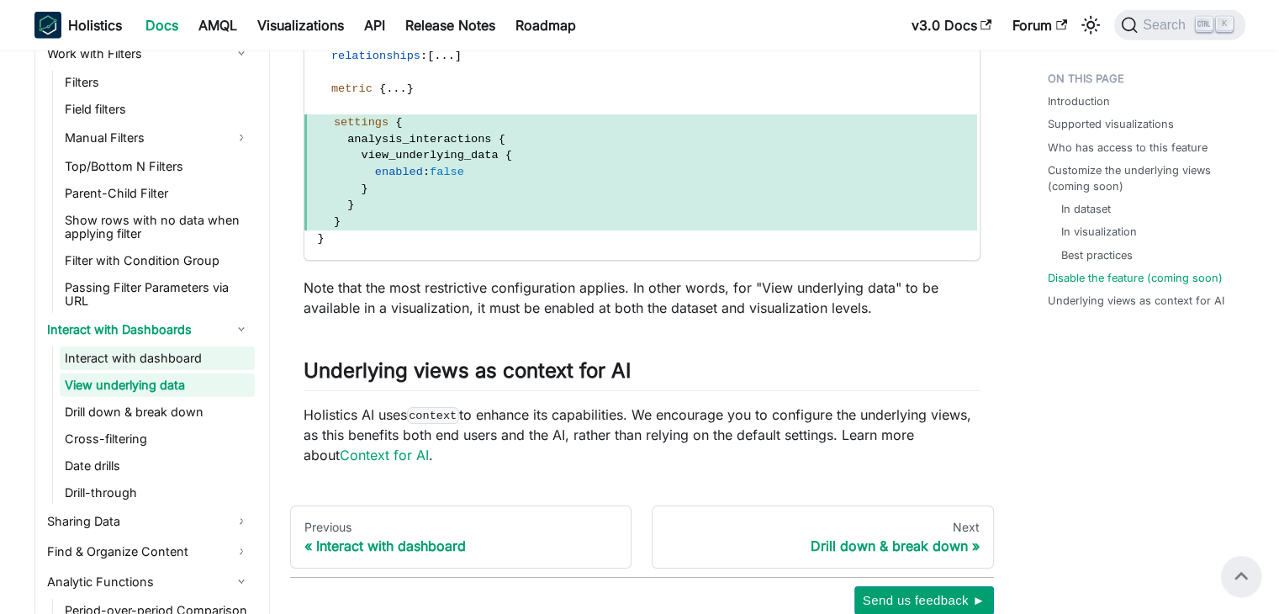
click at [128, 359] on link "Interact with dashboard" at bounding box center [157, 358] width 195 height 24
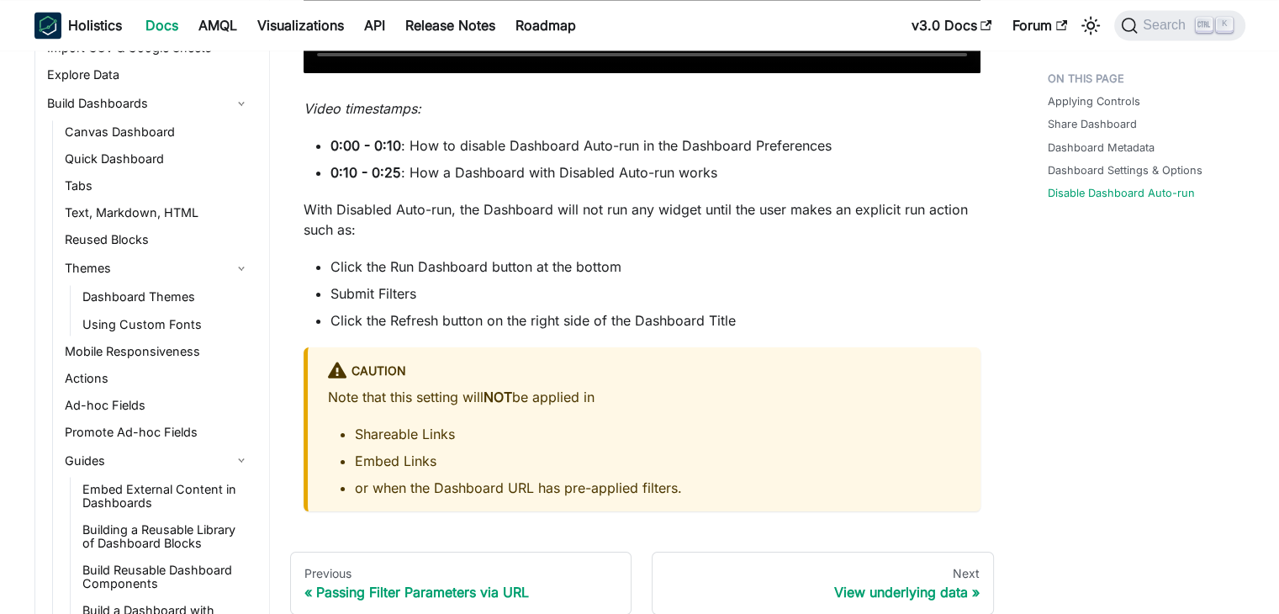
scroll to position [841, 0]
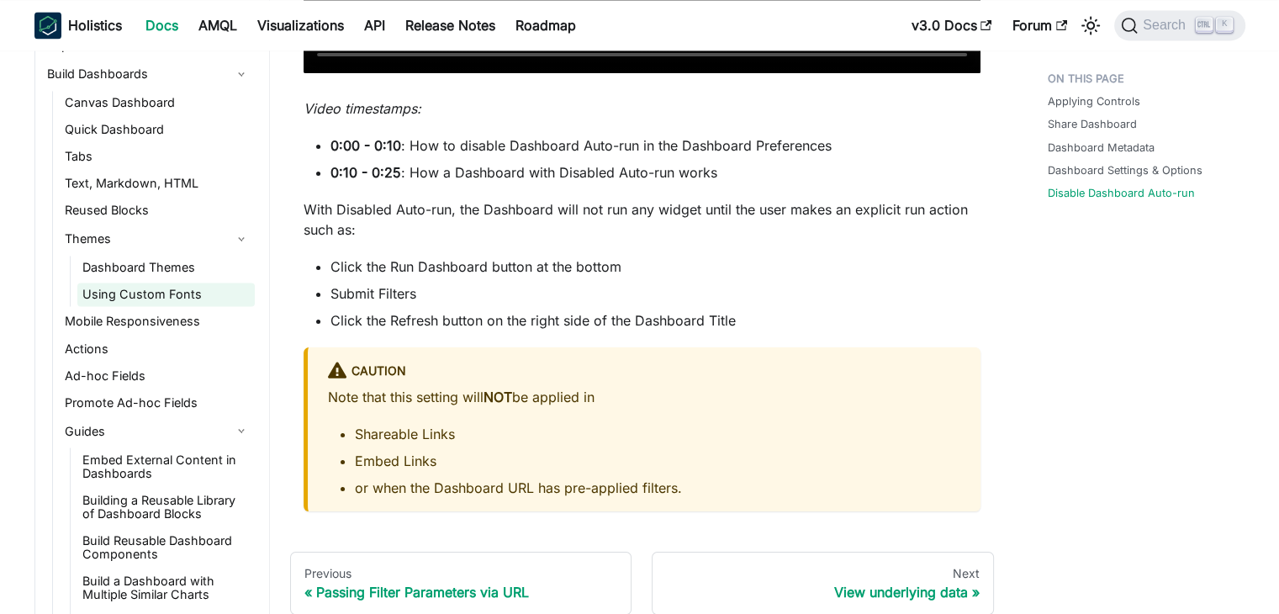
click at [155, 303] on link "Using Custom Fonts" at bounding box center [165, 295] width 177 height 24
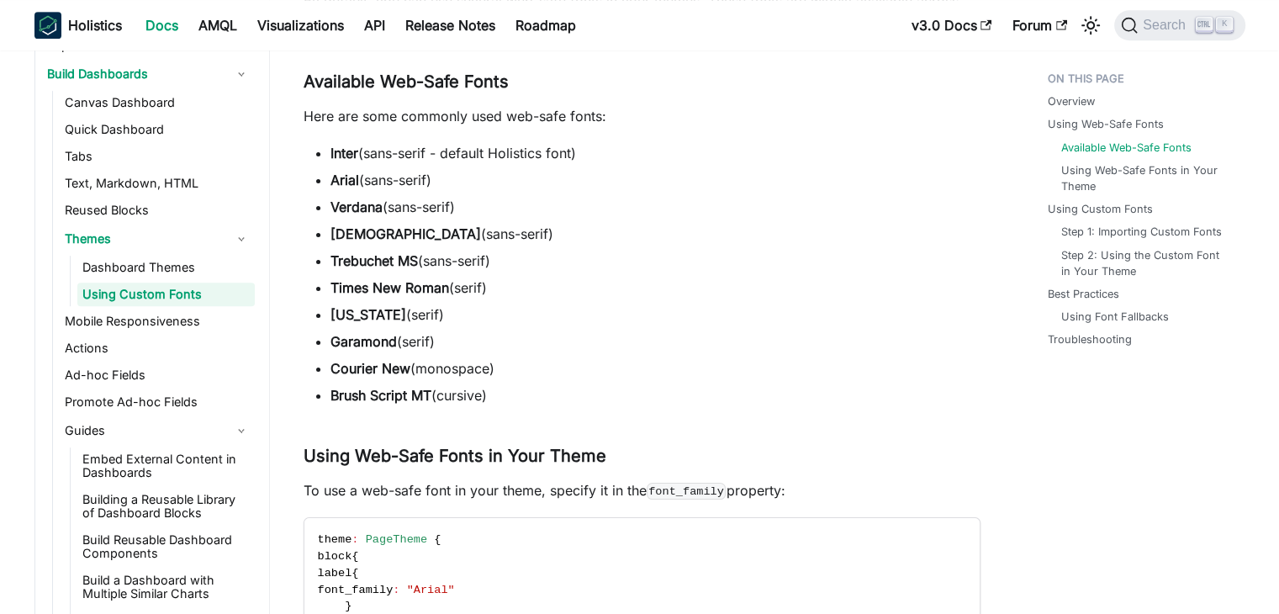
scroll to position [1345, 0]
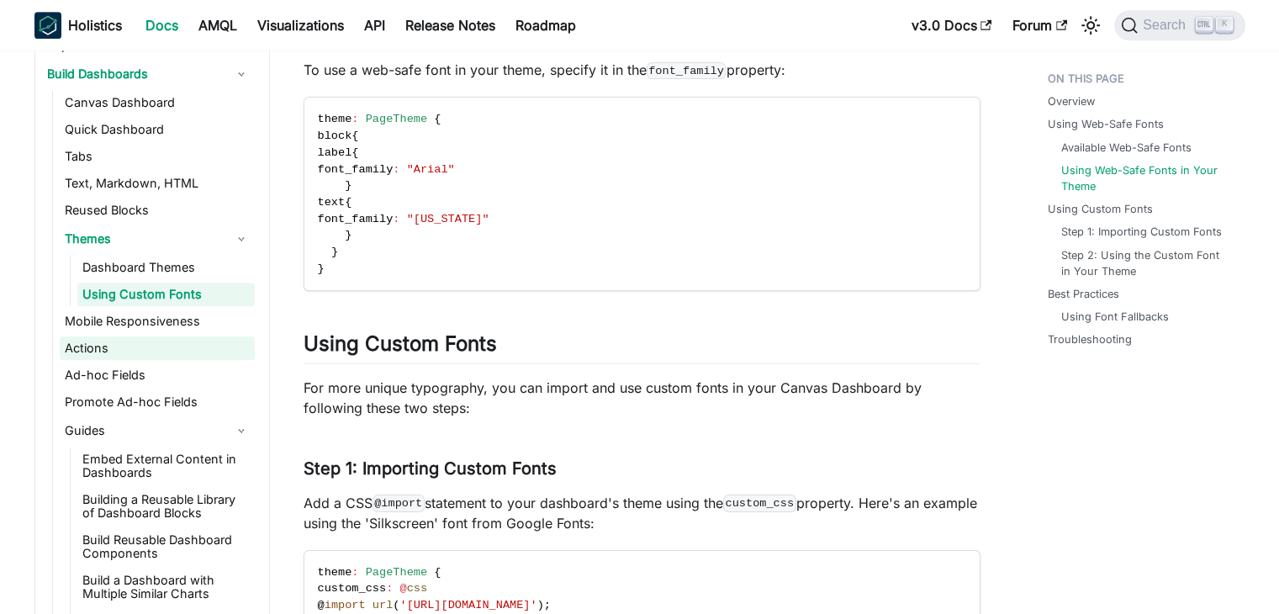
click at [104, 351] on link "Actions" at bounding box center [157, 348] width 195 height 24
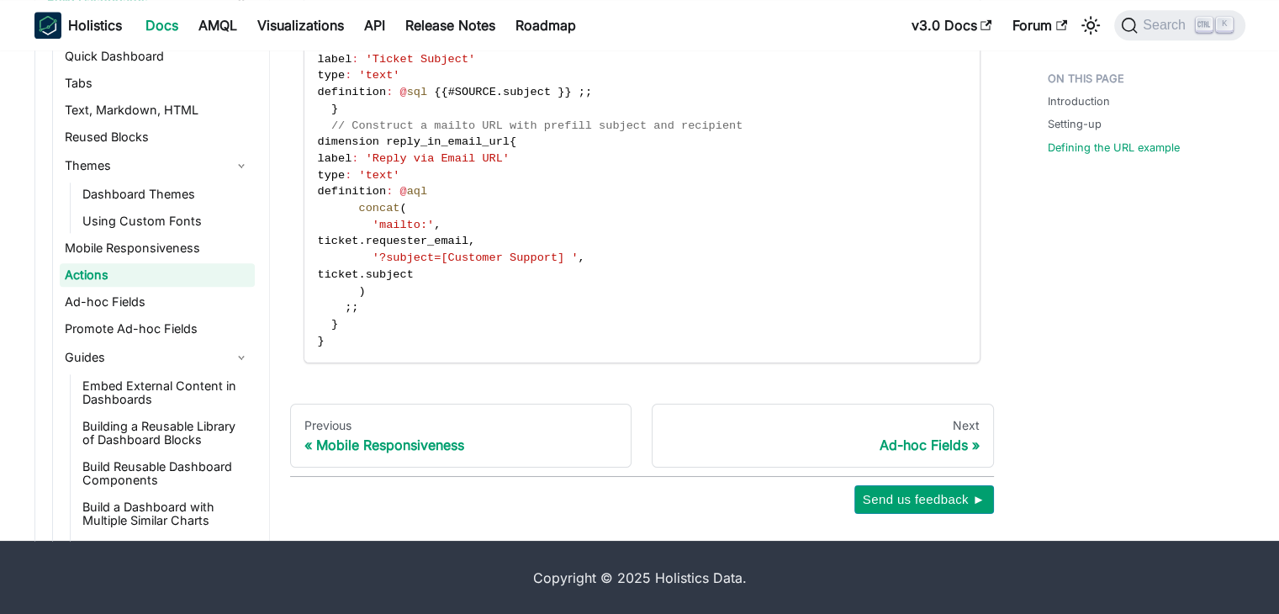
scroll to position [2105, 0]
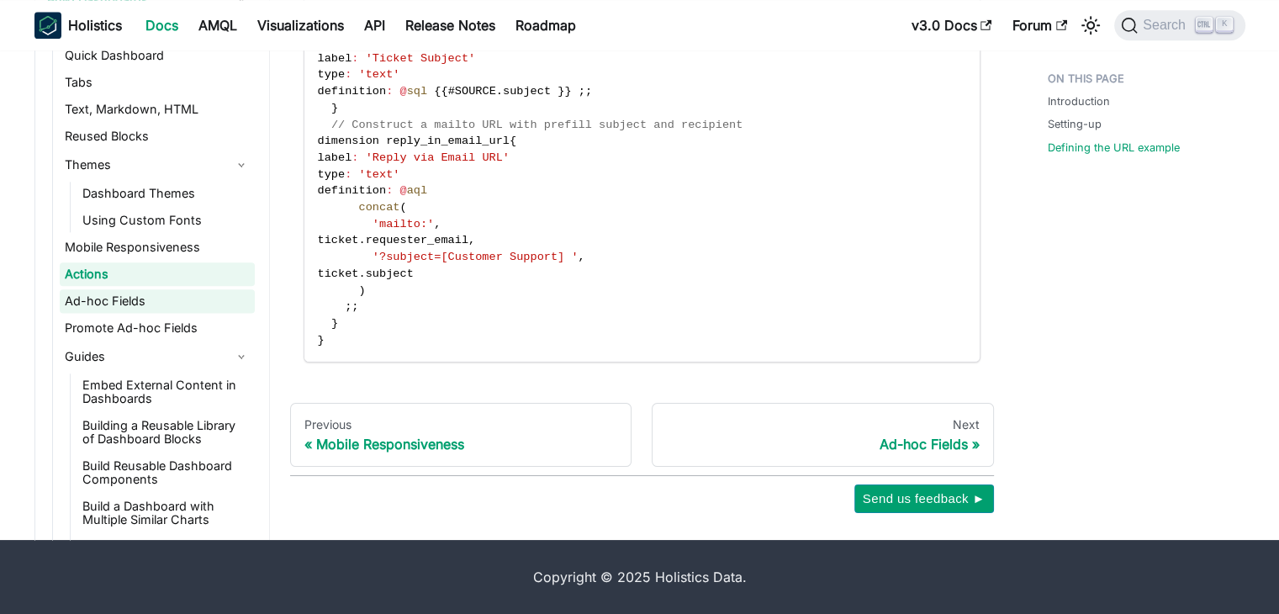
click at [113, 309] on link "Ad-hoc Fields" at bounding box center [157, 301] width 195 height 24
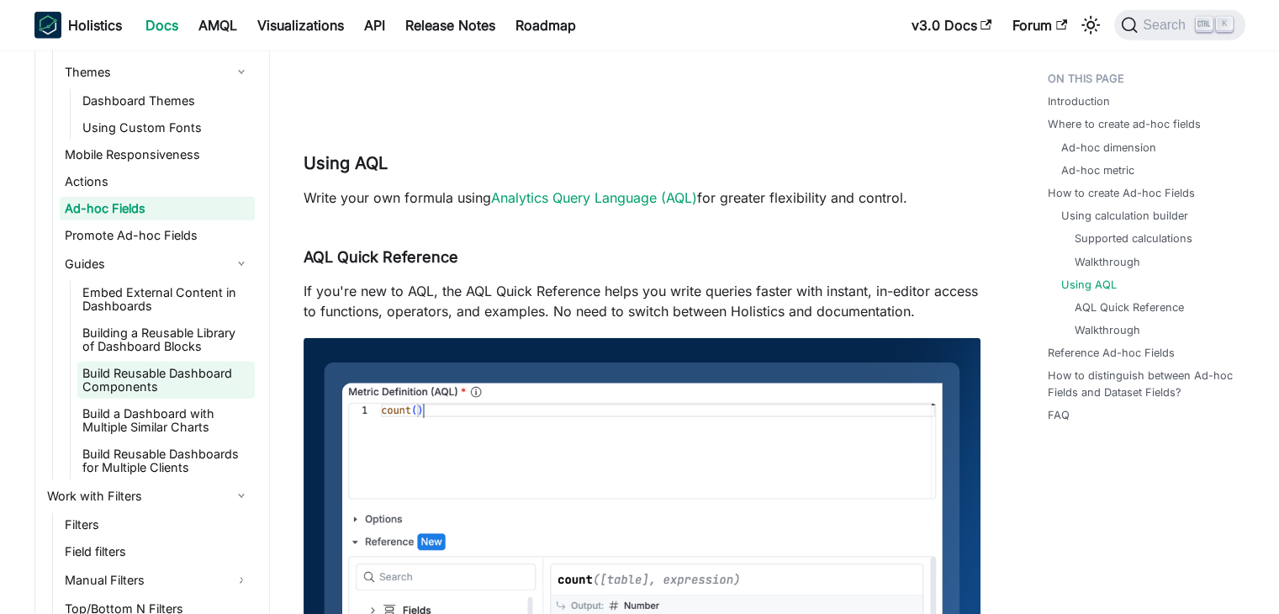
scroll to position [1009, 0]
click at [161, 350] on link "Building a Reusable Library of Dashboard Blocks" at bounding box center [165, 338] width 177 height 37
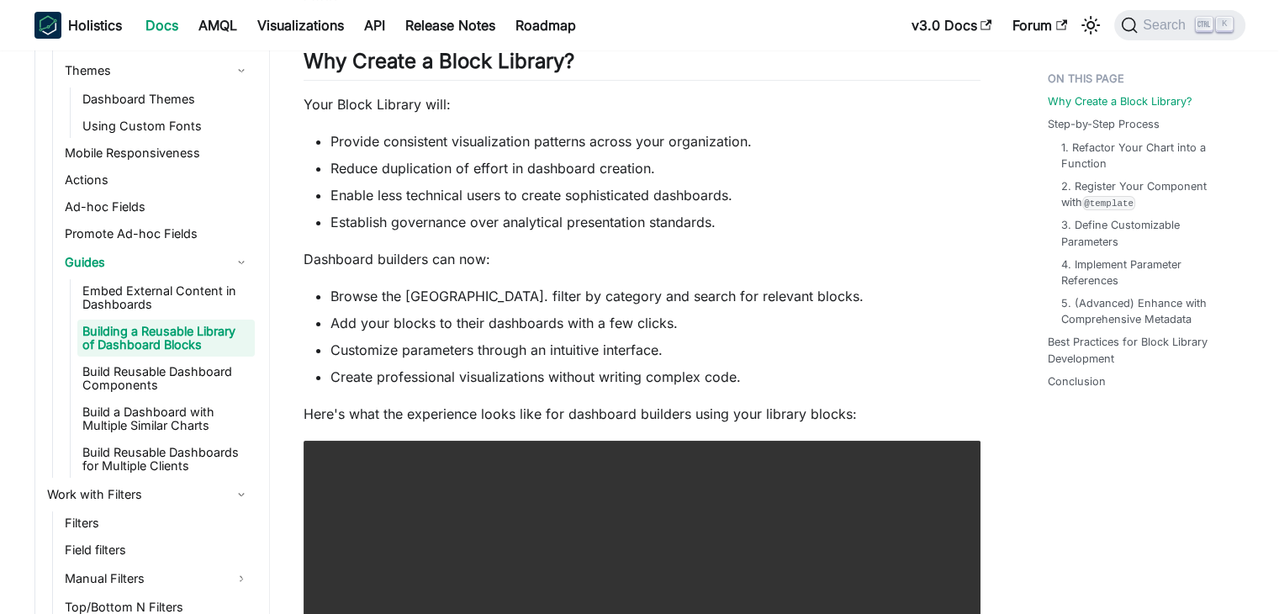
scroll to position [505, 0]
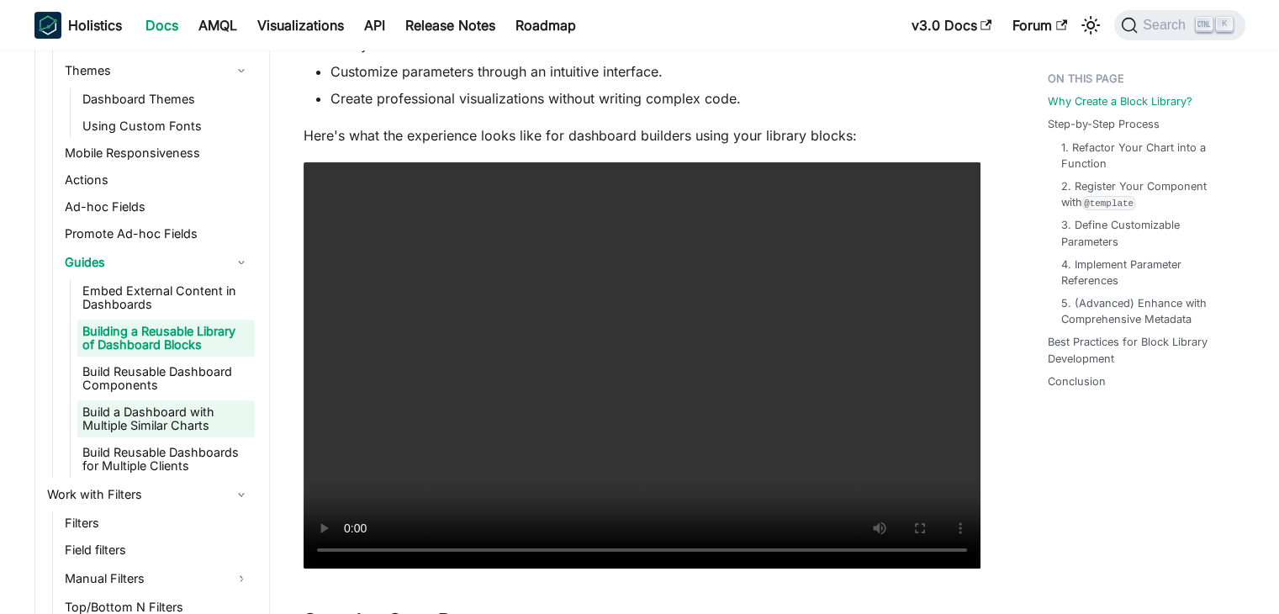
click at [144, 417] on link "Build a Dashboard with Multiple Similar Charts" at bounding box center [165, 418] width 177 height 37
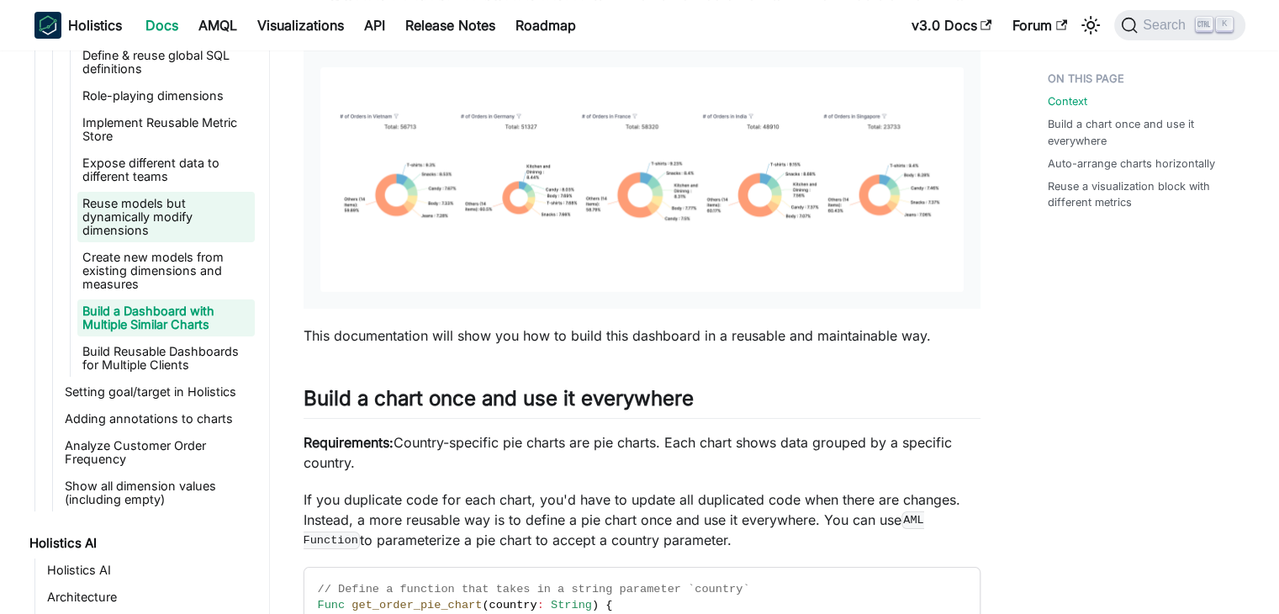
scroll to position [2785, 0]
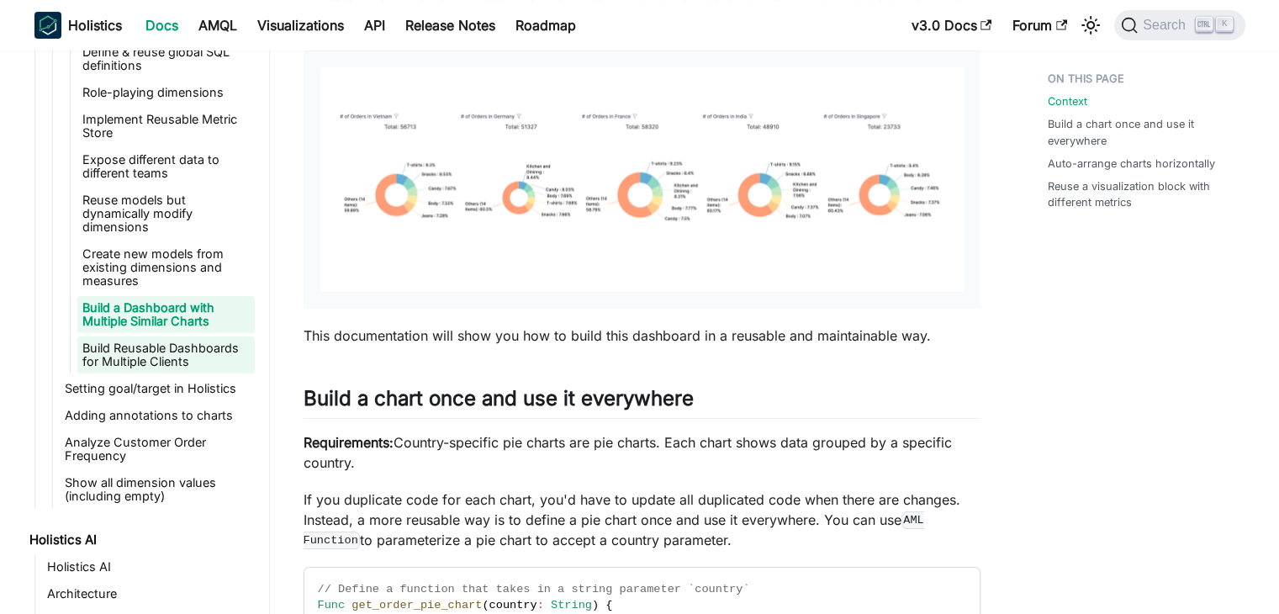
click at [158, 354] on link "Build Reusable Dashboards for Multiple Clients" at bounding box center [165, 354] width 177 height 37
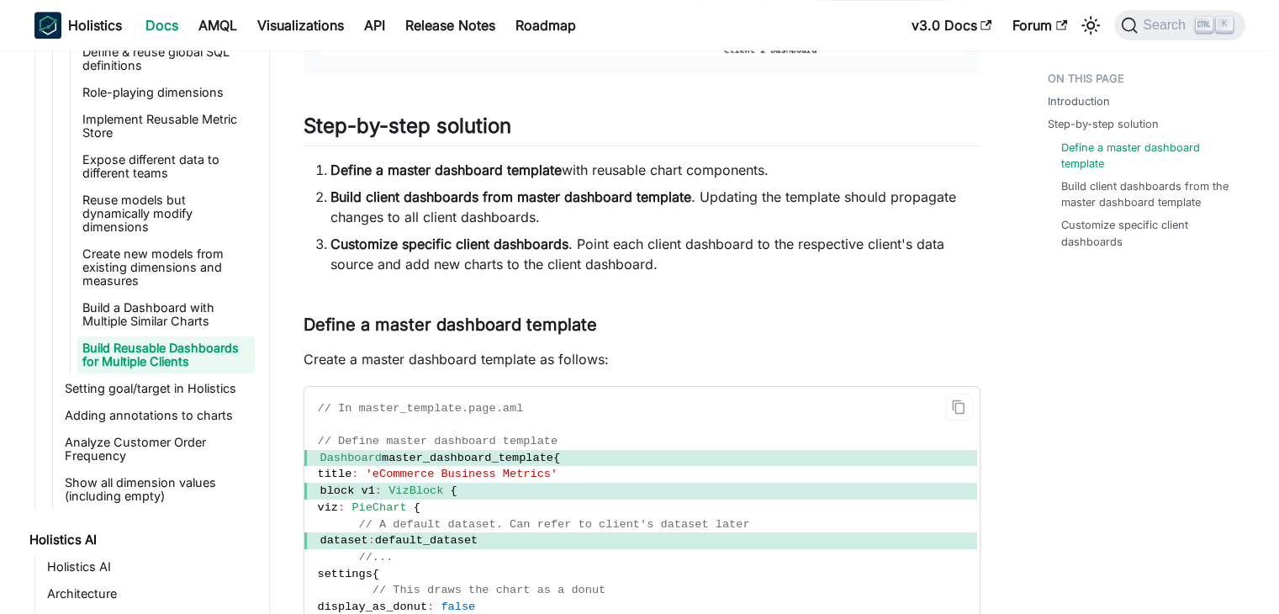
scroll to position [1009, 0]
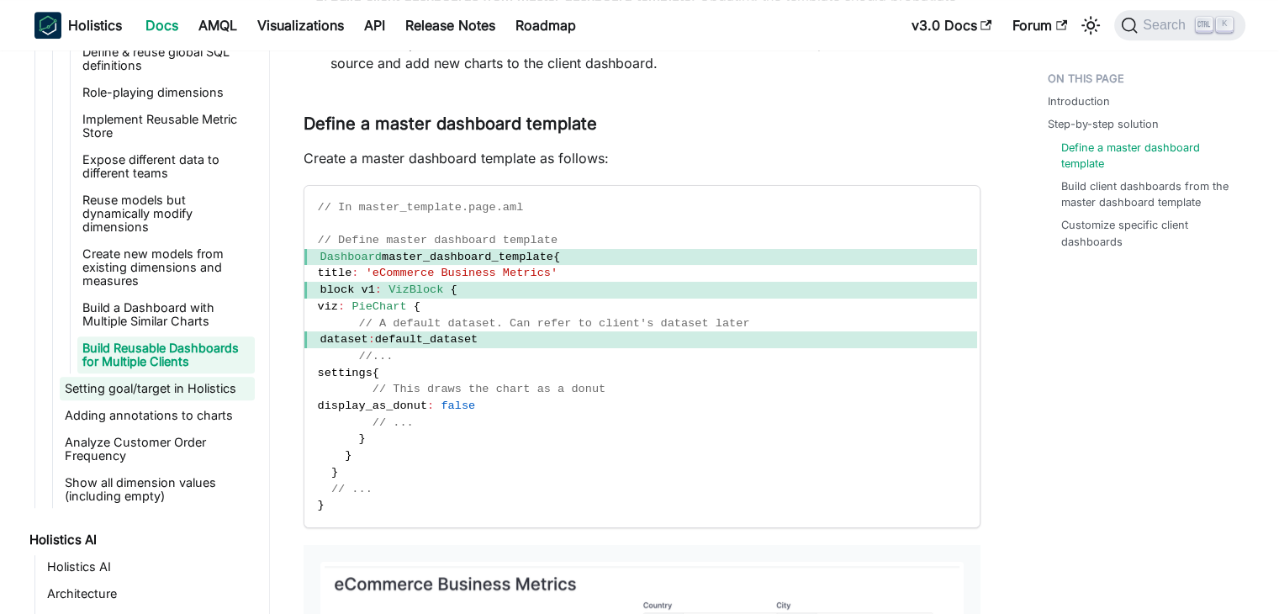
click at [168, 388] on link "Setting goal/target in Holistics" at bounding box center [157, 389] width 195 height 24
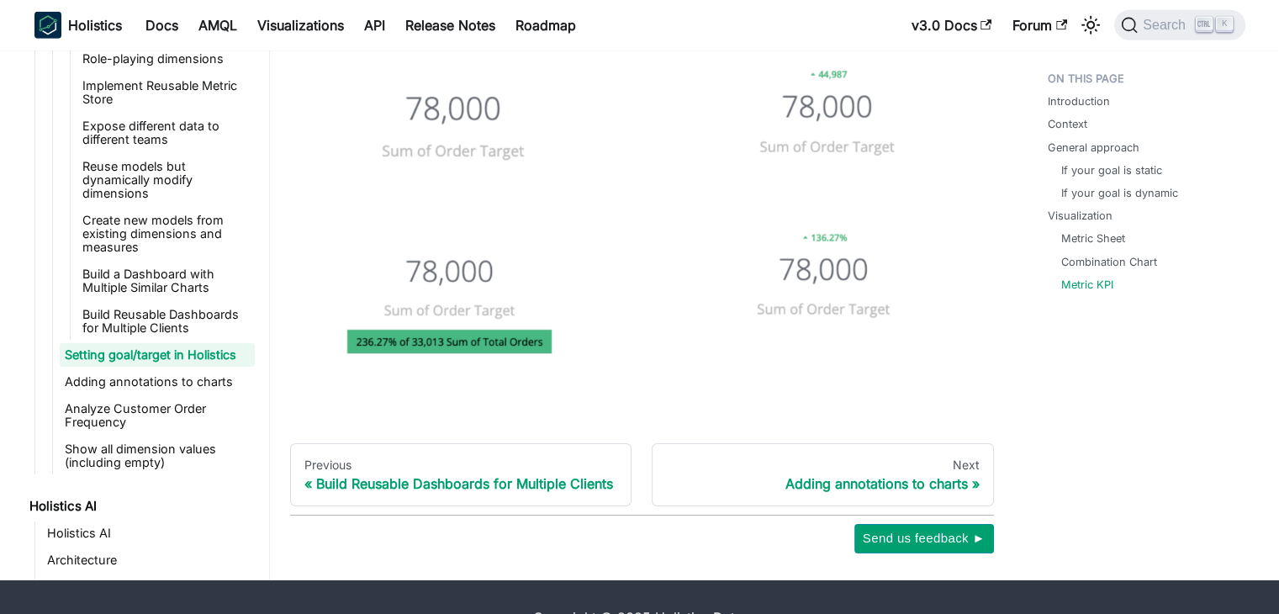
scroll to position [5286, 0]
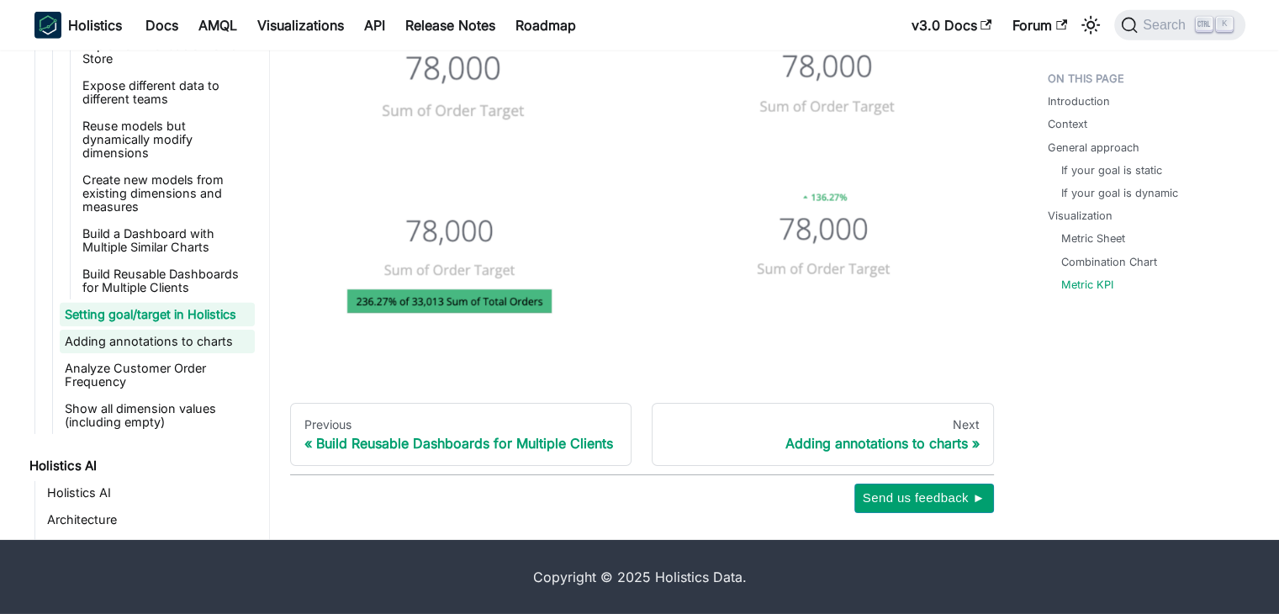
click at [148, 340] on link "Adding annotations to charts" at bounding box center [157, 342] width 195 height 24
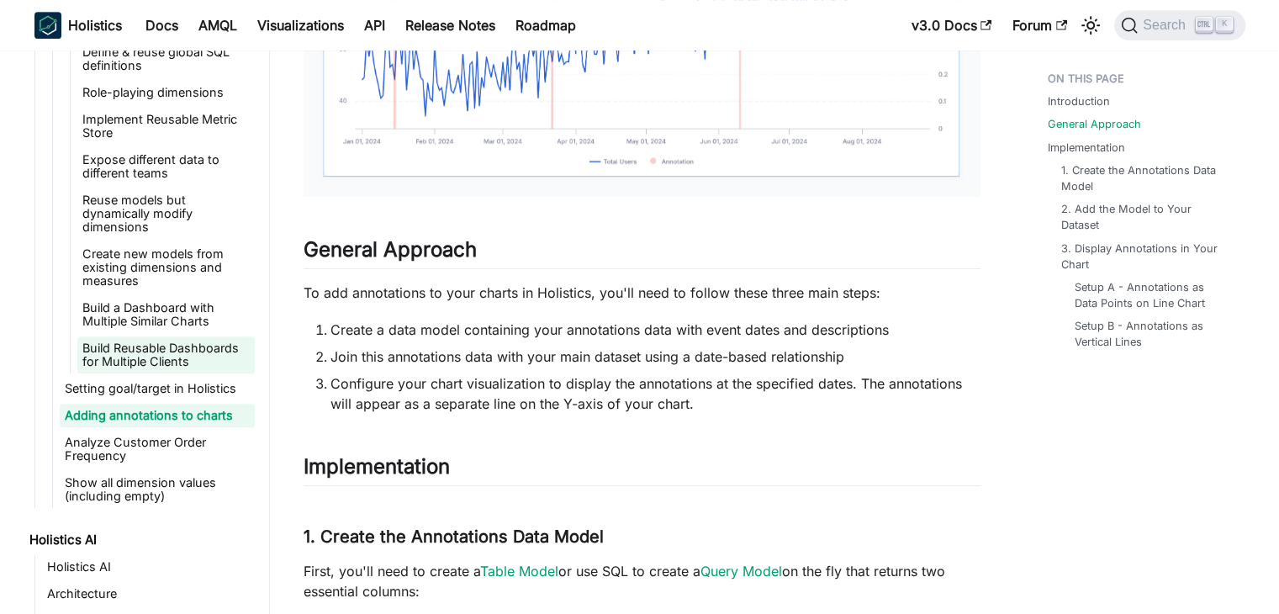
scroll to position [2280, 0]
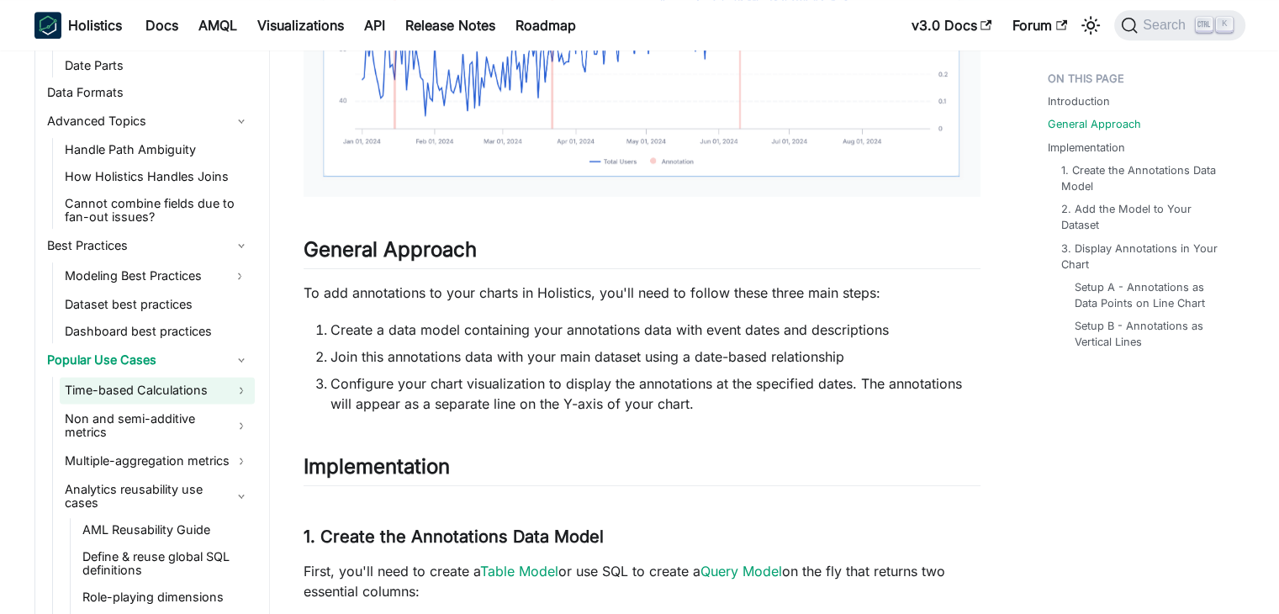
click at [182, 394] on link "Time-based Calculations" at bounding box center [157, 390] width 195 height 27
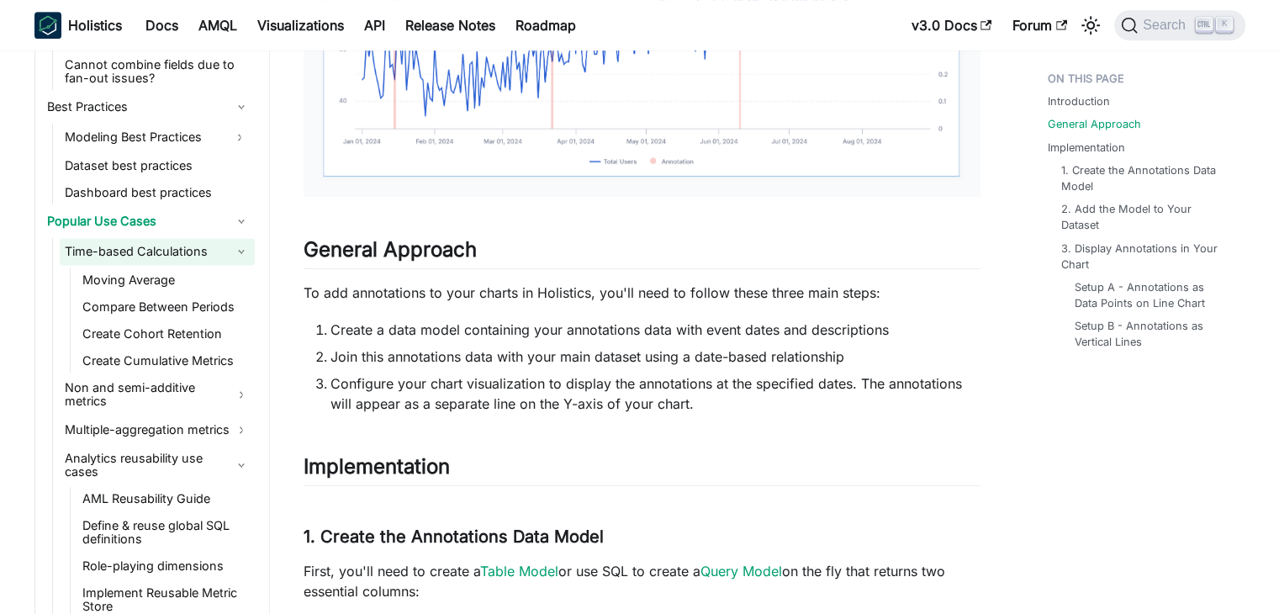
scroll to position [2449, 0]
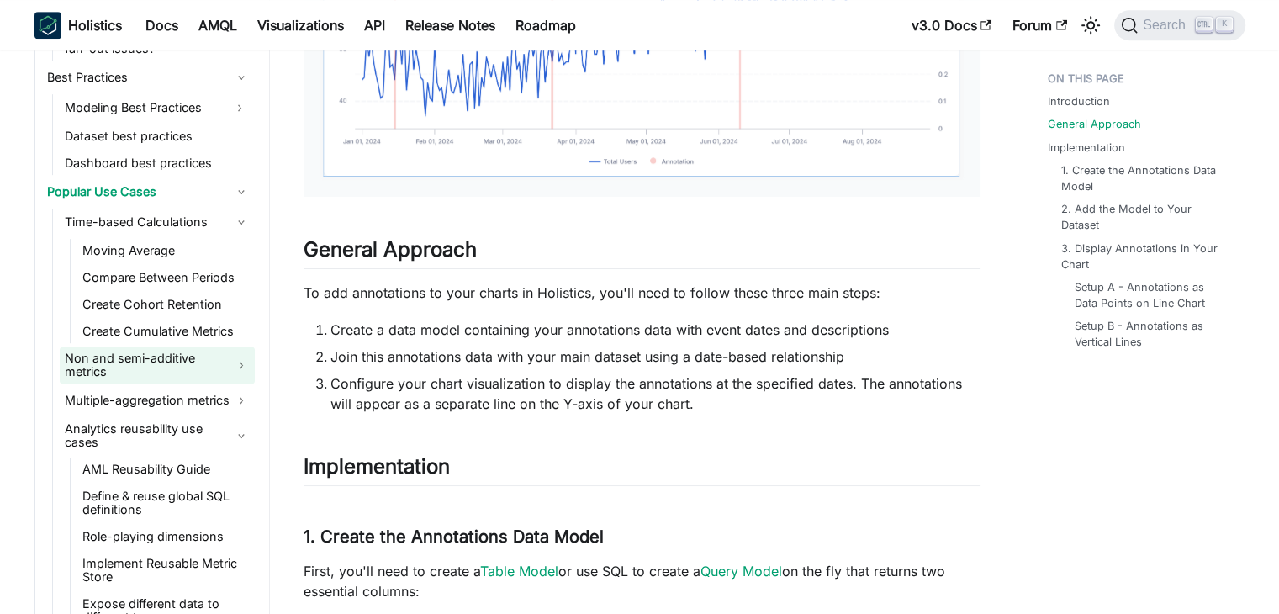
click at [198, 371] on link "Non and semi-additive metrics" at bounding box center [157, 364] width 195 height 37
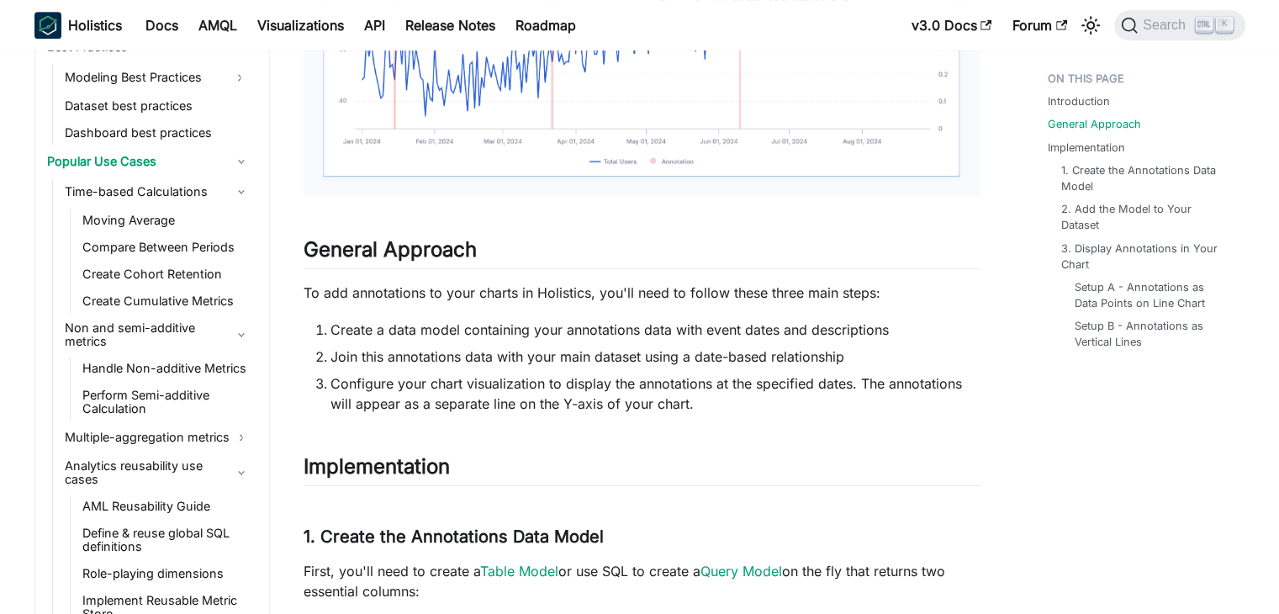
scroll to position [2533, 0]
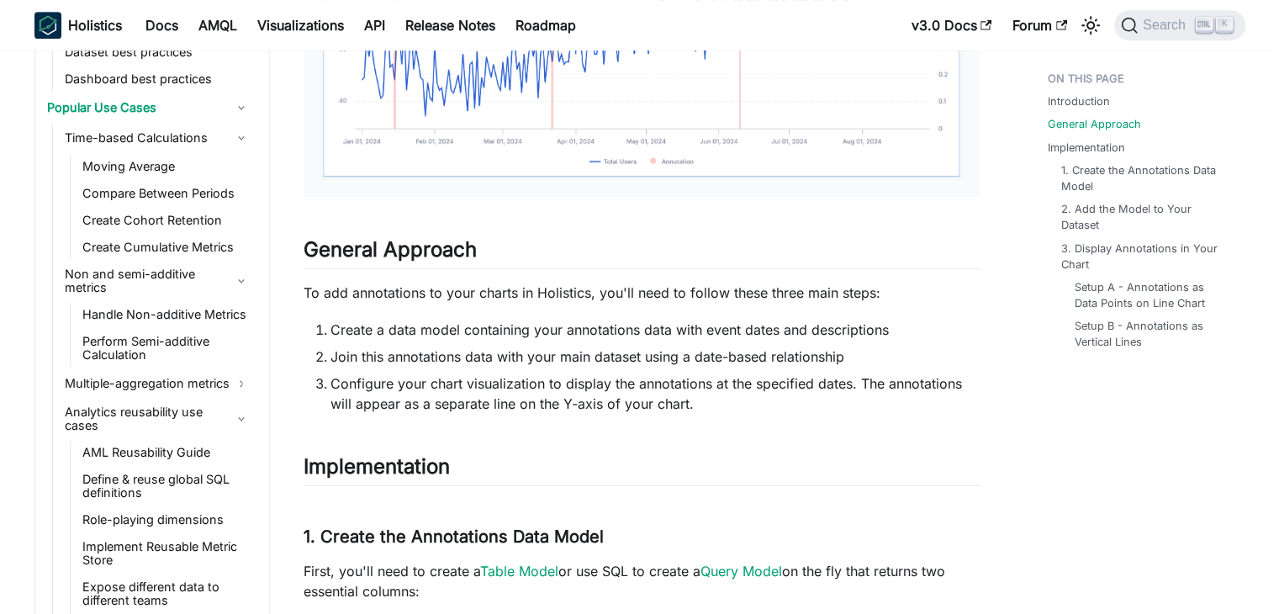
click at [199, 397] on ul "Time-based Calculations Moving Average Compare Between Periods Create Cohort Re…" at bounding box center [153, 529] width 203 height 811
click at [205, 384] on link "Multiple-aggregation metrics" at bounding box center [157, 383] width 195 height 27
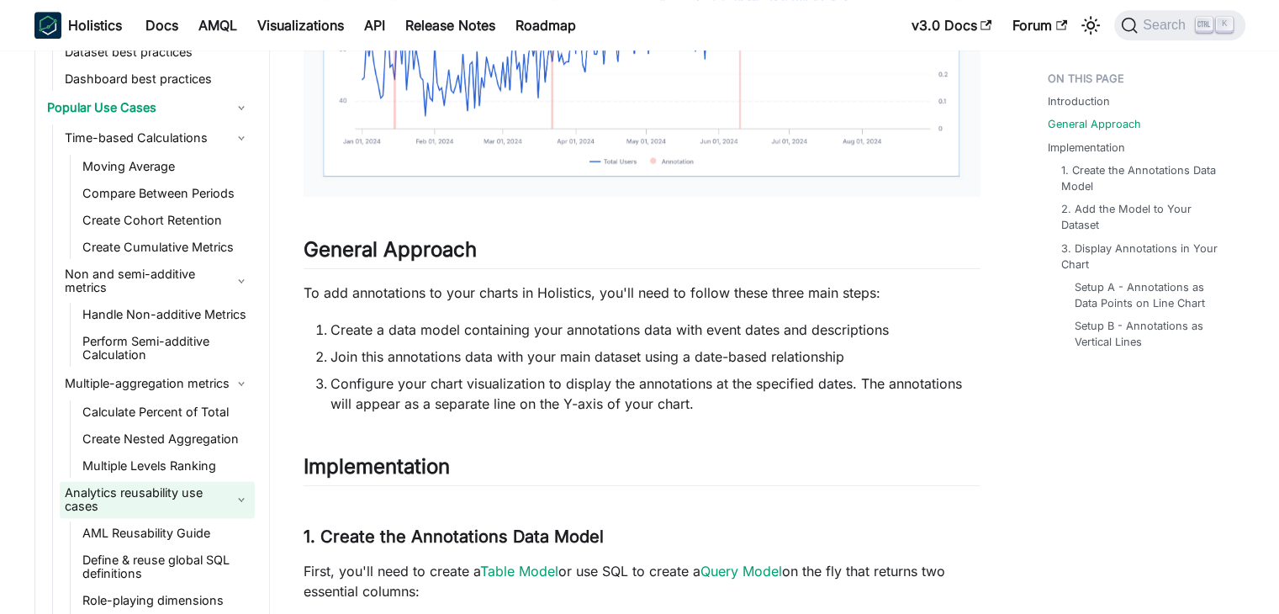
click at [210, 501] on link "Analytics reusability use cases" at bounding box center [157, 499] width 195 height 37
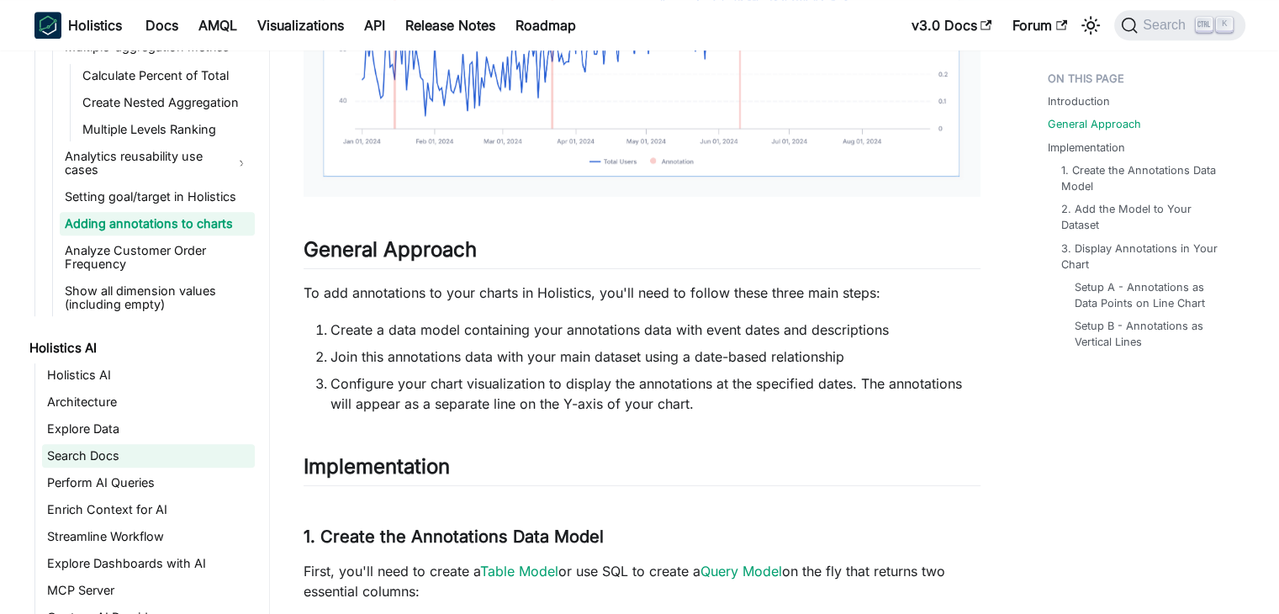
scroll to position [2953, 0]
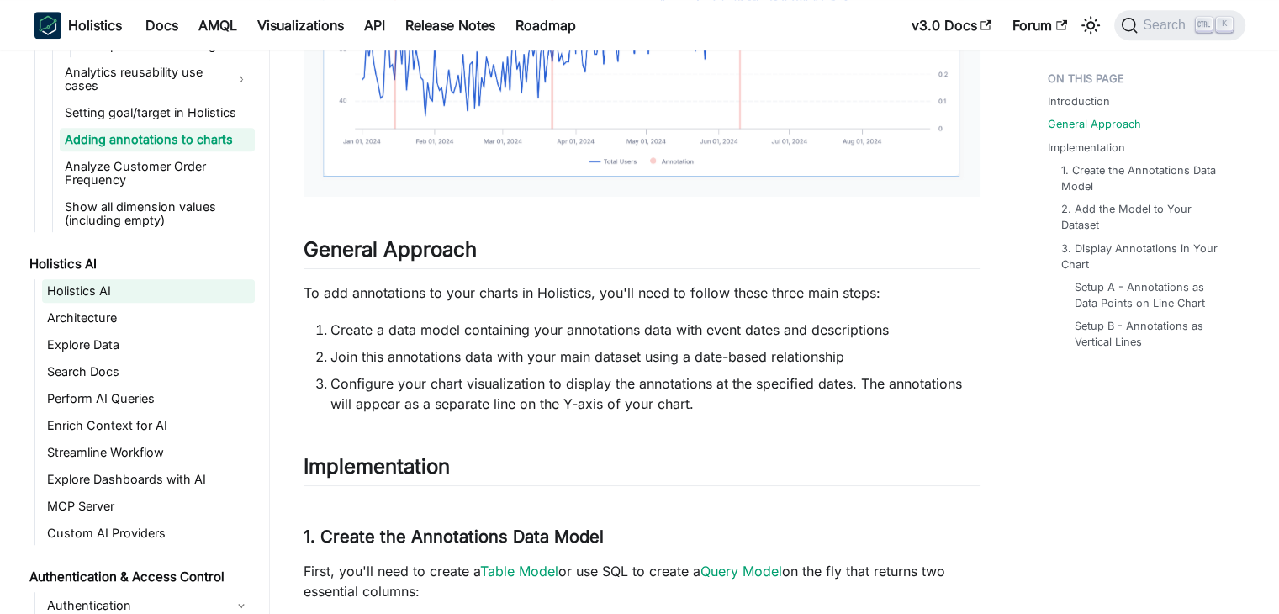
click at [91, 292] on link "Holistics AI" at bounding box center [148, 291] width 213 height 24
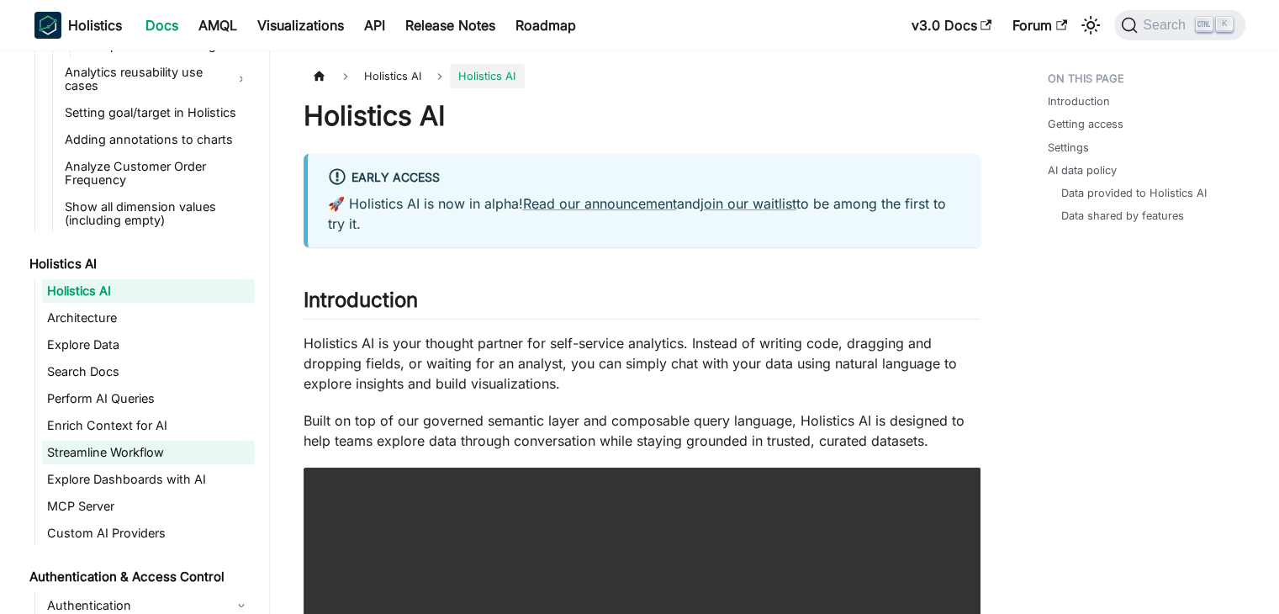
click at [128, 452] on link "Streamline Workflow" at bounding box center [148, 453] width 213 height 24
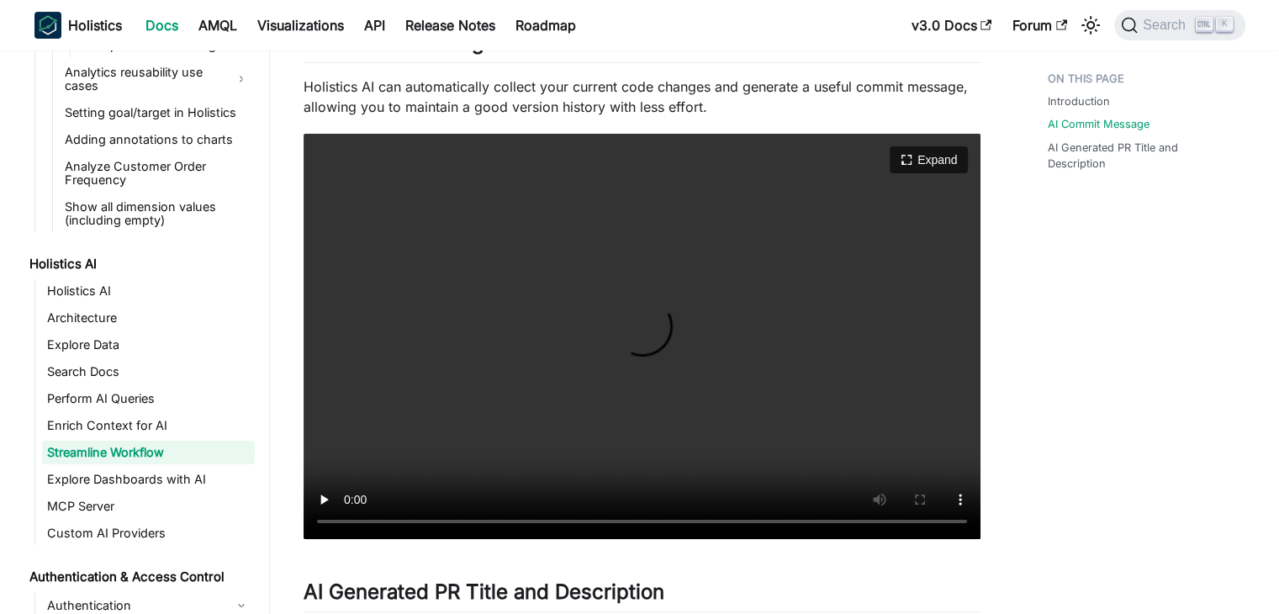
scroll to position [420, 0]
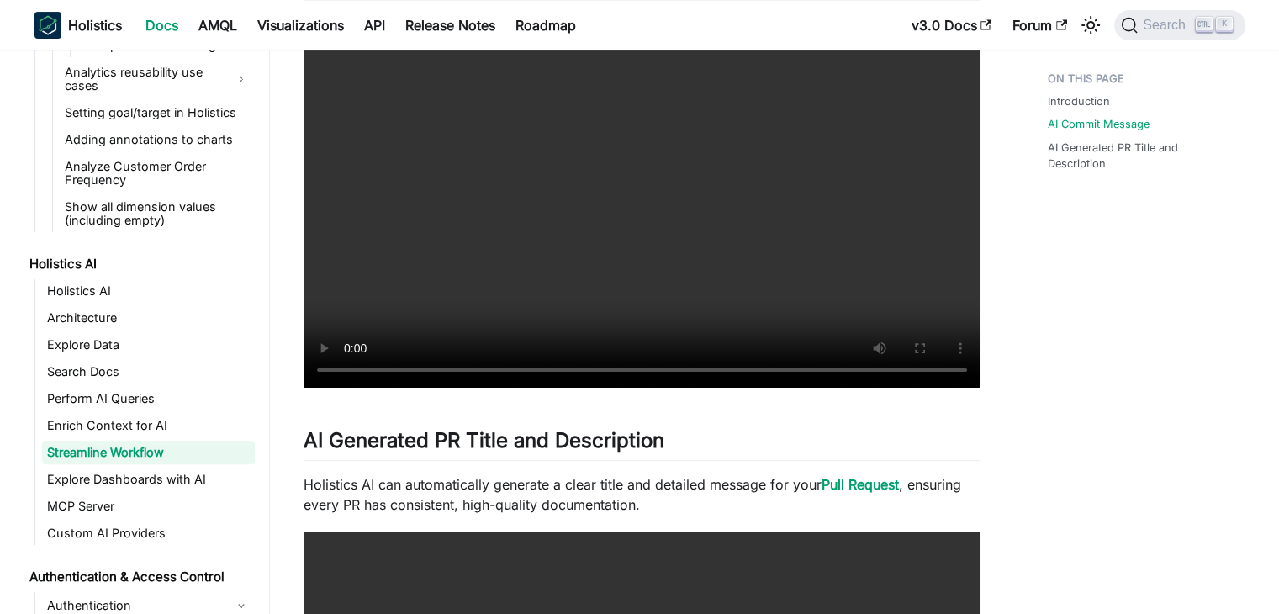
click at [1015, 98] on div "Introduction AI Commit Message AI Generated PR Title and Description" at bounding box center [1138, 365] width 248 height 1444
